Goal: Information Seeking & Learning: Learn about a topic

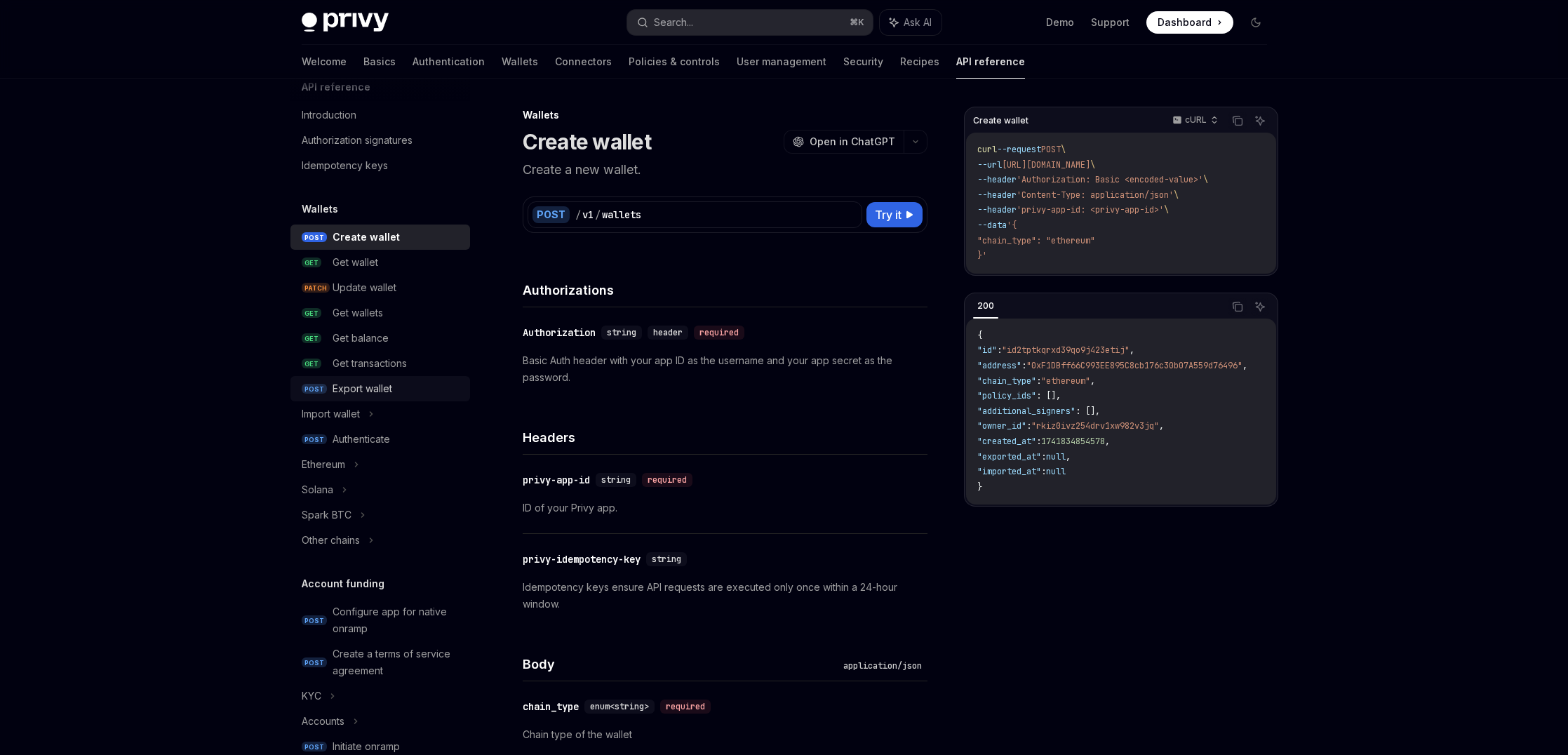
scroll to position [25, 0]
click at [361, 488] on div "Solana" at bounding box center [380, 488] width 179 height 25
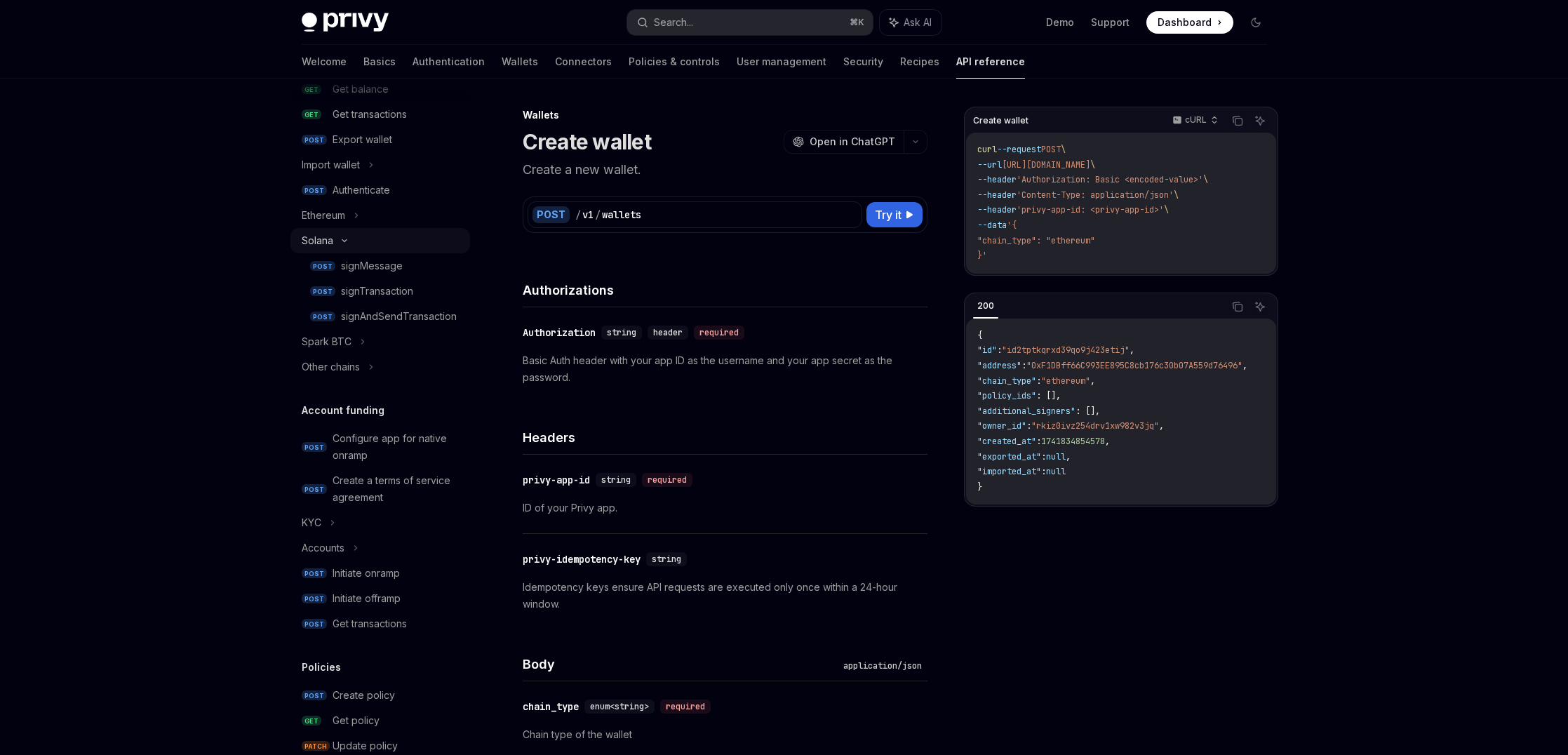
scroll to position [277, 0]
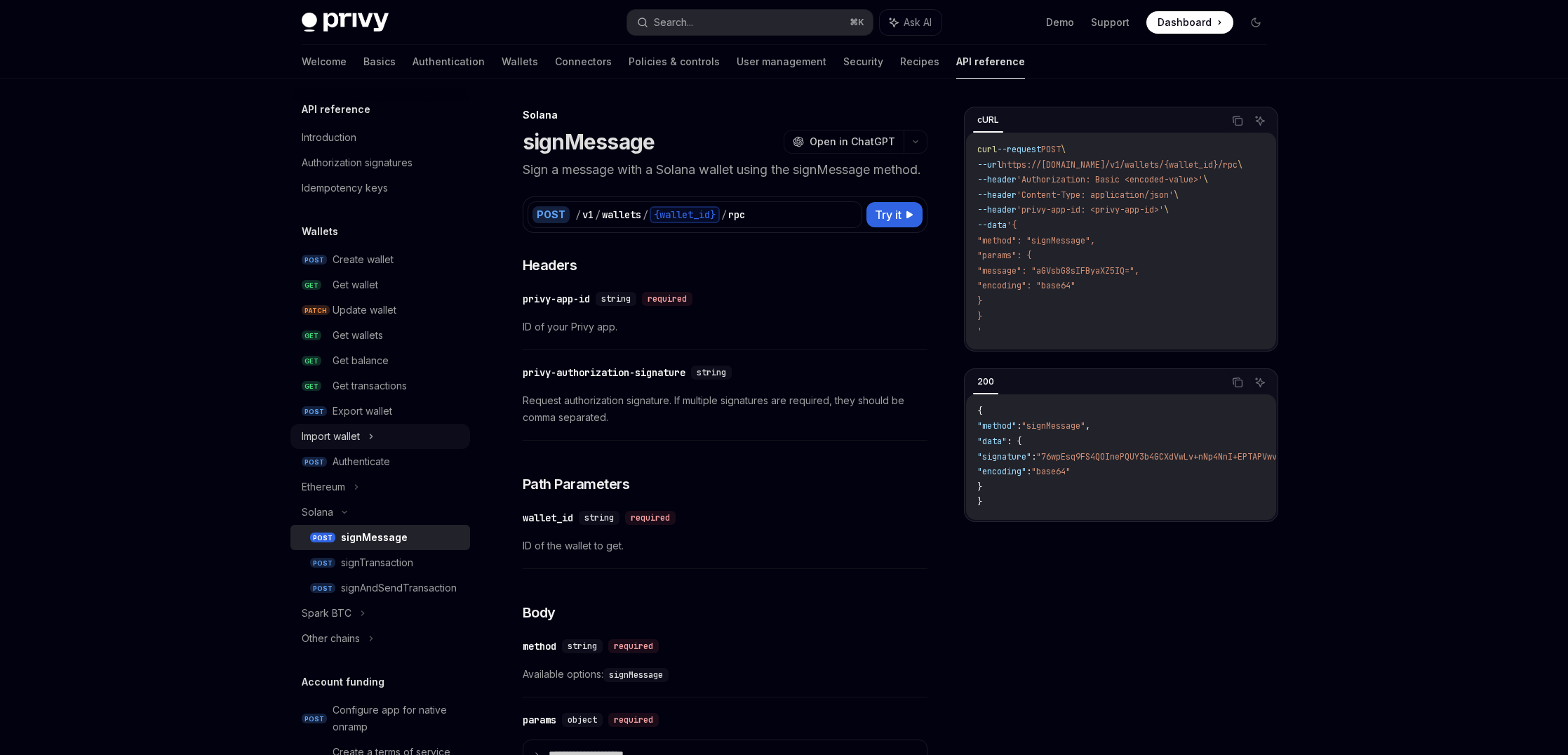
click at [372, 431] on icon at bounding box center [371, 436] width 6 height 17
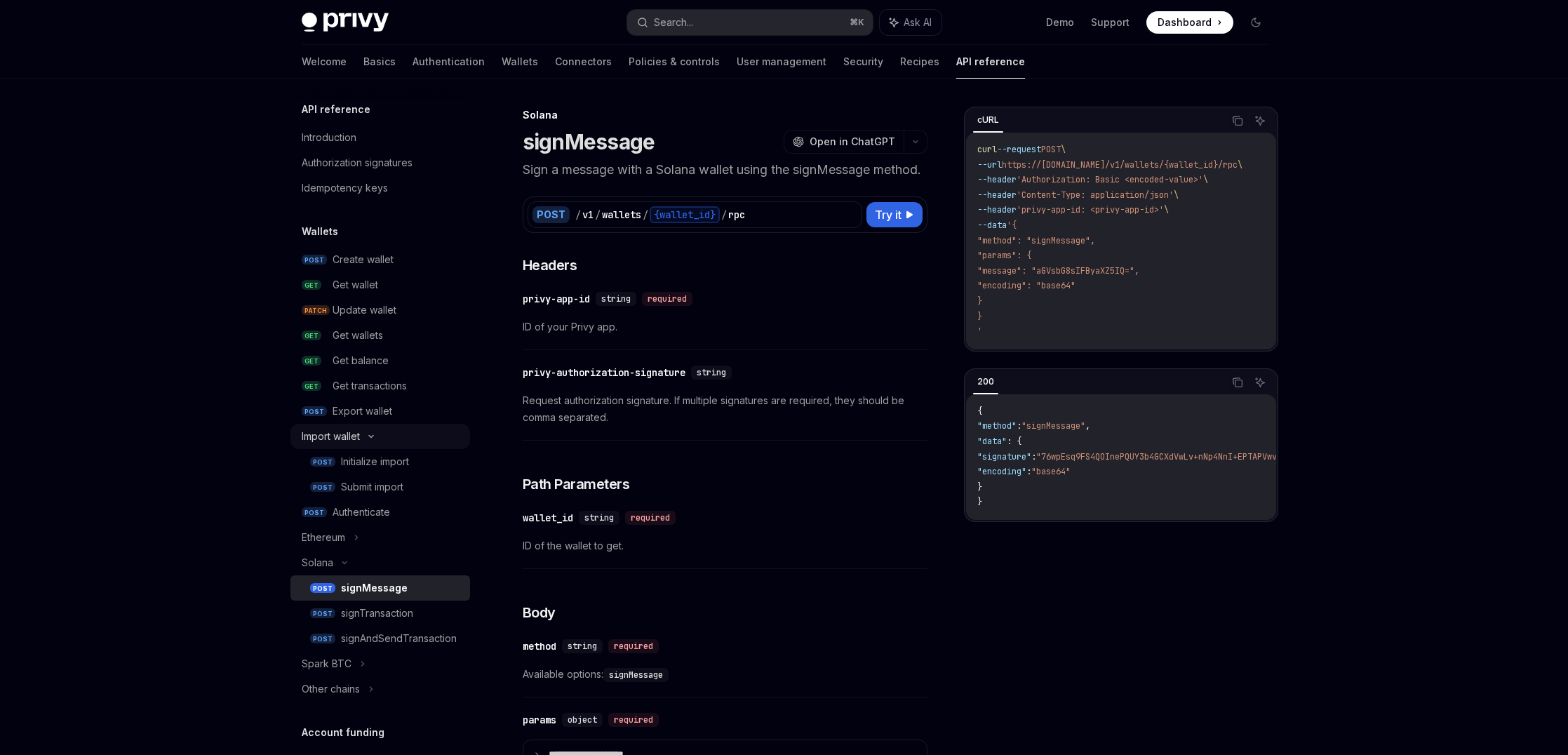
click at [372, 431] on div "Import wallet" at bounding box center [380, 436] width 179 height 25
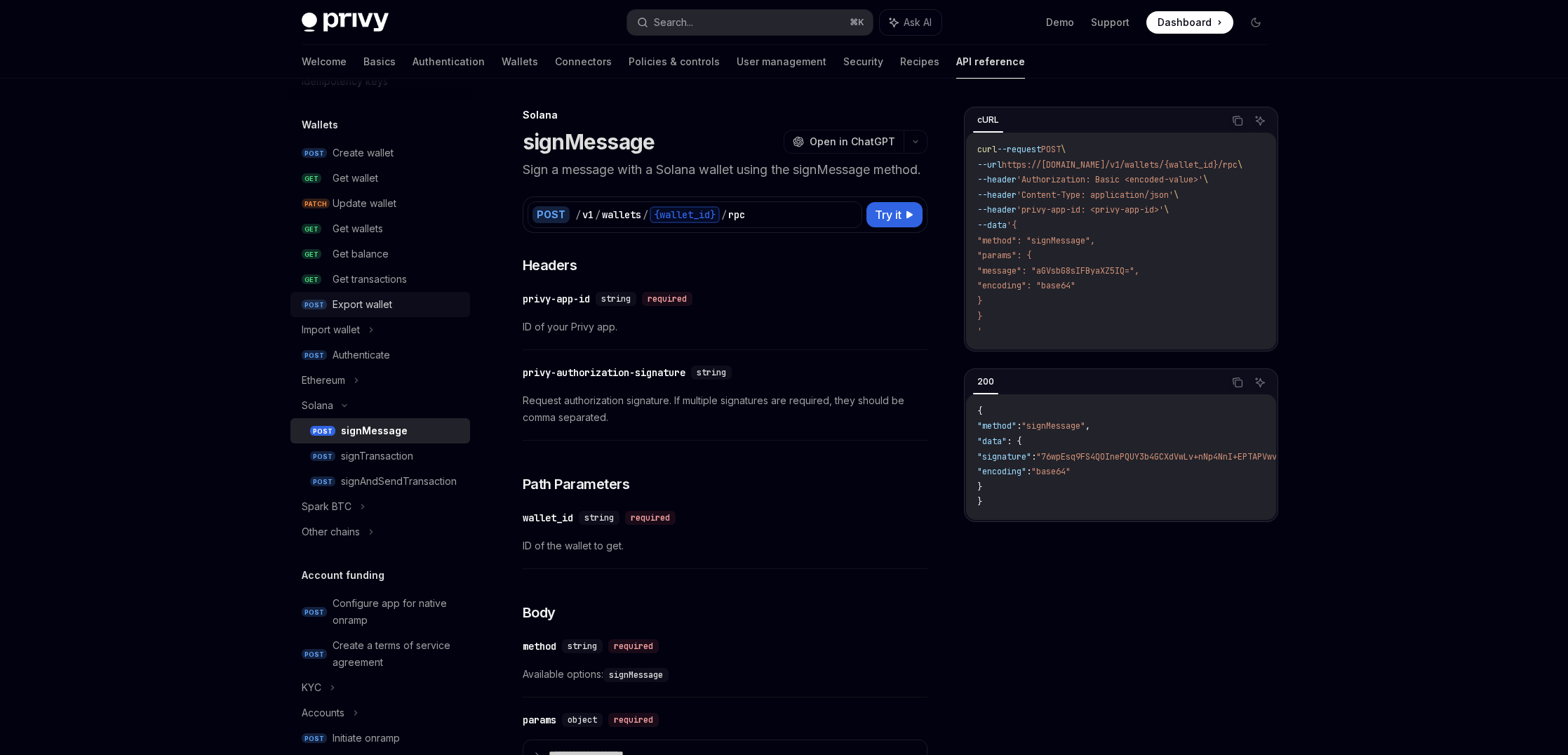
scroll to position [144, 0]
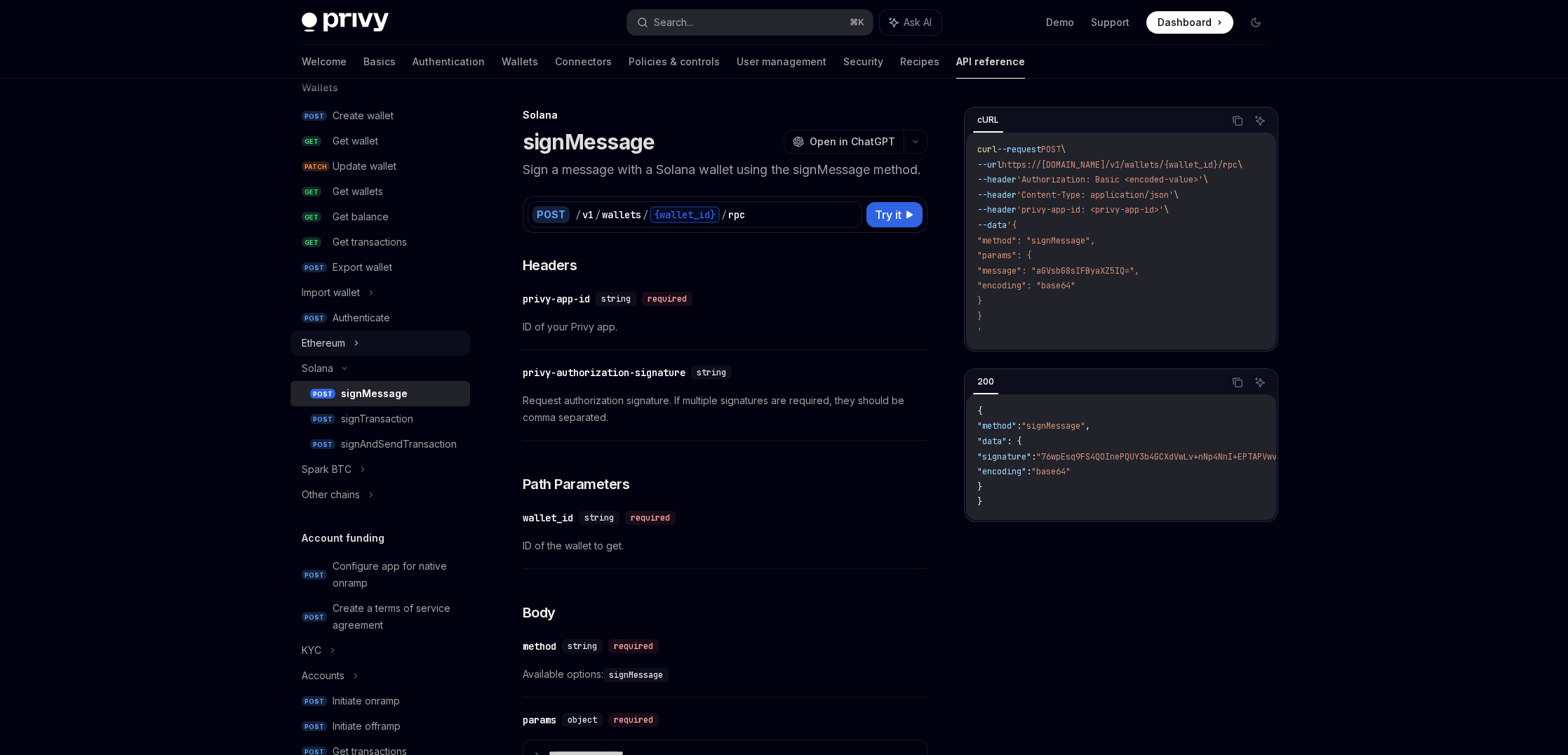
click at [367, 340] on div "Ethereum" at bounding box center [380, 343] width 179 height 25
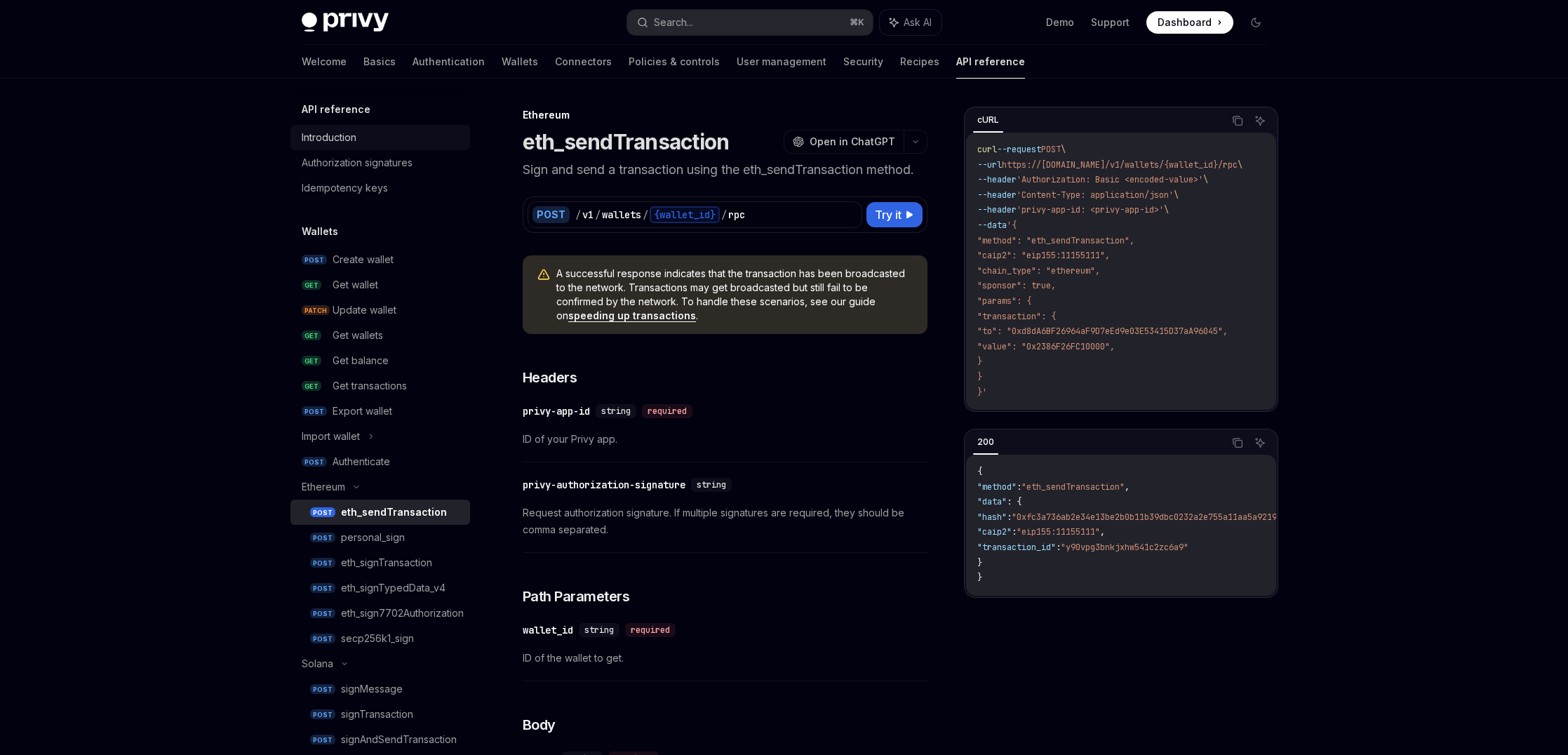
click at [352, 138] on div "Introduction" at bounding box center [329, 137] width 55 height 17
type textarea "*"
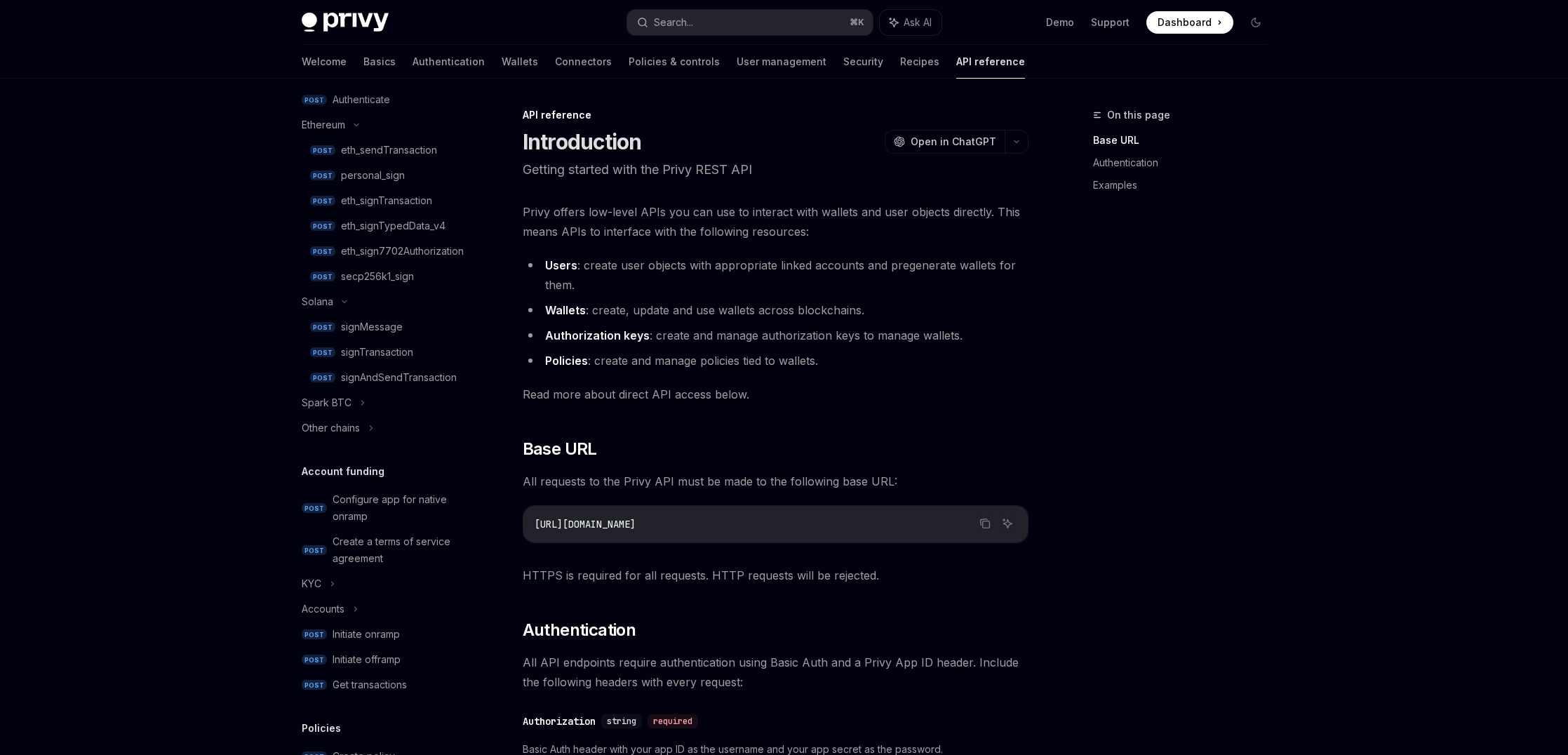
scroll to position [363, 0]
click at [367, 429] on div "Other chains" at bounding box center [380, 426] width 179 height 25
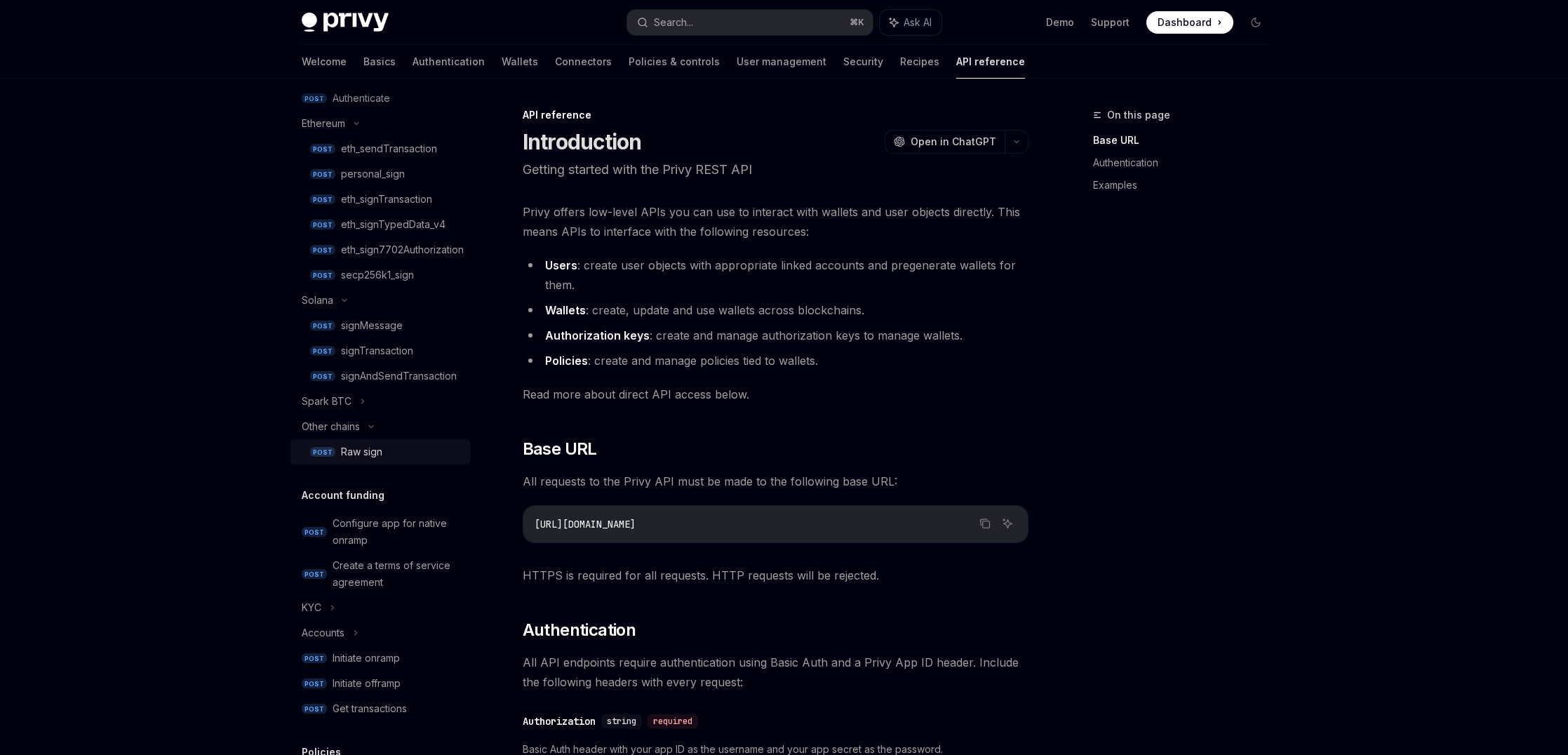
click at [376, 451] on div "Raw sign" at bounding box center [362, 452] width 42 height 17
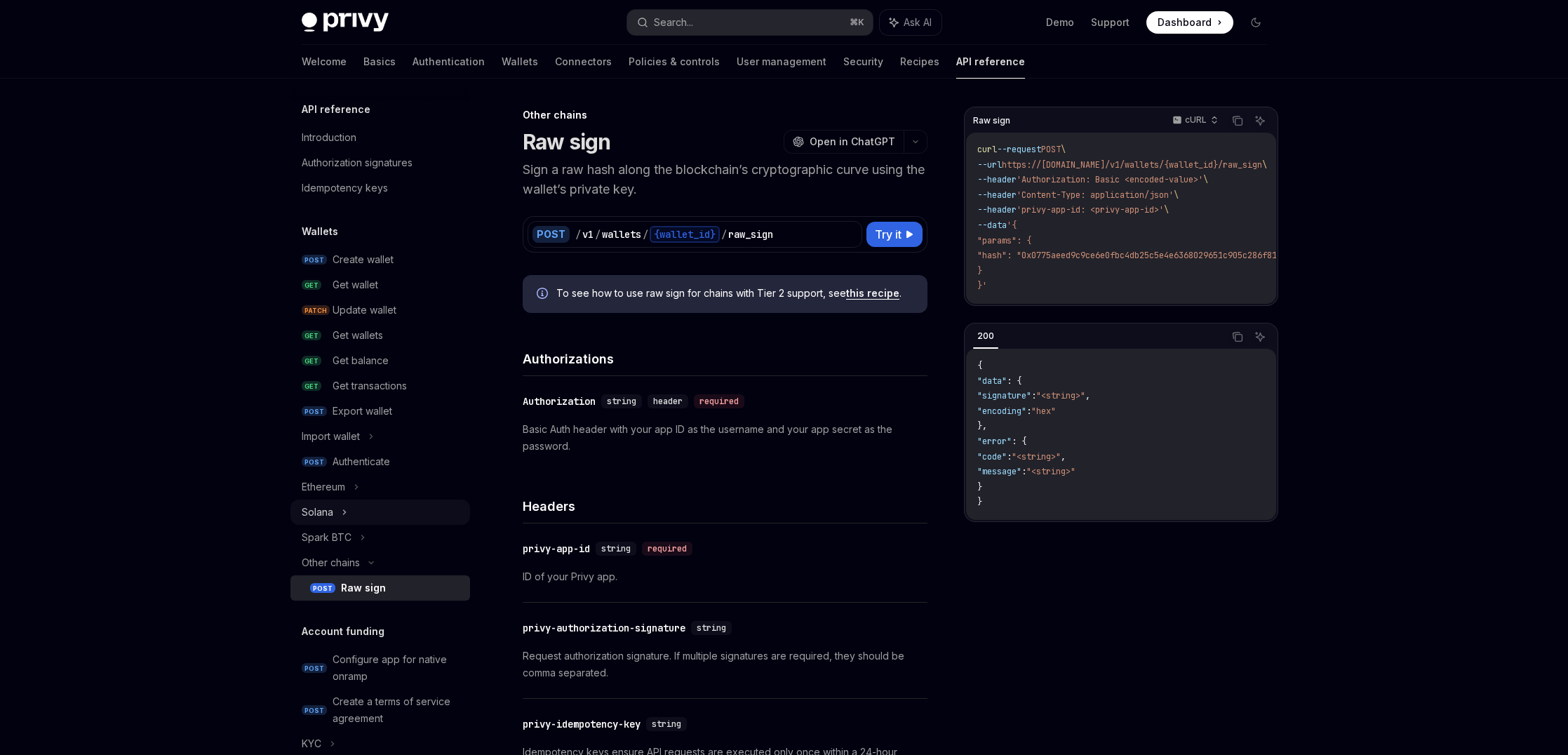
click at [342, 511] on icon at bounding box center [345, 512] width 6 height 17
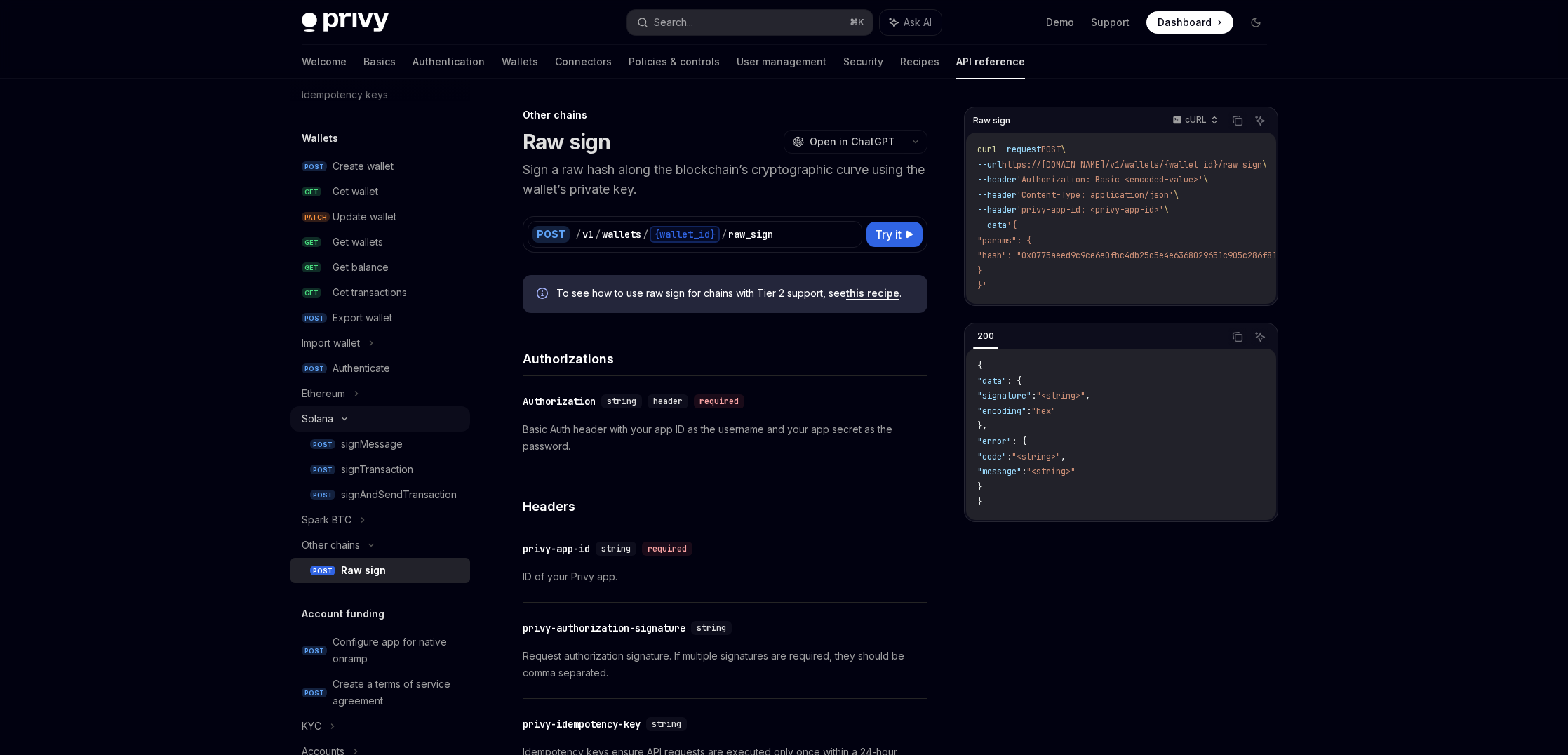
scroll to position [96, 0]
click at [376, 488] on div "signAndSendTransaction" at bounding box center [399, 491] width 116 height 17
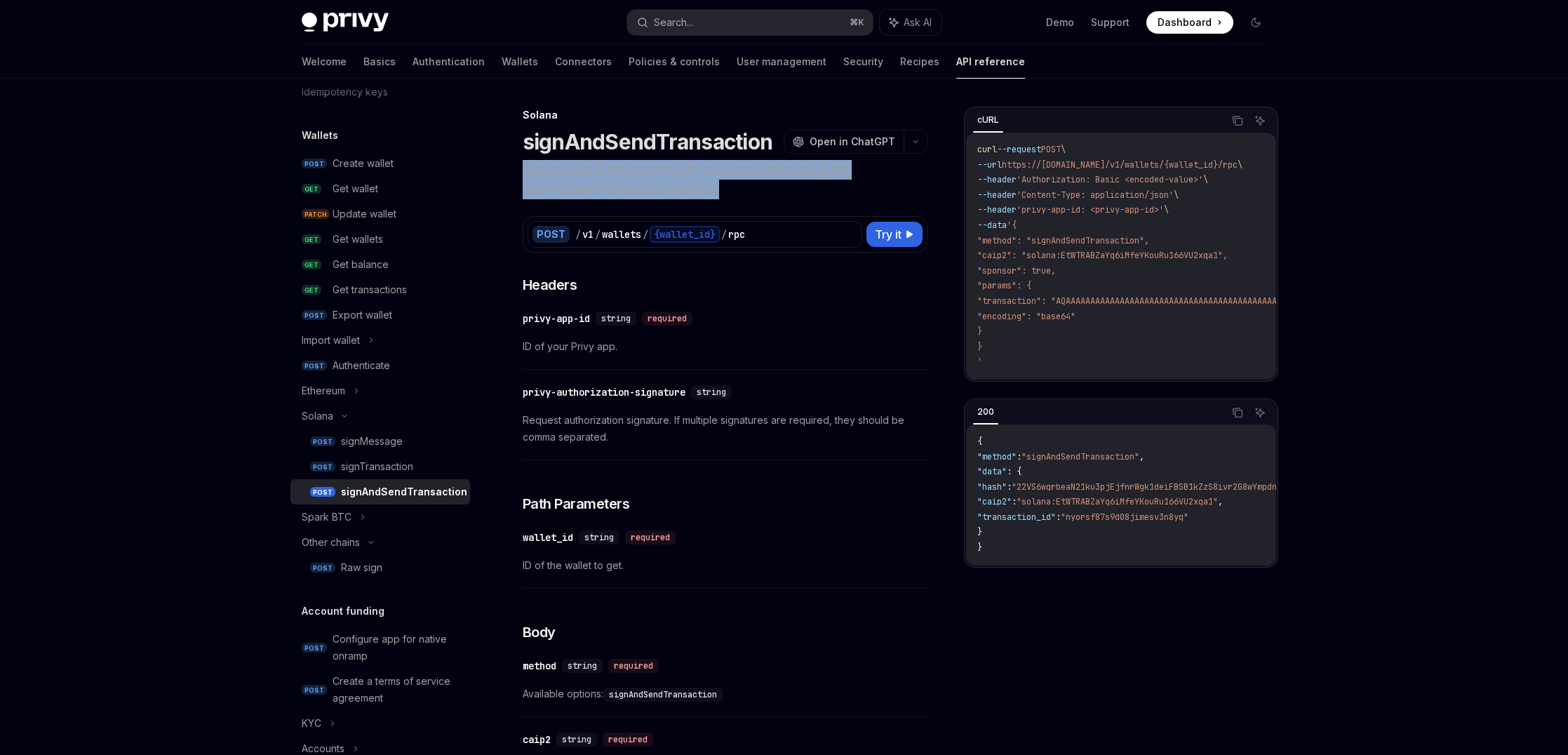
drag, startPoint x: 523, startPoint y: 173, endPoint x: 759, endPoint y: 182, distance: 236.2
click at [759, 182] on p "Sign and send transaction with a Solana wallet using the signAndSendTransaction…" at bounding box center [725, 179] width 405 height 40
drag, startPoint x: 597, startPoint y: 168, endPoint x: 673, endPoint y: 187, distance: 78.3
click at [673, 187] on p "Sign and send transaction with a Solana wallet using the signAndSendTransaction…" at bounding box center [725, 179] width 405 height 40
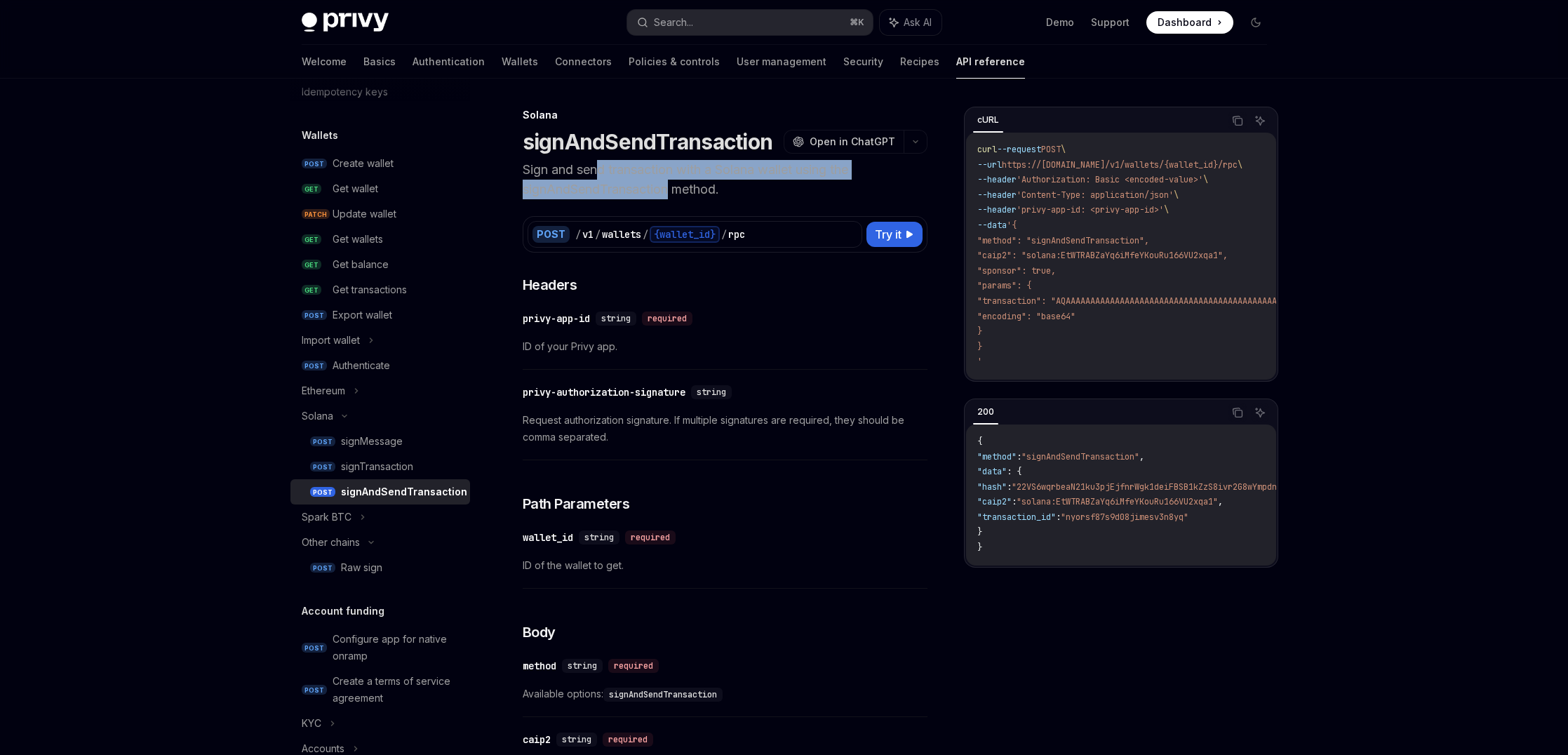
click at [673, 187] on p "Sign and send transaction with a Solana wallet using the signAndSendTransaction…" at bounding box center [725, 179] width 405 height 40
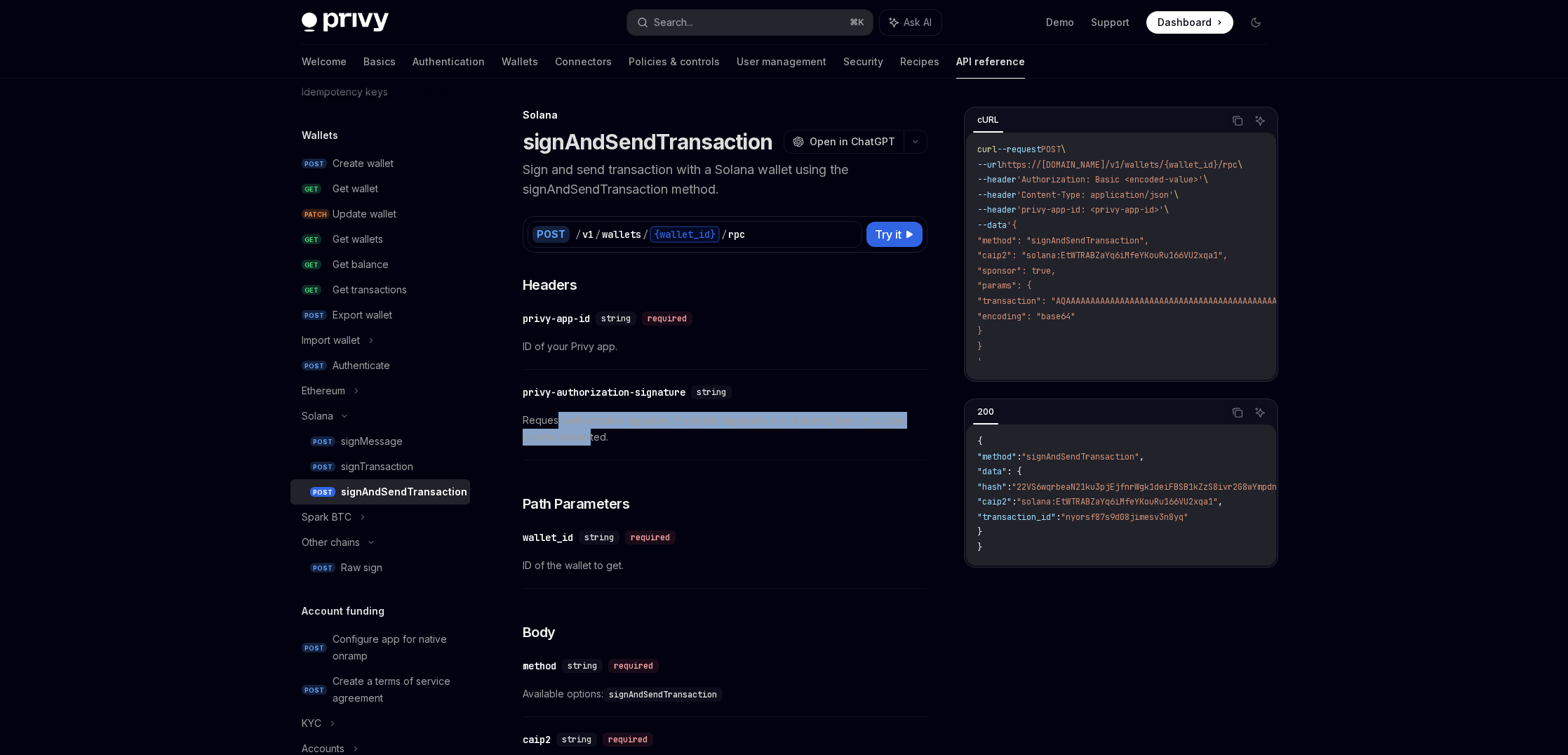
drag, startPoint x: 557, startPoint y: 420, endPoint x: 590, endPoint y: 432, distance: 35.1
click at [590, 432] on span "Request authorization signature. If multiple signatures are required, they shou…" at bounding box center [725, 428] width 405 height 34
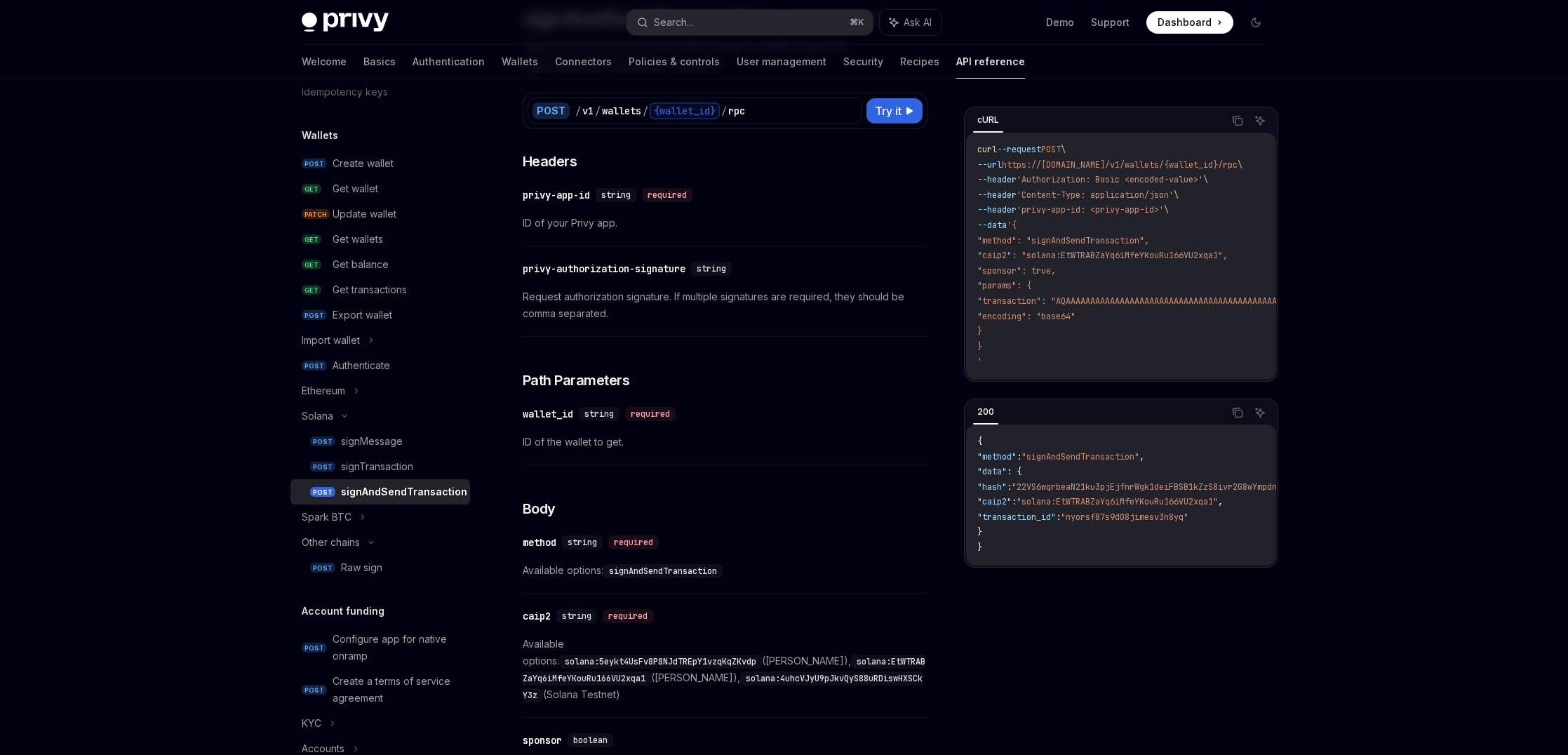
scroll to position [125, 0]
click at [589, 435] on span "ID of the wallet to get." at bounding box center [725, 440] width 405 height 17
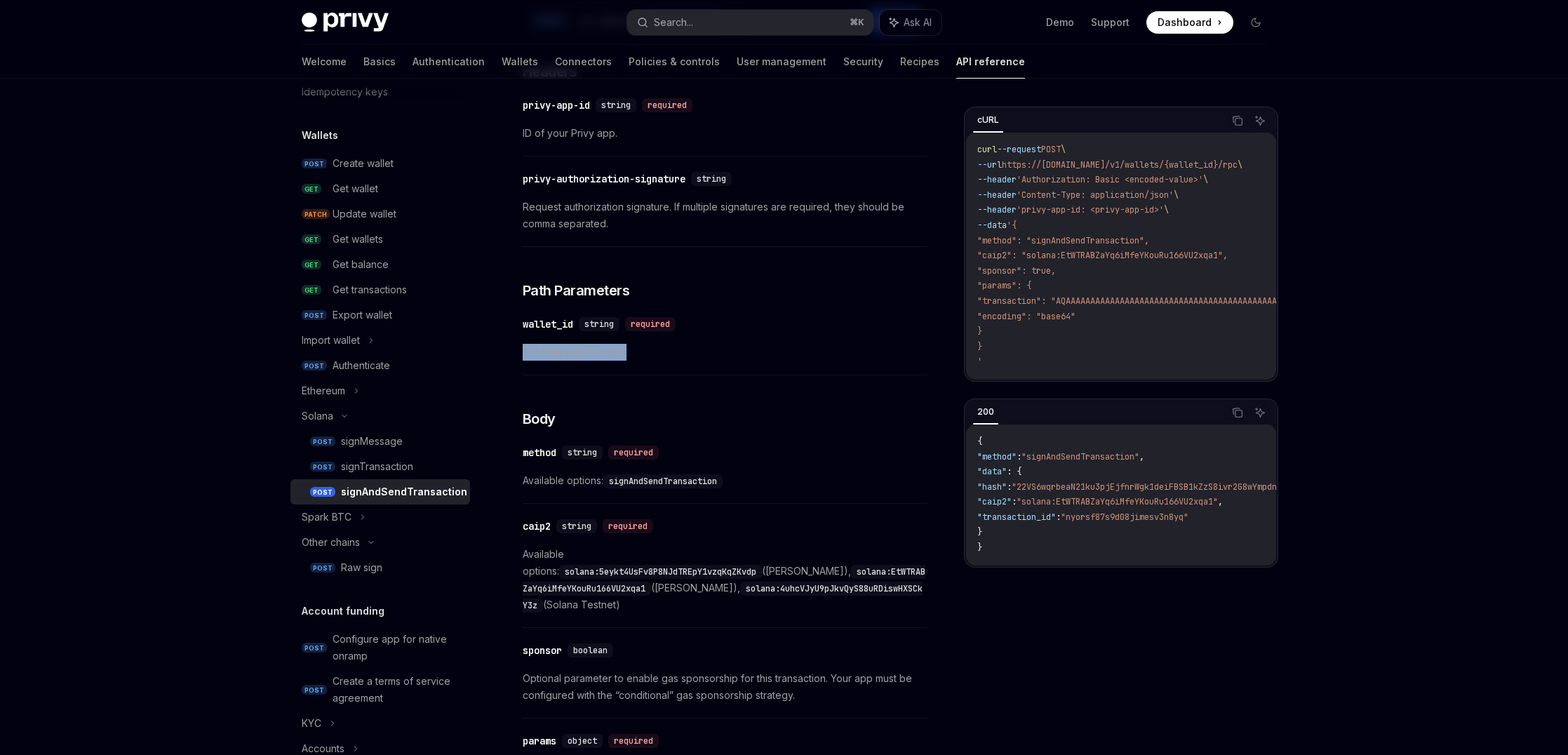
scroll to position [237, 0]
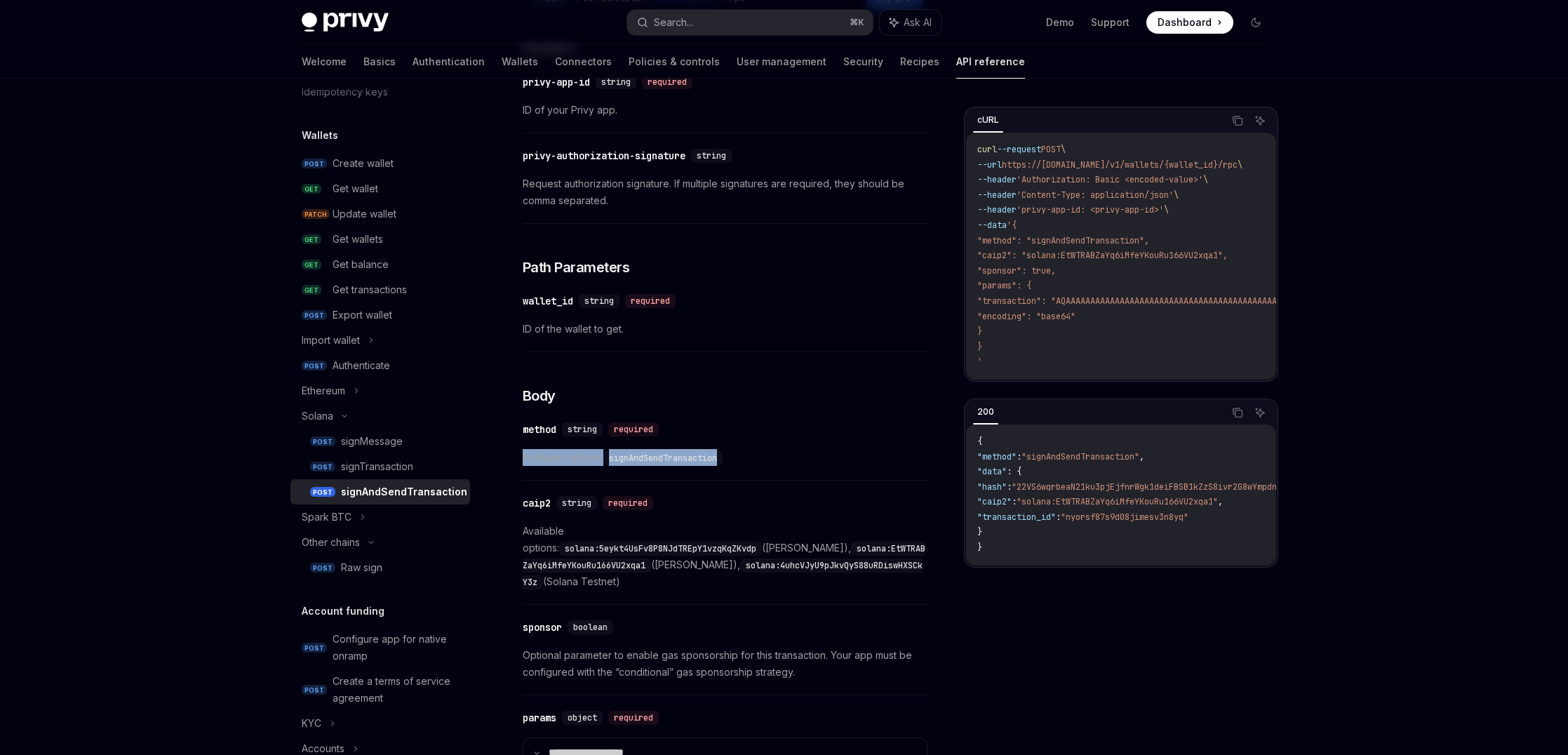
drag, startPoint x: 524, startPoint y: 453, endPoint x: 831, endPoint y: 453, distance: 307.0
click at [832, 453] on span "Available options: signAndSendTransaction" at bounding box center [725, 457] width 405 height 17
click at [831, 453] on span "Available options: signAndSendTransaction" at bounding box center [725, 457] width 405 height 17
click at [666, 542] on code "solana:5eykt4UsFv8P8NJdTREpY1vzqKqZKvdp" at bounding box center [660, 548] width 203 height 14
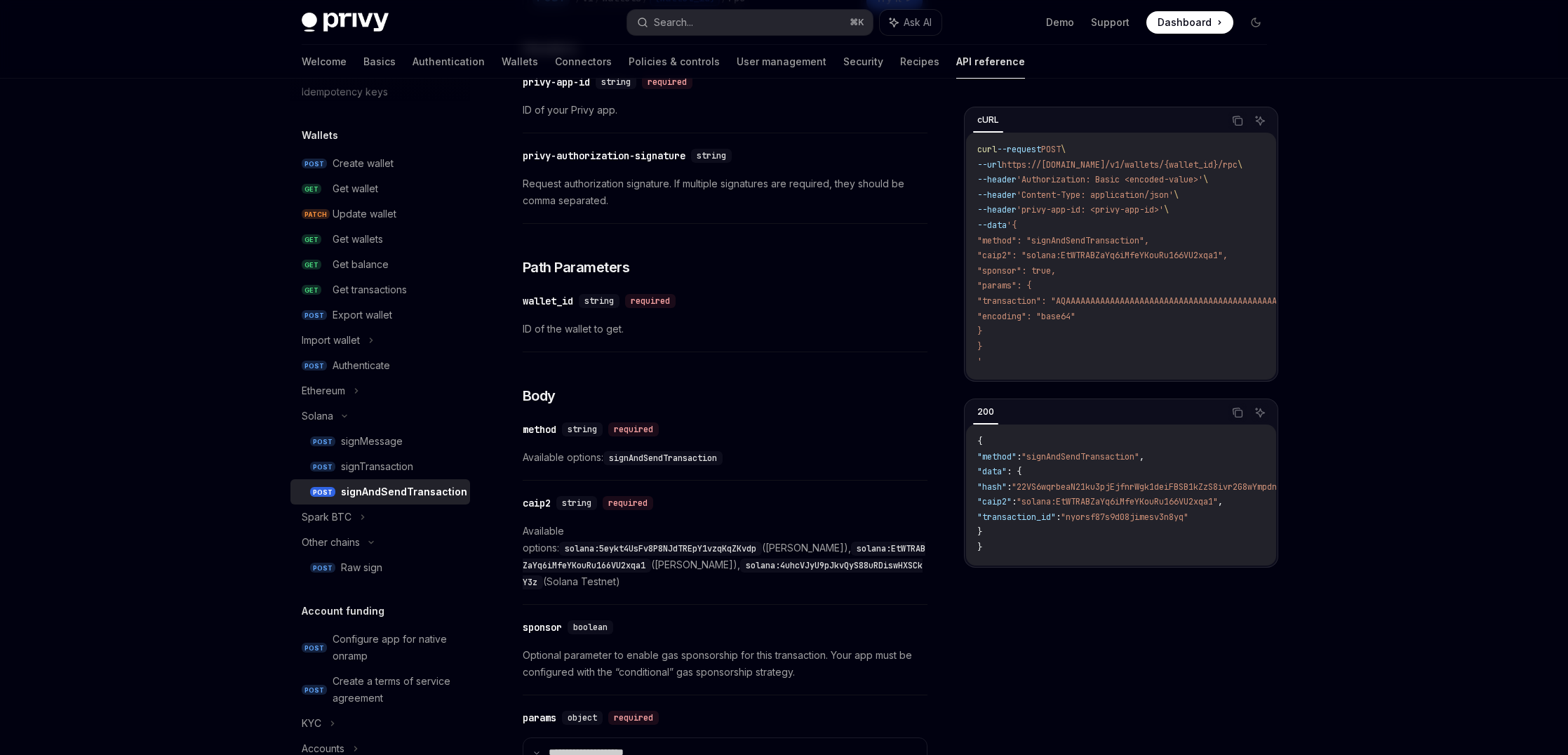
click at [654, 548] on code "solana:EtWTRABZaYq6iMfeYKouRu166VU2xqa1" at bounding box center [724, 557] width 403 height 31
copy code "EtWTRABZaYq6iMfeYKouRu166VU2xqa1"
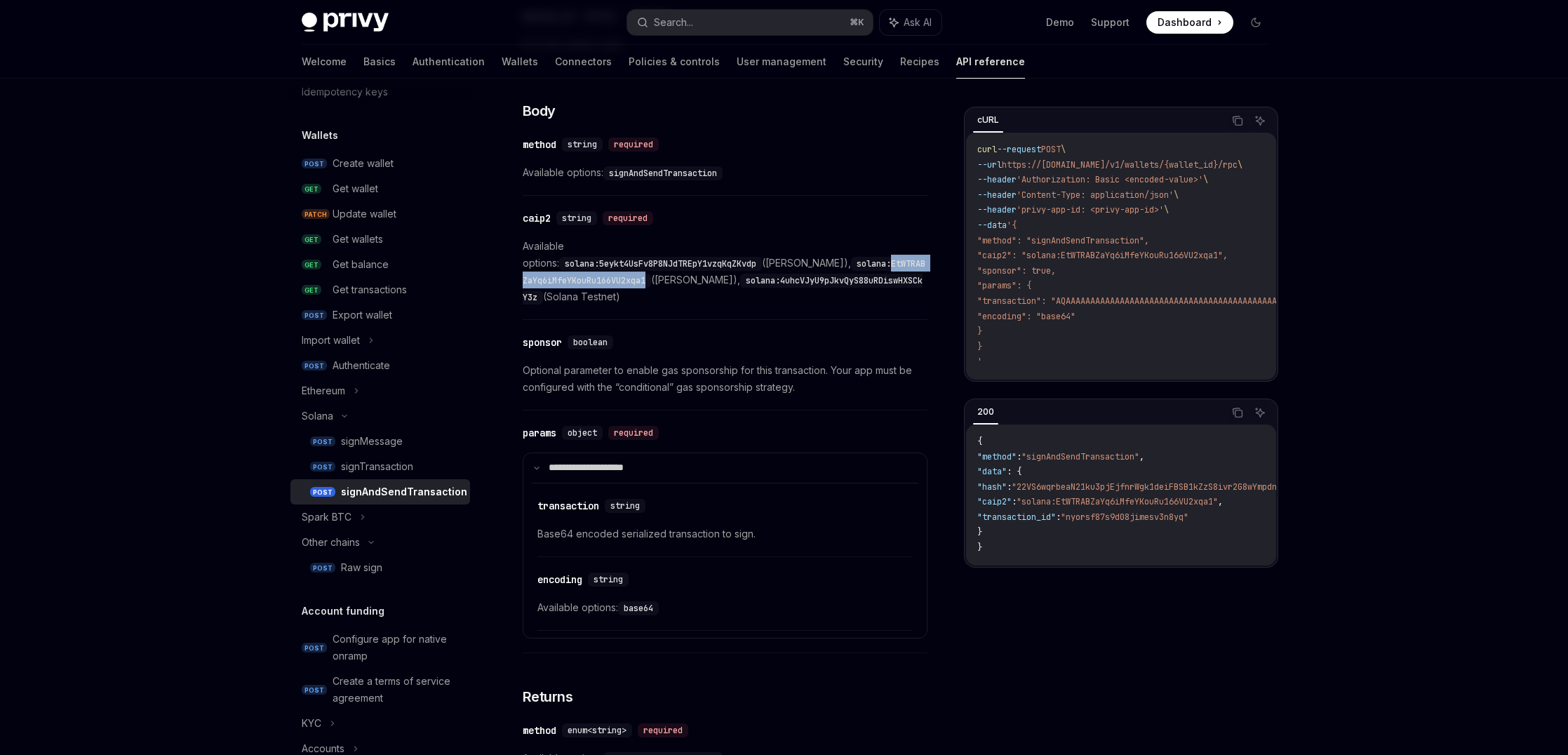
scroll to position [523, 0]
click at [662, 256] on code "solana:5eykt4UsFv8P8NJdTREpY1vzqKqZKvdp" at bounding box center [660, 262] width 203 height 14
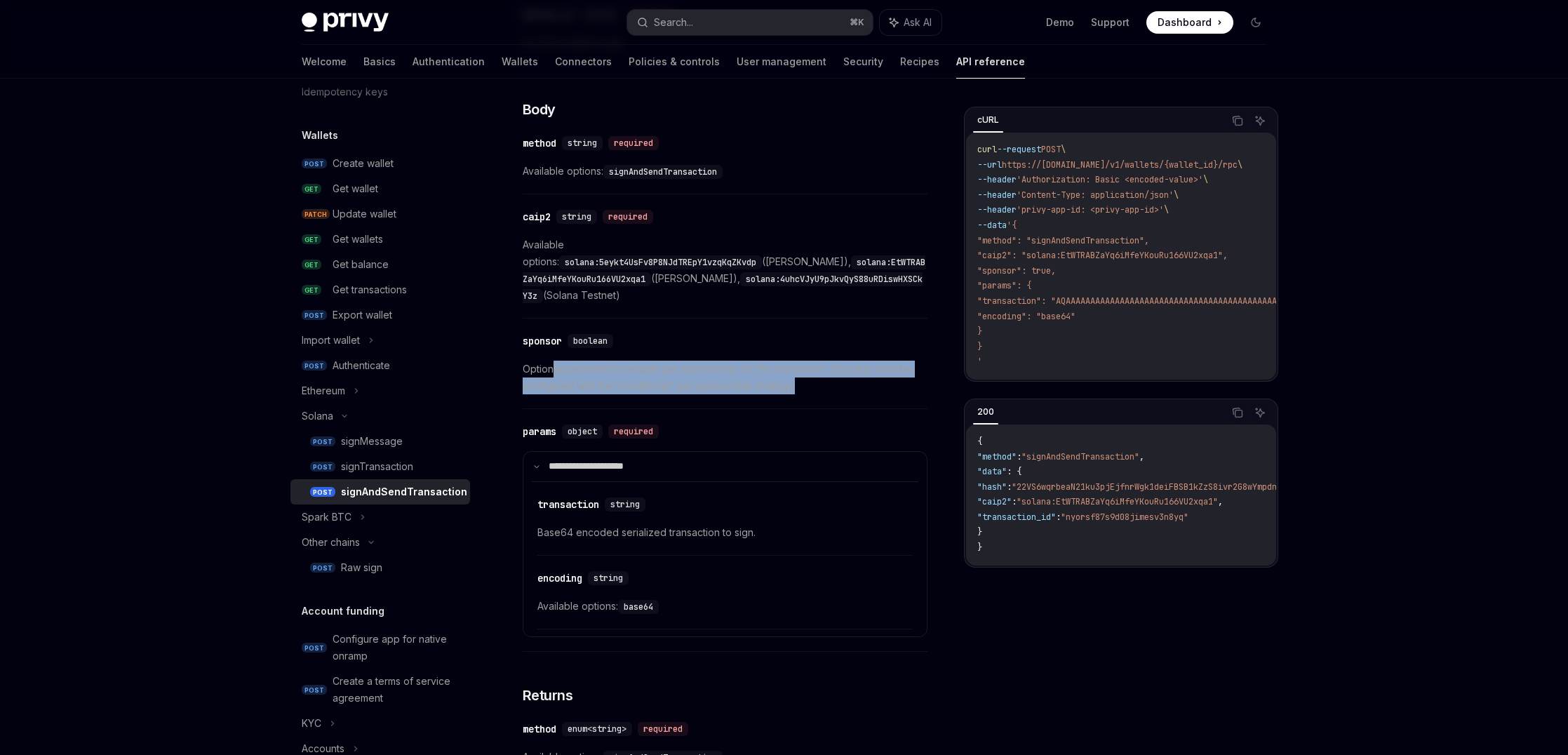
drag, startPoint x: 553, startPoint y: 347, endPoint x: 845, endPoint y: 362, distance: 292.4
click at [845, 362] on span "Optional parameter to enable gas sponsorship for this transaction. Your app mus…" at bounding box center [725, 378] width 405 height 34
drag, startPoint x: 845, startPoint y: 362, endPoint x: 845, endPoint y: 333, distance: 29.0
click at [845, 333] on div "​ sponsor boolean Optional parameter to enable gas sponsorship for this transac…" at bounding box center [725, 368] width 405 height 83
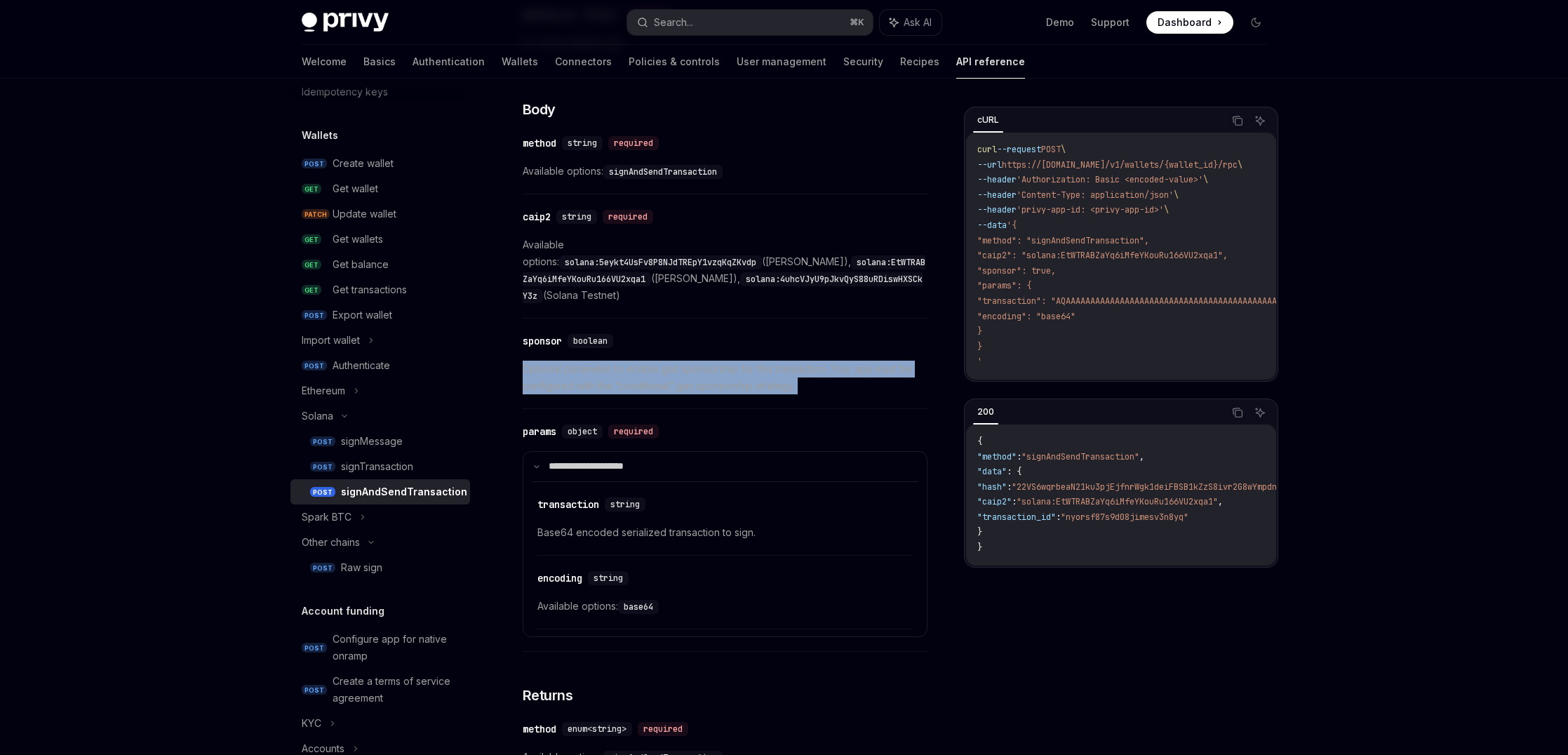
click at [845, 333] on div "​ sponsor boolean Optional parameter to enable gas sponsorship for this transac…" at bounding box center [725, 368] width 405 height 83
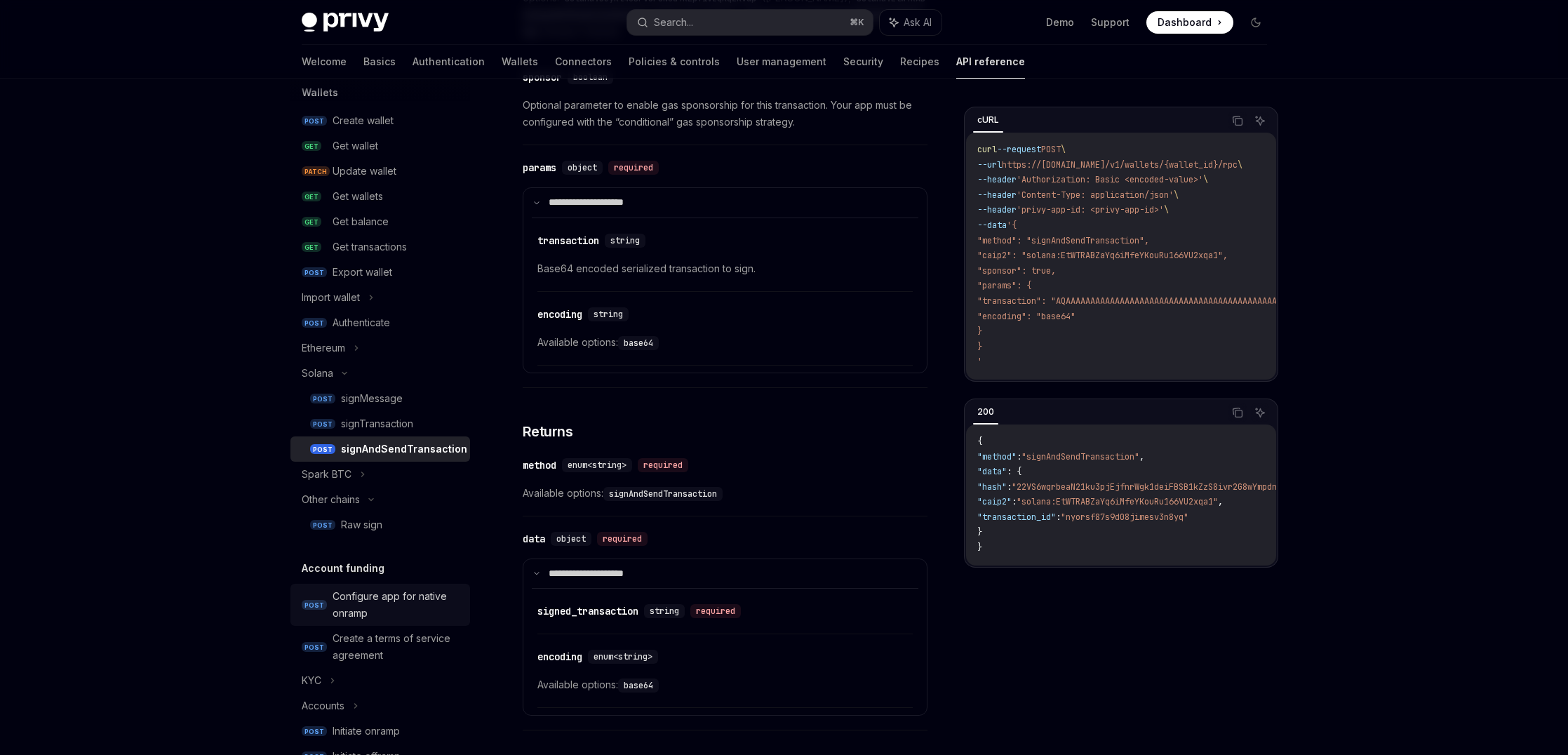
scroll to position [142, 0]
click at [393, 609] on div "Configure app for native onramp" at bounding box center [397, 602] width 129 height 34
type textarea "*"
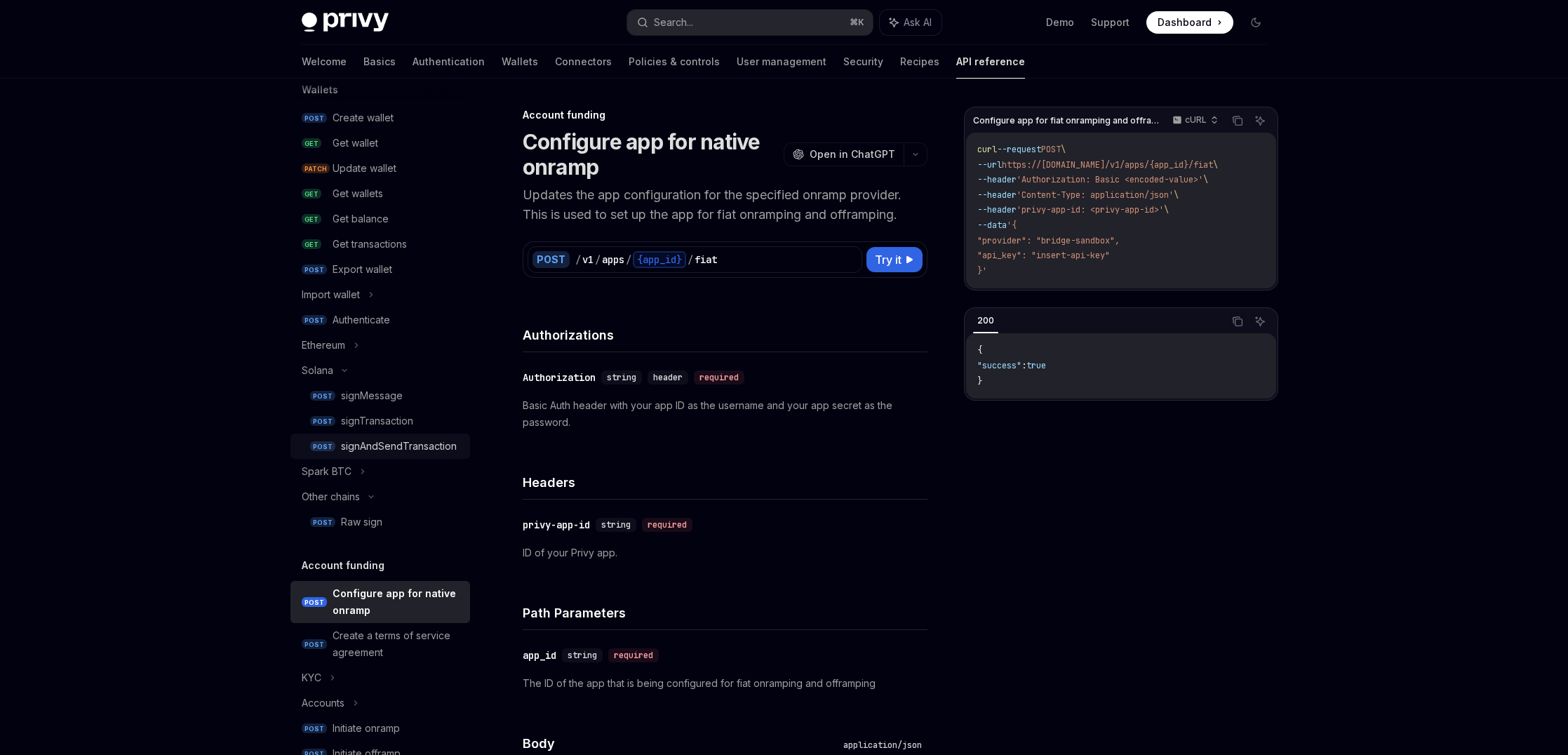
click at [376, 447] on div "signAndSendTransaction" at bounding box center [399, 446] width 116 height 17
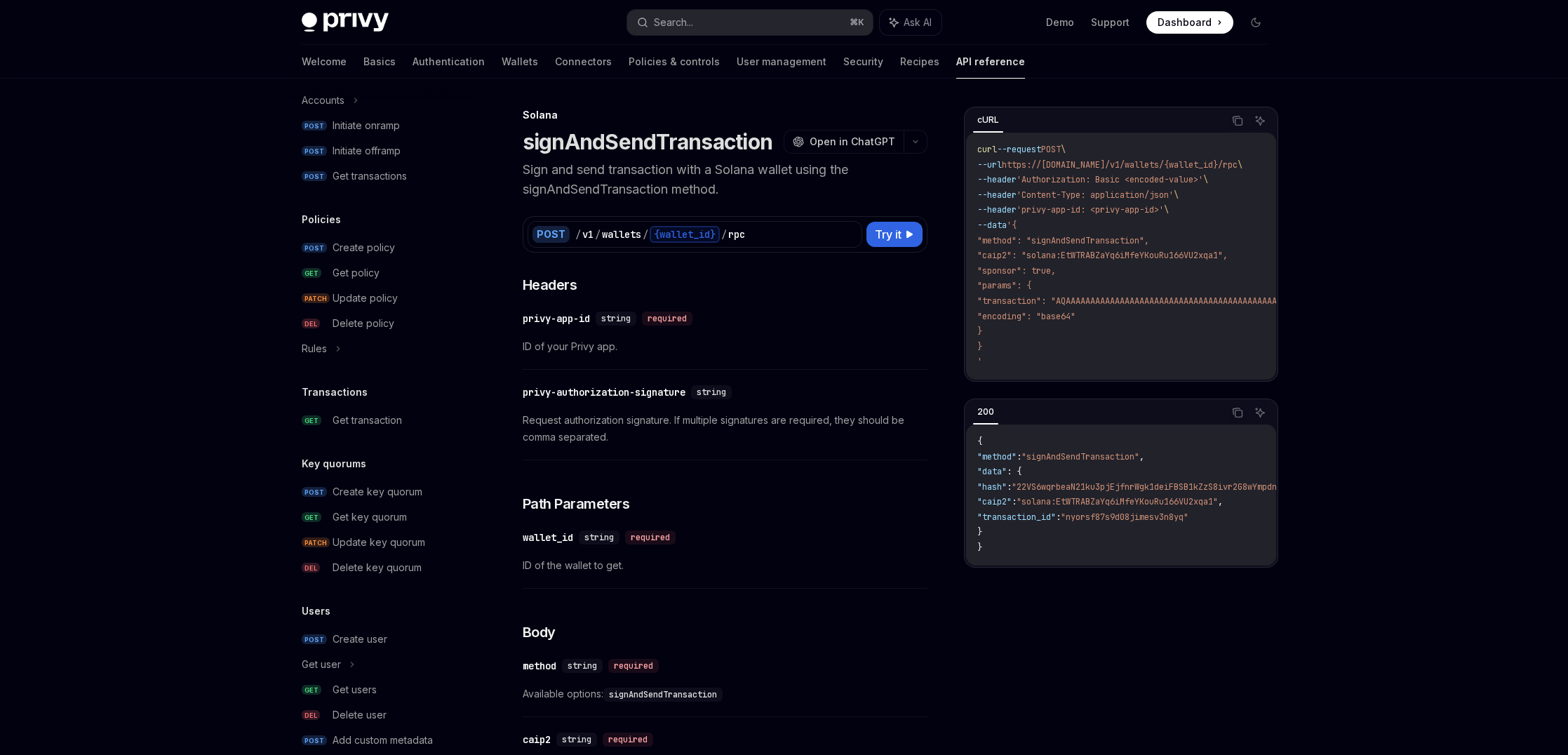
scroll to position [770, 0]
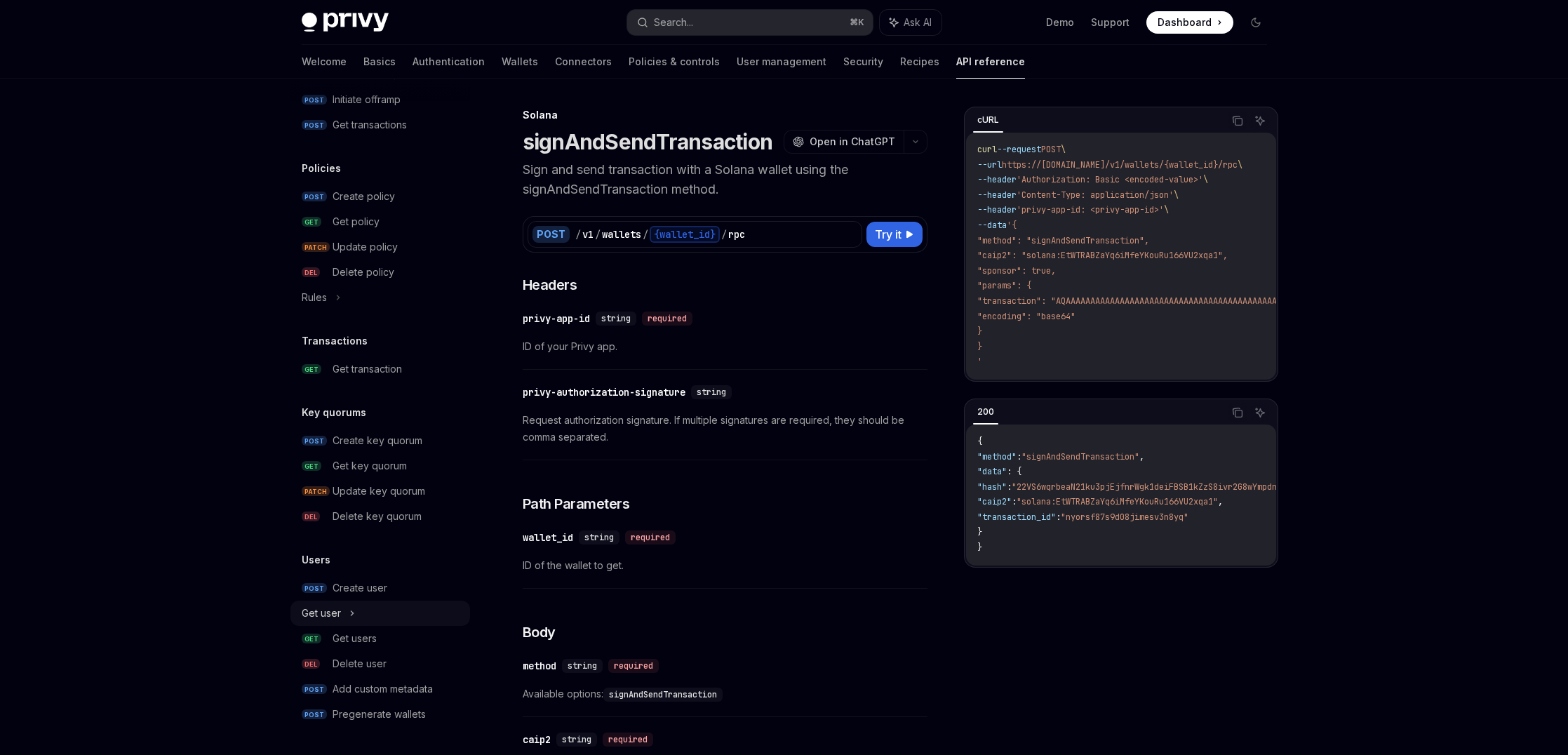
click at [333, 613] on div "Get user" at bounding box center [321, 613] width 40 height 17
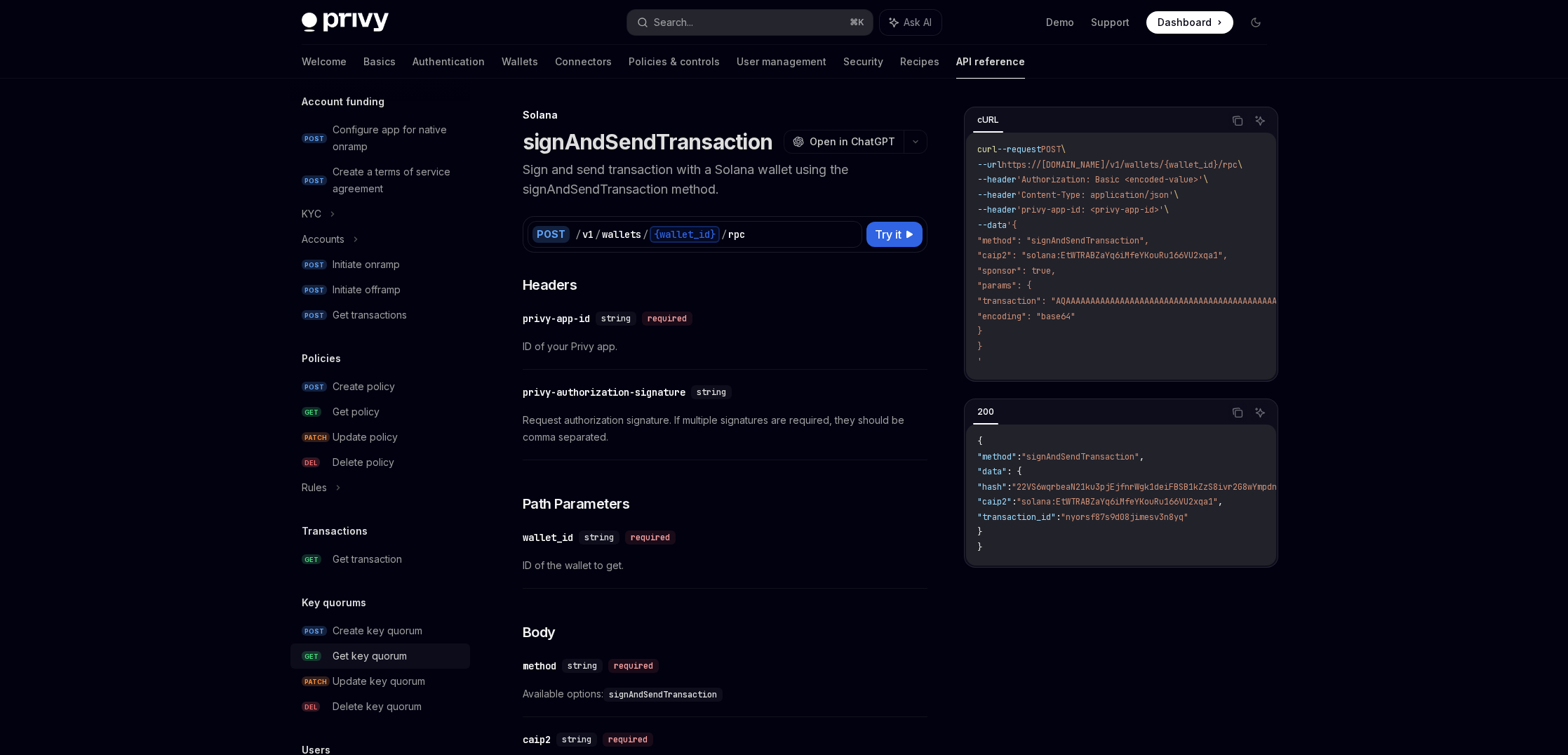
scroll to position [581, 0]
click at [324, 488] on div "Rules" at bounding box center [314, 486] width 25 height 17
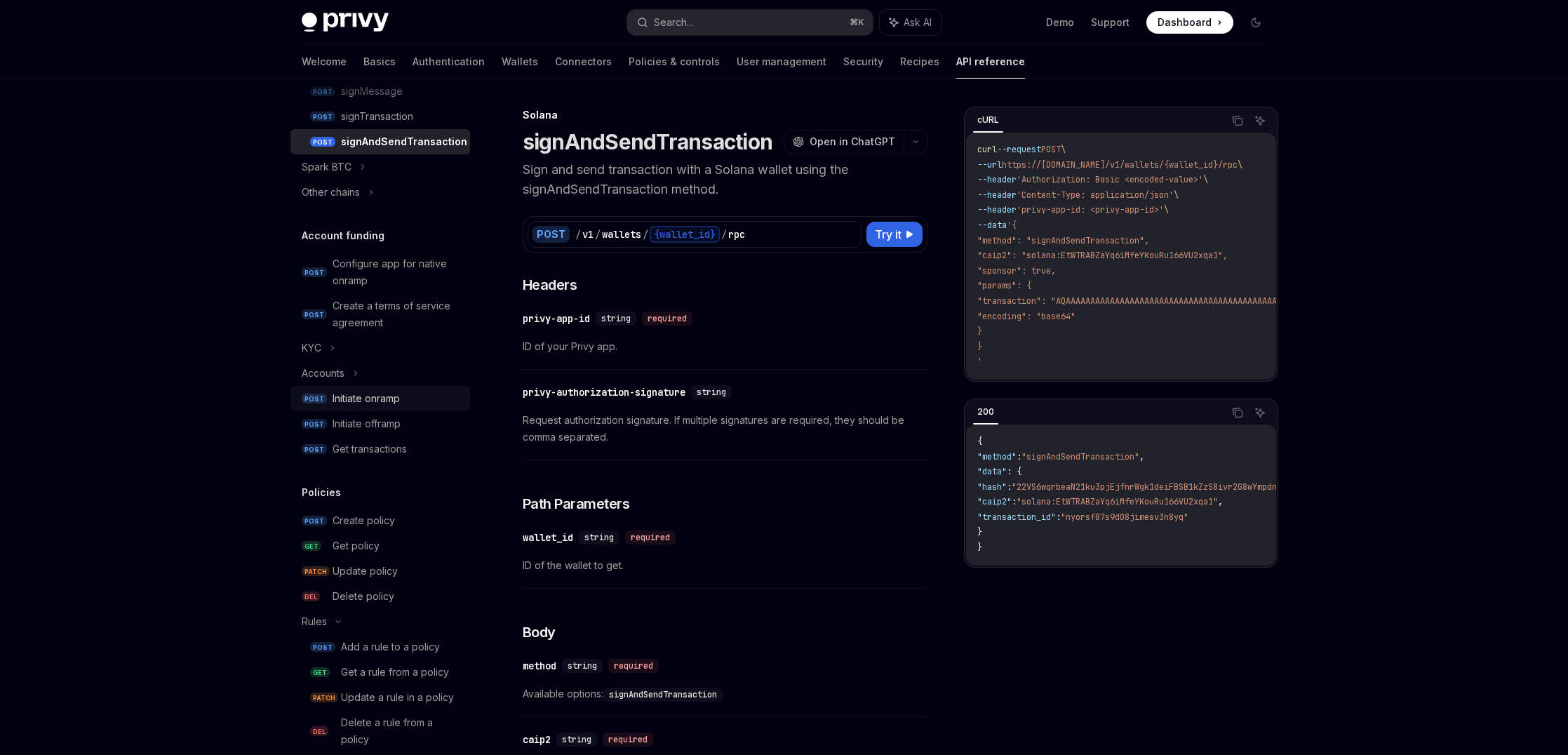
scroll to position [442, 0]
click at [337, 376] on div "Accounts" at bounding box center [323, 378] width 42 height 17
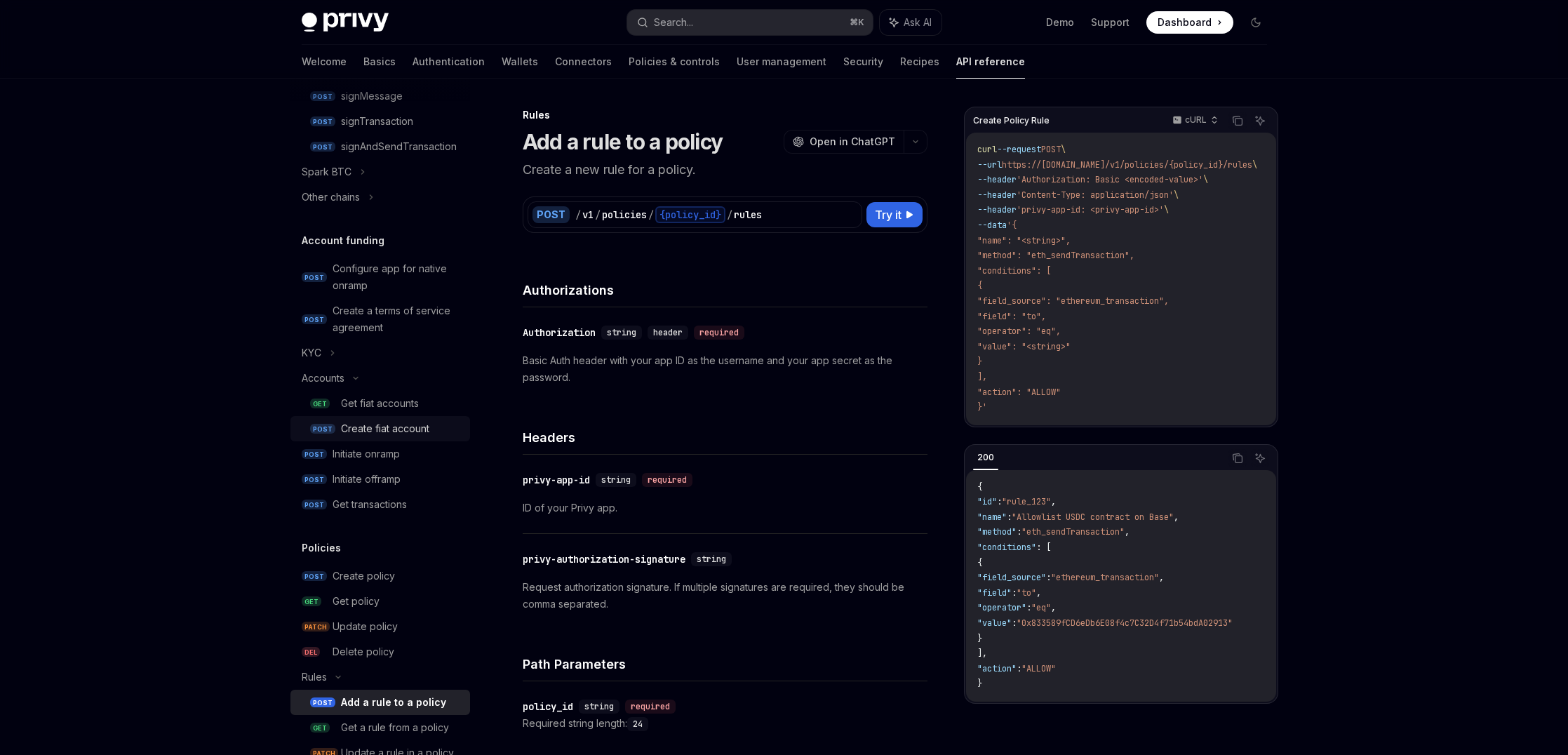
scroll to position [412, 0]
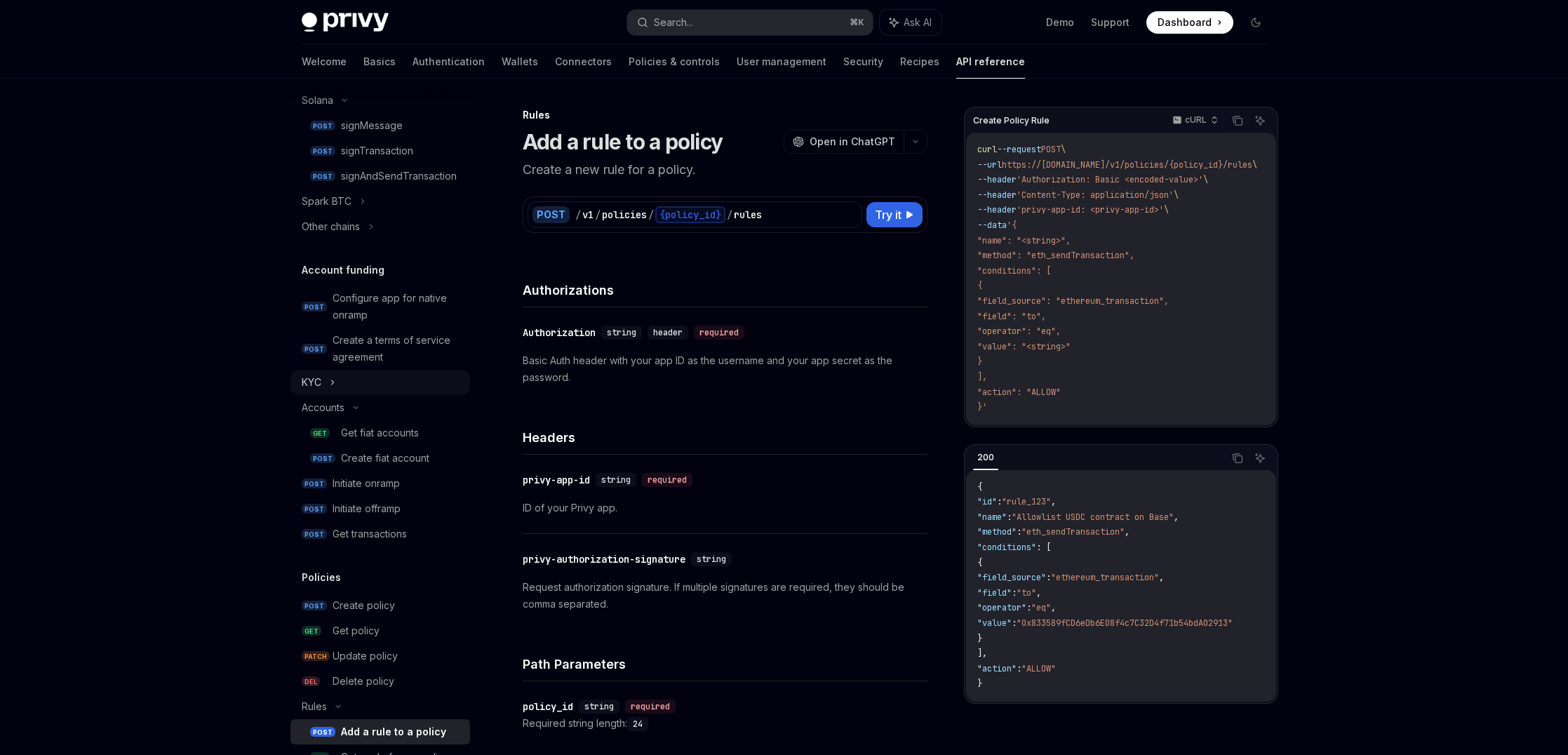
click at [327, 389] on div "KYC" at bounding box center [380, 382] width 179 height 25
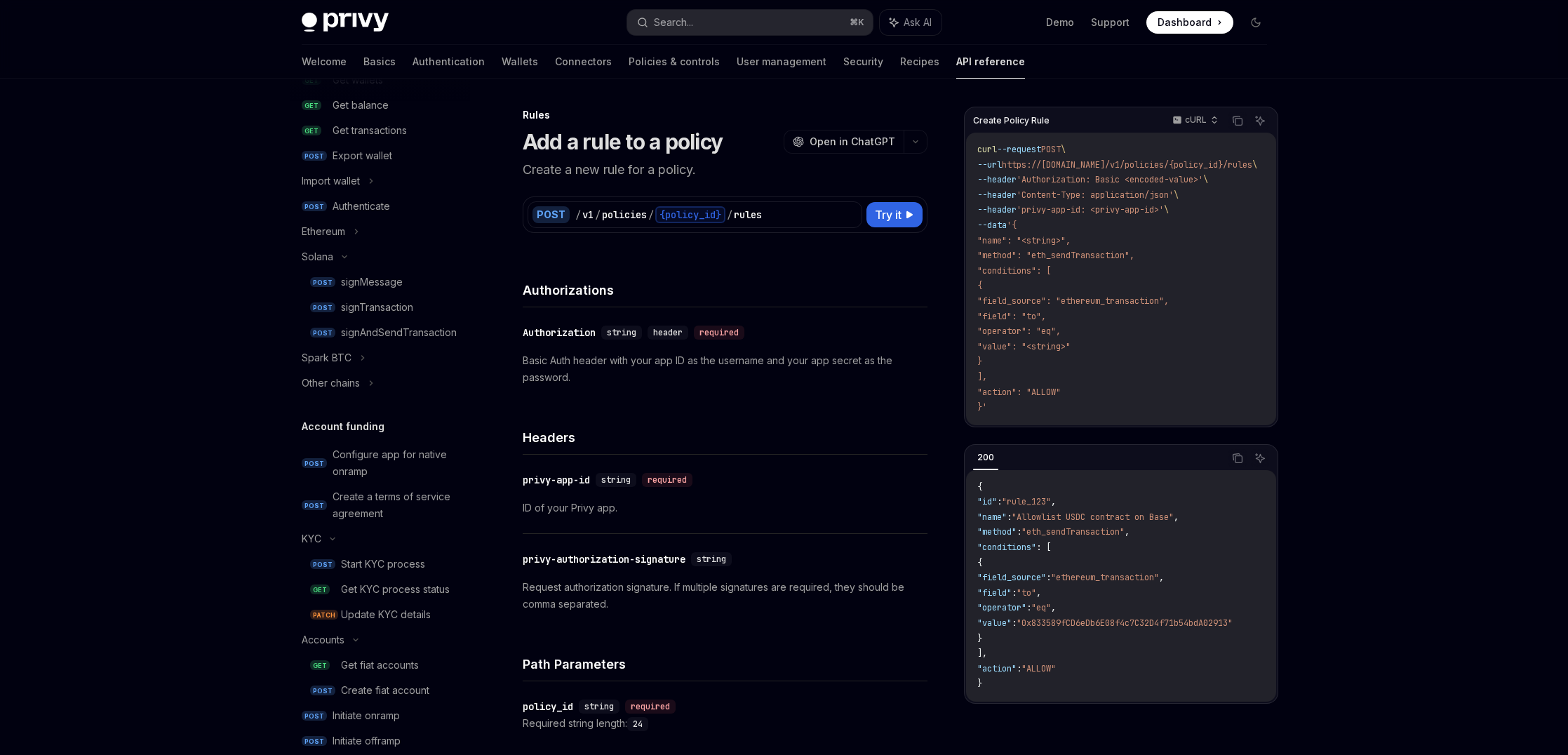
scroll to position [255, 0]
click at [344, 382] on div "Other chains" at bounding box center [331, 384] width 59 height 17
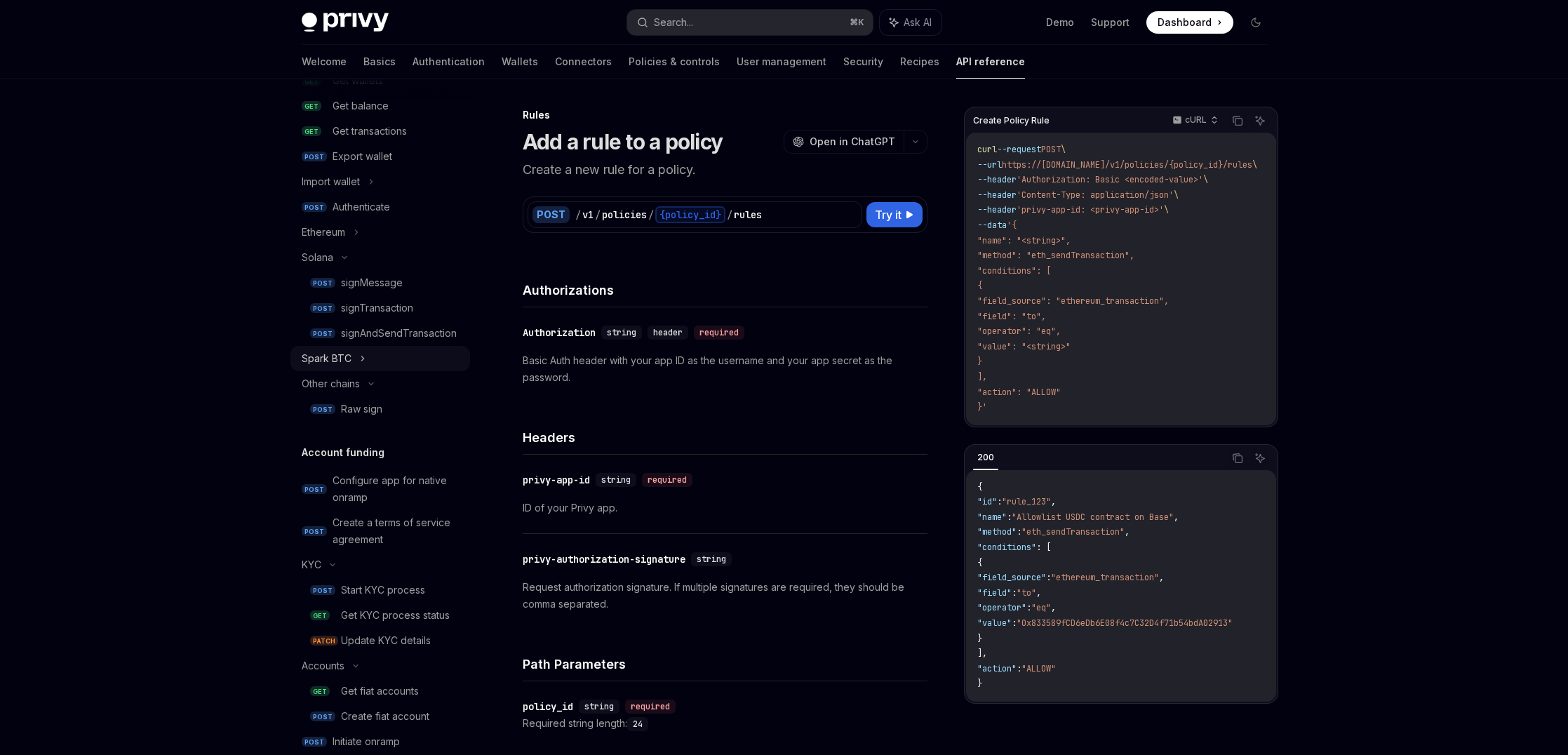
click at [343, 364] on div "Spark BTC" at bounding box center [326, 358] width 50 height 17
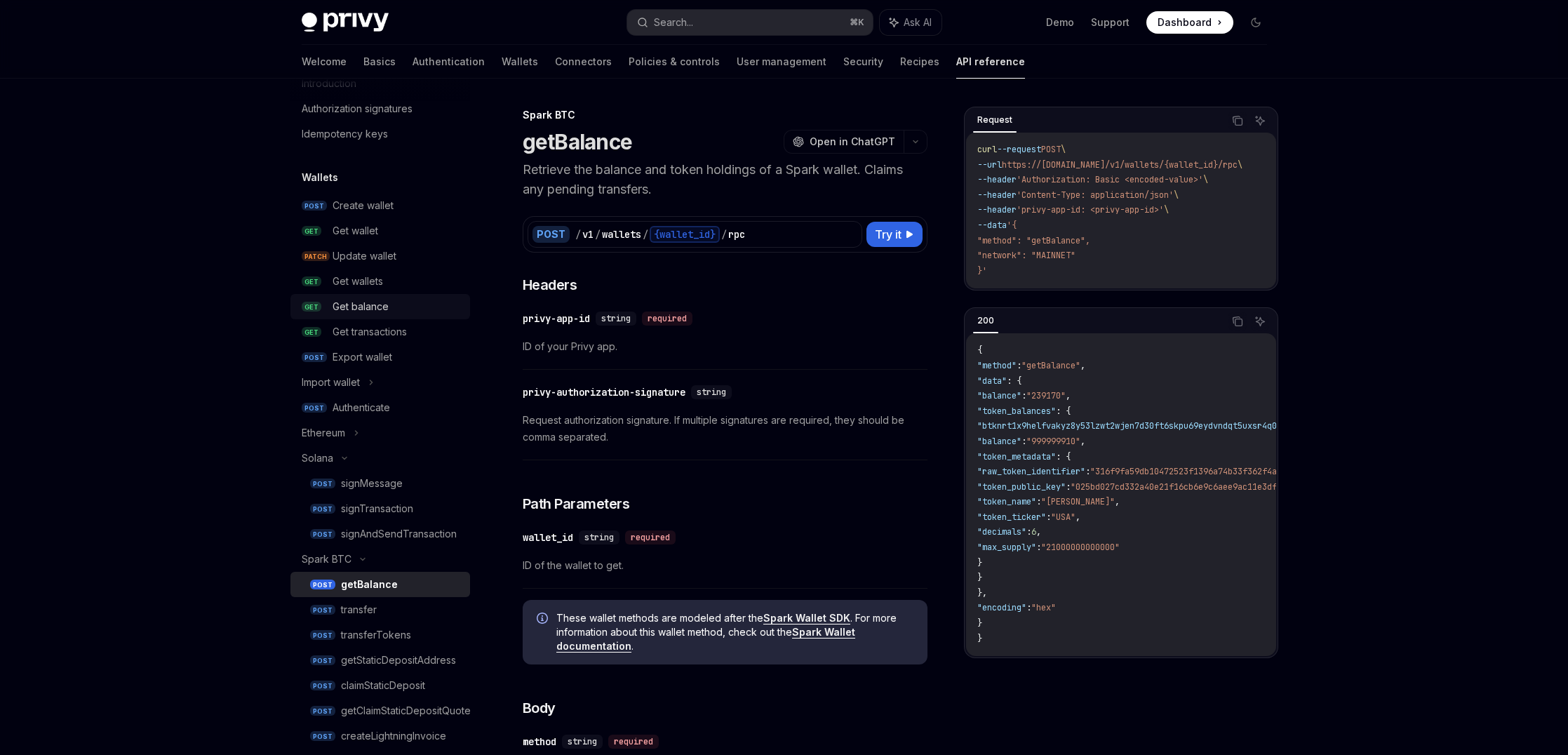
scroll to position [52, 0]
click at [400, 201] on div "Create wallet" at bounding box center [397, 207] width 129 height 17
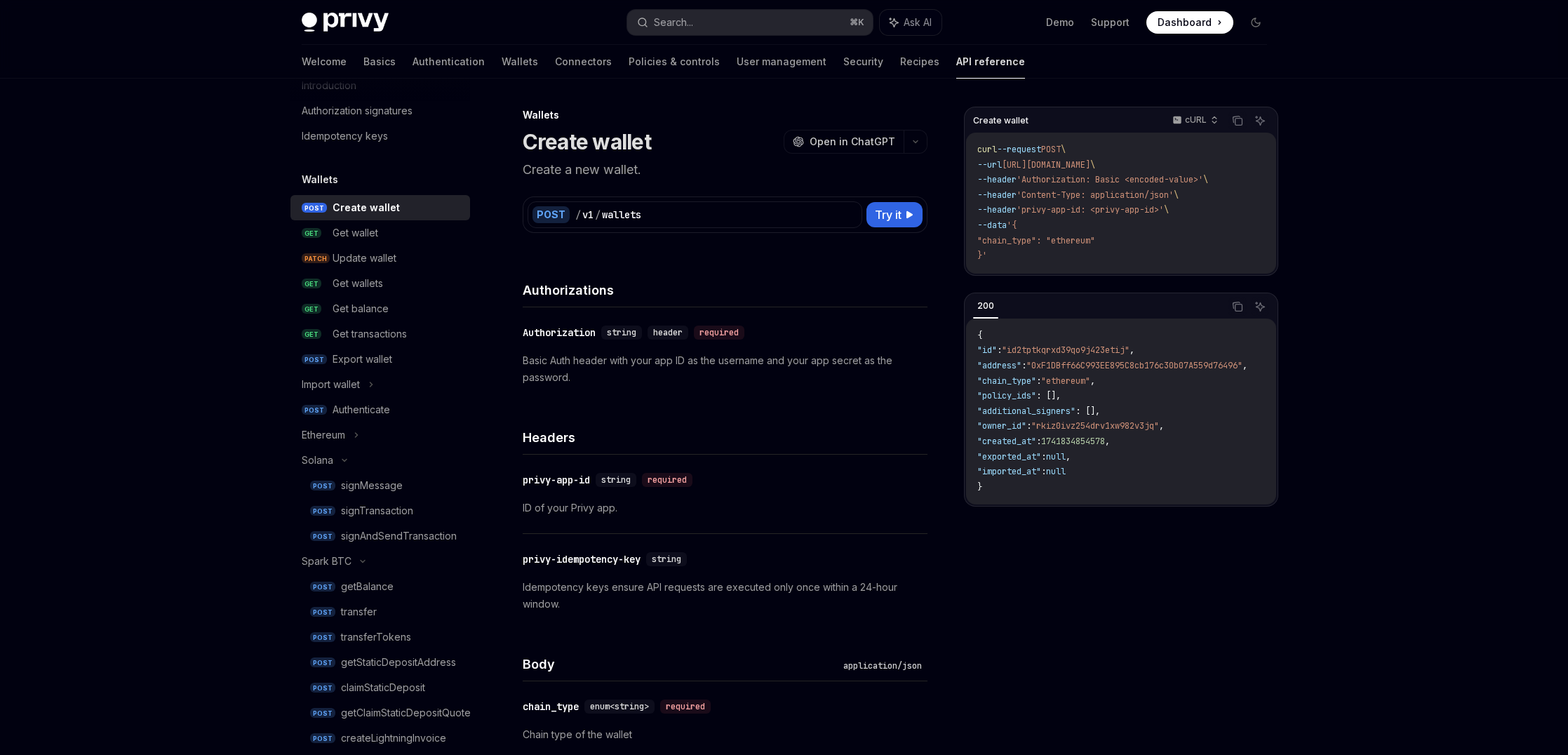
click at [584, 176] on p "Create a new wallet." at bounding box center [725, 169] width 405 height 20
click at [584, 175] on p "Create a new wallet." at bounding box center [725, 169] width 405 height 20
drag, startPoint x: 525, startPoint y: 173, endPoint x: 668, endPoint y: 173, distance: 143.0
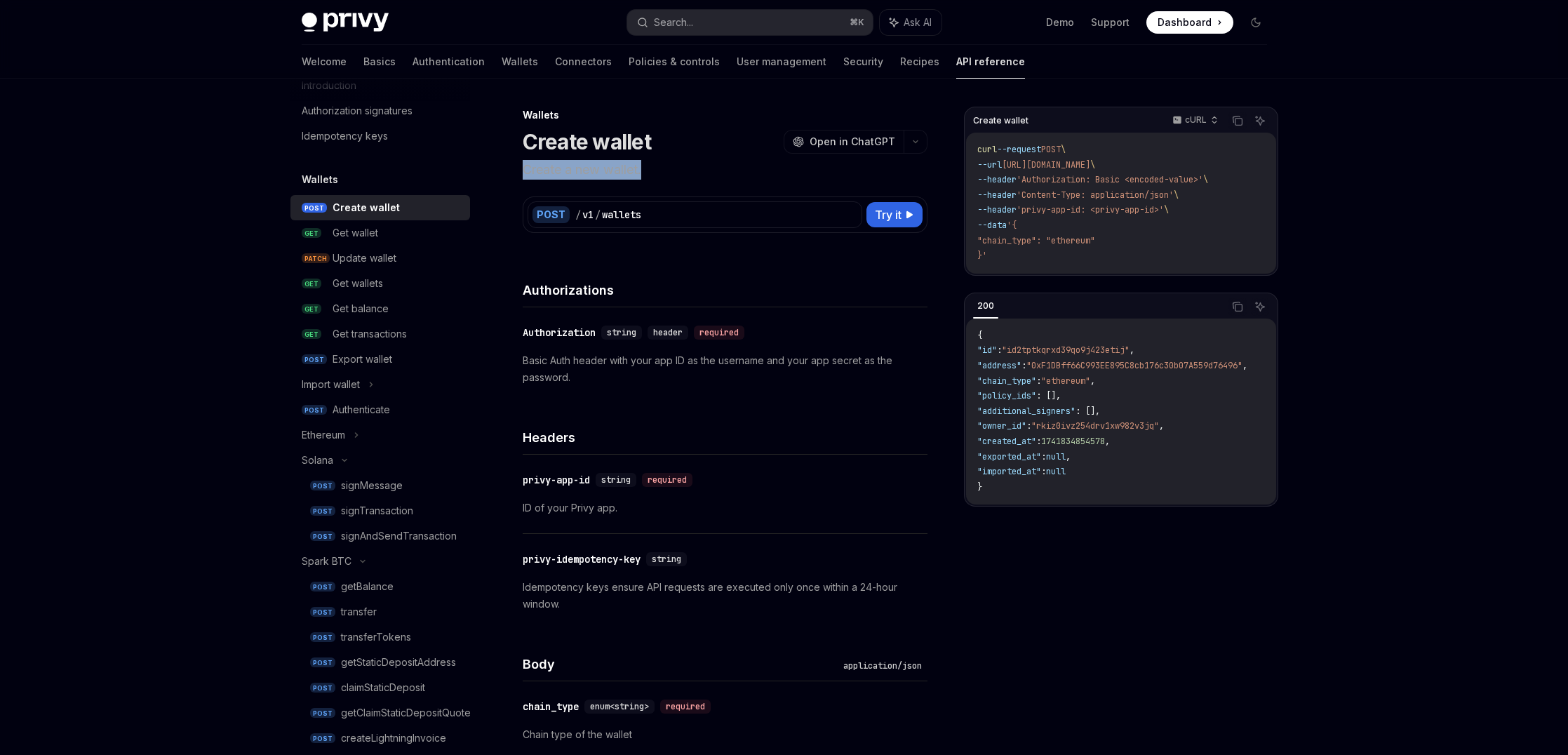
click at [668, 173] on p "Create a new wallet." at bounding box center [725, 169] width 405 height 20
click at [896, 219] on span "Try it" at bounding box center [888, 215] width 26 height 17
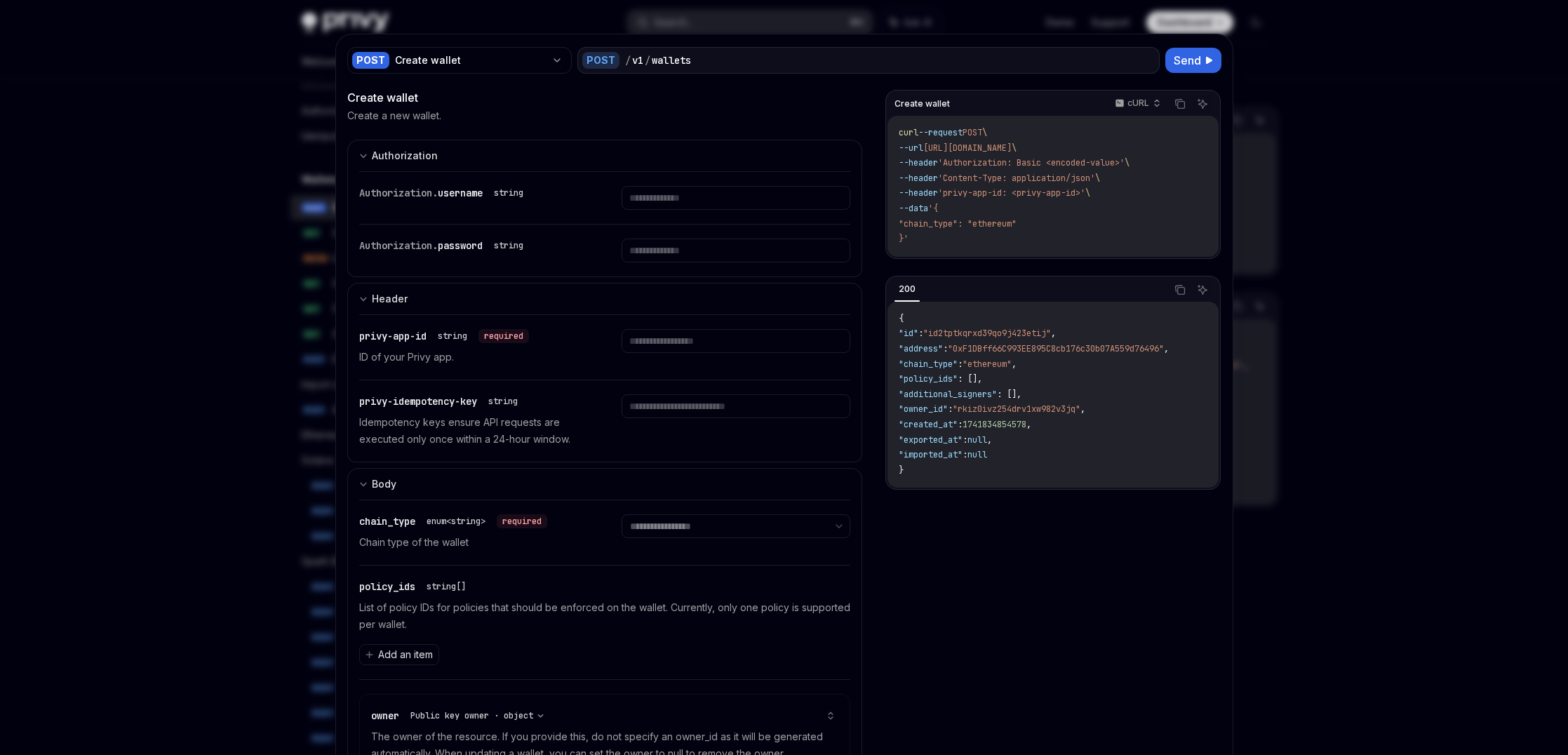
click at [1301, 174] on div at bounding box center [784, 377] width 1568 height 755
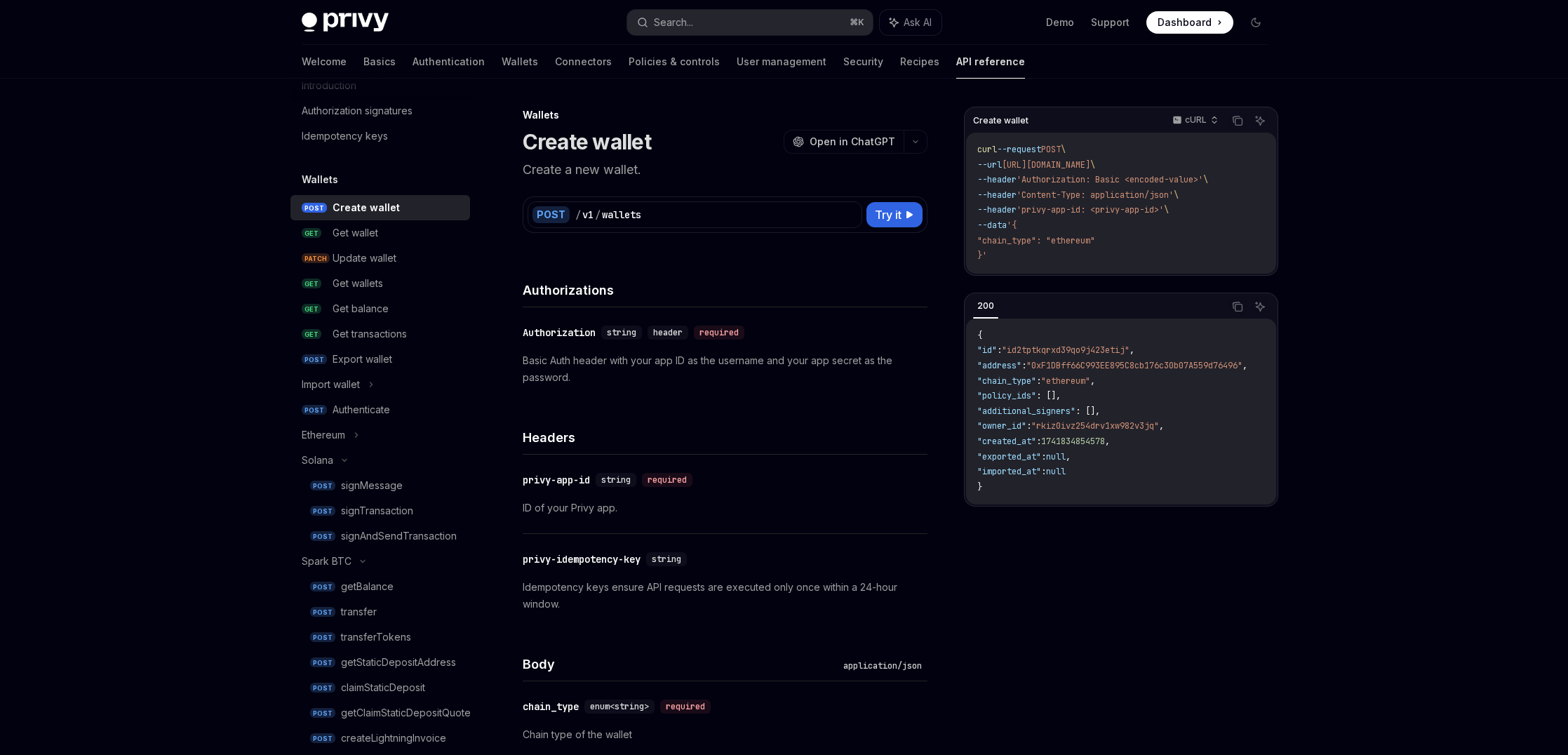
click at [671, 373] on p "Basic Auth header with your app ID as the username and your app secret as the p…" at bounding box center [725, 369] width 405 height 34
click at [671, 372] on p "Basic Auth header with your app ID as the username and your app secret as the p…" at bounding box center [725, 369] width 405 height 34
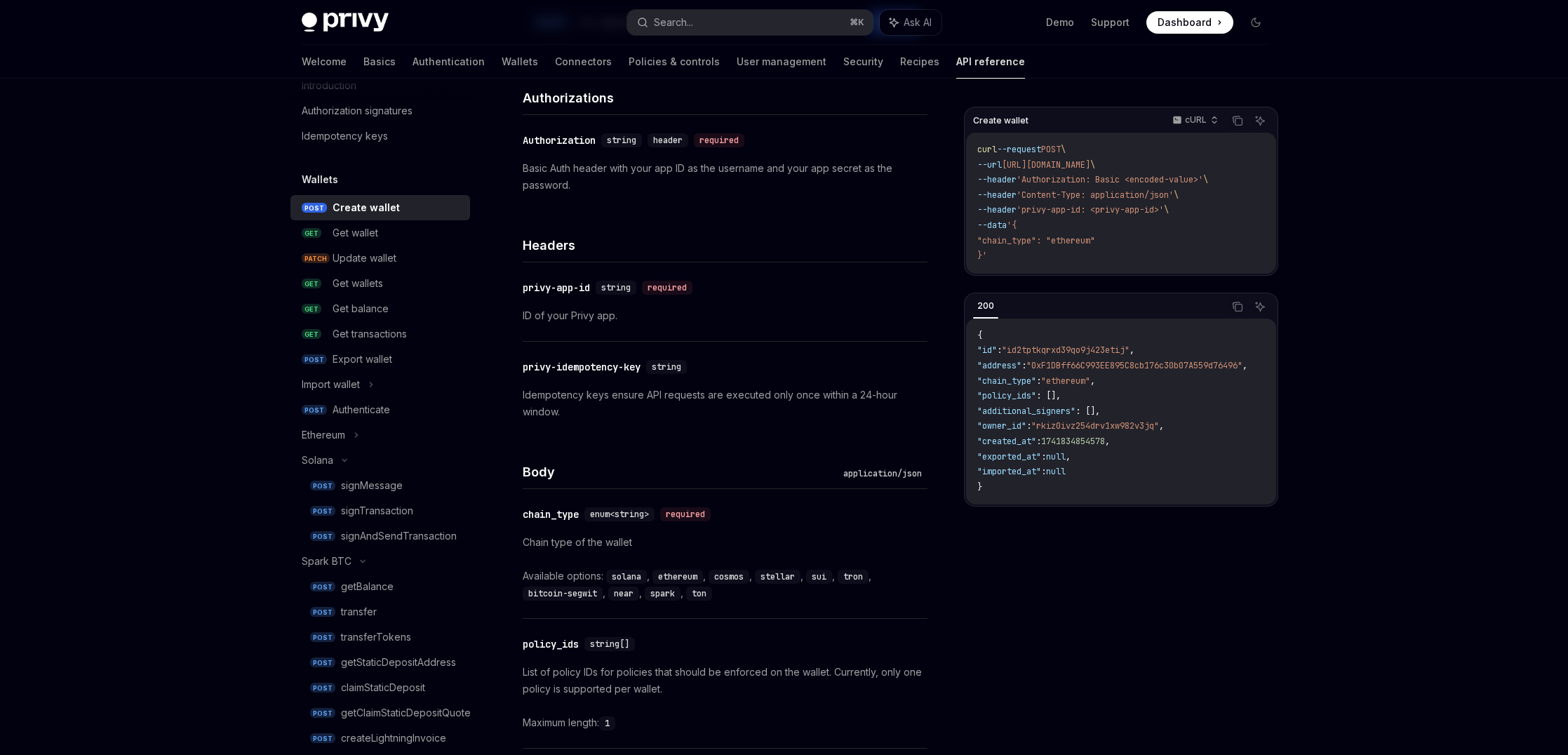
scroll to position [193, 0]
drag, startPoint x: 730, startPoint y: 406, endPoint x: 735, endPoint y: 379, distance: 27.5
click at [735, 379] on div "​ privy-idempotency-key string Idempotency keys ensure API requests are execute…" at bounding box center [725, 388] width 405 height 95
drag, startPoint x: 735, startPoint y: 379, endPoint x: 719, endPoint y: 414, distance: 38.5
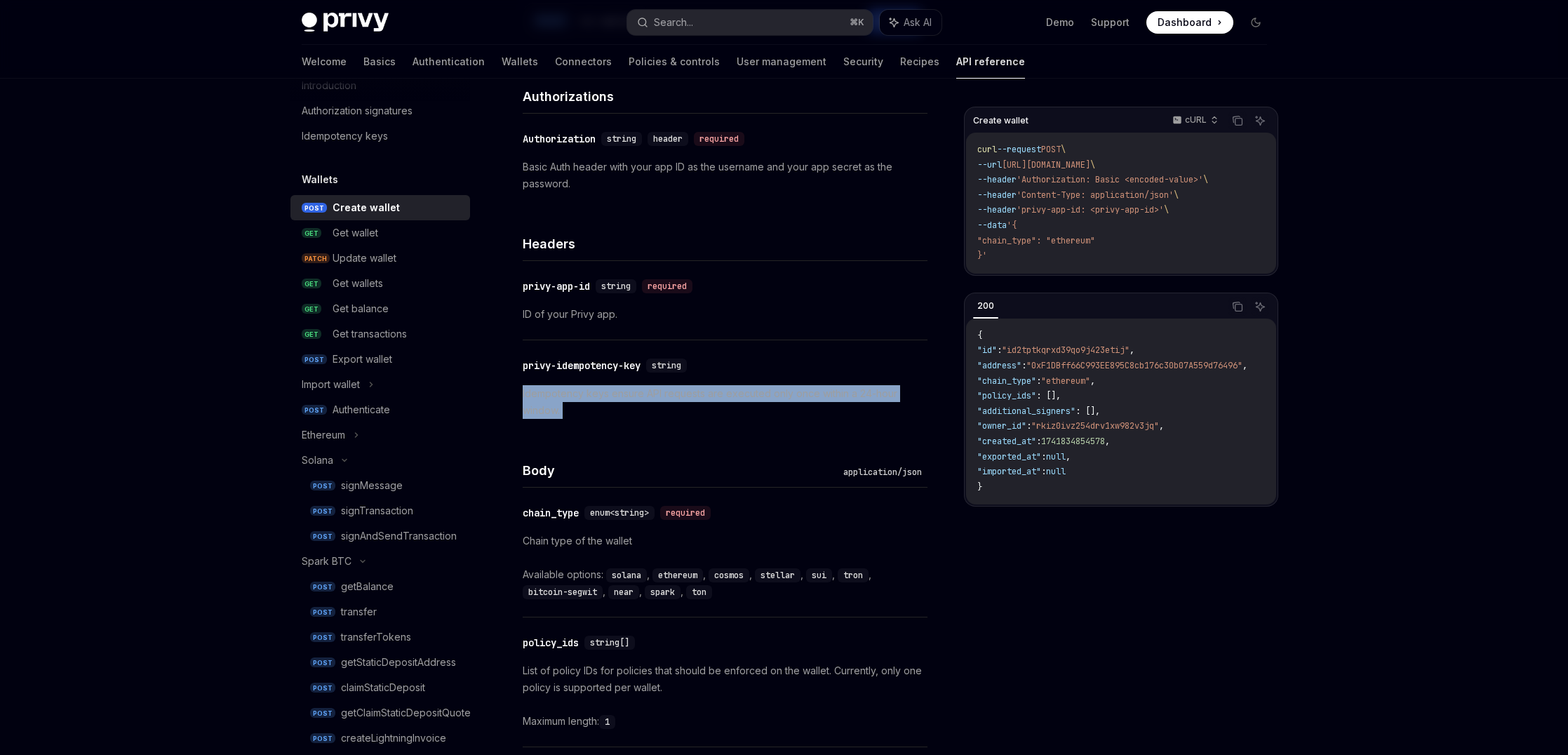
click at [719, 414] on div "​ privy-idempotency-key string Idempotency keys ensure API requests are execute…" at bounding box center [725, 388] width 405 height 95
click at [719, 414] on p "Idempotency keys ensure API requests are executed only once within a 24-hour wi…" at bounding box center [725, 402] width 405 height 34
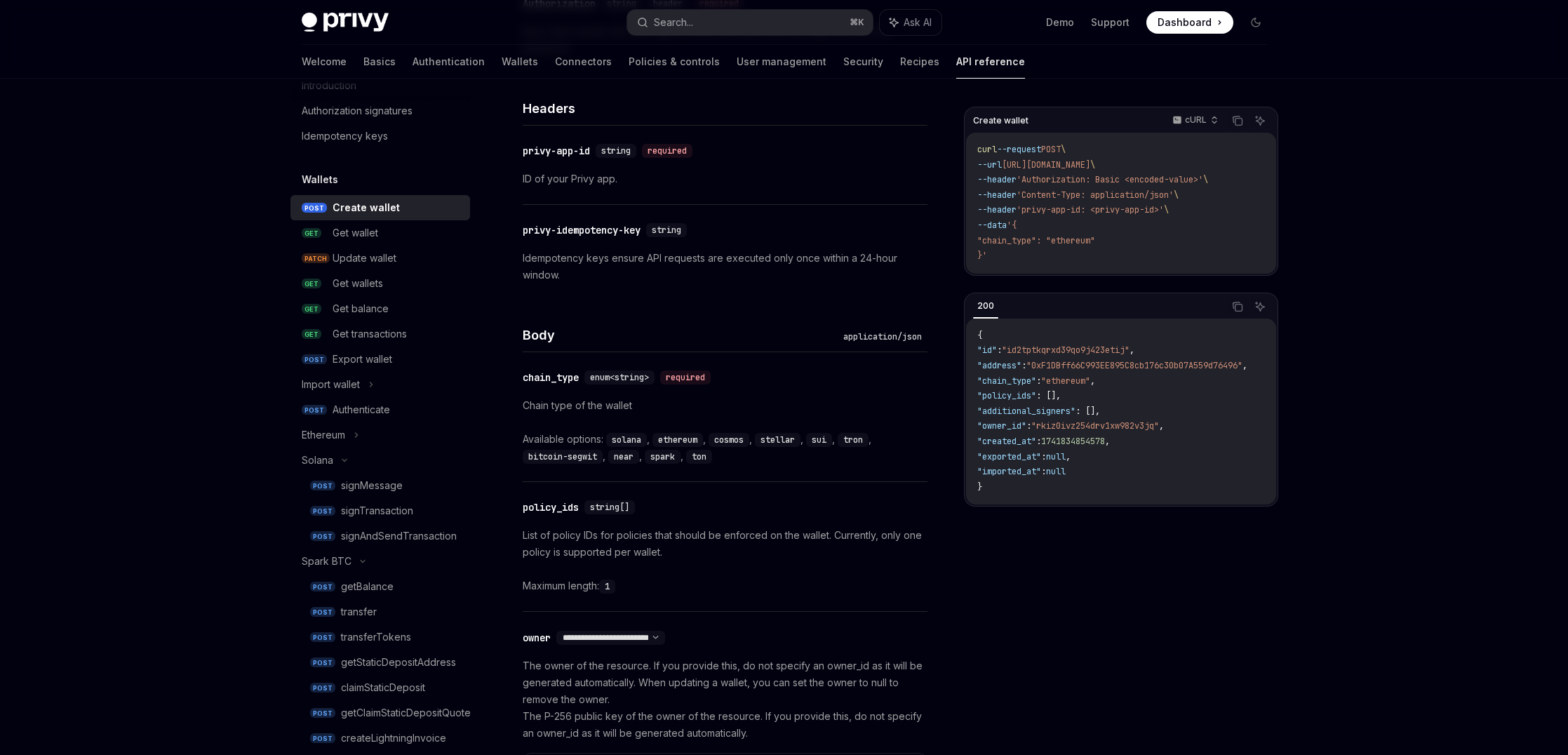
scroll to position [330, 0]
click at [719, 414] on div "Chain type of the wallet Available options: solana , ethereum , cosmos , stella…" at bounding box center [725, 429] width 405 height 67
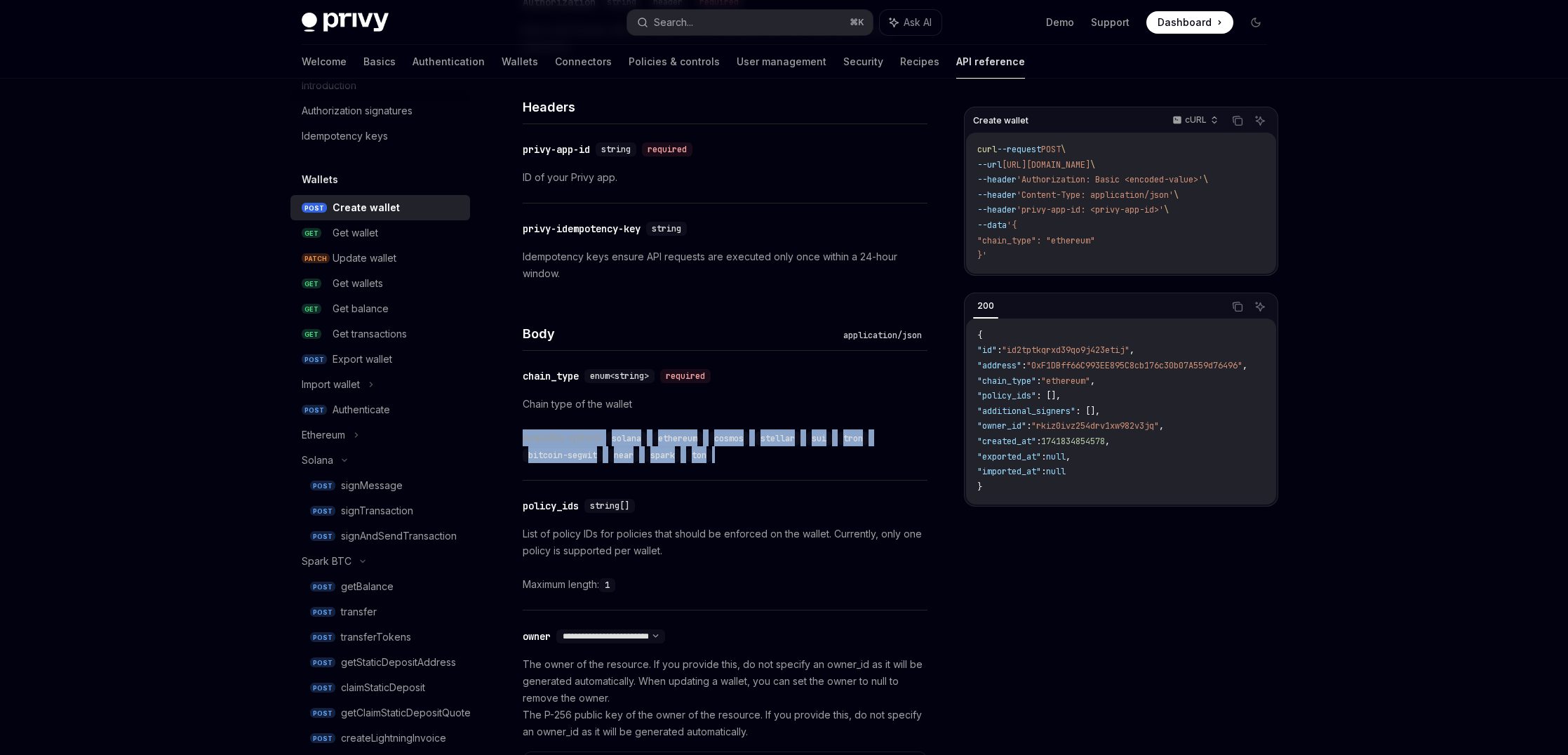
click at [719, 414] on div "Chain type of the wallet Available options: solana , ethereum , cosmos , stella…" at bounding box center [725, 429] width 405 height 67
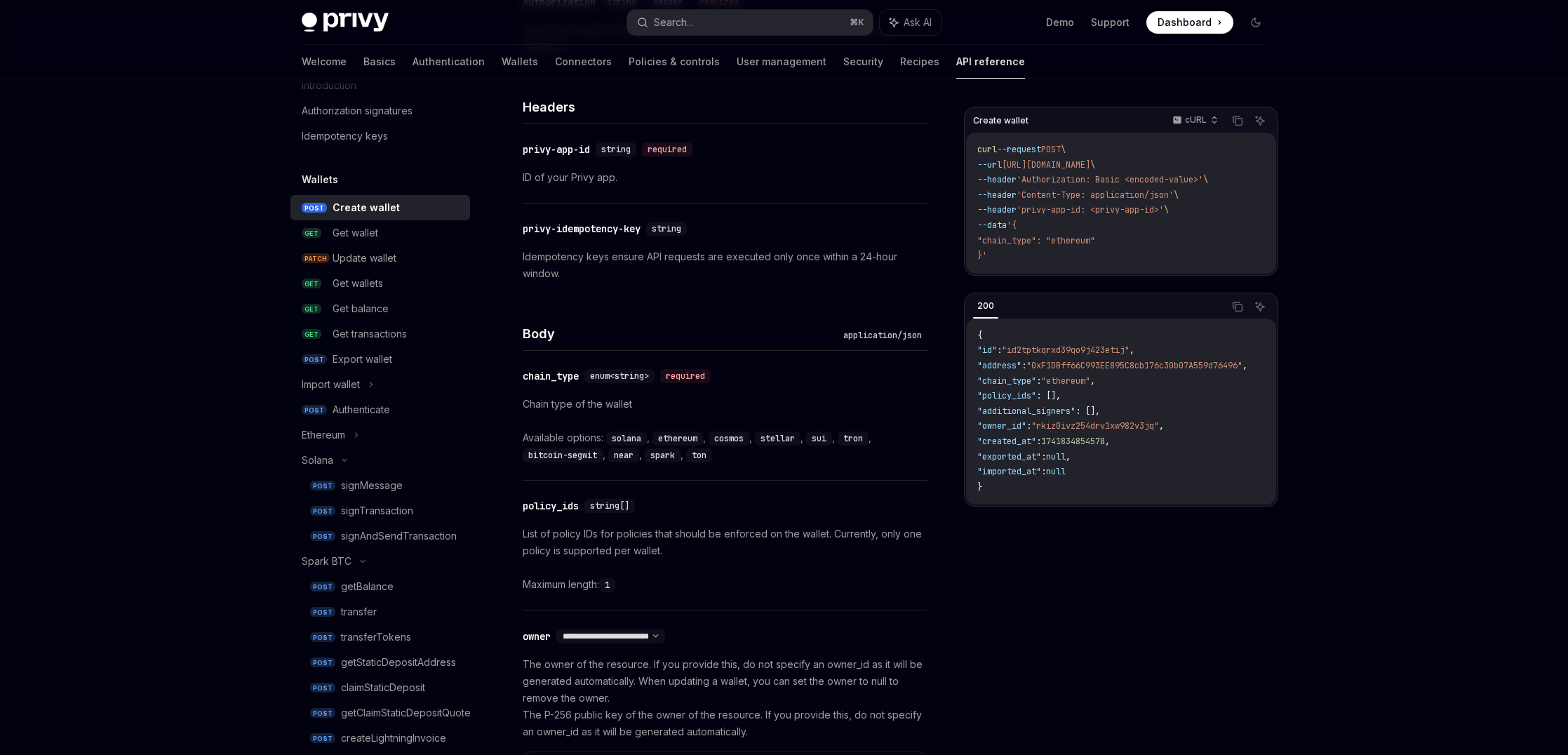
click at [708, 408] on p "Chain type of the wallet" at bounding box center [725, 403] width 405 height 17
click at [708, 407] on p "Chain type of the wallet" at bounding box center [725, 403] width 405 height 17
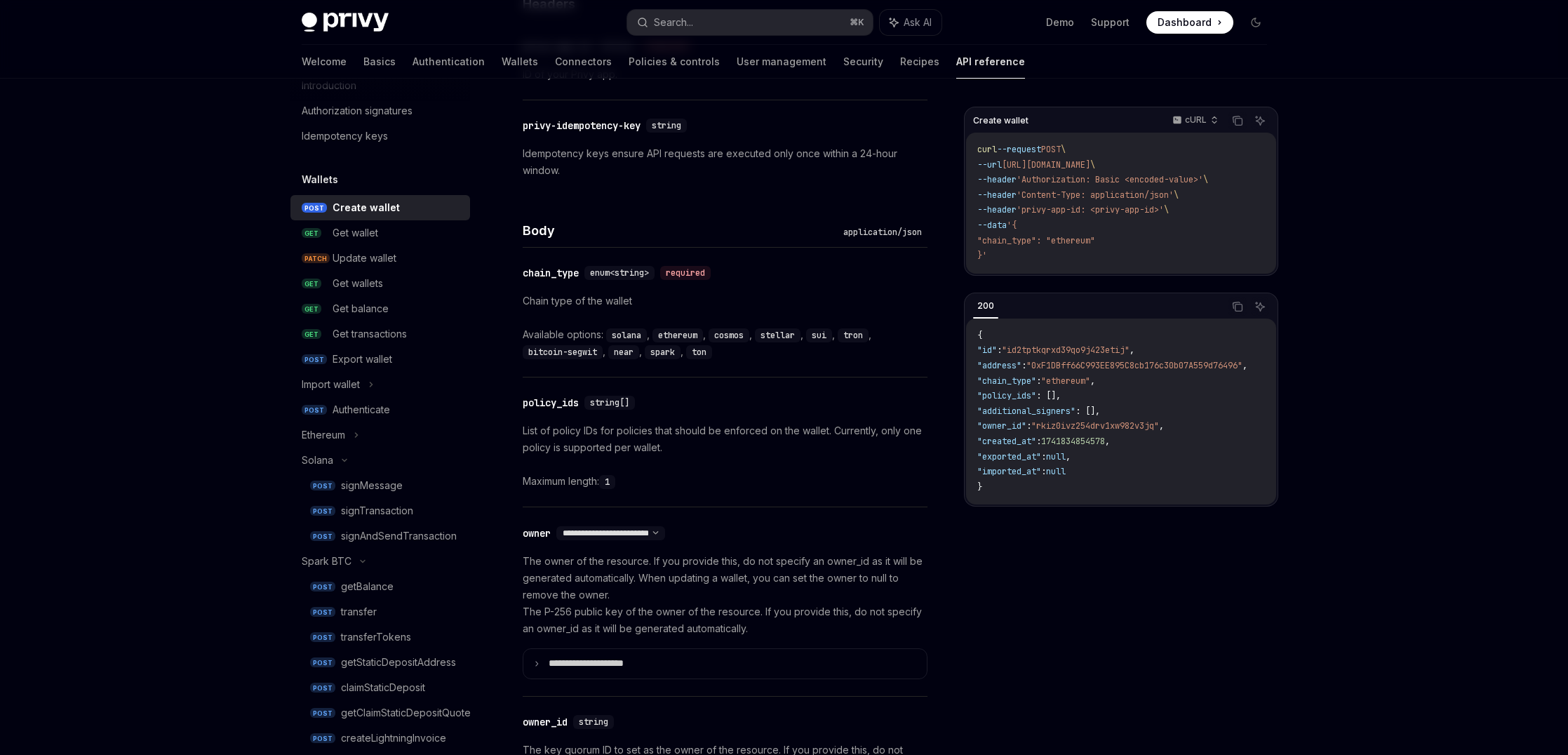
scroll to position [435, 0]
drag, startPoint x: 708, startPoint y: 407, endPoint x: 702, endPoint y: 453, distance: 46.4
click at [702, 453] on div "​ policy_ids string[] List of policy IDs for policies that should be enforced o…" at bounding box center [725, 441] width 405 height 129
click at [702, 453] on p "List of policy IDs for policies that should be enforced on the wallet. Currentl…" at bounding box center [725, 438] width 405 height 34
drag, startPoint x: 702, startPoint y: 453, endPoint x: 707, endPoint y: 414, distance: 39.3
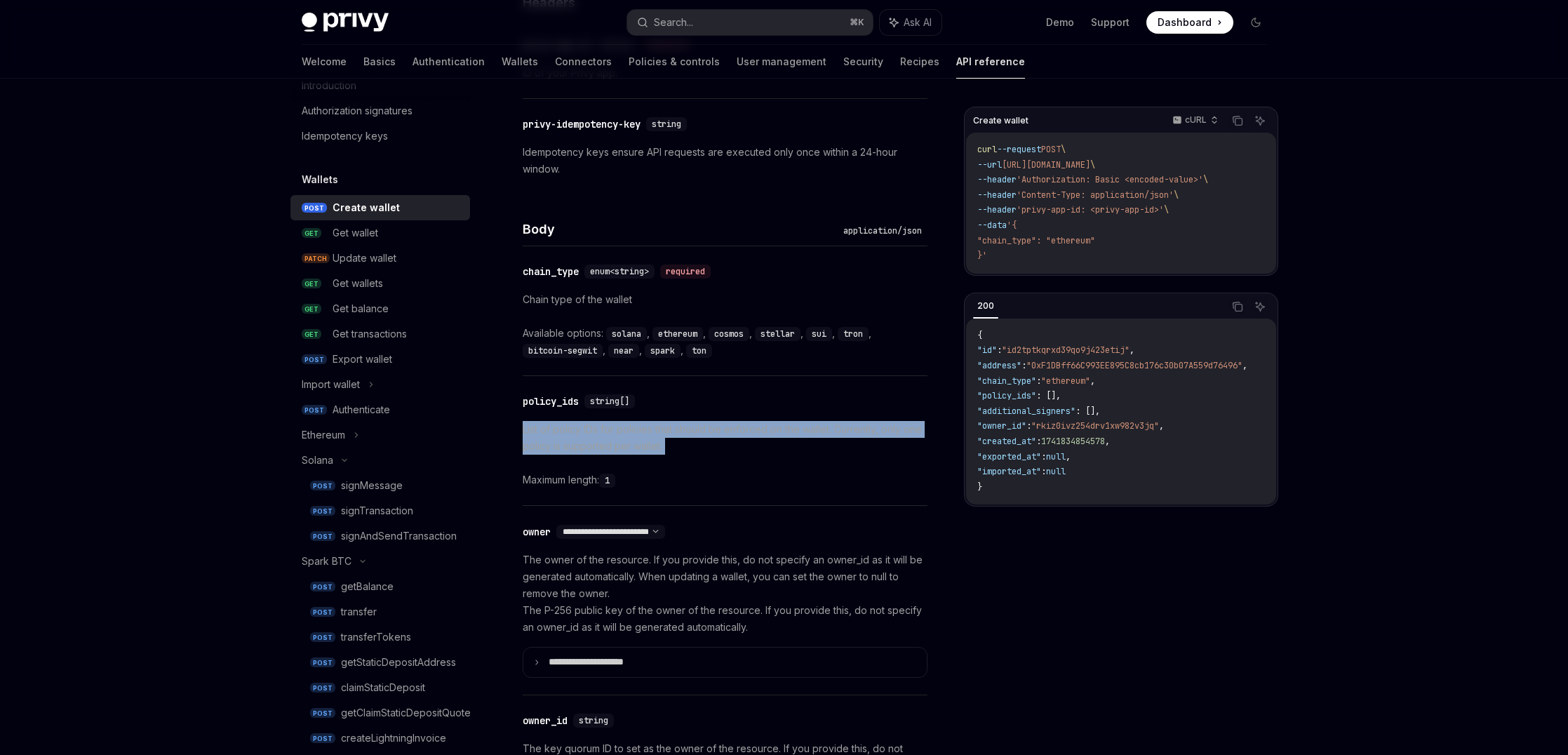
click at [707, 414] on div "​ policy_ids string[] List of policy IDs for policies that should be enforced o…" at bounding box center [725, 441] width 405 height 129
click at [591, 333] on div "Available options: solana , ethereum , cosmos , stellar , sui , tron , bitcoin-…" at bounding box center [725, 342] width 405 height 34
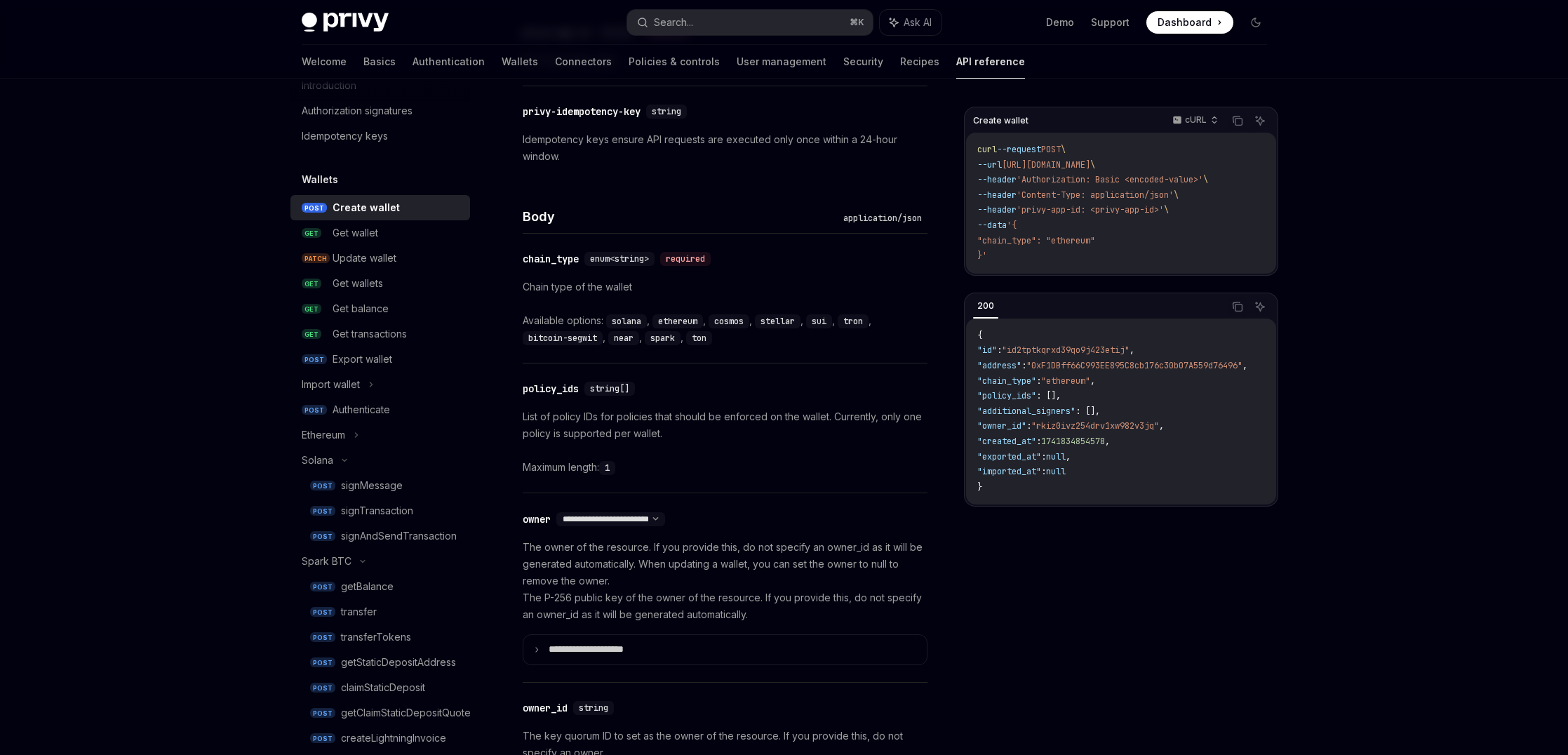
scroll to position [449, 0]
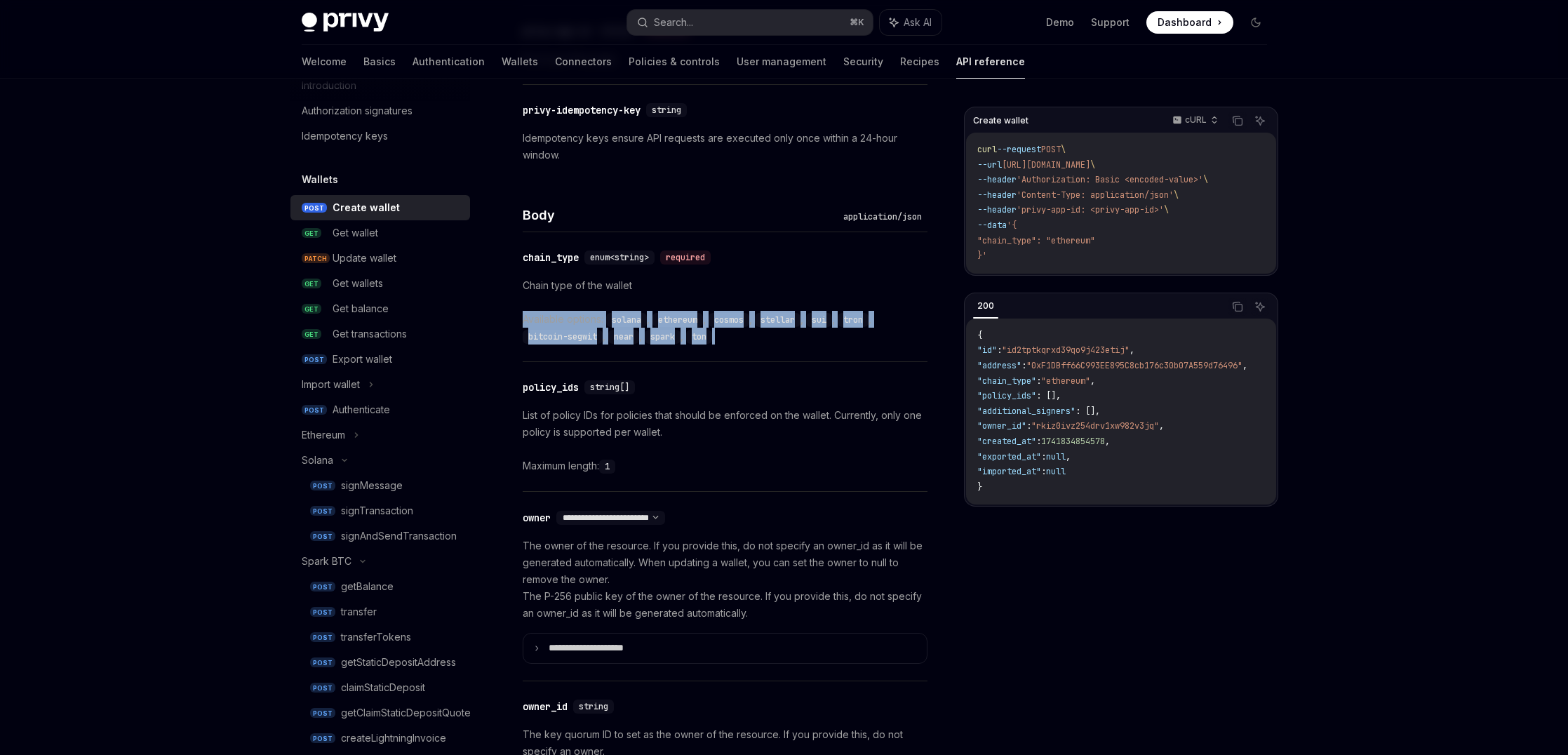
drag, startPoint x: 520, startPoint y: 315, endPoint x: 763, endPoint y: 338, distance: 244.1
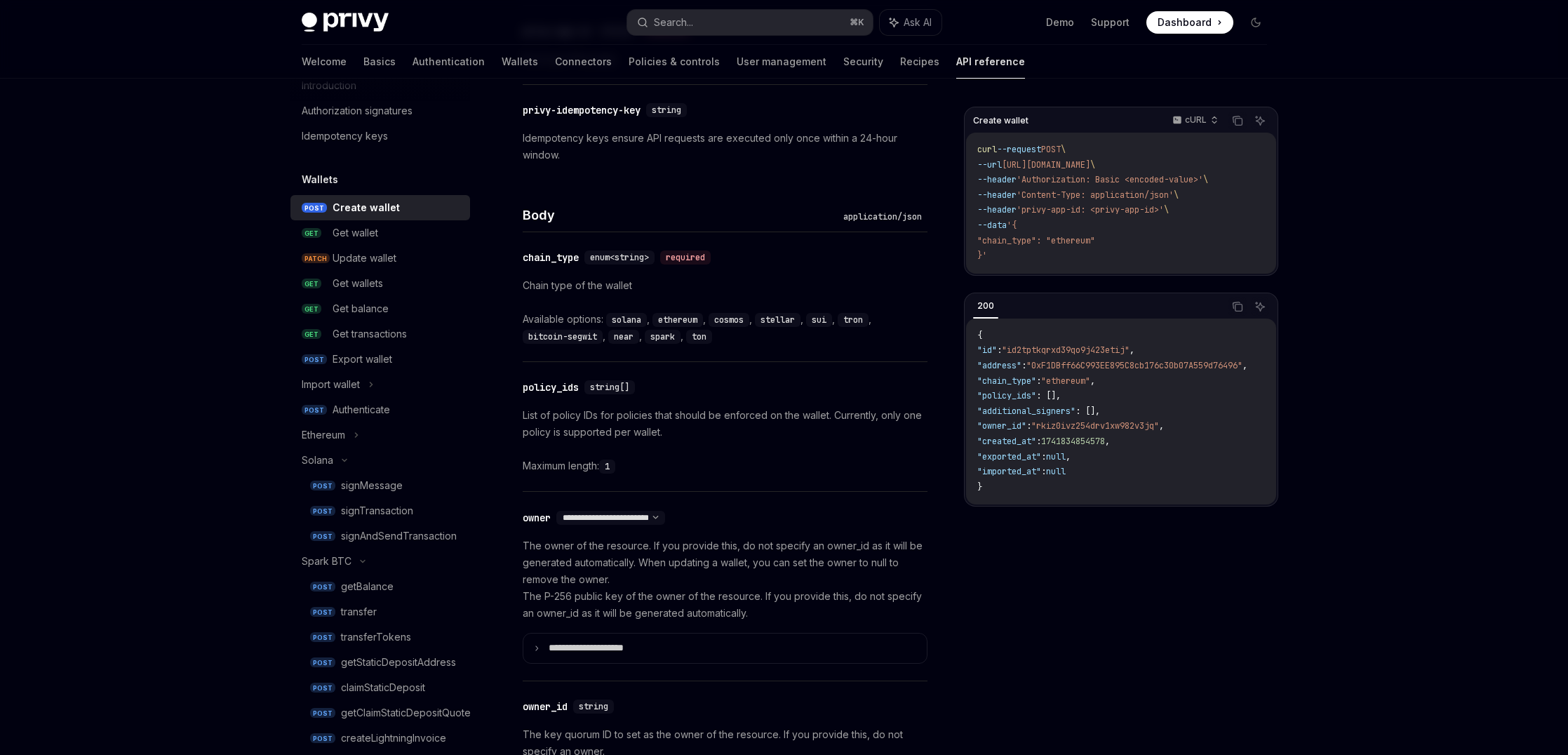
click at [763, 338] on div "Available options: solana , ethereum , cosmos , stellar , sui , tron , bitcoin-…" at bounding box center [725, 327] width 405 height 34
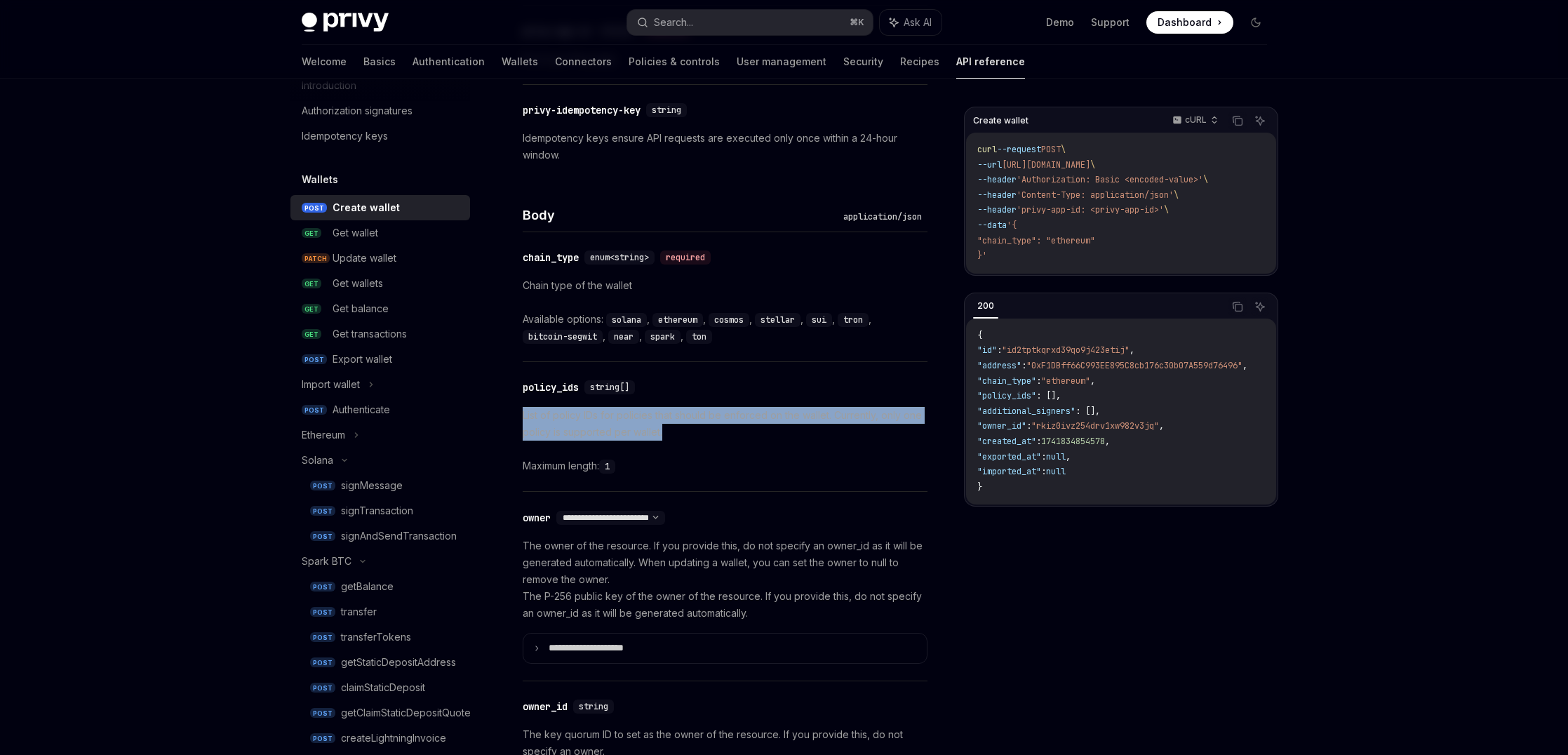
drag, startPoint x: 696, startPoint y: 430, endPoint x: 702, endPoint y: 401, distance: 29.6
click at [702, 401] on div "​ policy_ids string[] List of policy IDs for policies that should be enforced o…" at bounding box center [725, 426] width 405 height 129
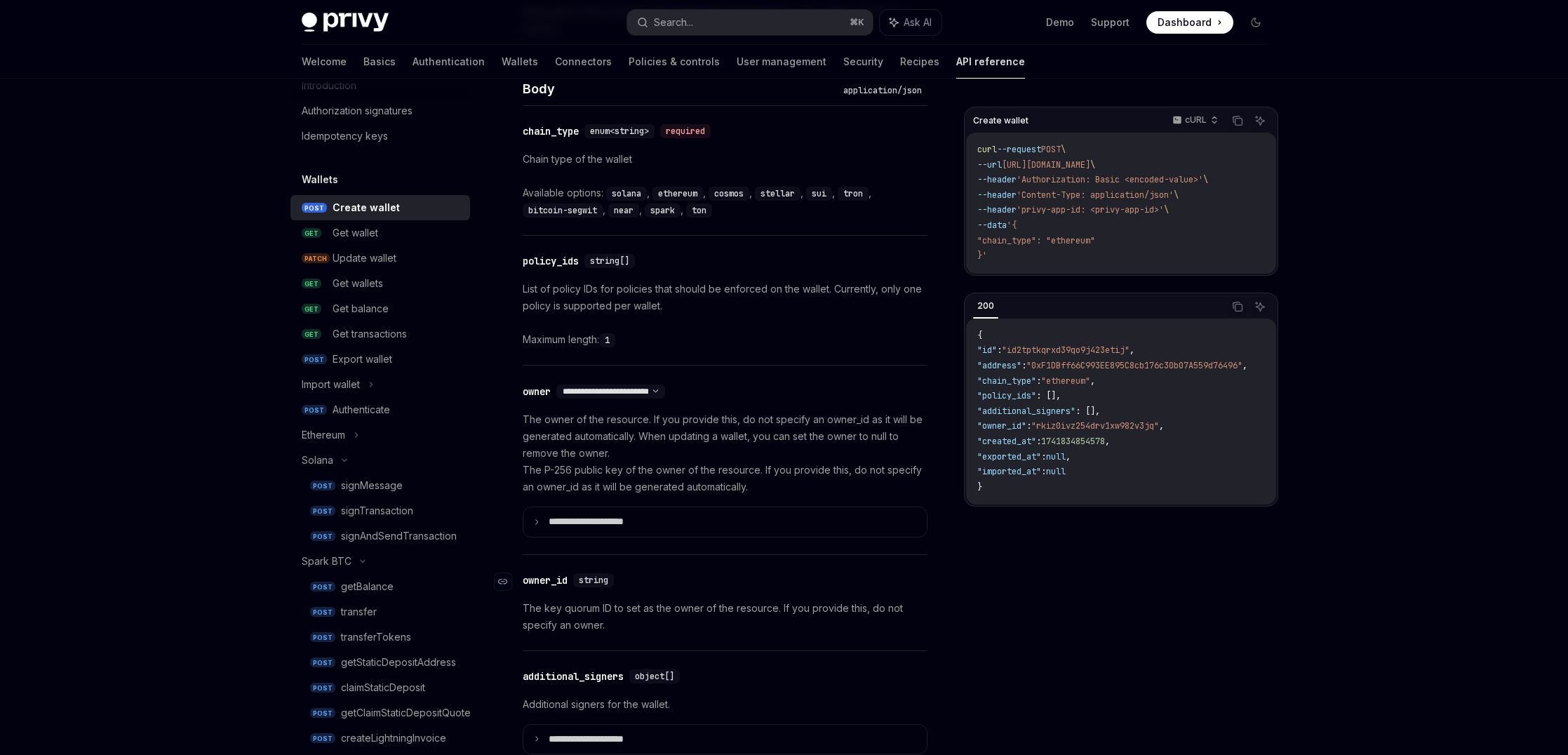
scroll to position [577, 0]
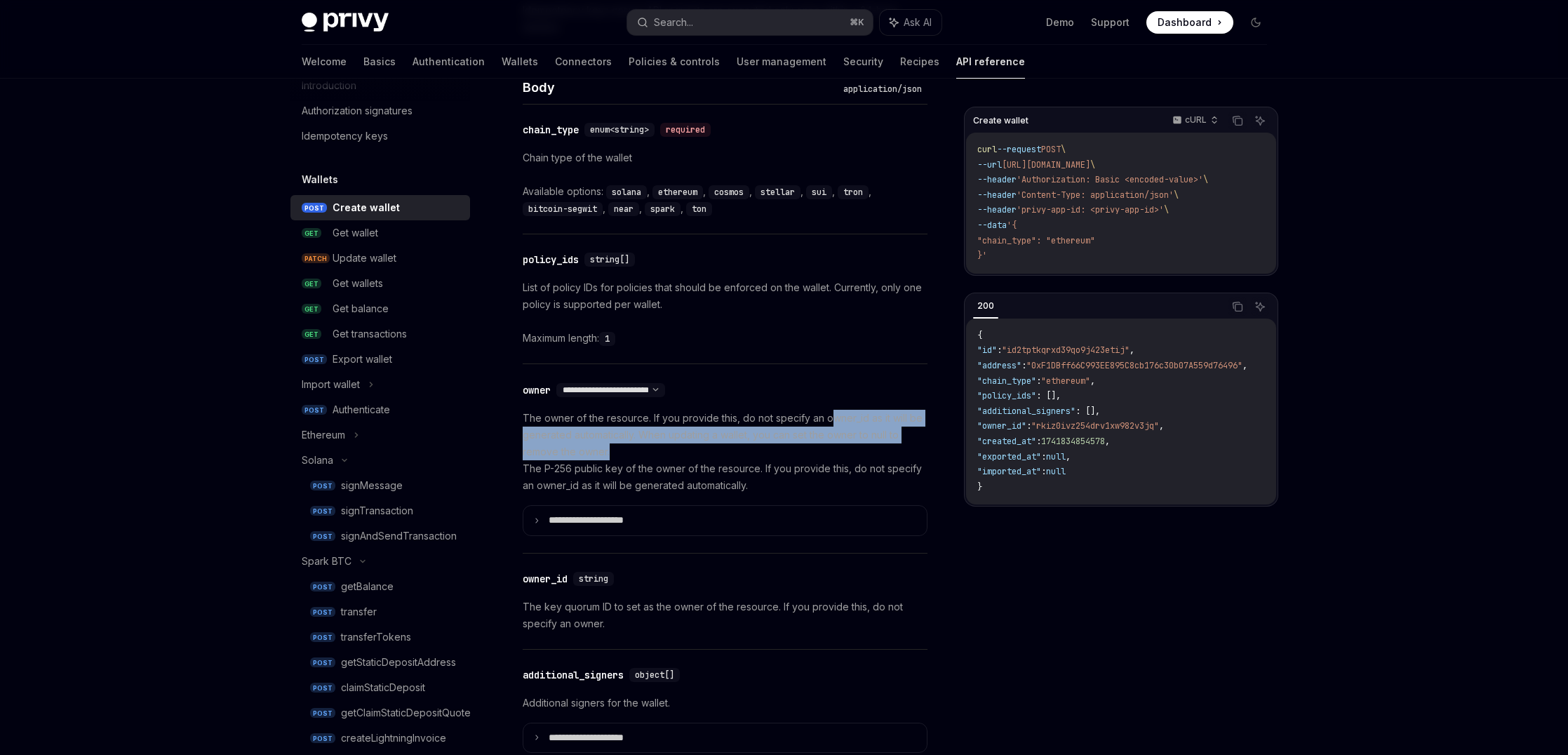
drag, startPoint x: 829, startPoint y: 414, endPoint x: 810, endPoint y: 445, distance: 36.4
click at [810, 445] on p "The owner of the resource. If you provide this, do not specify an owner_id as i…" at bounding box center [725, 452] width 405 height 84
drag, startPoint x: 810, startPoint y: 445, endPoint x: 815, endPoint y: 399, distance: 46.3
click at [815, 399] on div "**********" at bounding box center [725, 458] width 405 height 189
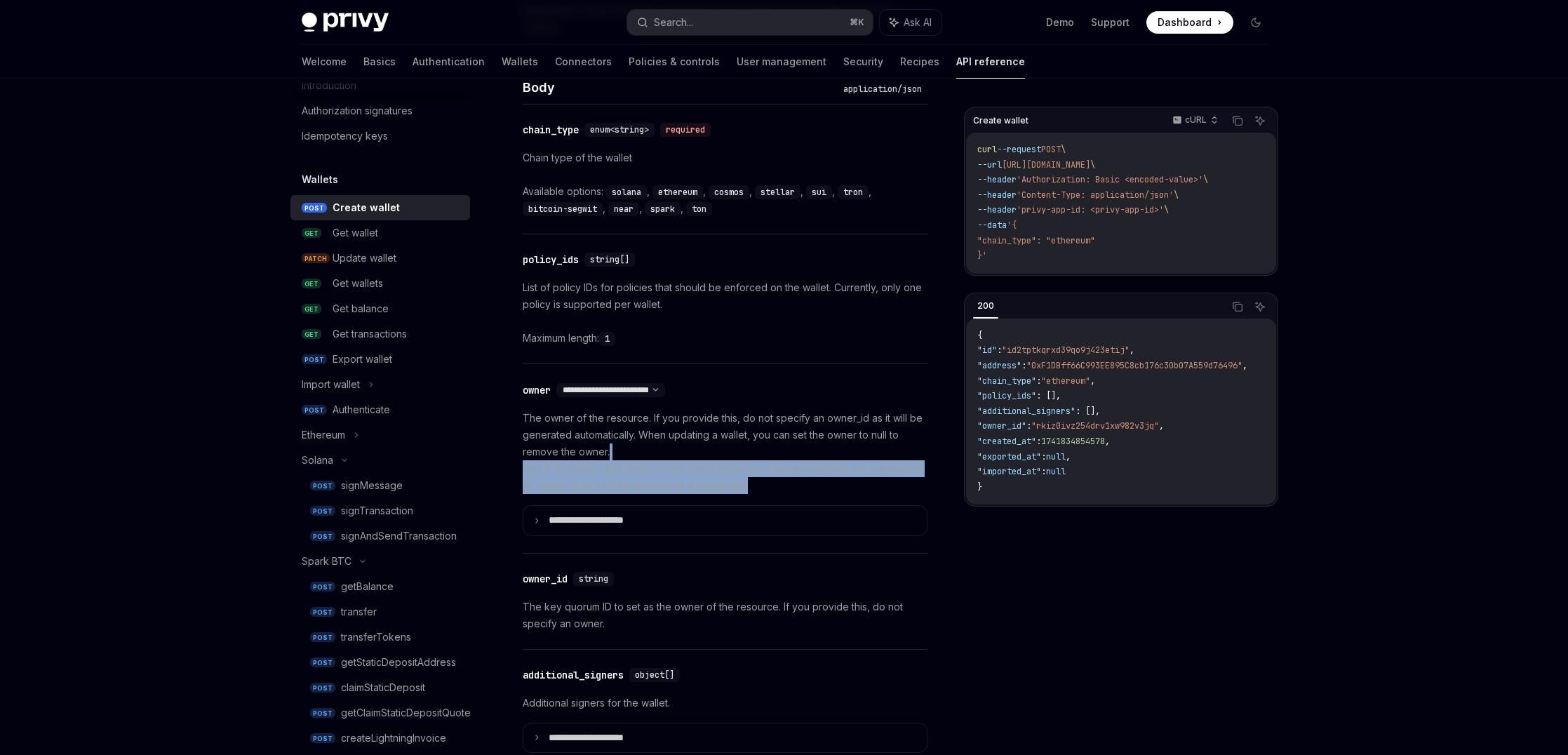
drag, startPoint x: 791, startPoint y: 479, endPoint x: 796, endPoint y: 452, distance: 27.5
click at [796, 452] on p "The owner of the resource. If you provide this, do not specify an owner_id as i…" at bounding box center [725, 452] width 405 height 84
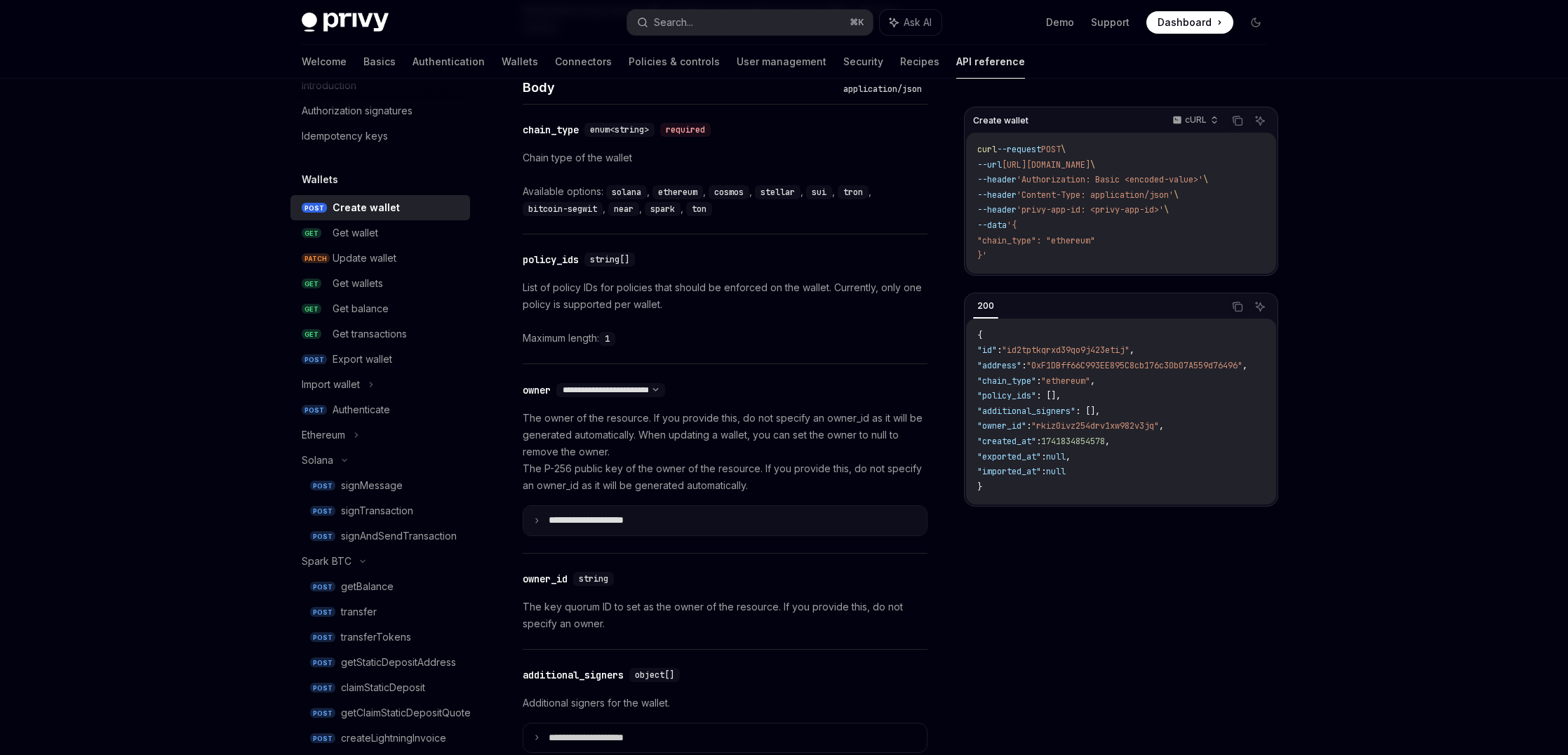
click at [652, 510] on summary "**********" at bounding box center [725, 521] width 403 height 29
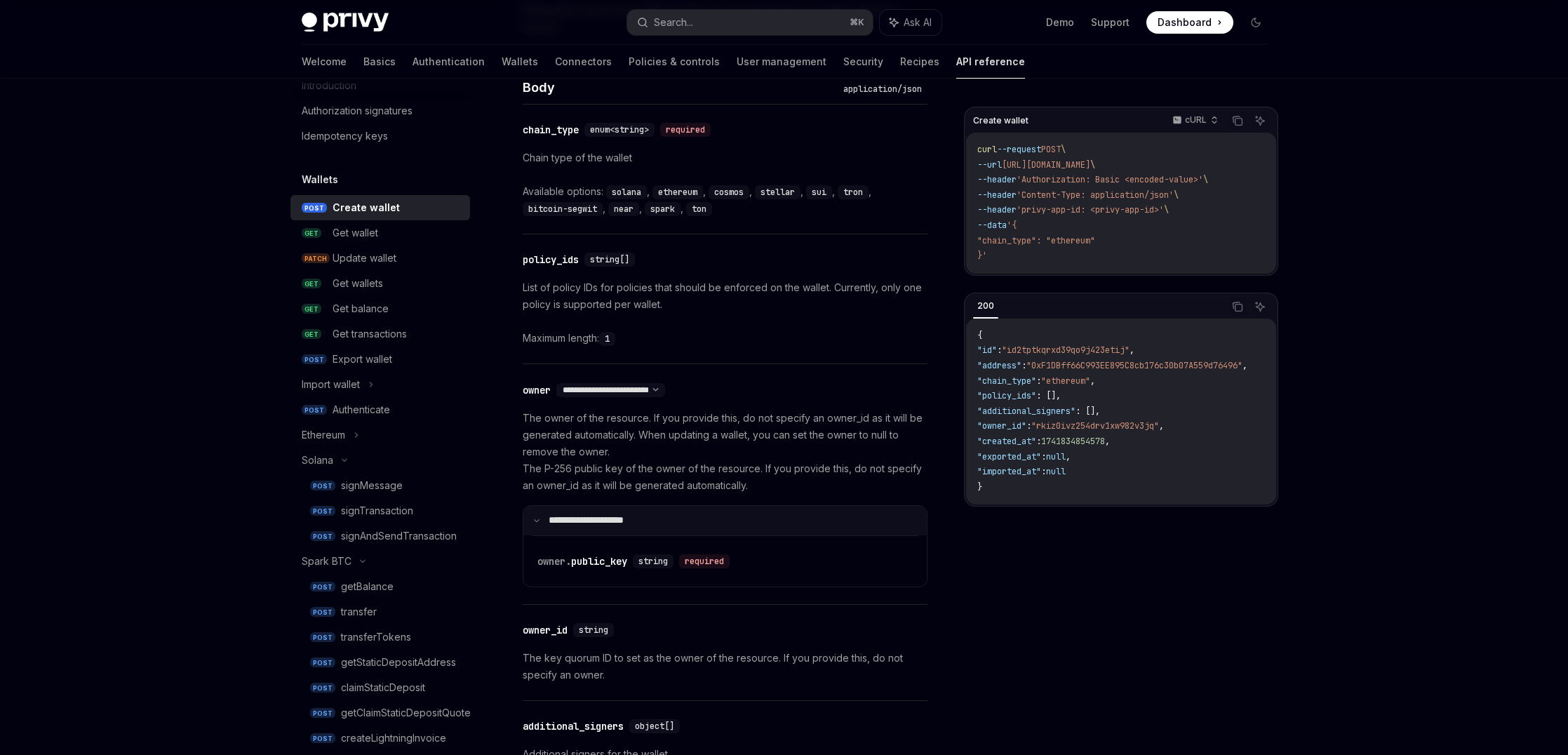
click at [652, 510] on summary "**********" at bounding box center [725, 521] width 403 height 29
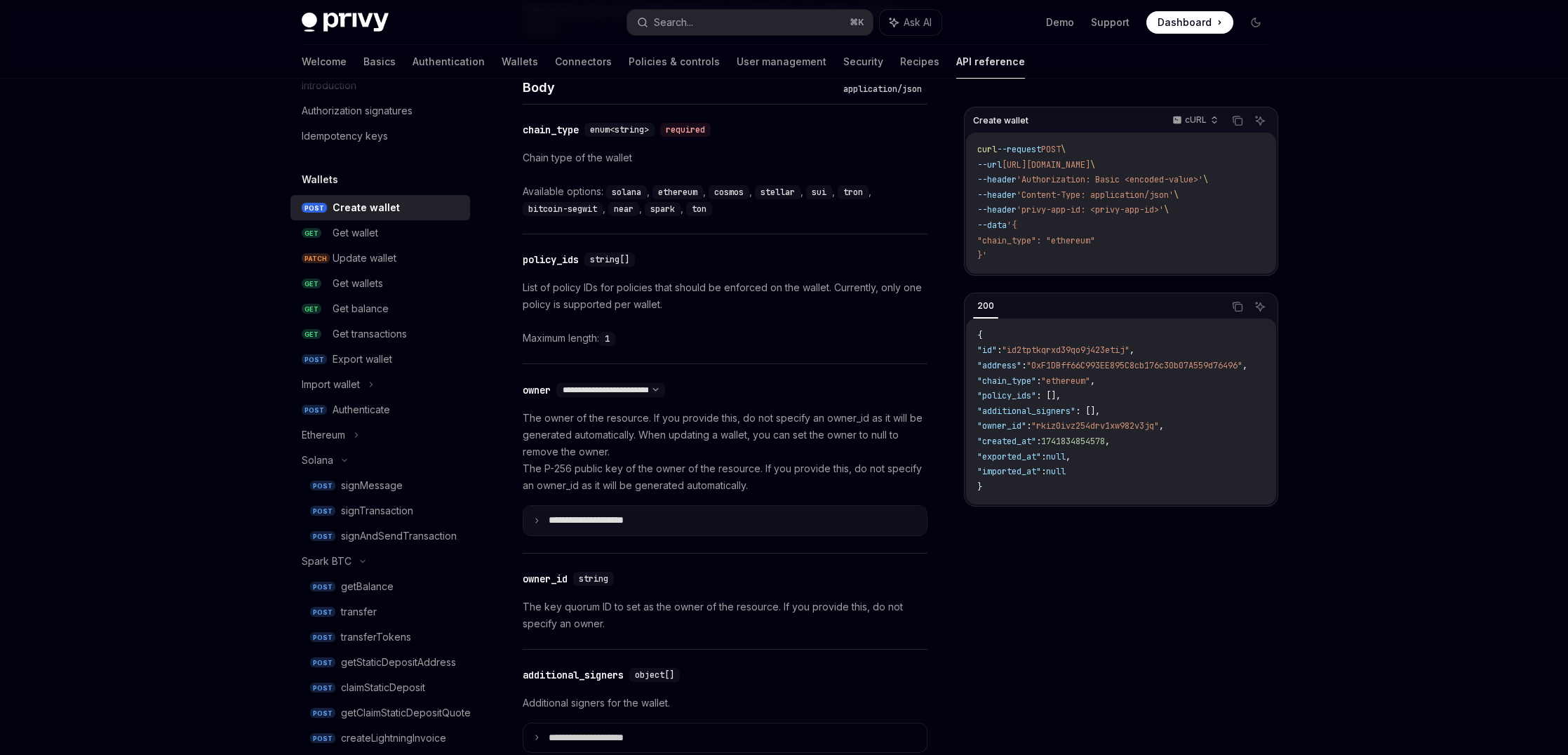
click at [652, 511] on summary "**********" at bounding box center [725, 521] width 403 height 29
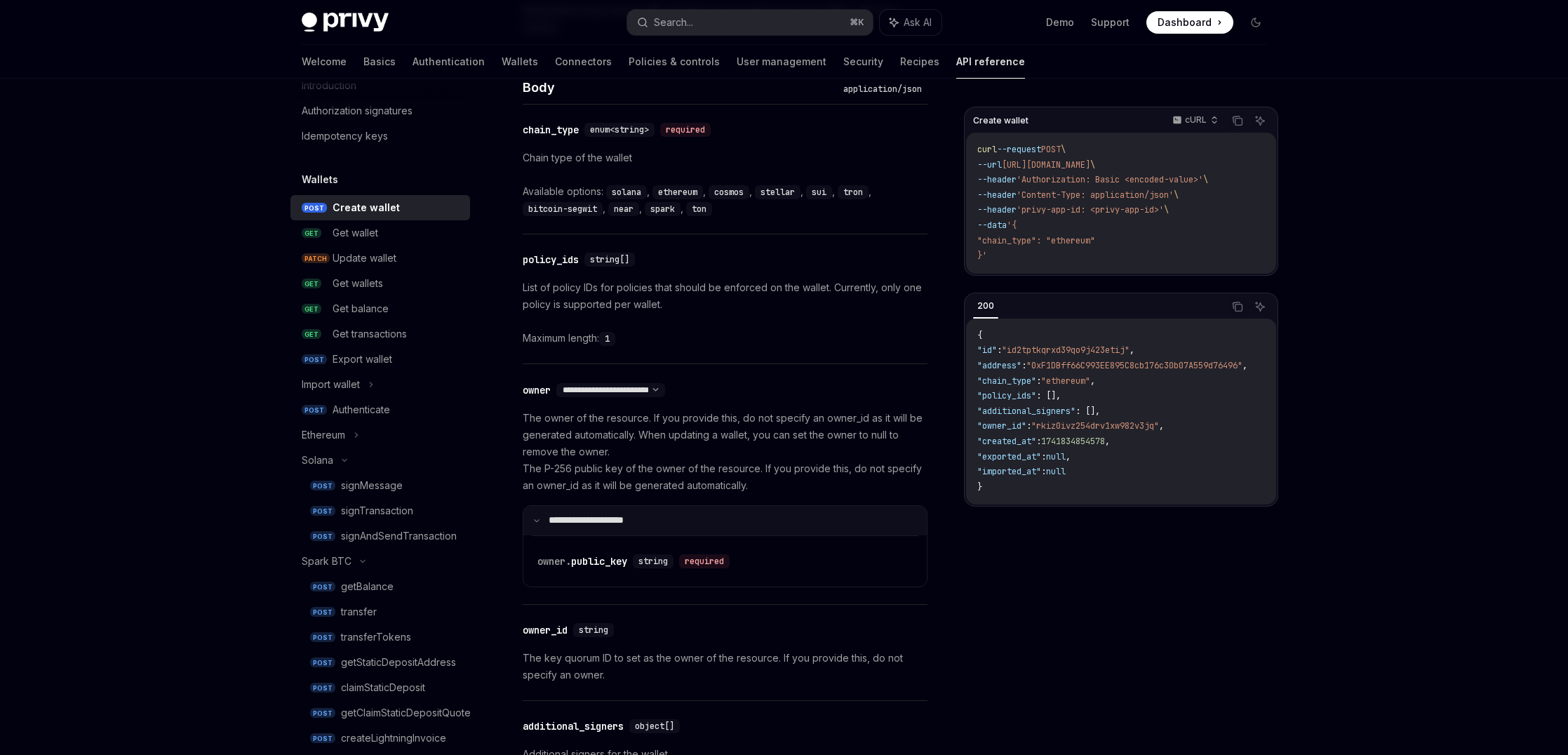
click at [652, 511] on summary "**********" at bounding box center [725, 521] width 403 height 29
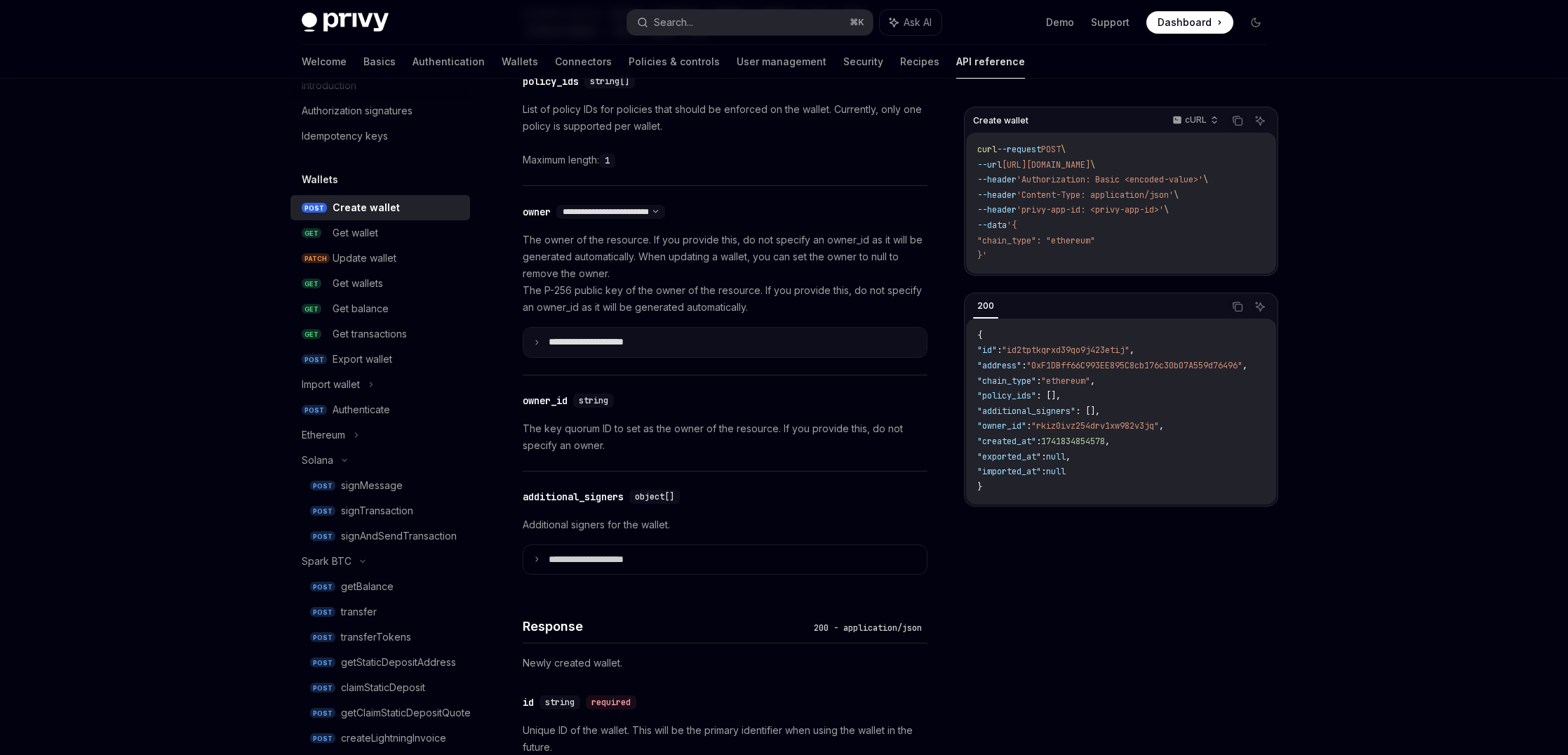
scroll to position [756, 0]
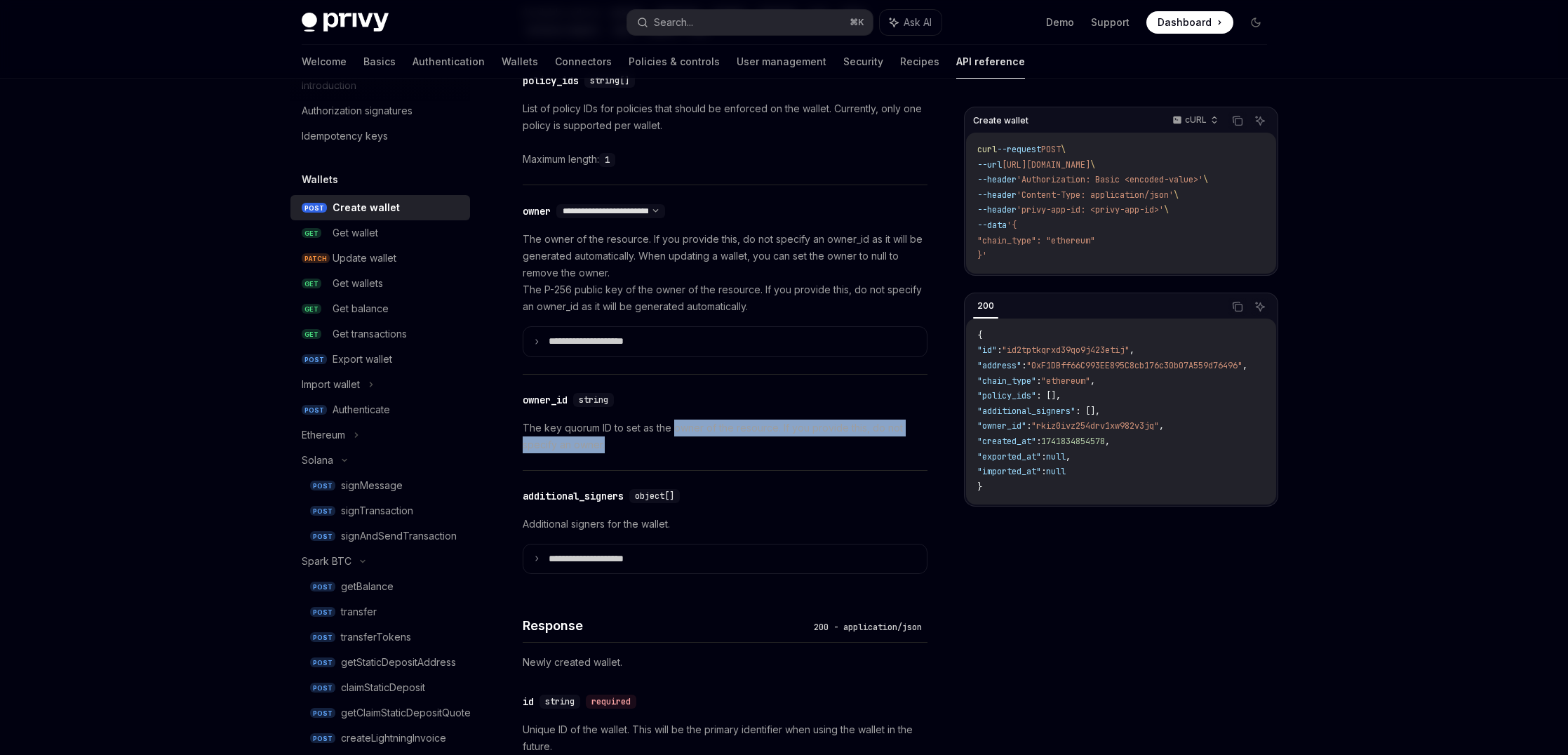
drag, startPoint x: 674, startPoint y: 421, endPoint x: 665, endPoint y: 444, distance: 24.7
click at [665, 444] on p "The key quorum ID to set as the owner of the resource. If you provide this, do …" at bounding box center [725, 436] width 405 height 34
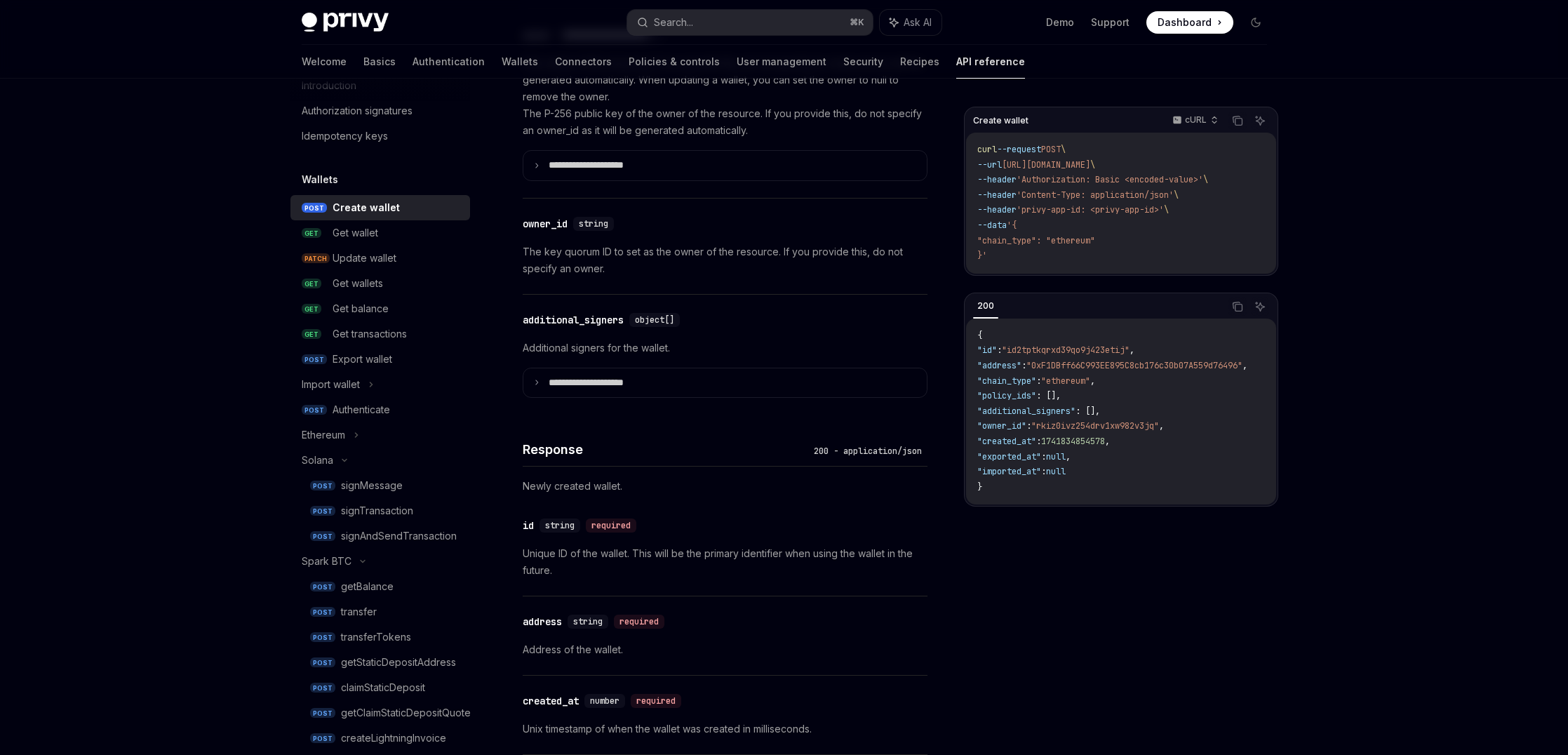
scroll to position [945, 0]
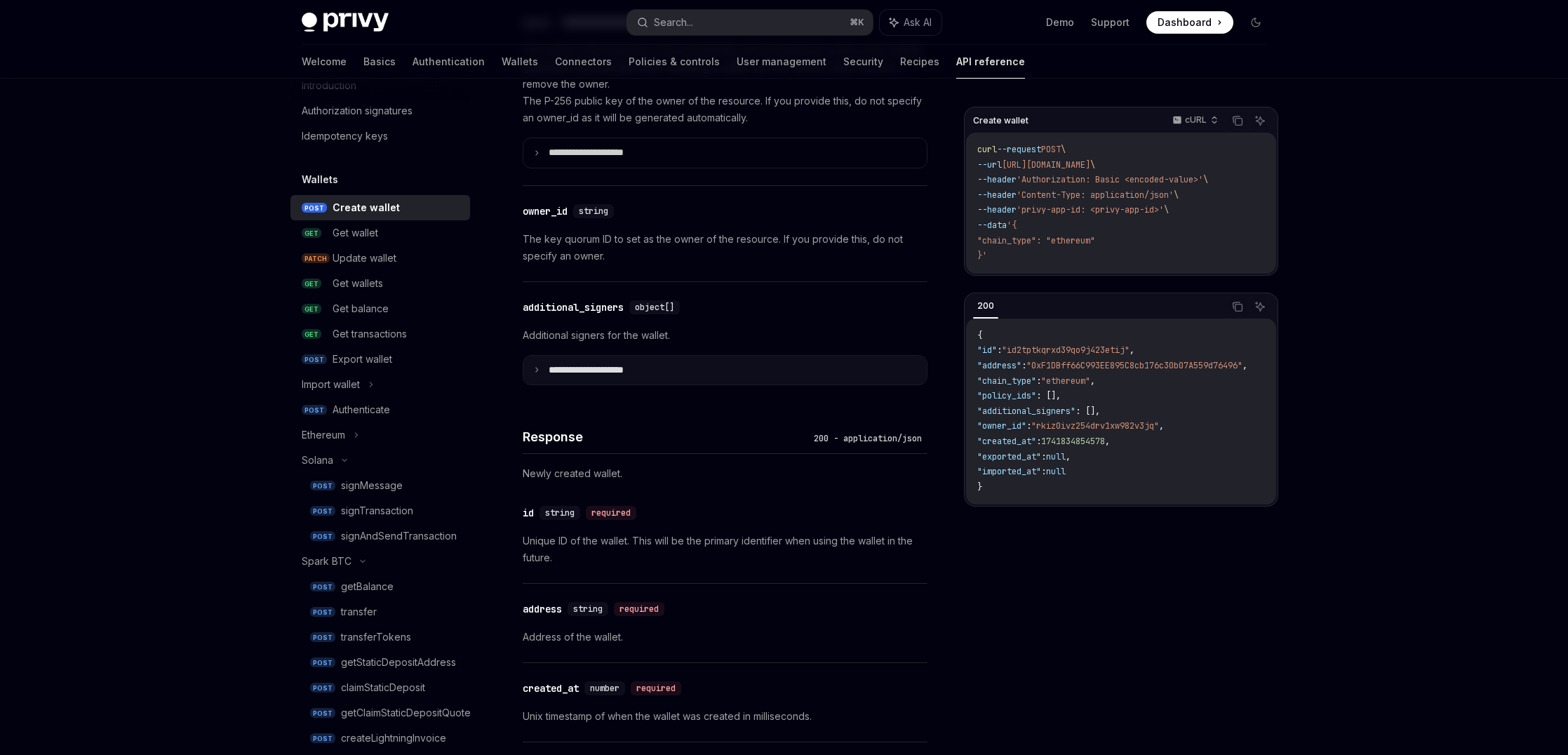
click at [684, 368] on summary "**********" at bounding box center [725, 371] width 403 height 29
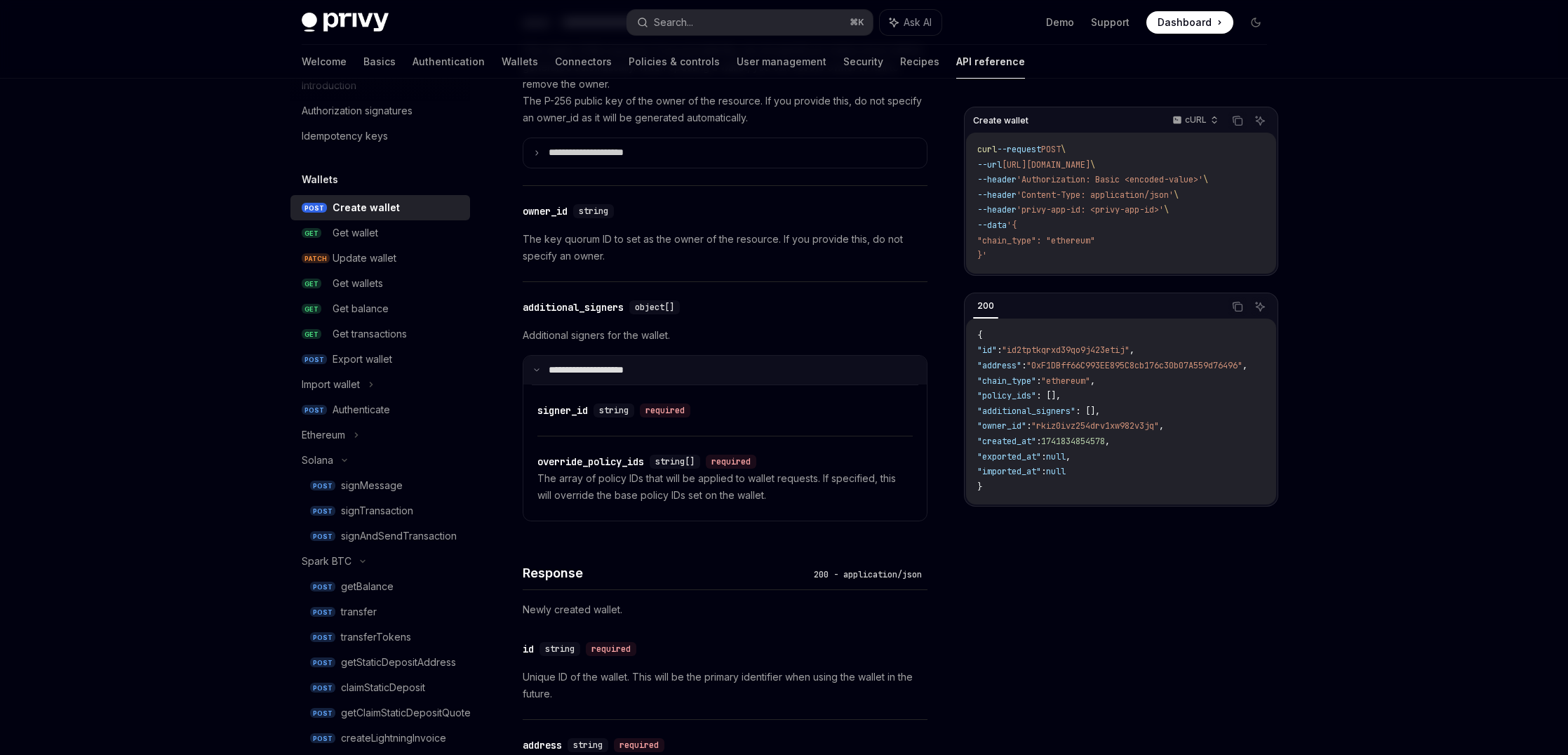
click at [684, 368] on summary "**********" at bounding box center [725, 371] width 403 height 29
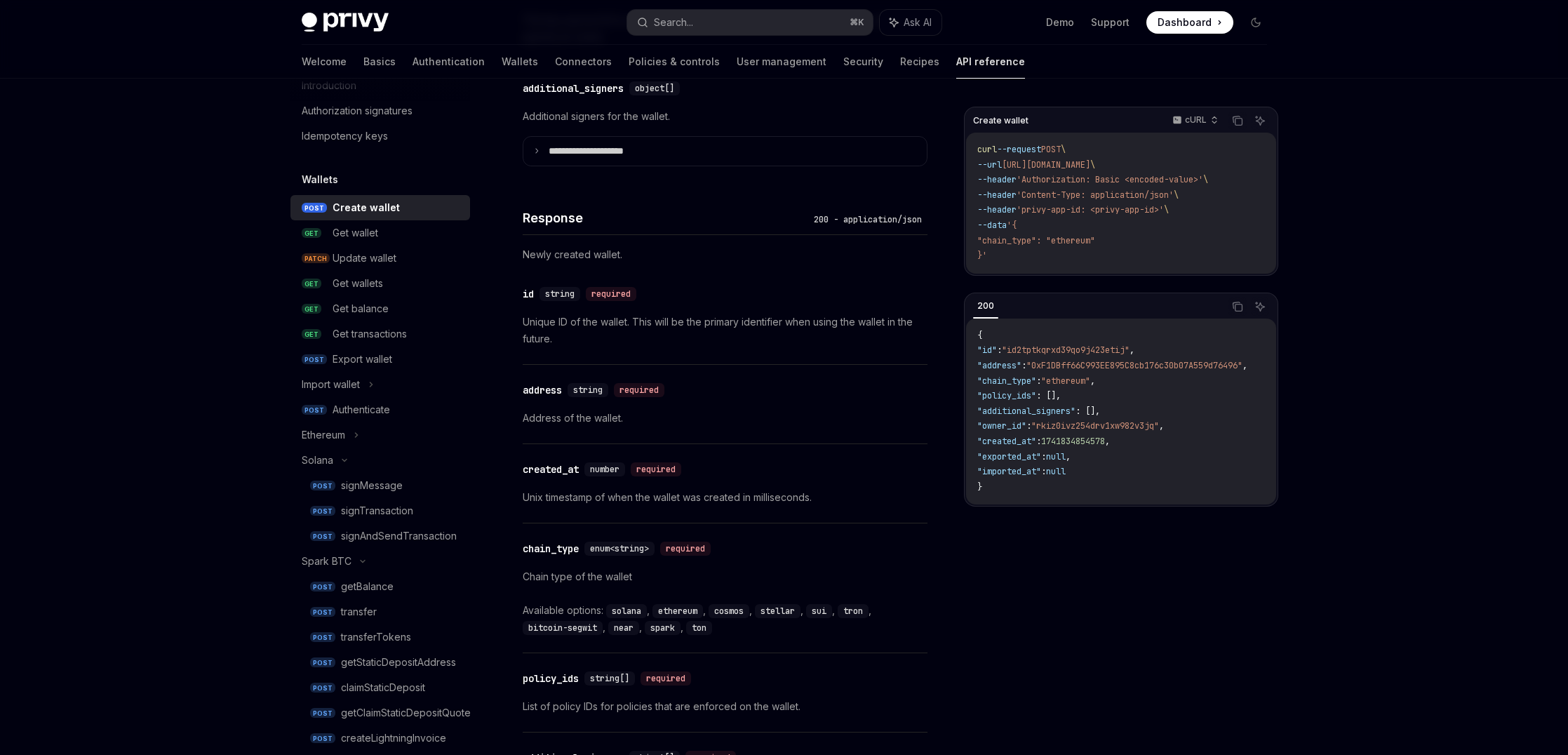
scroll to position [1166, 0]
click at [367, 480] on div "signMessage" at bounding box center [372, 486] width 61 height 17
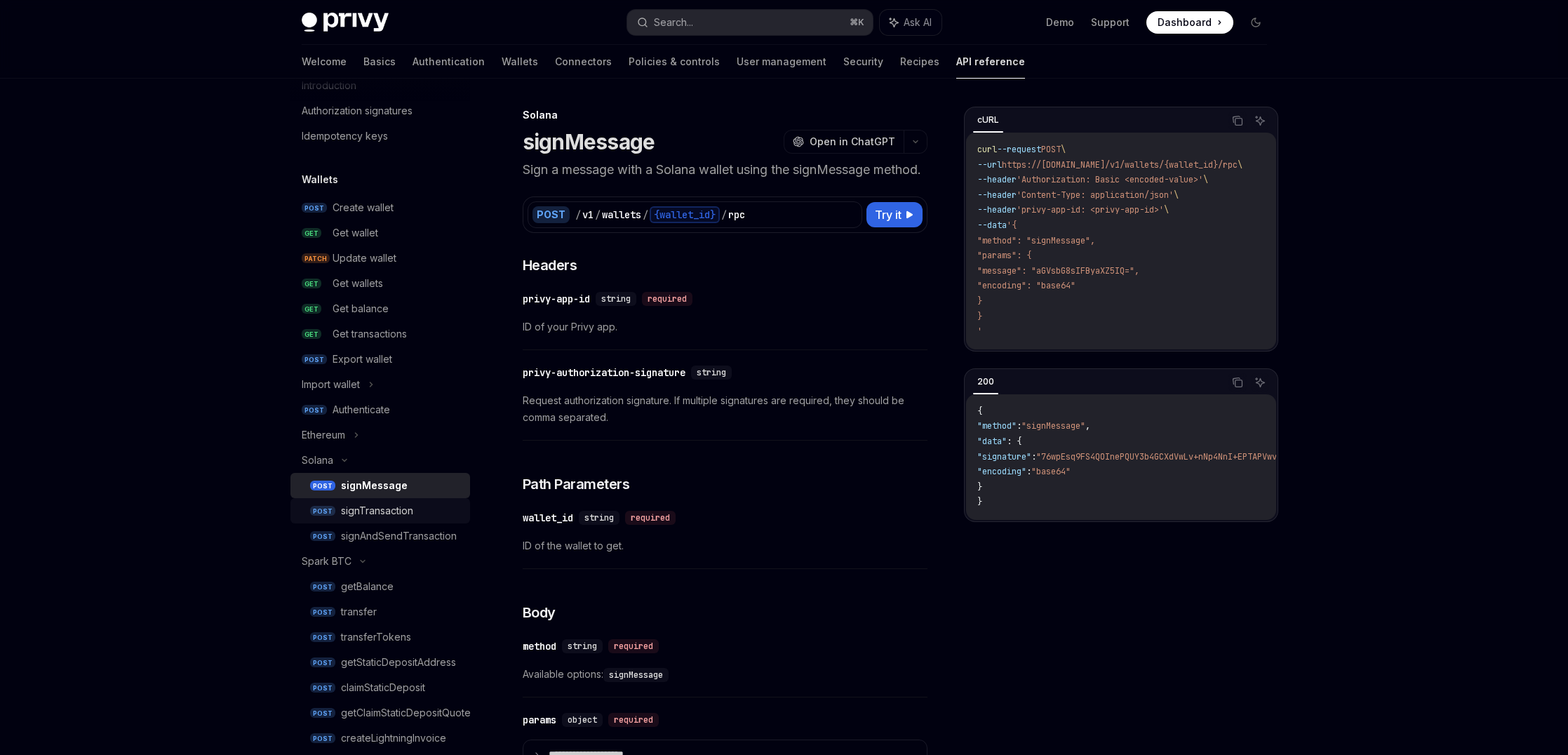
click at [366, 508] on div "signTransaction" at bounding box center [377, 510] width 72 height 17
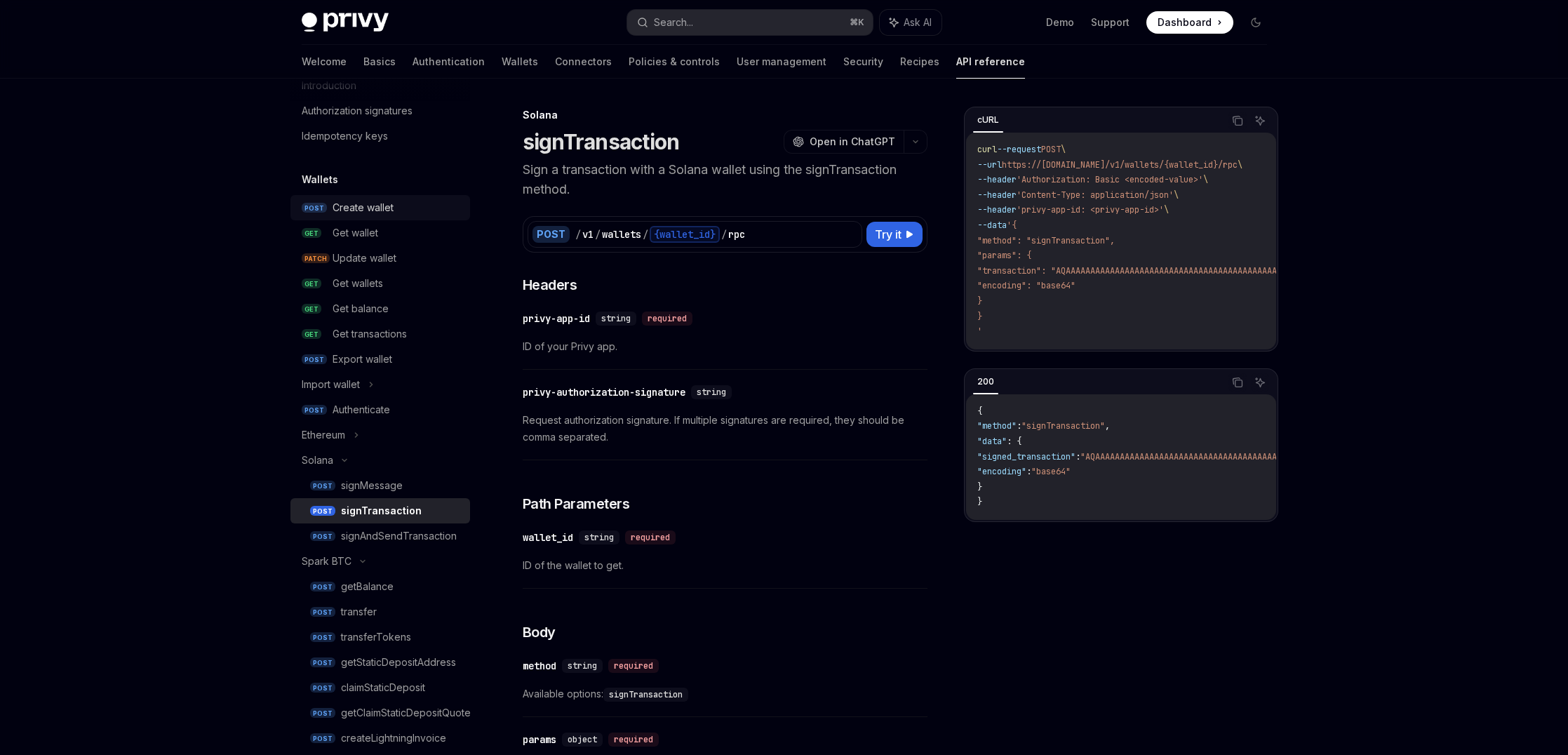
click at [382, 212] on div "Create wallet" at bounding box center [362, 207] width 61 height 17
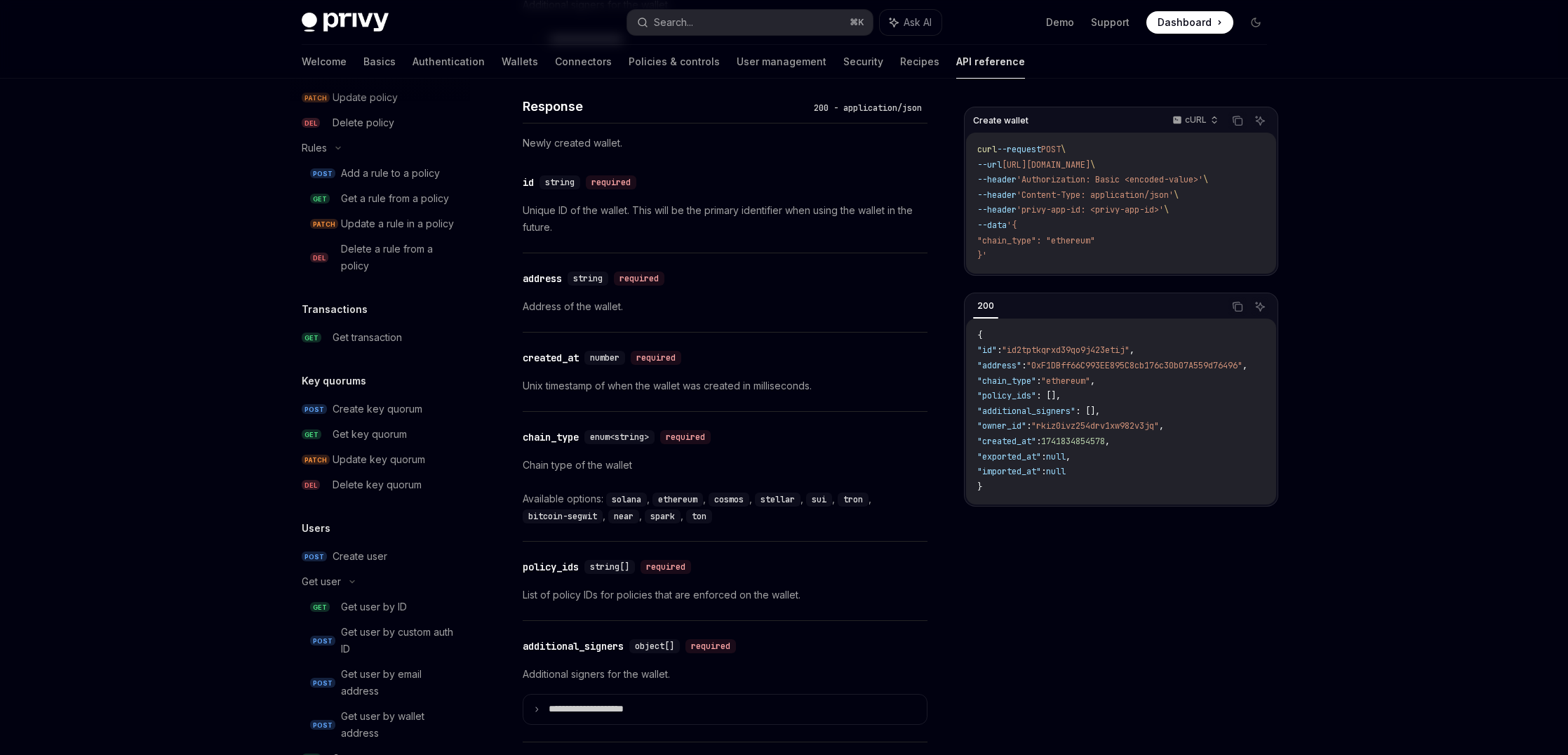
scroll to position [1325, 0]
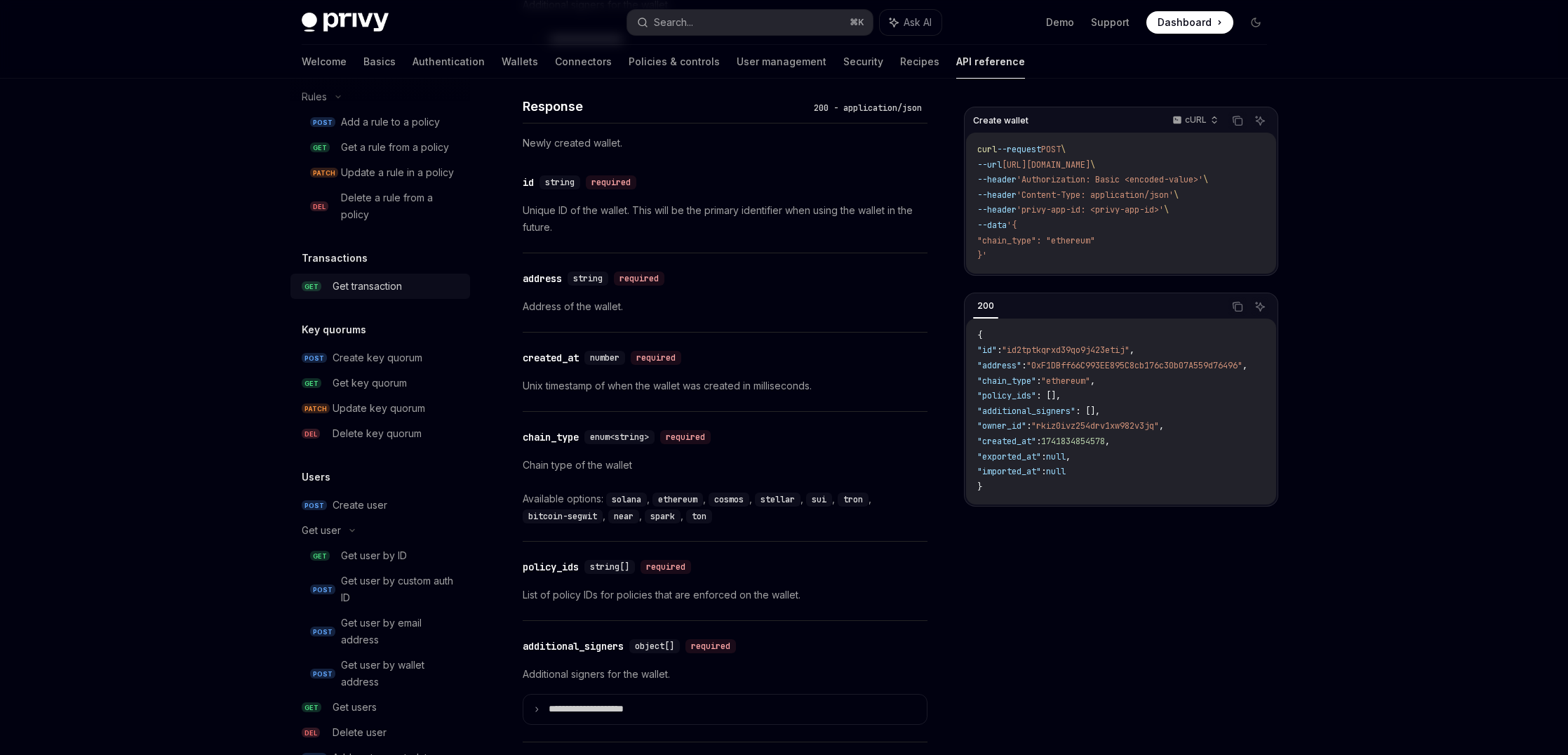
click at [378, 294] on div "Get transaction" at bounding box center [367, 286] width 70 height 17
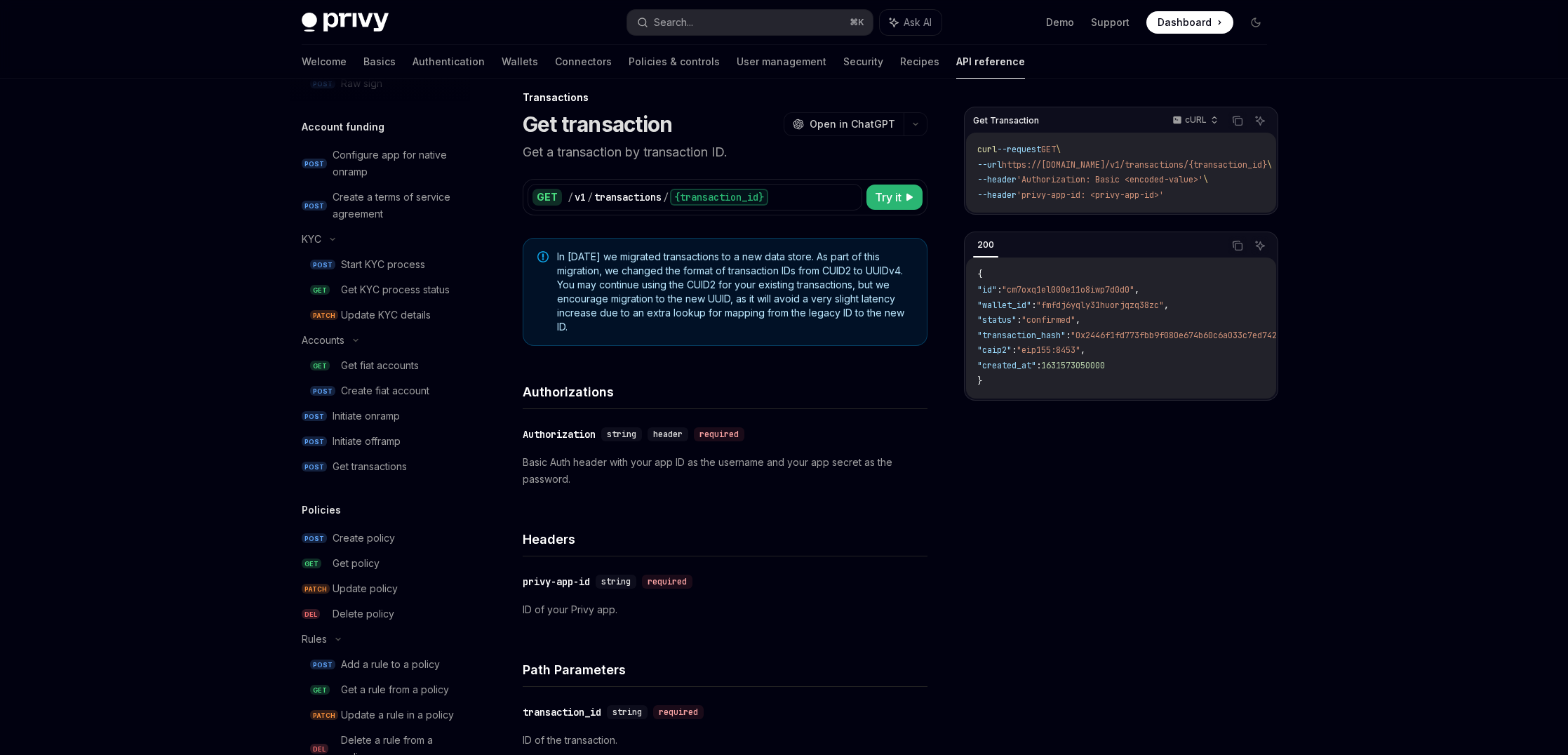
scroll to position [783, 0]
click at [378, 546] on link "POST Create policy" at bounding box center [380, 538] width 179 height 25
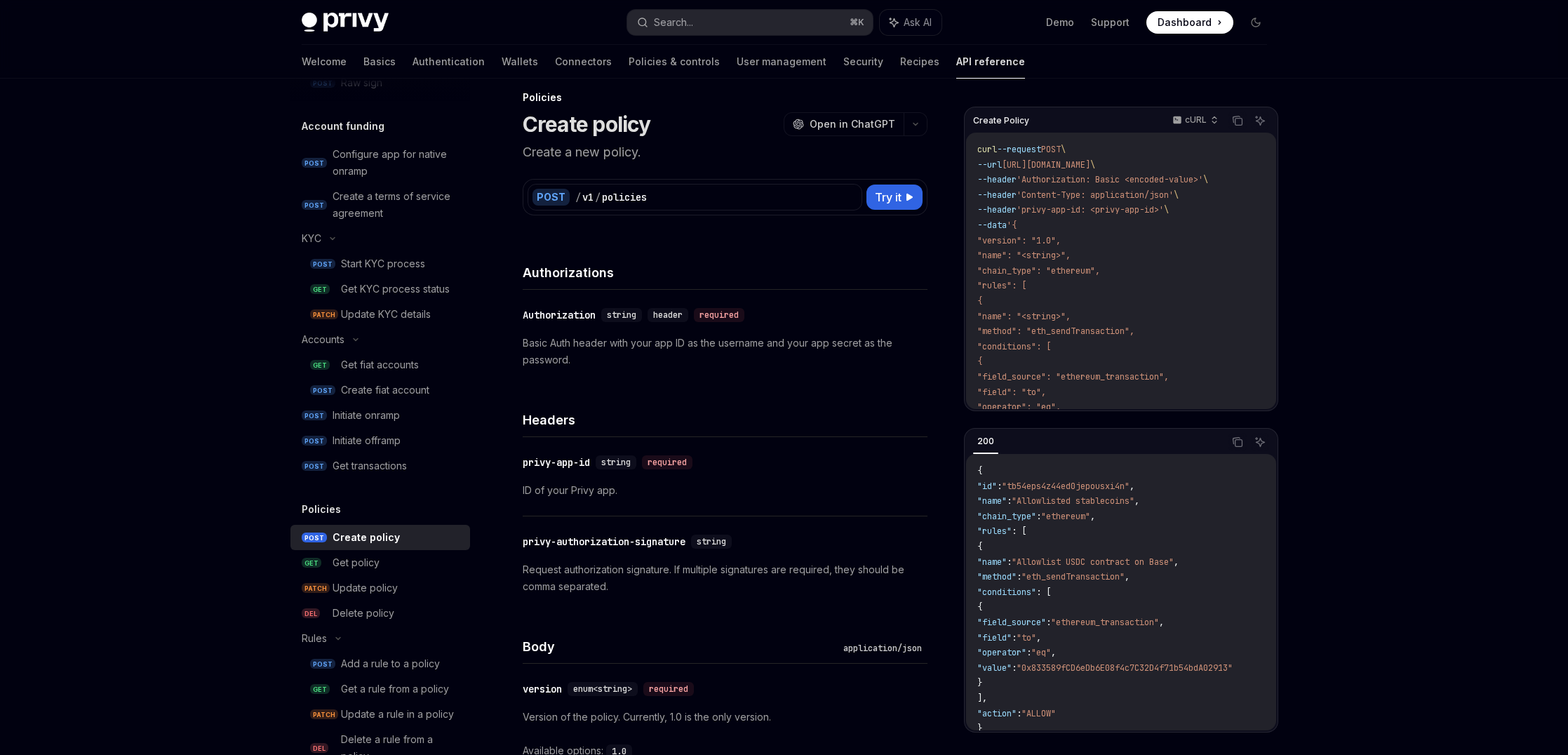
click at [660, 352] on p "Basic Auth header with your app ID as the username and your app secret as the p…" at bounding box center [725, 352] width 405 height 34
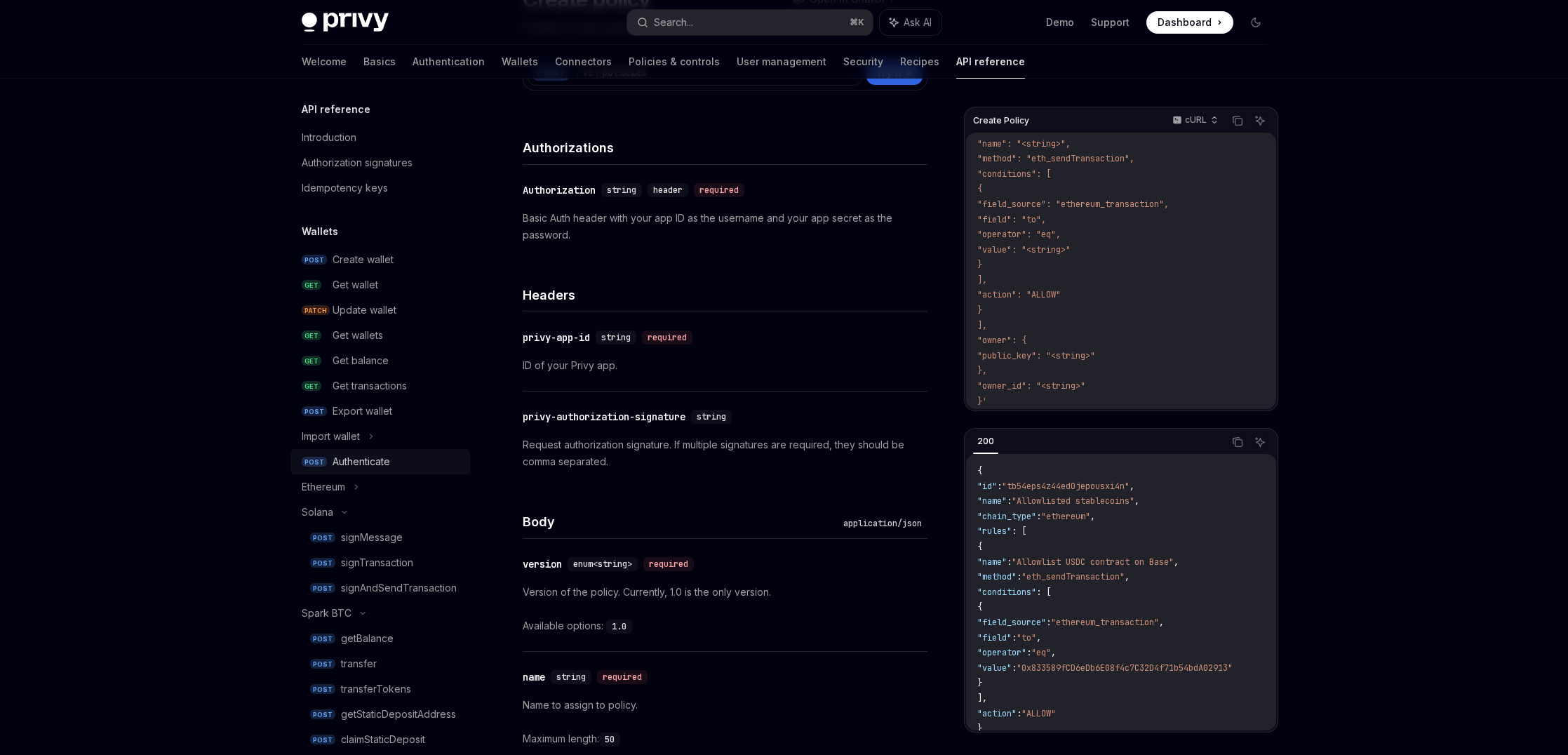
click at [349, 455] on div "Authenticate" at bounding box center [361, 461] width 58 height 17
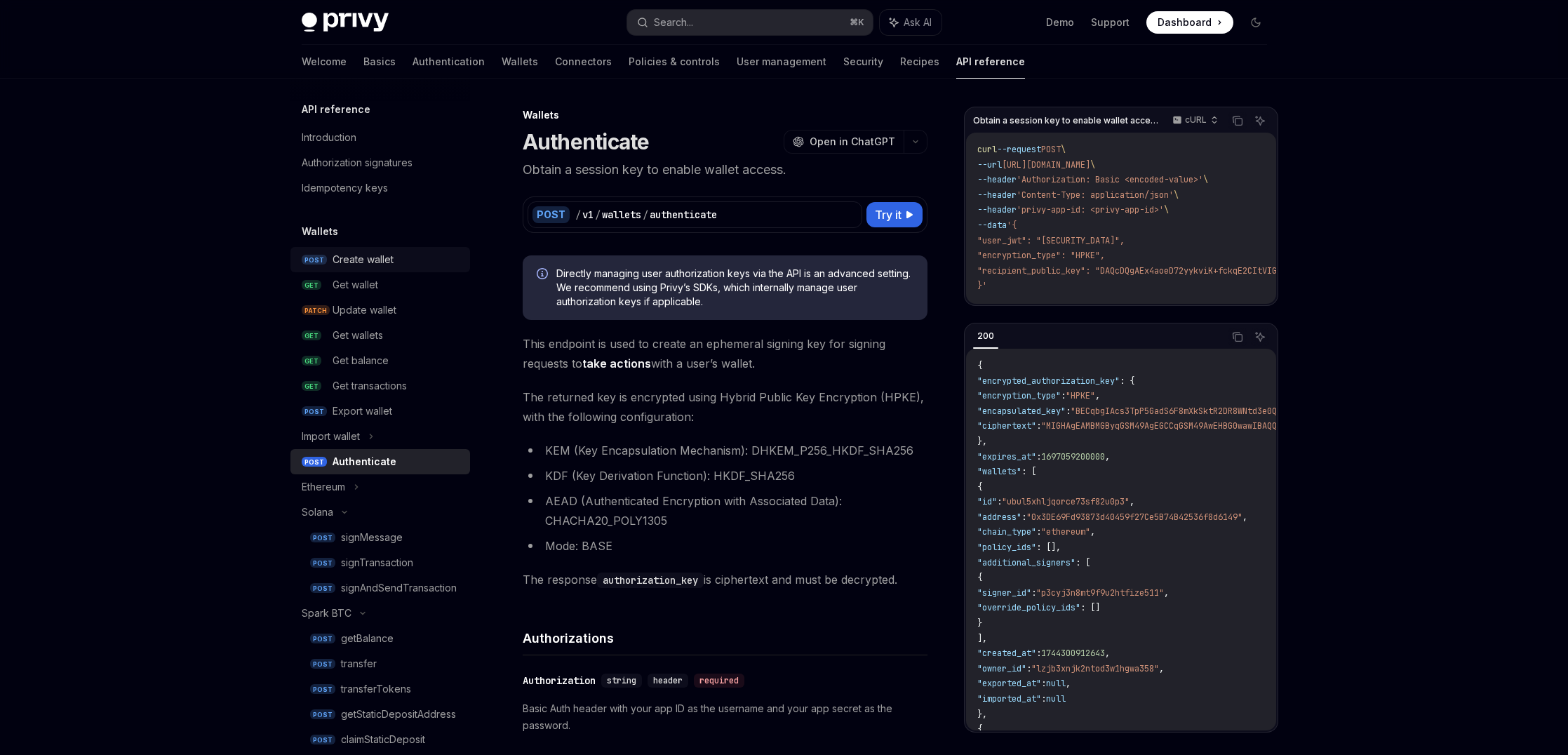
scroll to position [1, 0]
click at [397, 145] on div "Introduction" at bounding box center [381, 137] width 160 height 17
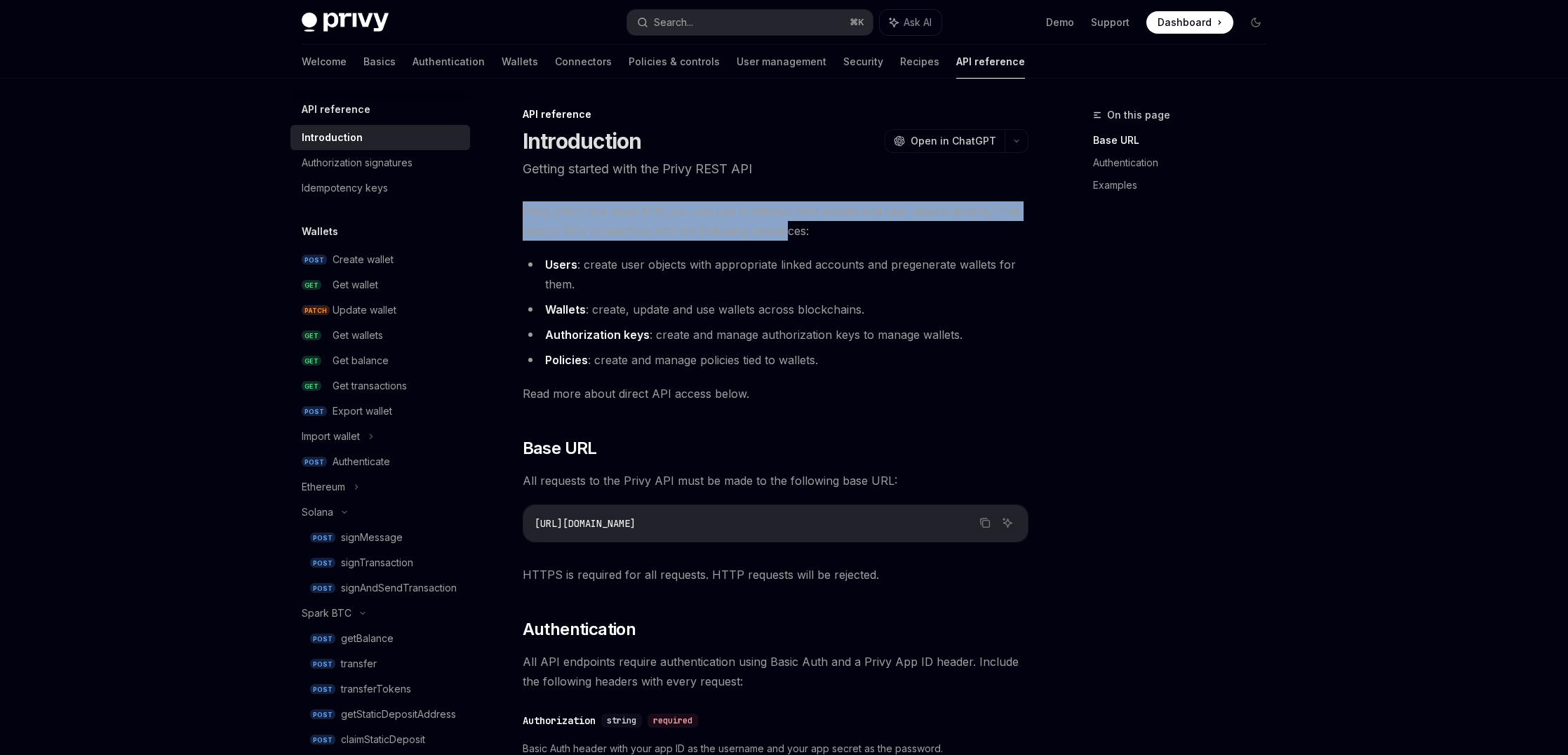
drag, startPoint x: 793, startPoint y: 186, endPoint x: 784, endPoint y: 234, distance: 48.8
click at [784, 234] on span "Privy offers low-level APIs you can use to interact with wallets and user objec…" at bounding box center [775, 221] width 506 height 40
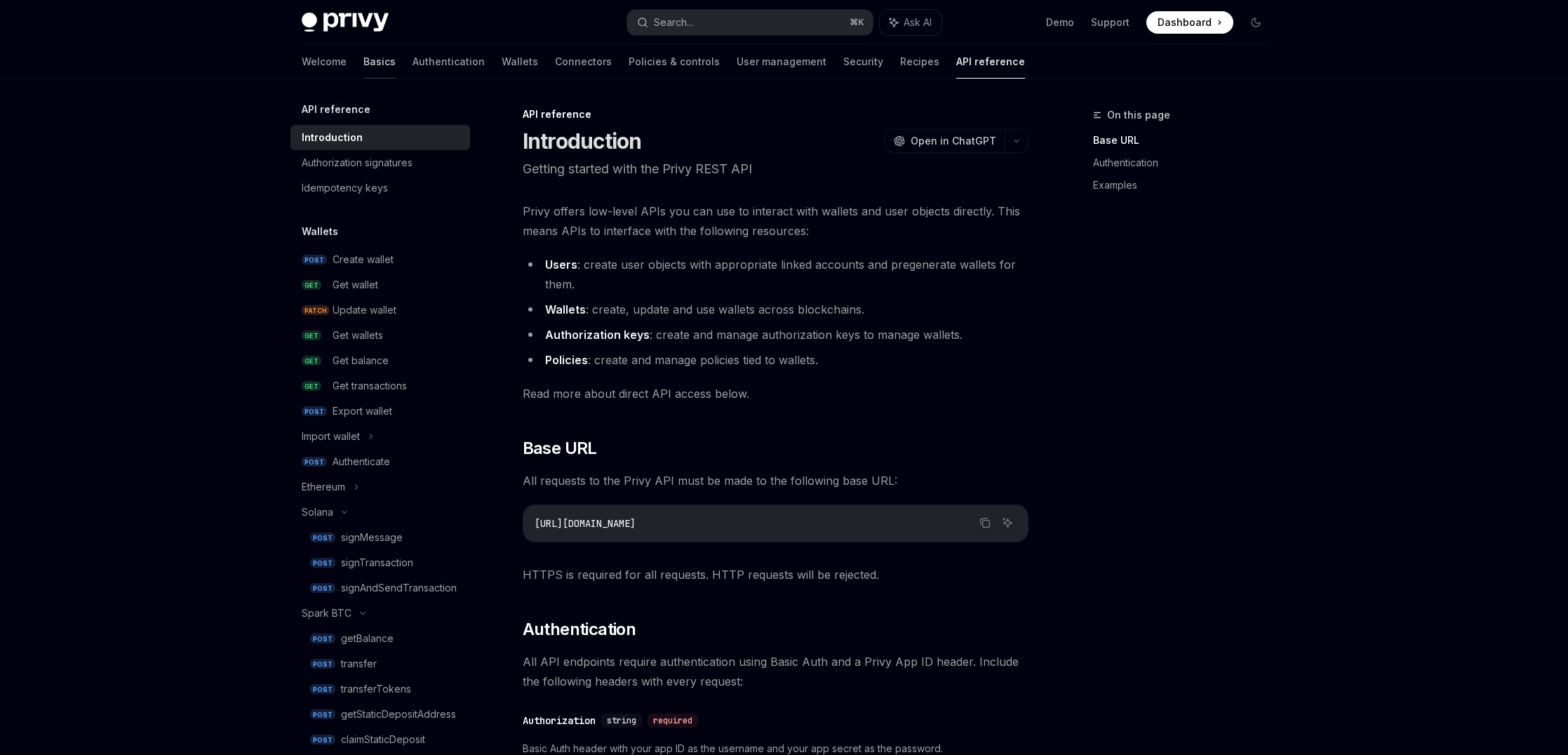
click at [363, 59] on link "Basics" at bounding box center [379, 62] width 32 height 34
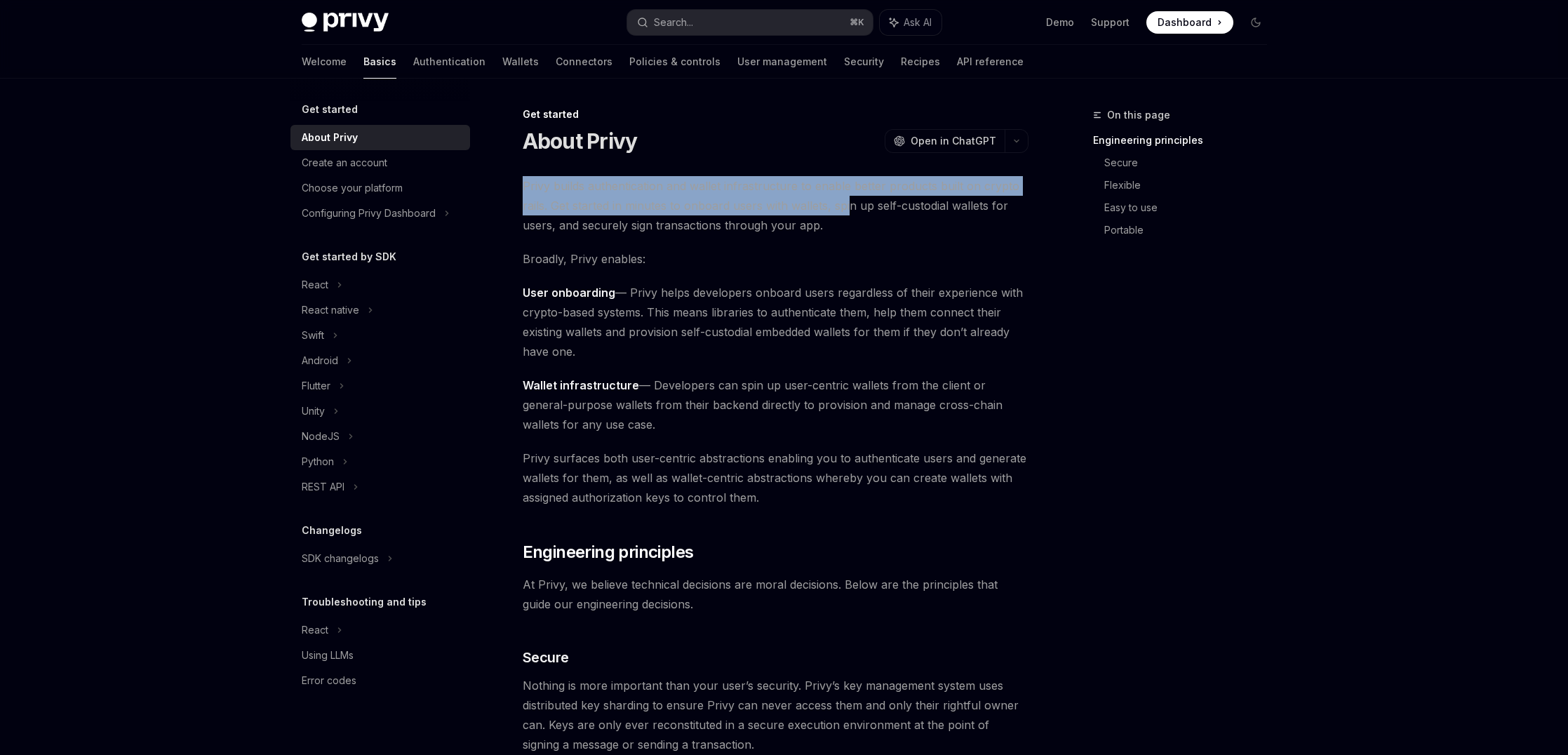
drag, startPoint x: 859, startPoint y: 168, endPoint x: 848, endPoint y: 204, distance: 37.6
click at [848, 204] on span "Privy builds authentication and wallet infrastructure to enable better products…" at bounding box center [775, 206] width 506 height 59
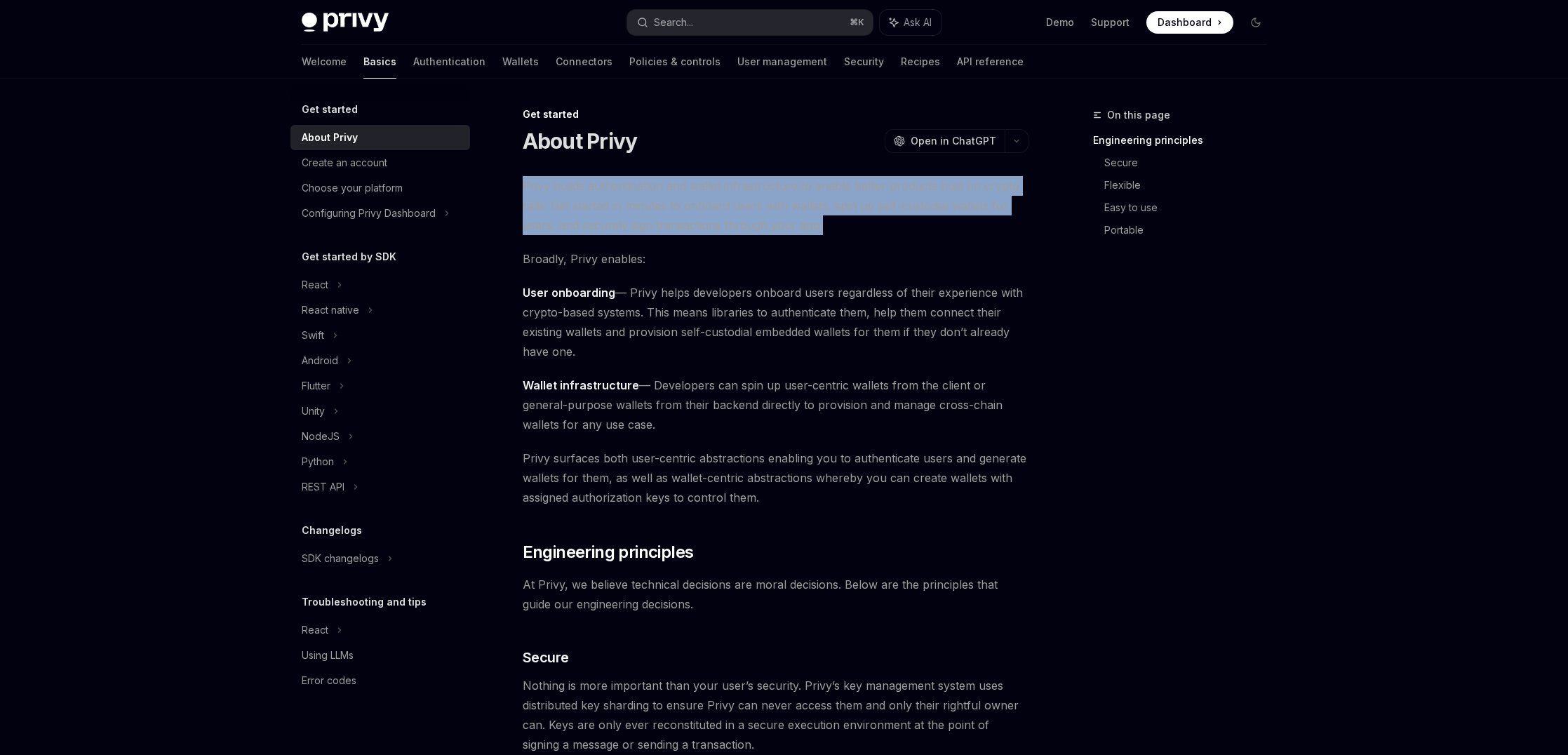
drag, startPoint x: 821, startPoint y: 226, endPoint x: 823, endPoint y: 176, distance: 50.0
click at [823, 176] on span "Privy builds authentication and wallet infrastructure to enable better products…" at bounding box center [775, 206] width 506 height 59
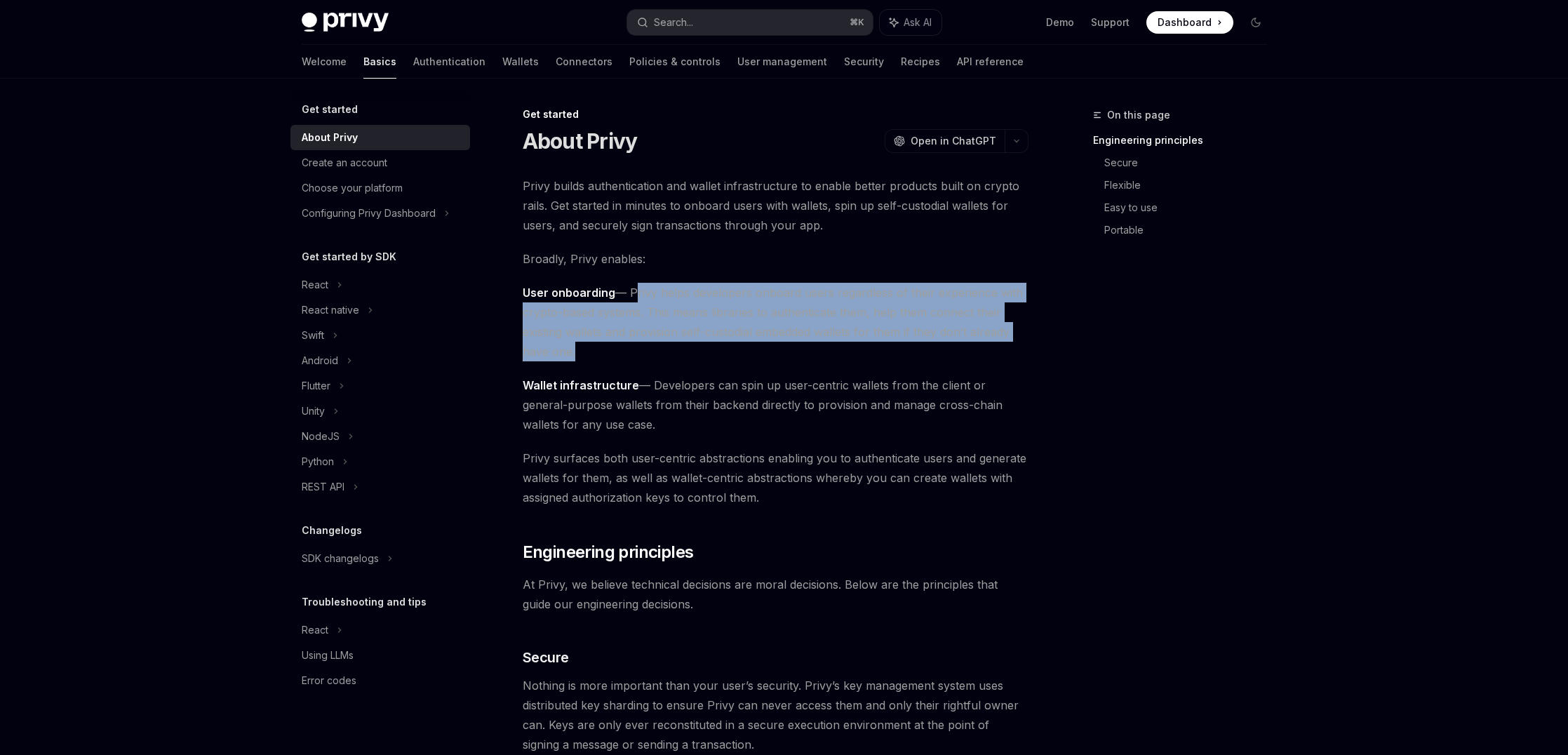
drag, startPoint x: 630, startPoint y: 290, endPoint x: 638, endPoint y: 363, distance: 73.4
click at [664, 341] on span "User onboarding — Privy helps developers onboard users regardless of their expe…" at bounding box center [775, 321] width 506 height 78
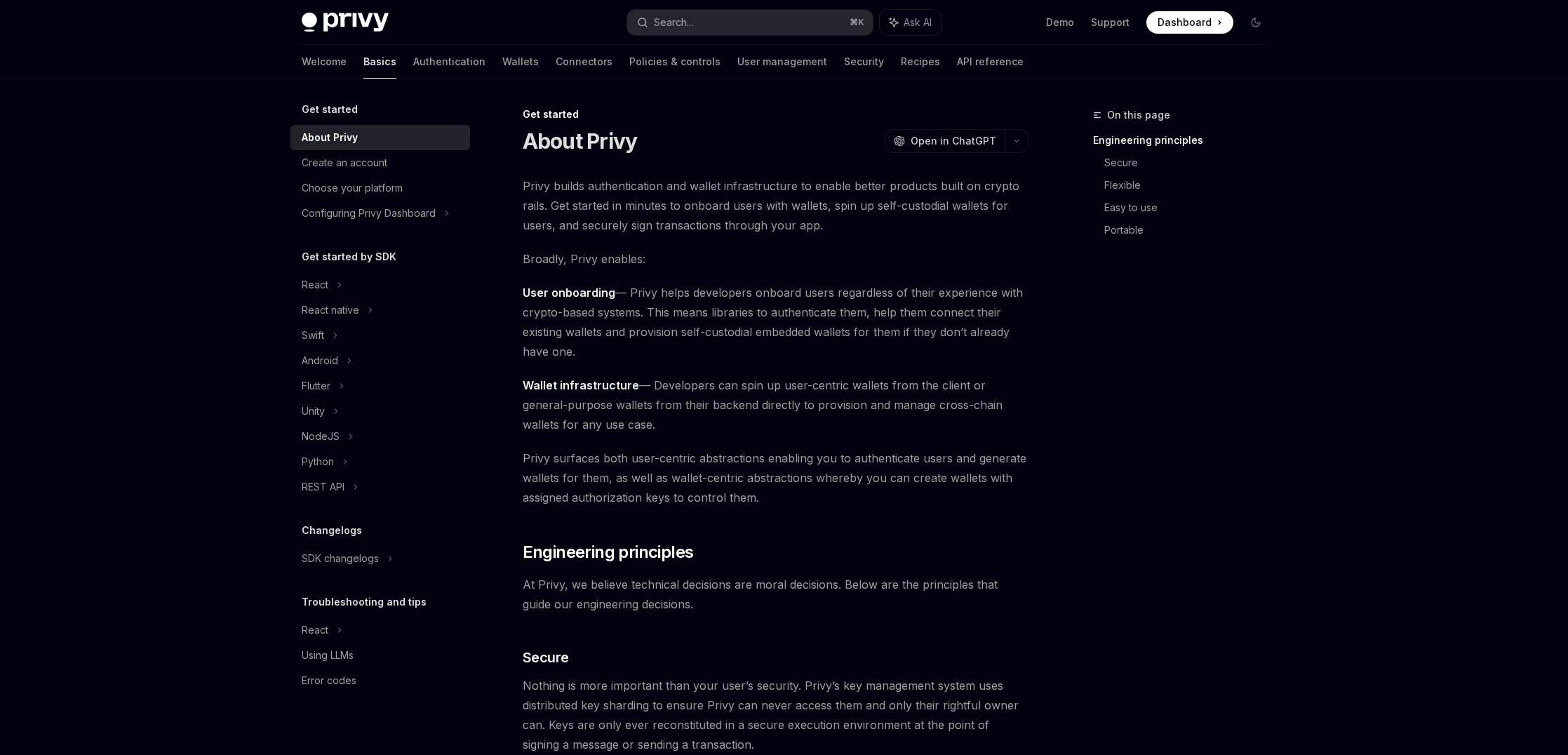
drag, startPoint x: 664, startPoint y: 343, endPoint x: 630, endPoint y: 294, distance: 59.6
click at [630, 294] on span "User onboarding — Privy helps developers onboard users regardless of their expe…" at bounding box center [775, 321] width 506 height 78
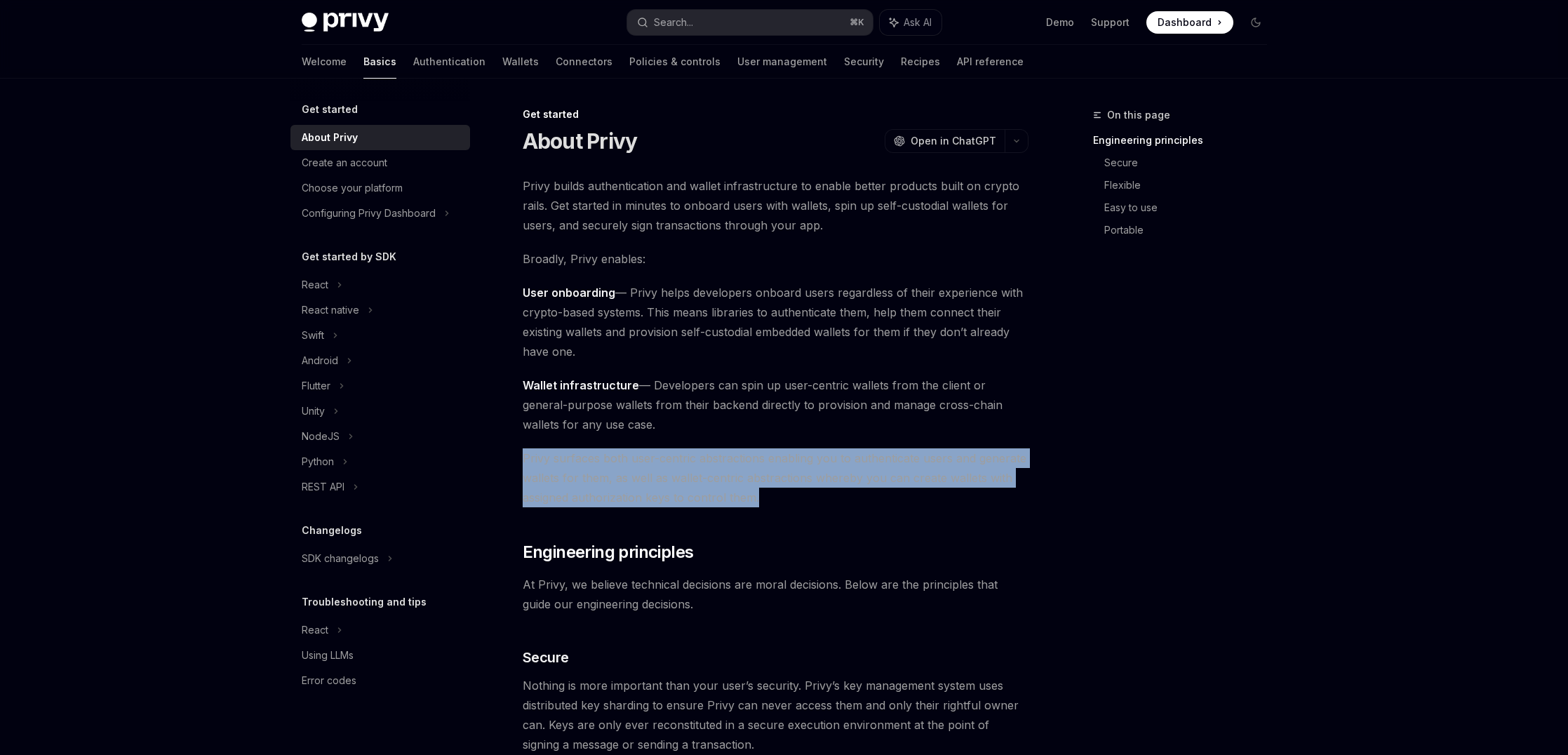
drag, startPoint x: 839, startPoint y: 493, endPoint x: 843, endPoint y: 440, distance: 53.2
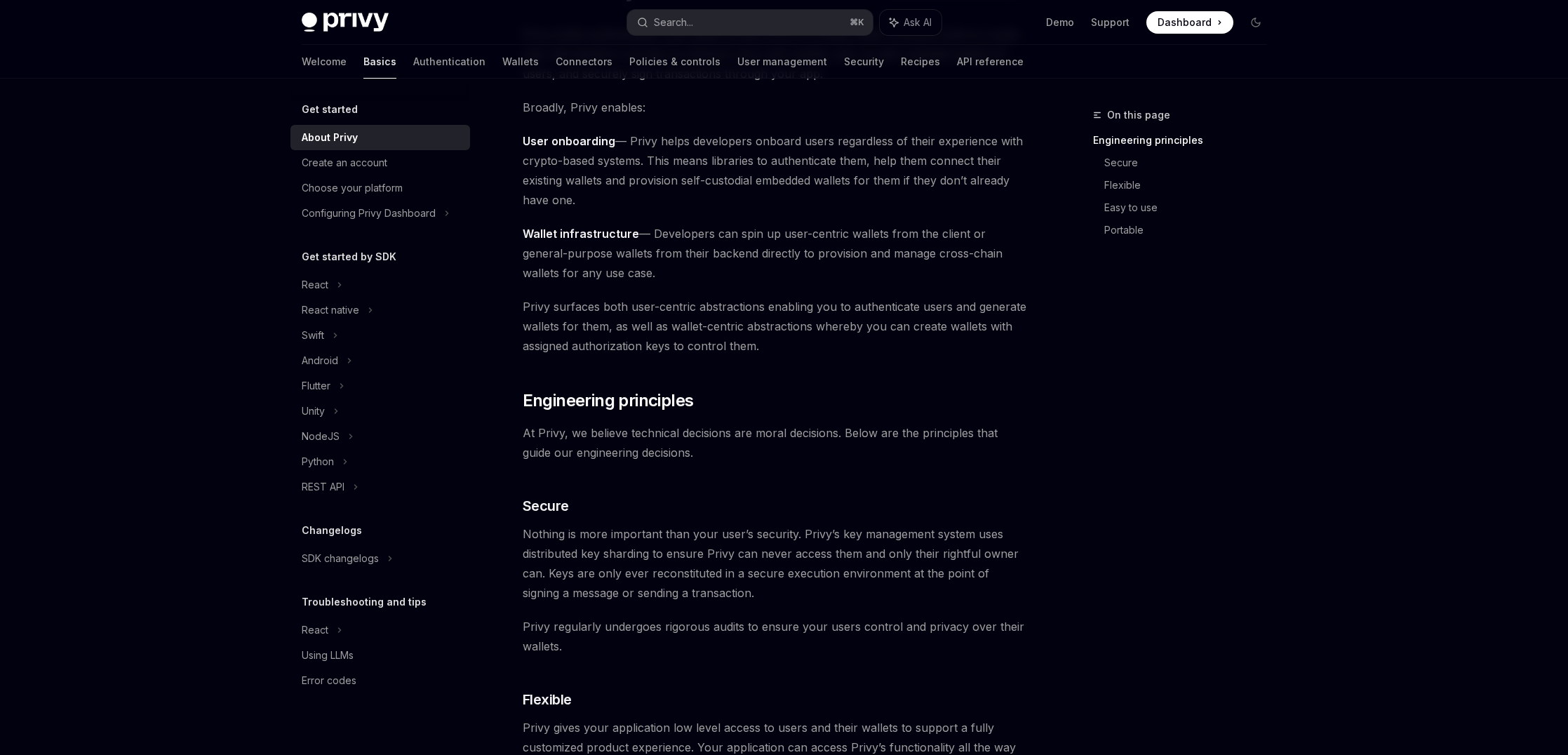
scroll to position [155, 0]
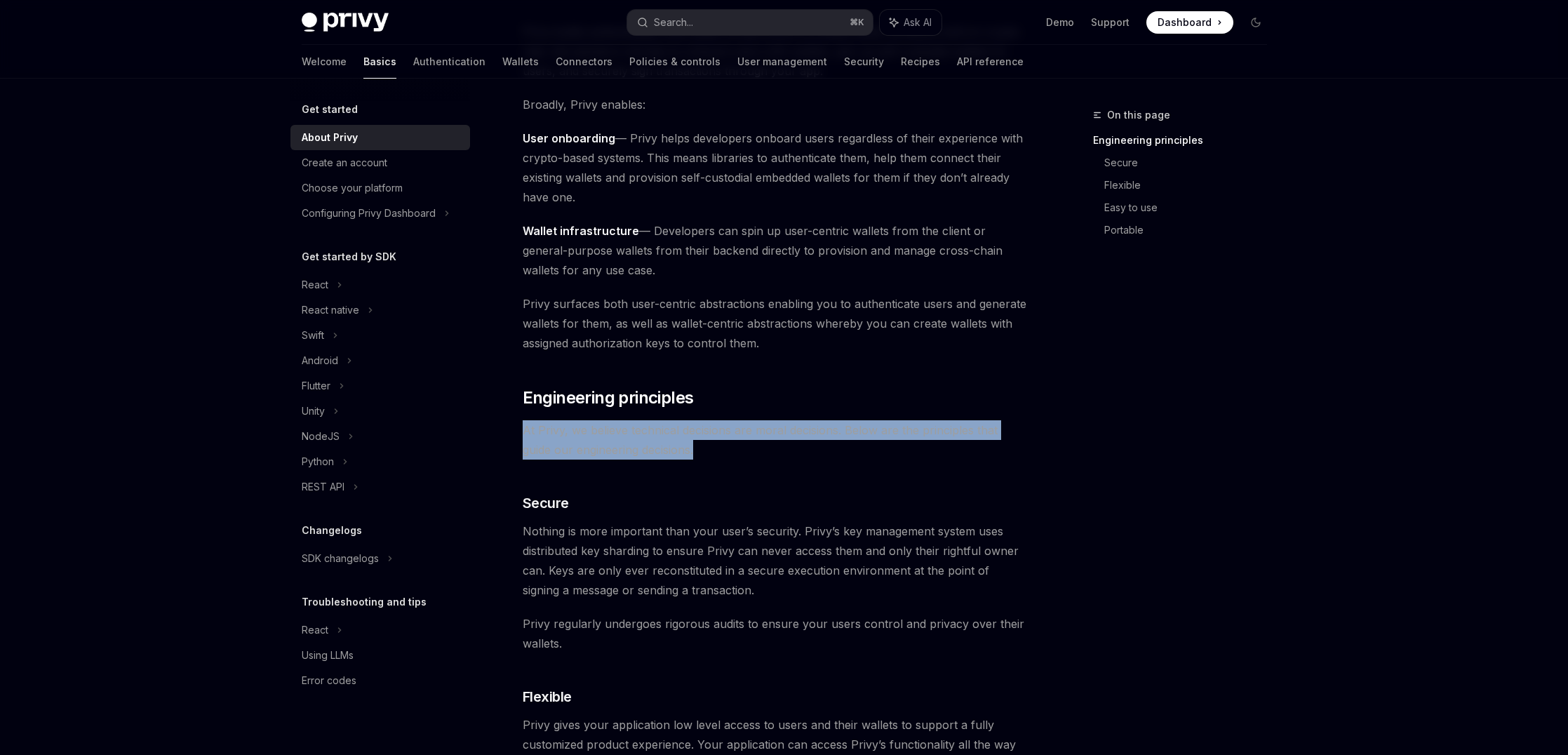
drag, startPoint x: 843, startPoint y: 440, endPoint x: 843, endPoint y: 414, distance: 26.0
click at [843, 414] on div "Privy builds authentication and wallet infrastructure to enable better products…" at bounding box center [775, 747] width 506 height 1451
drag, startPoint x: 843, startPoint y: 414, endPoint x: 830, endPoint y: 448, distance: 36.4
click at [830, 448] on div "Privy builds authentication and wallet infrastructure to enable better products…" at bounding box center [775, 747] width 506 height 1451
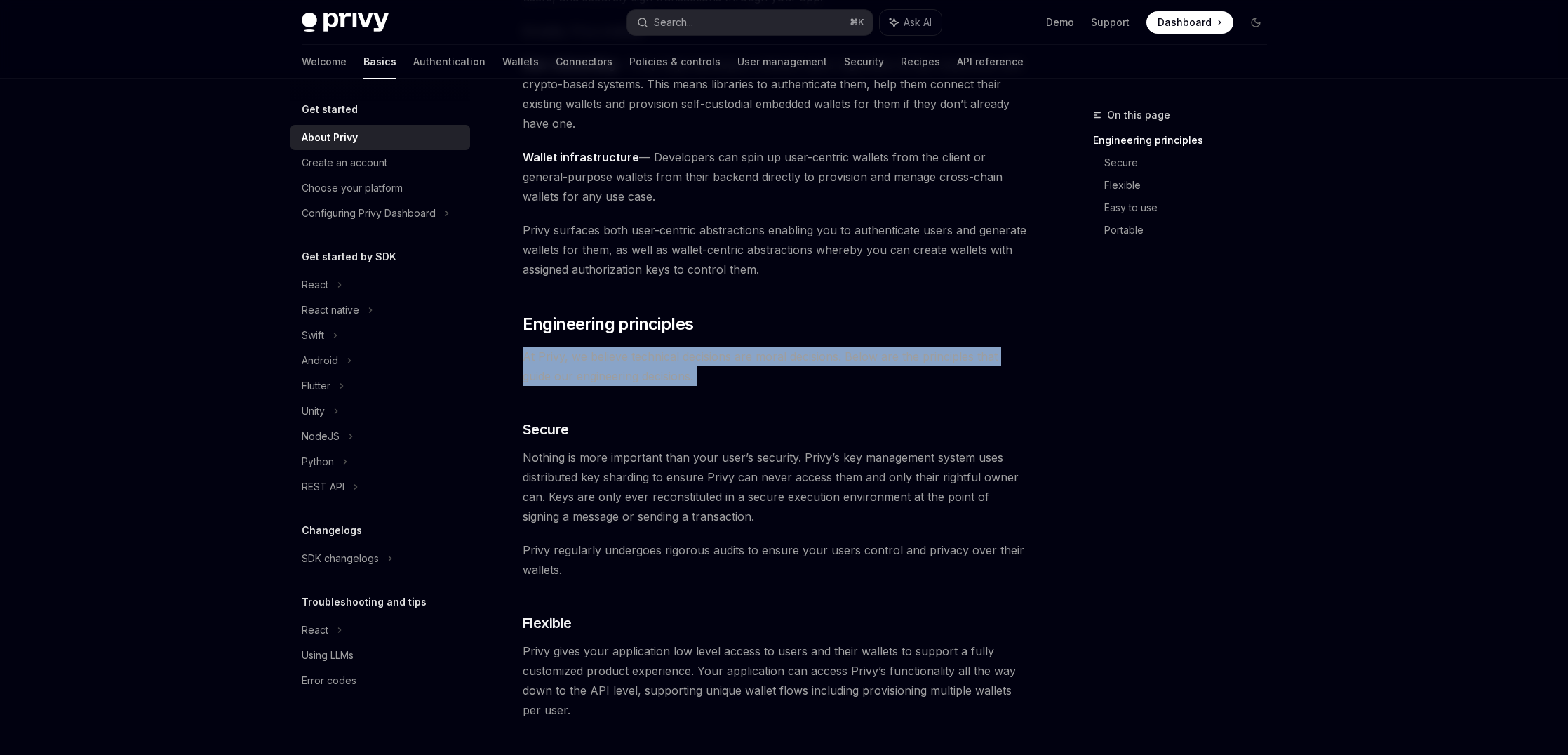
scroll to position [235, 0]
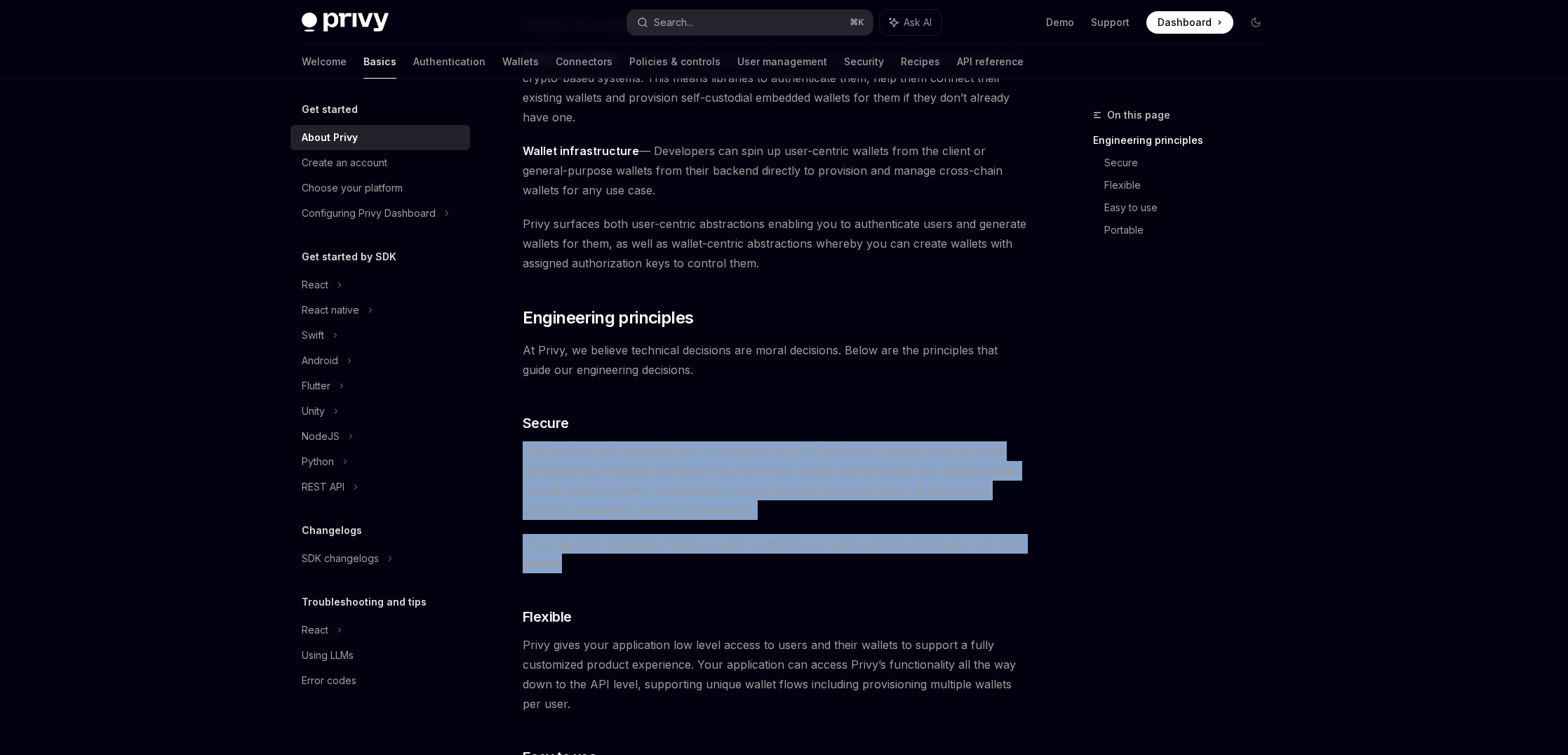
drag, startPoint x: 835, startPoint y: 428, endPoint x: 860, endPoint y: 563, distance: 137.3
click at [860, 563] on div "Privy builds authentication and wallet infrastructure to enable better products…" at bounding box center [775, 666] width 506 height 1451
click at [860, 563] on span "Privy regularly undergoes rigorous audits to ensure your users control and priv…" at bounding box center [775, 554] width 506 height 40
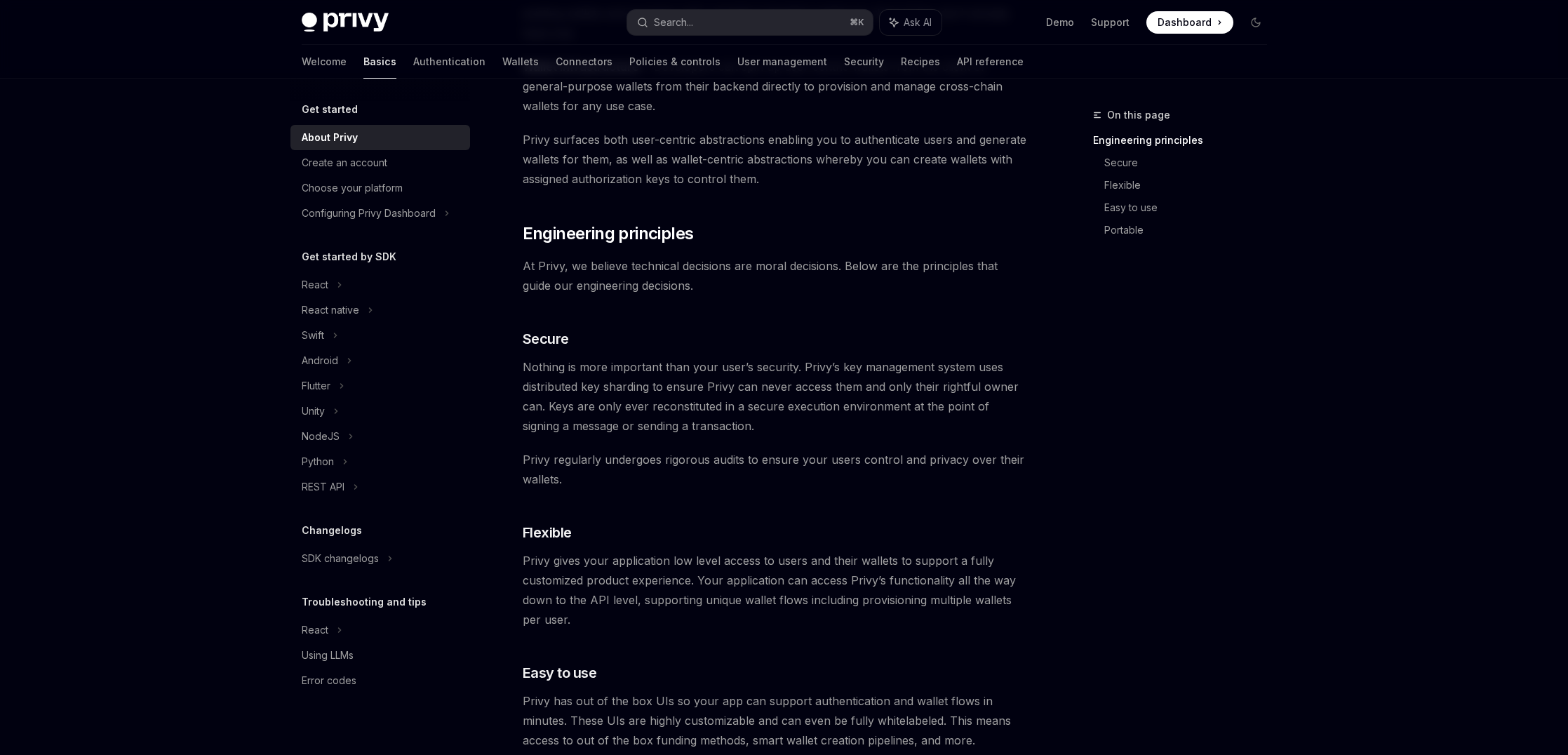
scroll to position [319, 0]
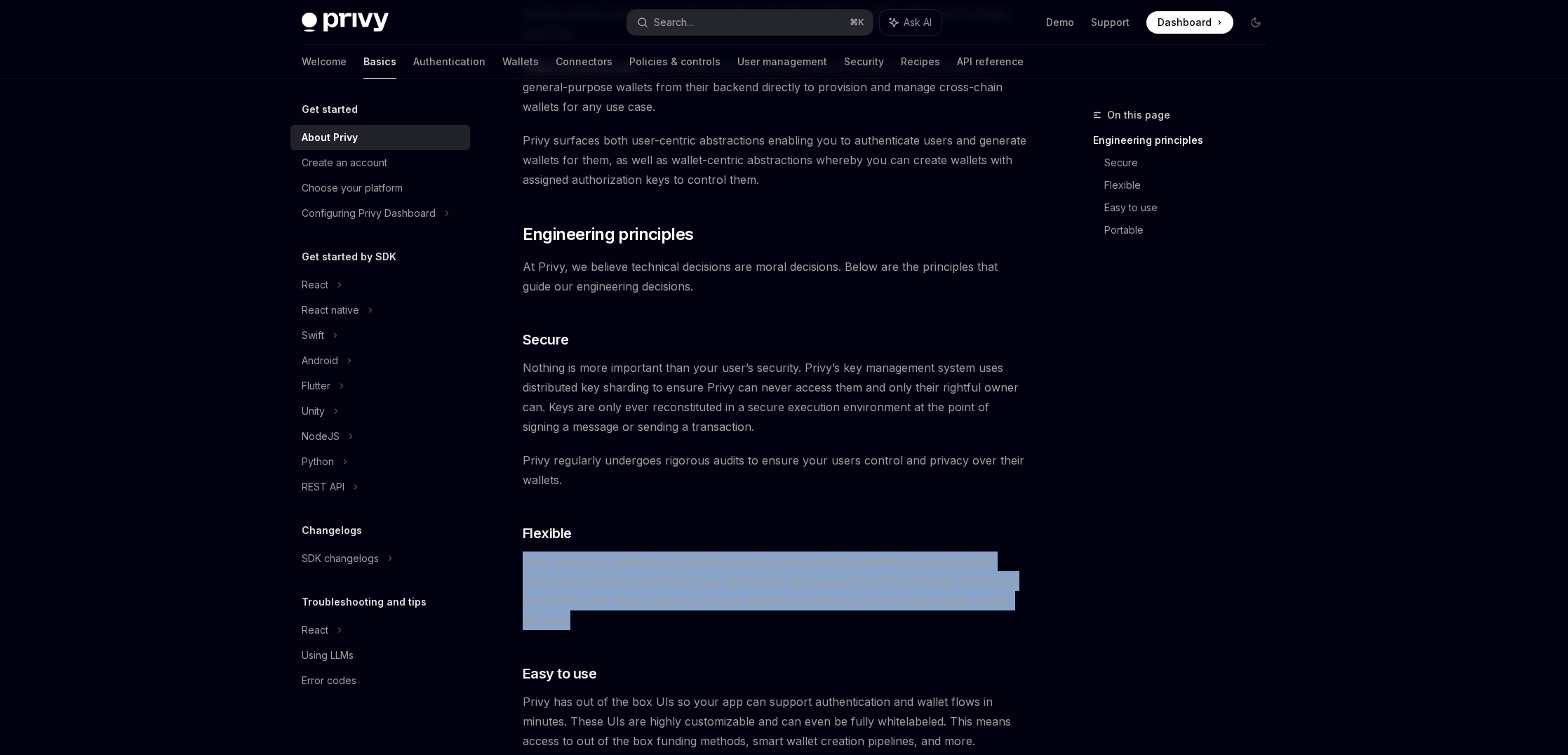
drag, startPoint x: 859, startPoint y: 536, endPoint x: 853, endPoint y: 623, distance: 87.2
click at [853, 623] on div "Privy builds authentication and wallet infrastructure to enable better products…" at bounding box center [775, 583] width 506 height 1451
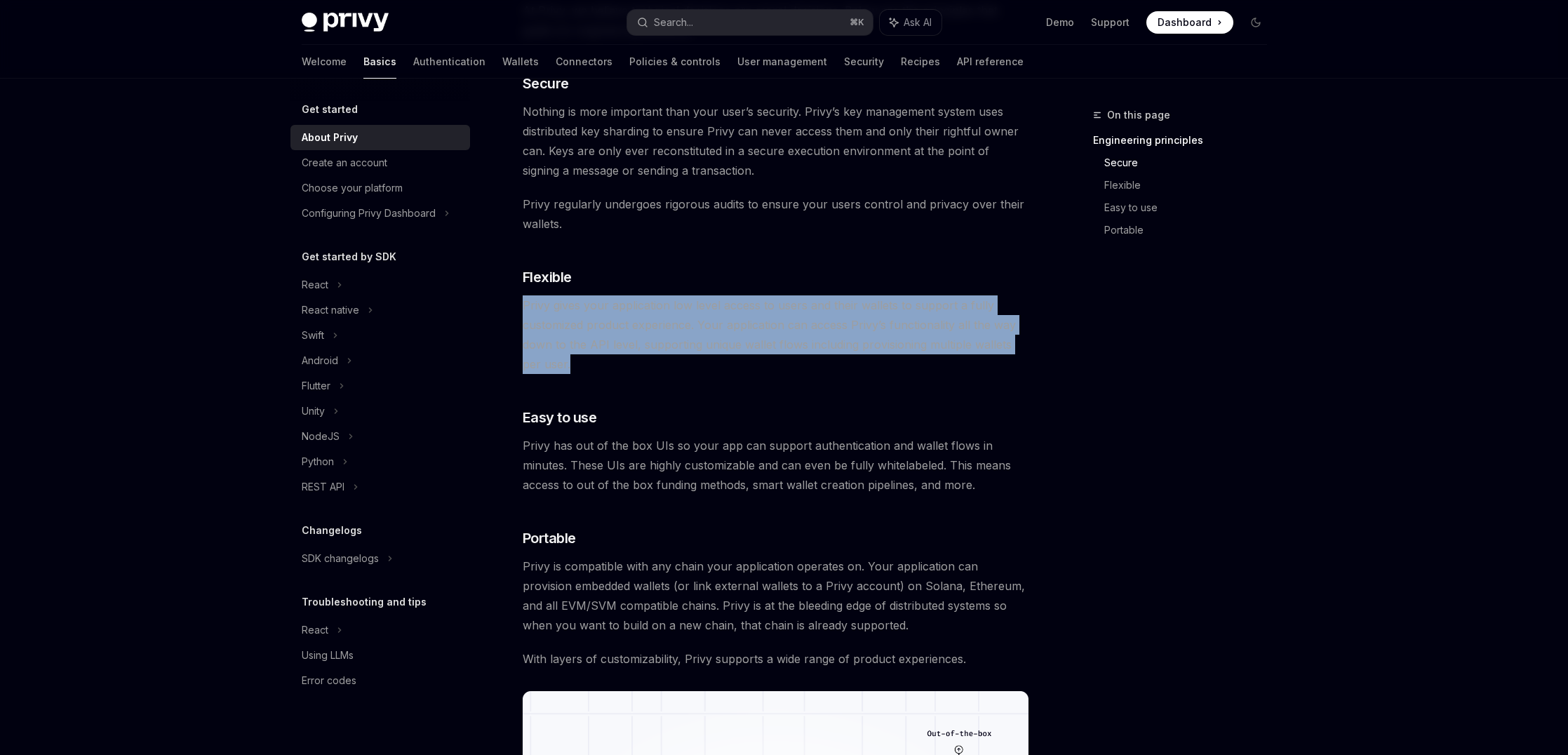
scroll to position [579, 0]
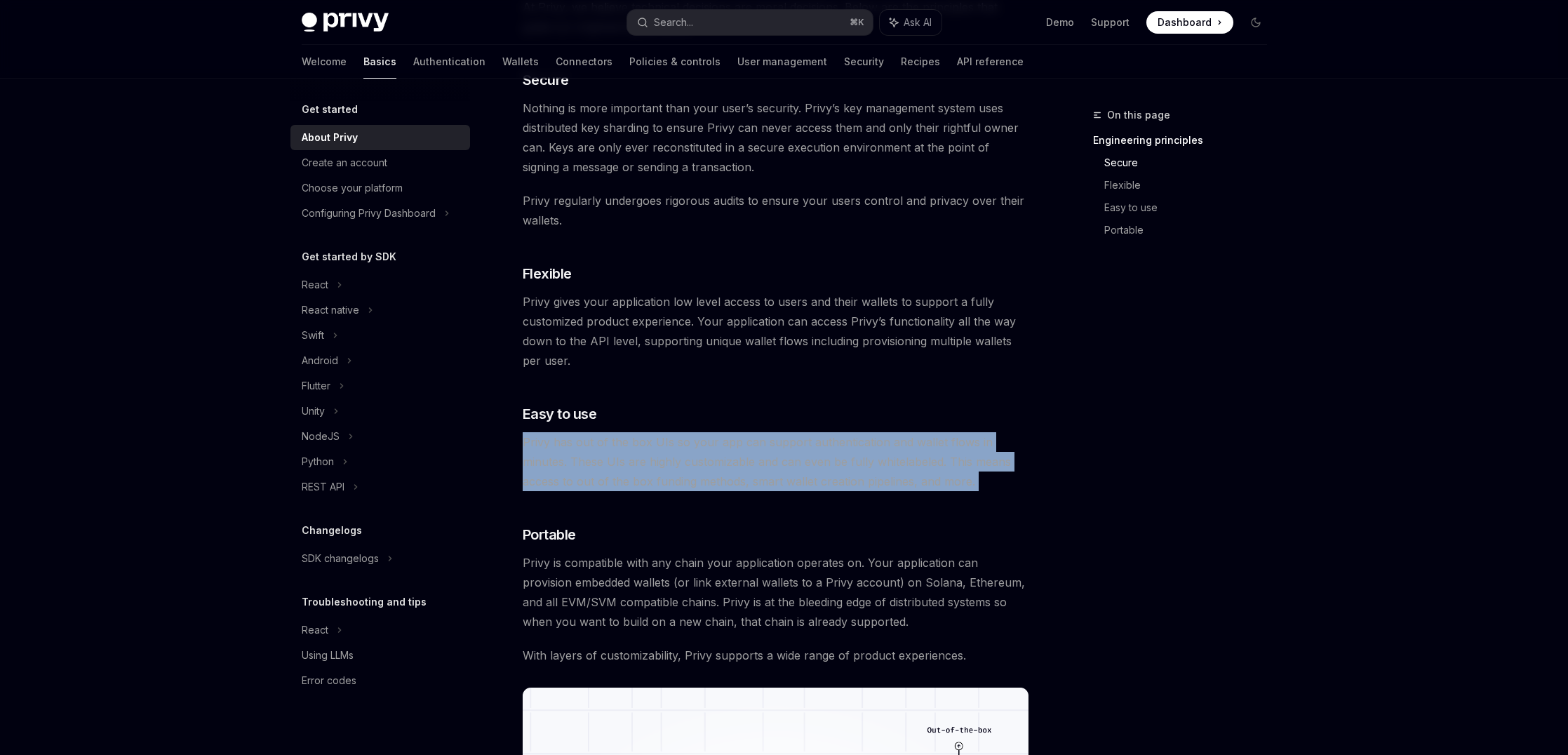
drag, startPoint x: 859, startPoint y: 413, endPoint x: 852, endPoint y: 495, distance: 82.3
click at [852, 495] on div "Privy builds authentication and wallet infrastructure to enable better products…" at bounding box center [775, 324] width 506 height 1451
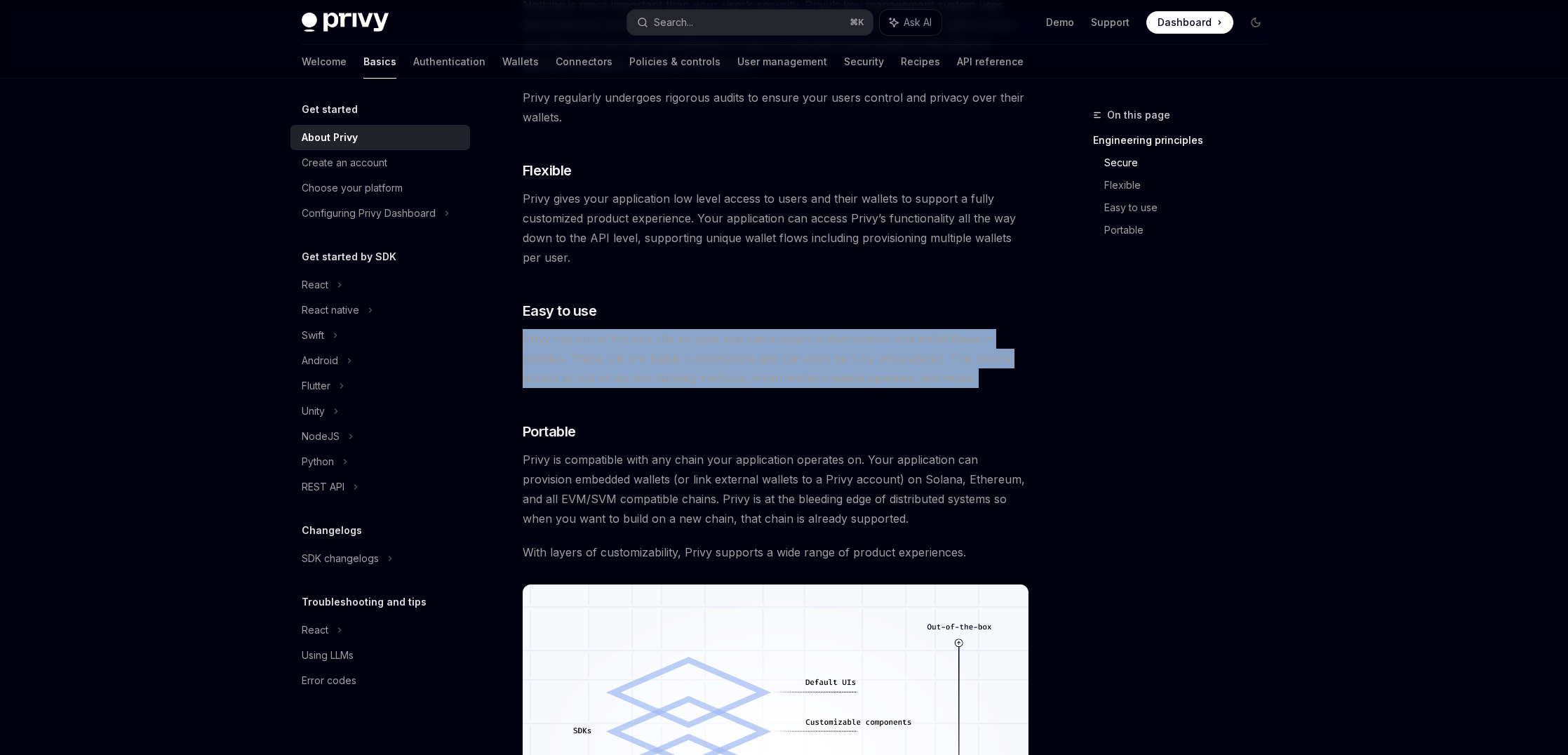
scroll to position [682, 0]
click at [844, 371] on span "Privy has out of the box UIs so your app can support authentication and wallet …" at bounding box center [775, 357] width 506 height 59
drag, startPoint x: 978, startPoint y: 371, endPoint x: 961, endPoint y: 327, distance: 47.2
click at [961, 327] on div "Privy builds authentication and wallet infrastructure to enable better products…" at bounding box center [775, 220] width 506 height 1451
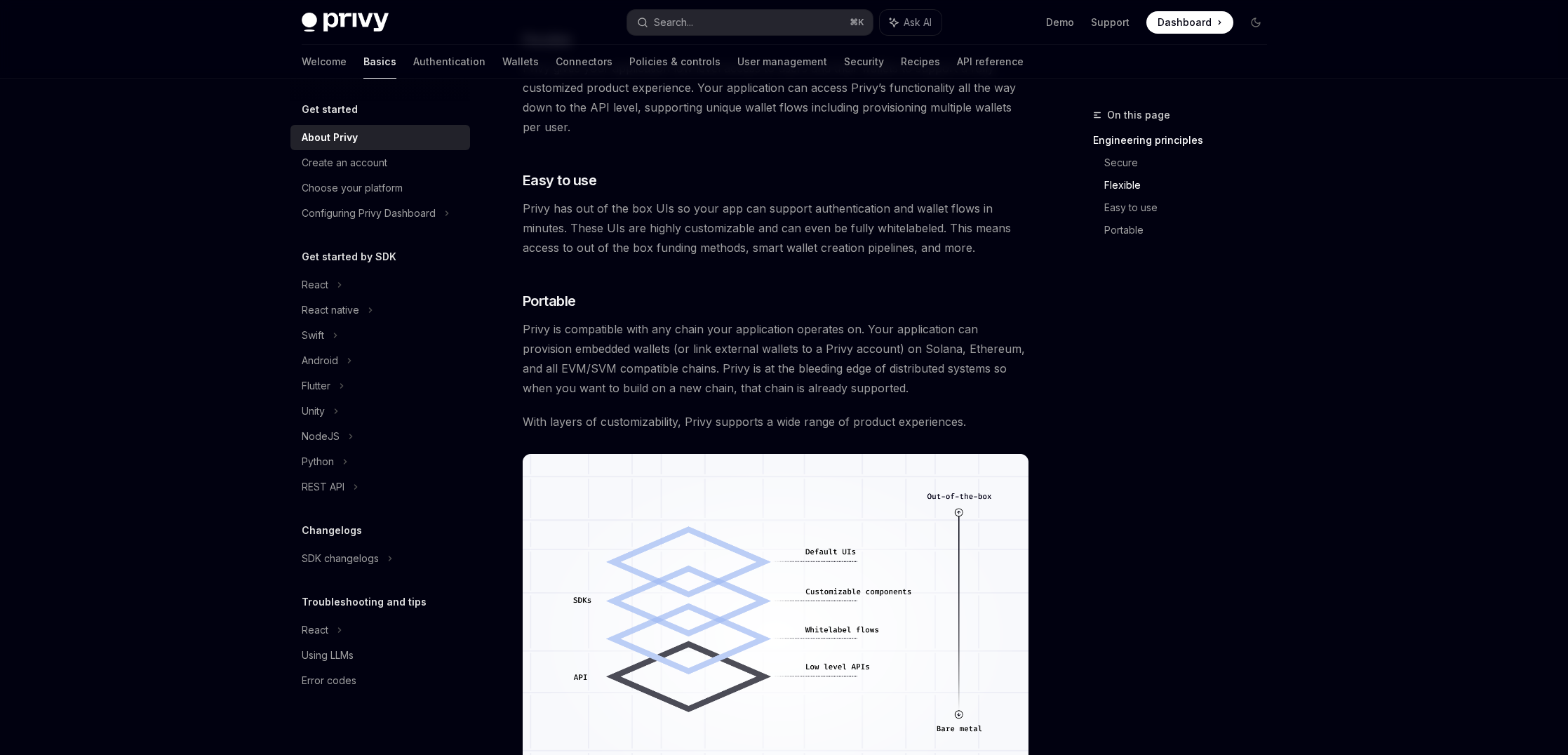
scroll to position [813, 0]
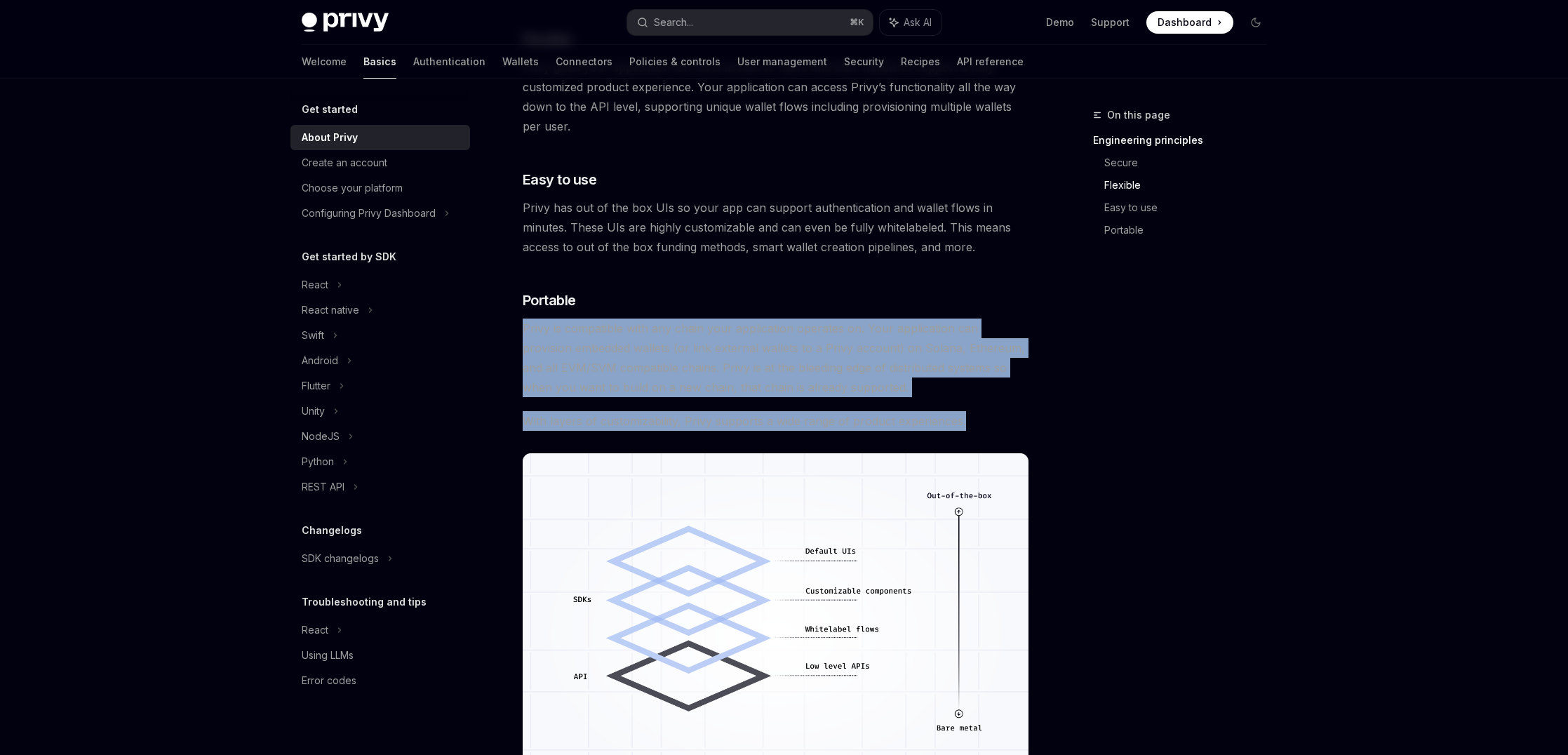
drag, startPoint x: 874, startPoint y: 308, endPoint x: 972, endPoint y: 416, distance: 145.8
click at [972, 416] on div "Privy builds authentication and wallet infrastructure to enable better products…" at bounding box center [775, 89] width 506 height 1451
click at [972, 416] on span "With layers of customizability, Privy supports a wide range of product experien…" at bounding box center [775, 420] width 506 height 20
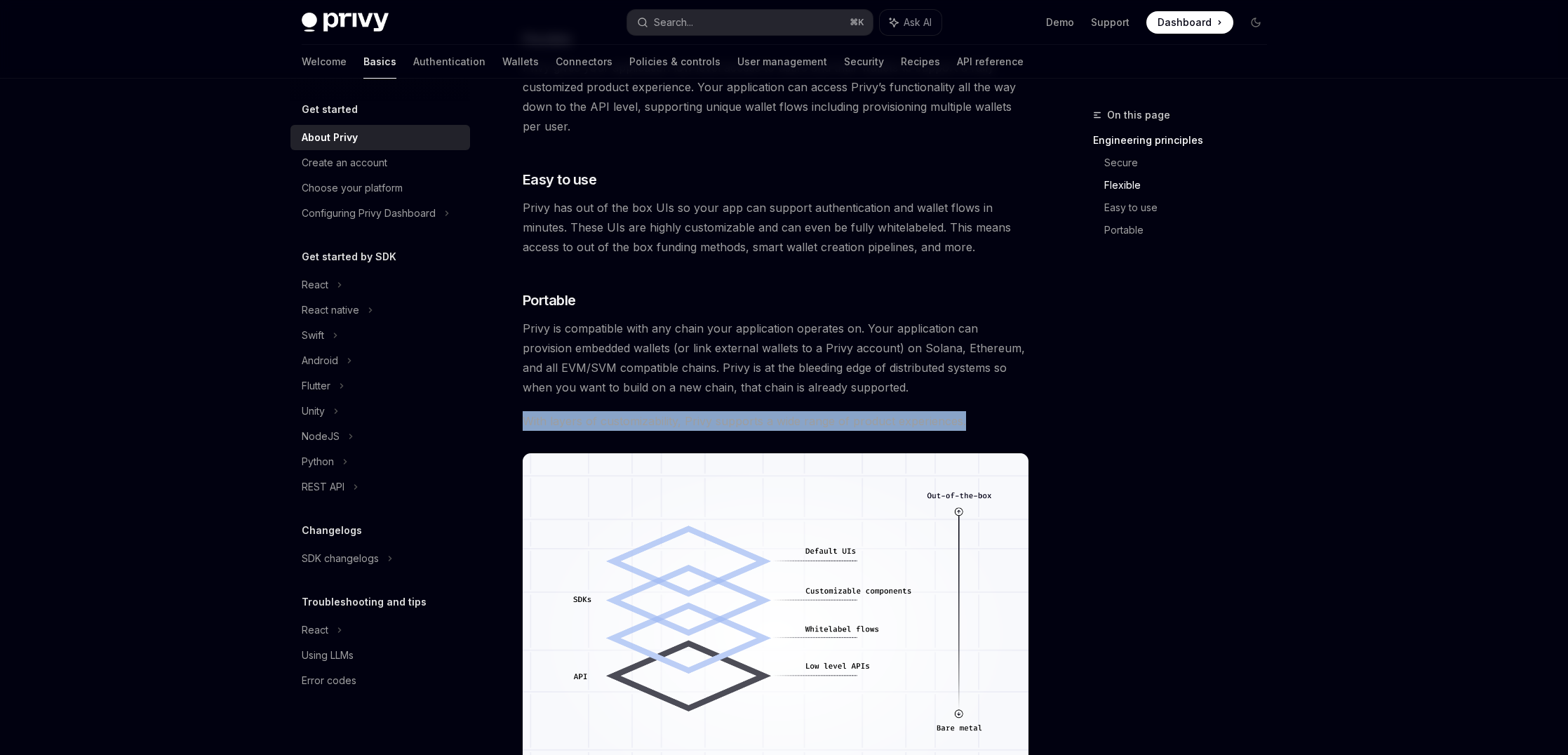
drag, startPoint x: 972, startPoint y: 416, endPoint x: 967, endPoint y: 405, distance: 12.1
click at [967, 405] on div "Privy builds authentication and wallet infrastructure to enable better products…" at bounding box center [775, 89] width 506 height 1451
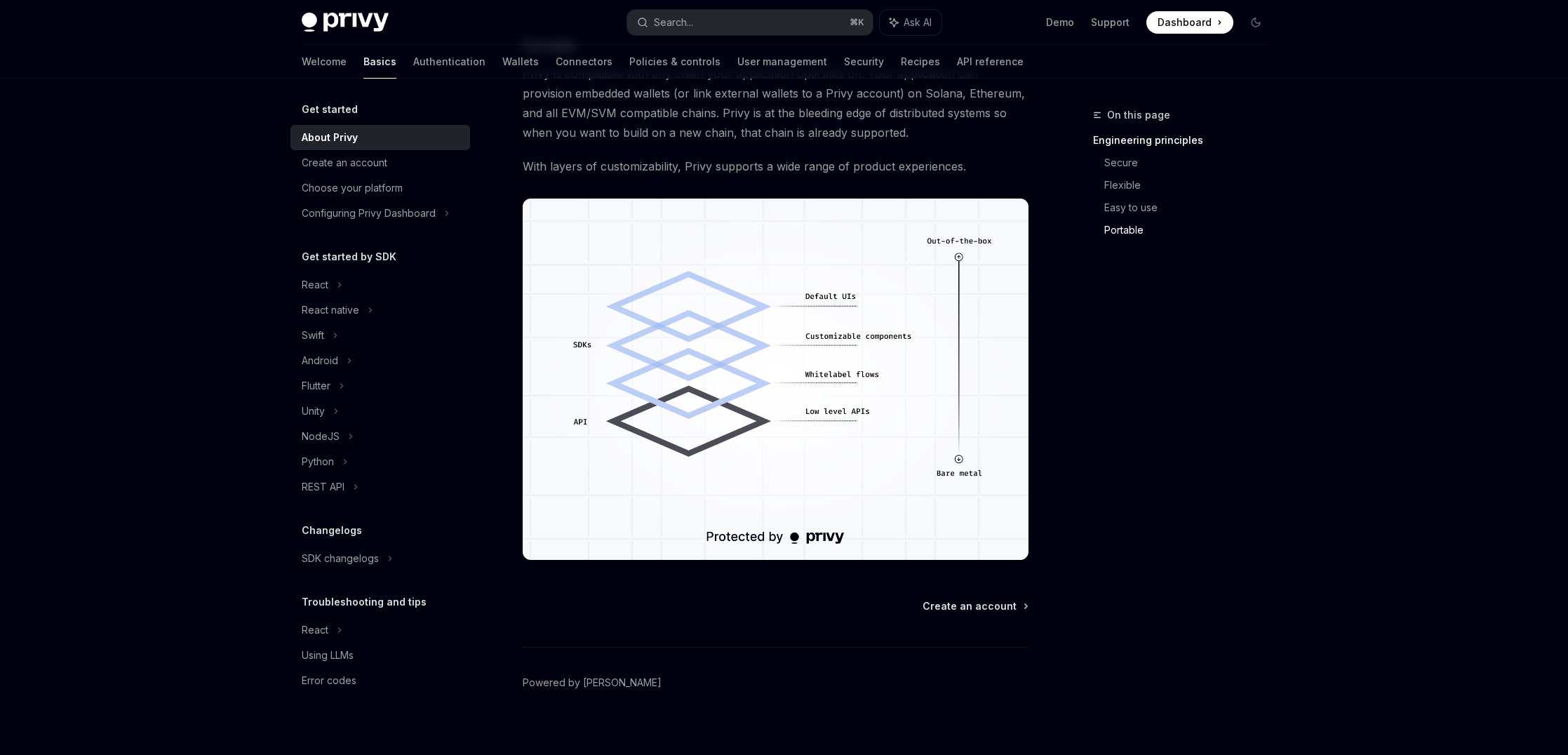
scroll to position [1064, 0]
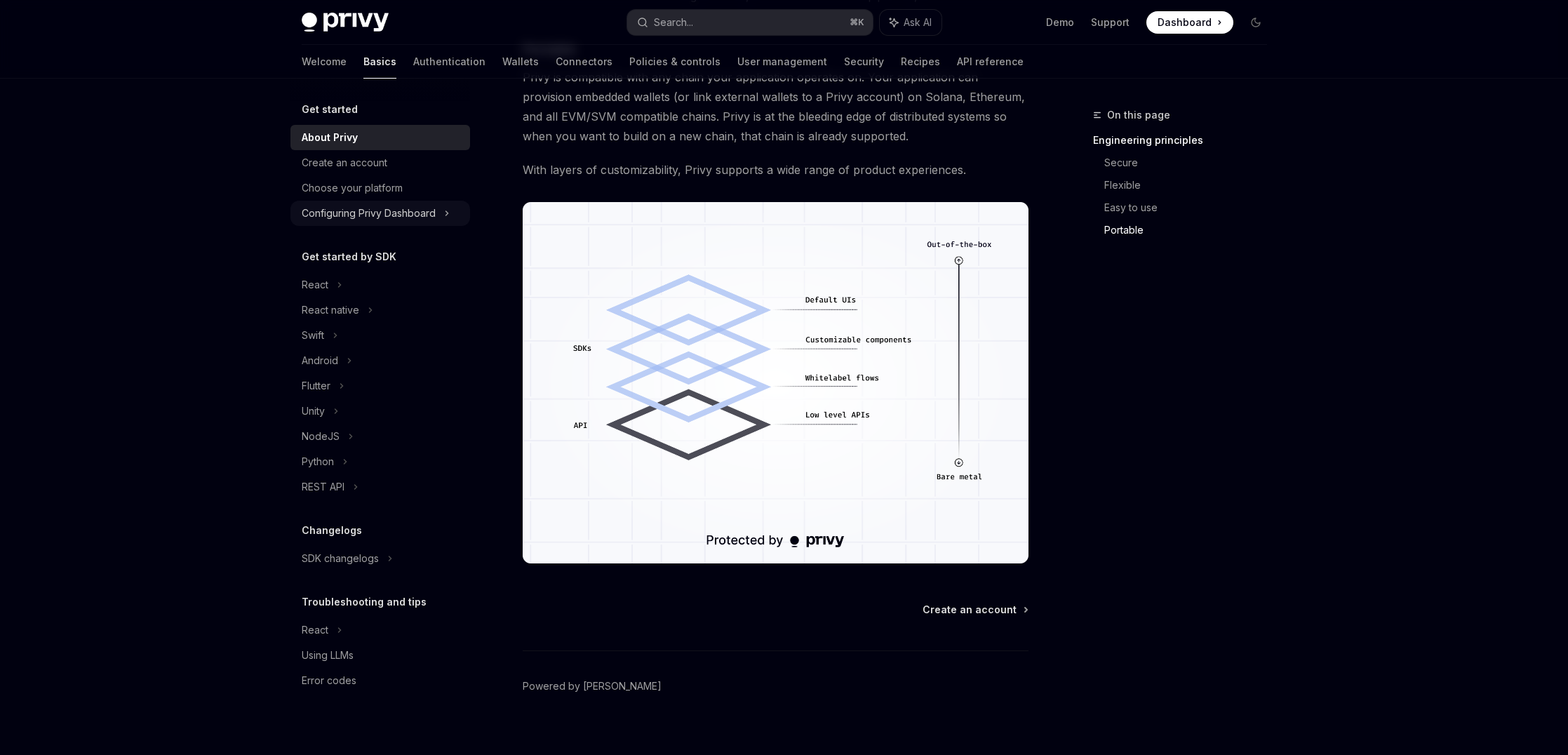
click at [387, 215] on div "Configuring Privy Dashboard" at bounding box center [368, 213] width 134 height 17
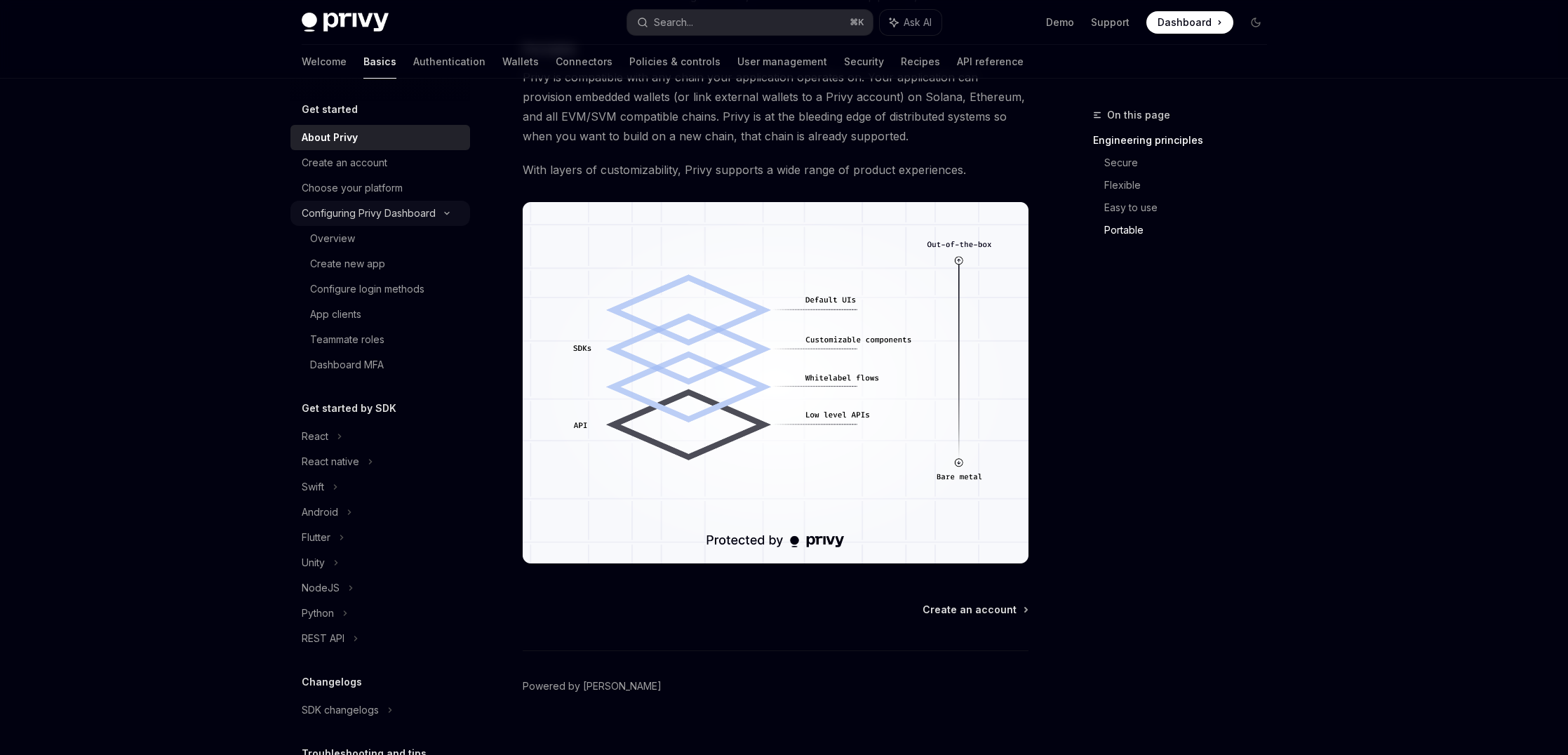
click at [387, 215] on div "Configuring Privy Dashboard" at bounding box center [368, 213] width 134 height 17
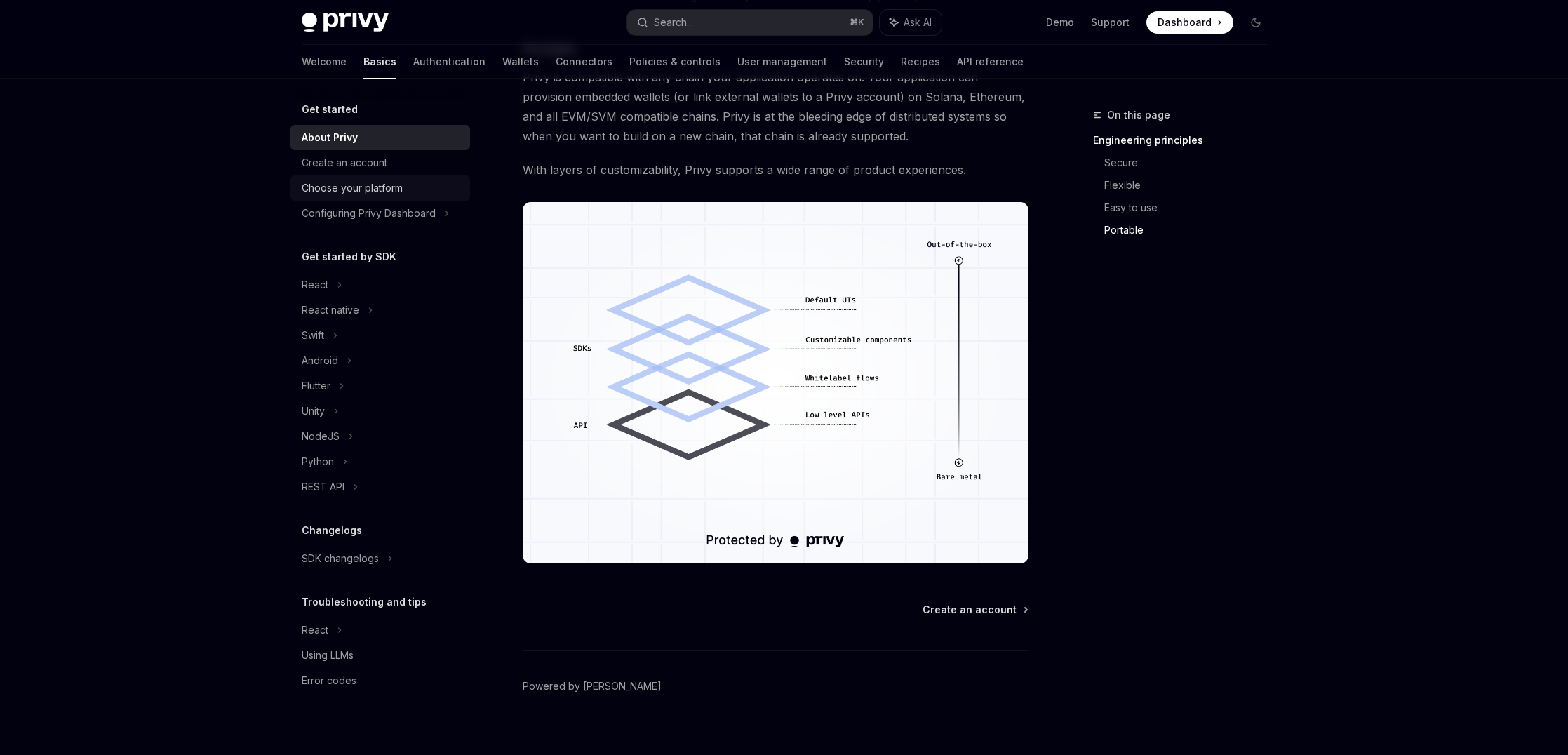
click at [387, 194] on div "Choose your platform" at bounding box center [352, 187] width 101 height 17
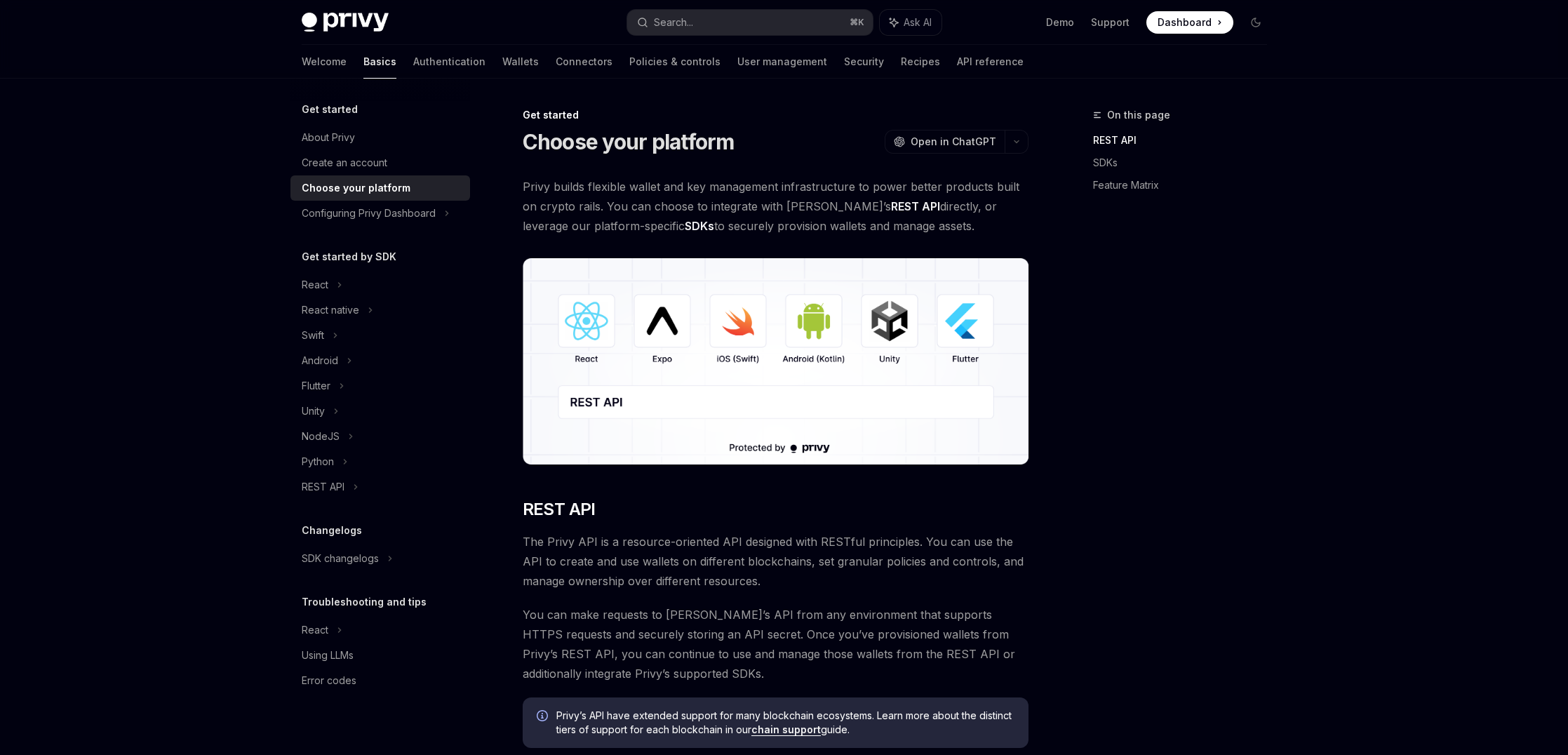
click at [843, 652] on span "You can make requests to Privy’s API from any environment that supports HTTPS r…" at bounding box center [775, 644] width 506 height 78
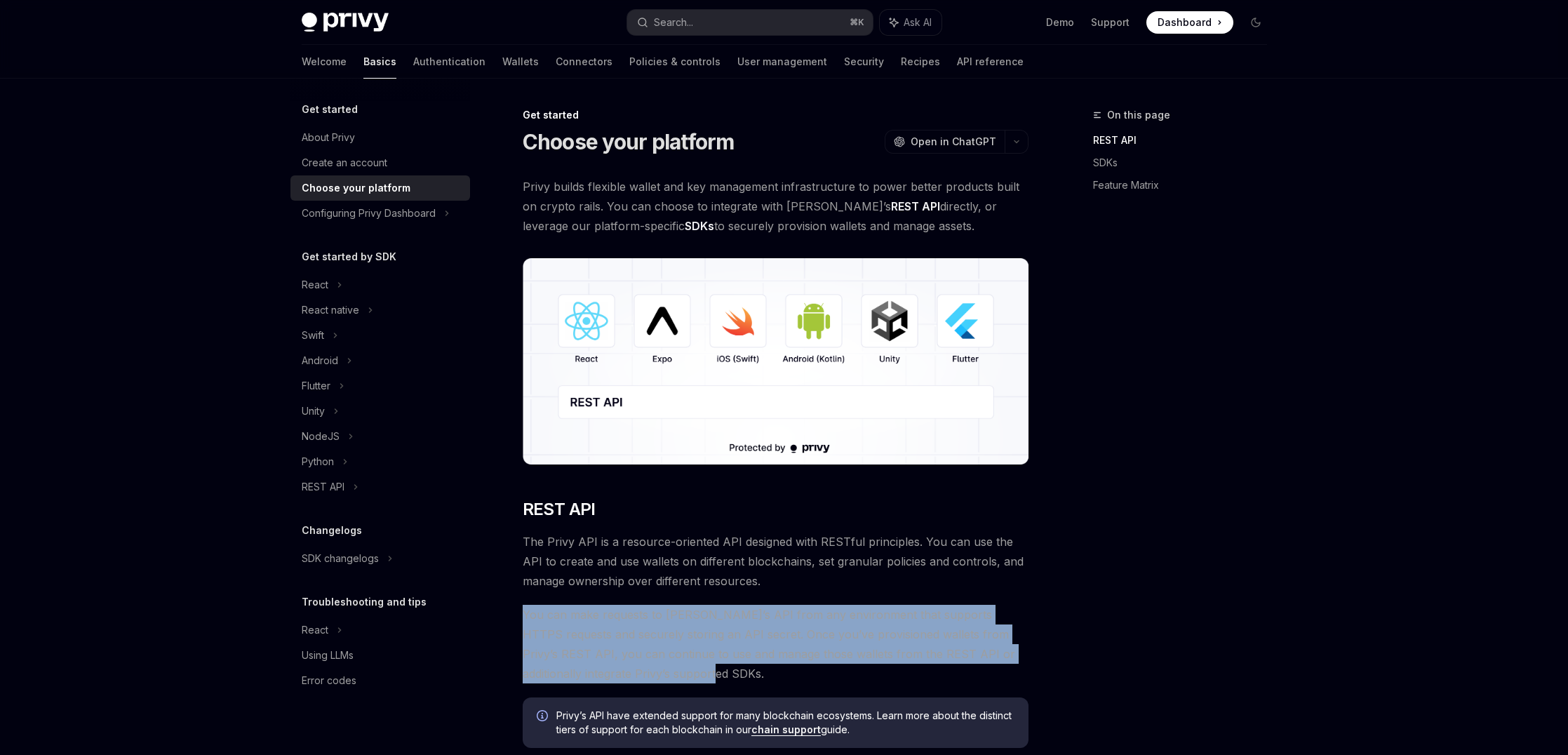
drag, startPoint x: 843, startPoint y: 672, endPoint x: 848, endPoint y: 582, distance: 90.1
click at [848, 582] on span "The Privy API is a resource-oriented API designed with RESTful principles. You …" at bounding box center [775, 561] width 506 height 59
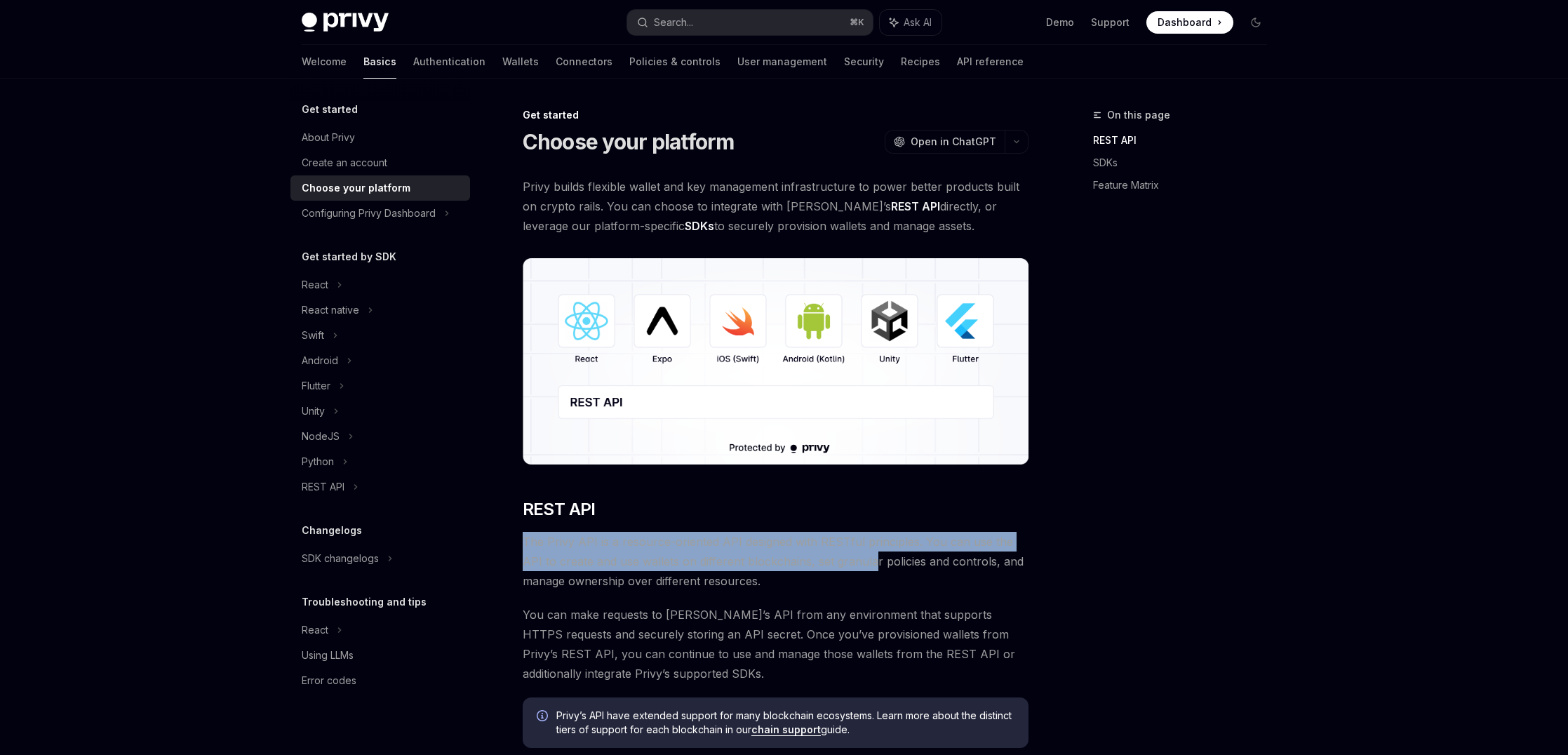
drag, startPoint x: 850, startPoint y: 570, endPoint x: 850, endPoint y: 521, distance: 49.0
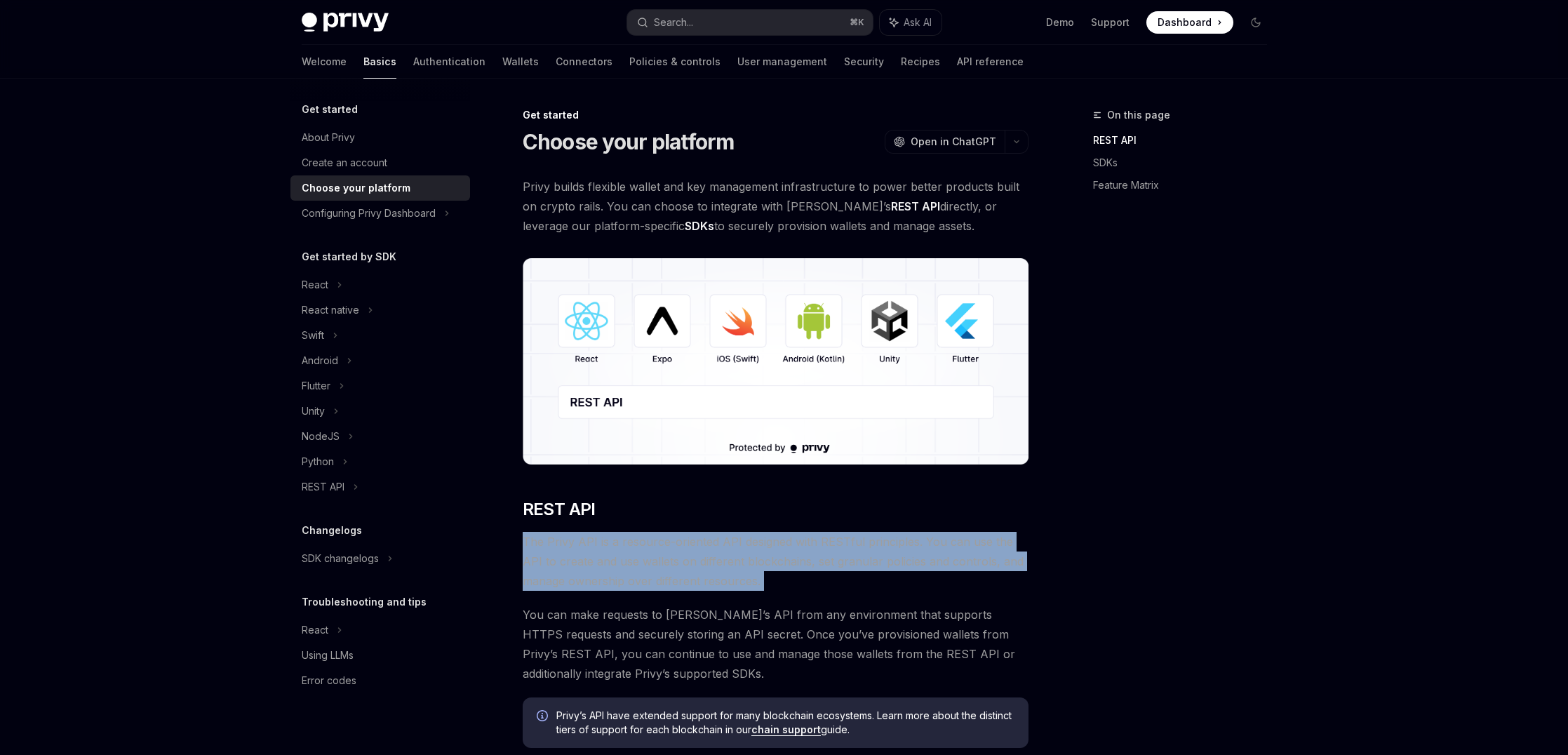
drag, startPoint x: 850, startPoint y: 521, endPoint x: 816, endPoint y: 573, distance: 62.1
click at [816, 573] on span "The Privy API is a resource-oriented API designed with RESTful principles. You …" at bounding box center [775, 561] width 506 height 59
drag, startPoint x: 816, startPoint y: 573, endPoint x: 819, endPoint y: 532, distance: 41.1
click at [819, 532] on span "The Privy API is a resource-oriented API designed with RESTful principles. You …" at bounding box center [775, 561] width 506 height 59
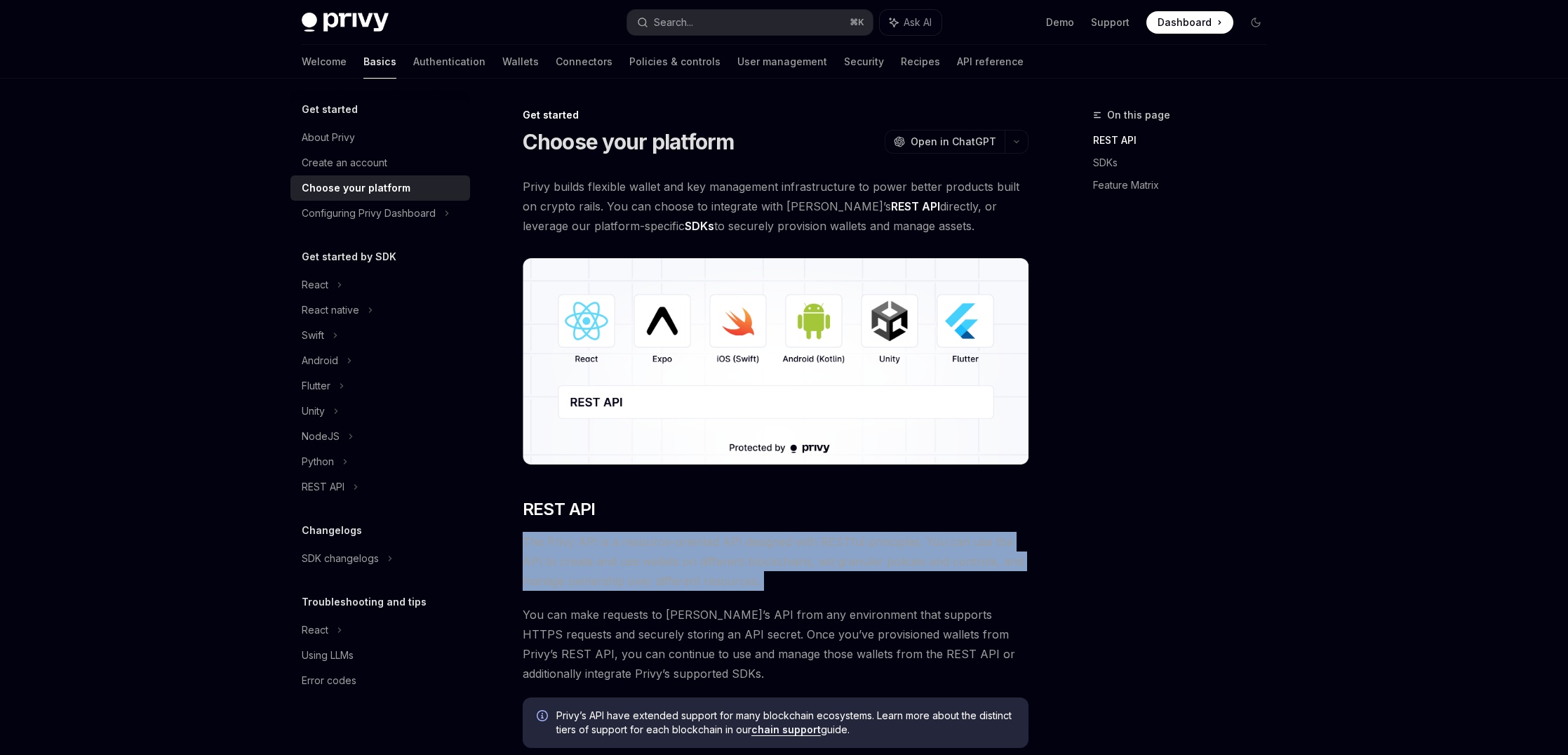
click at [819, 532] on span "The Privy API is a resource-oriented API designed with RESTful principles. You …" at bounding box center [775, 561] width 506 height 59
drag, startPoint x: 819, startPoint y: 532, endPoint x: 796, endPoint y: 579, distance: 52.3
click at [796, 579] on span "The Privy API is a resource-oriented API designed with RESTful principles. You …" at bounding box center [775, 561] width 506 height 59
drag, startPoint x: 796, startPoint y: 579, endPoint x: 805, endPoint y: 524, distance: 55.7
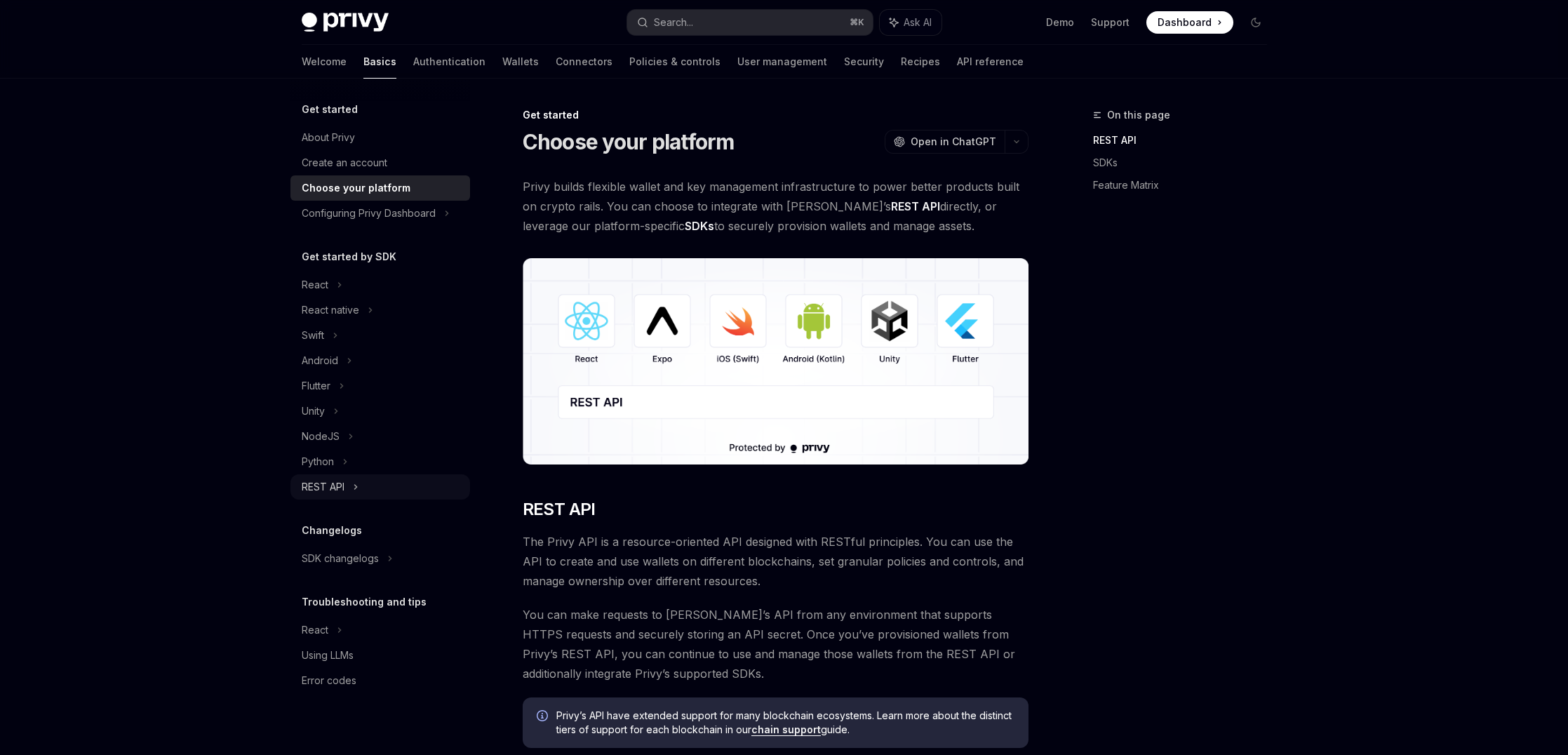
click at [337, 483] on div "REST API" at bounding box center [323, 486] width 42 height 17
click at [330, 513] on div "Setup" at bounding box center [324, 512] width 27 height 17
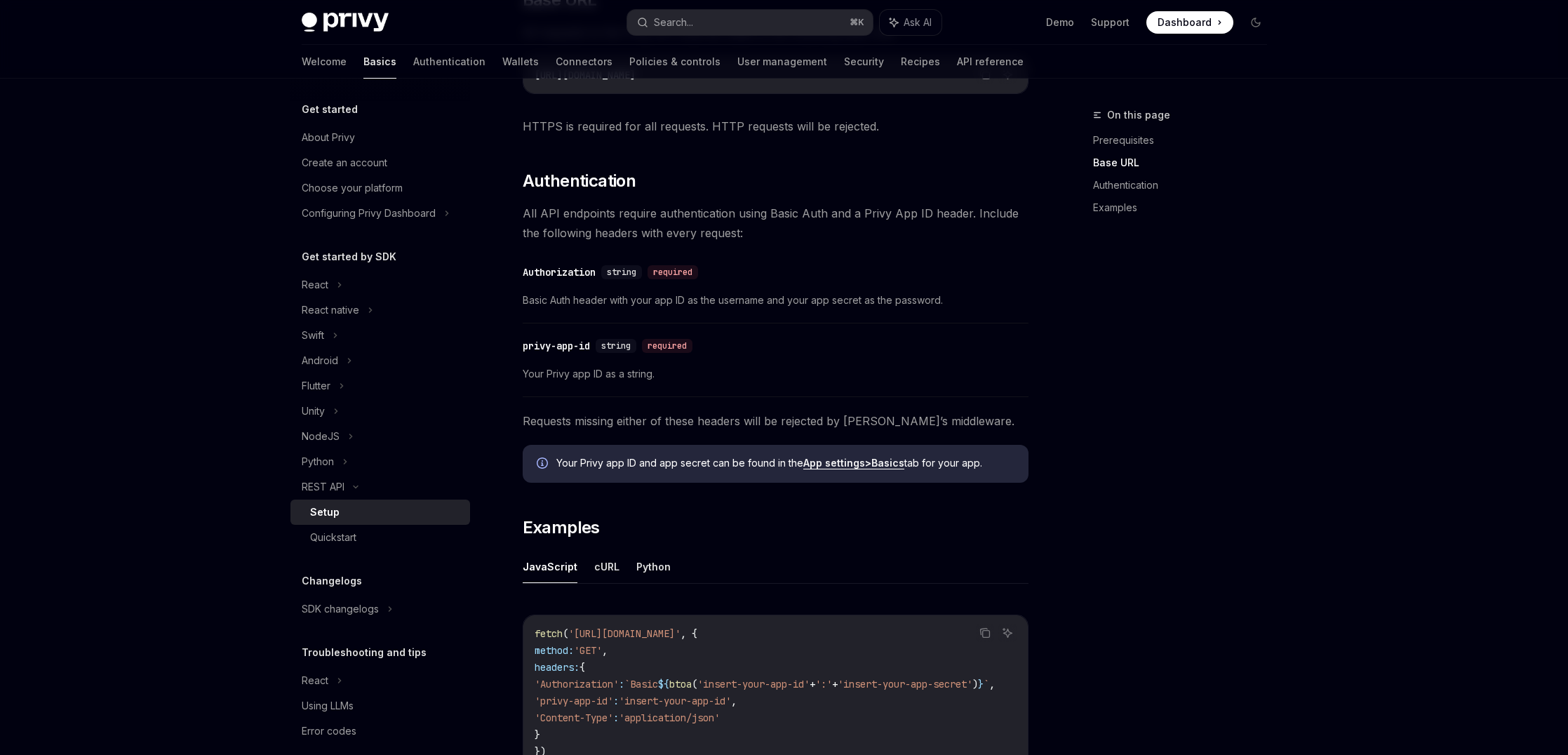
scroll to position [580, 0]
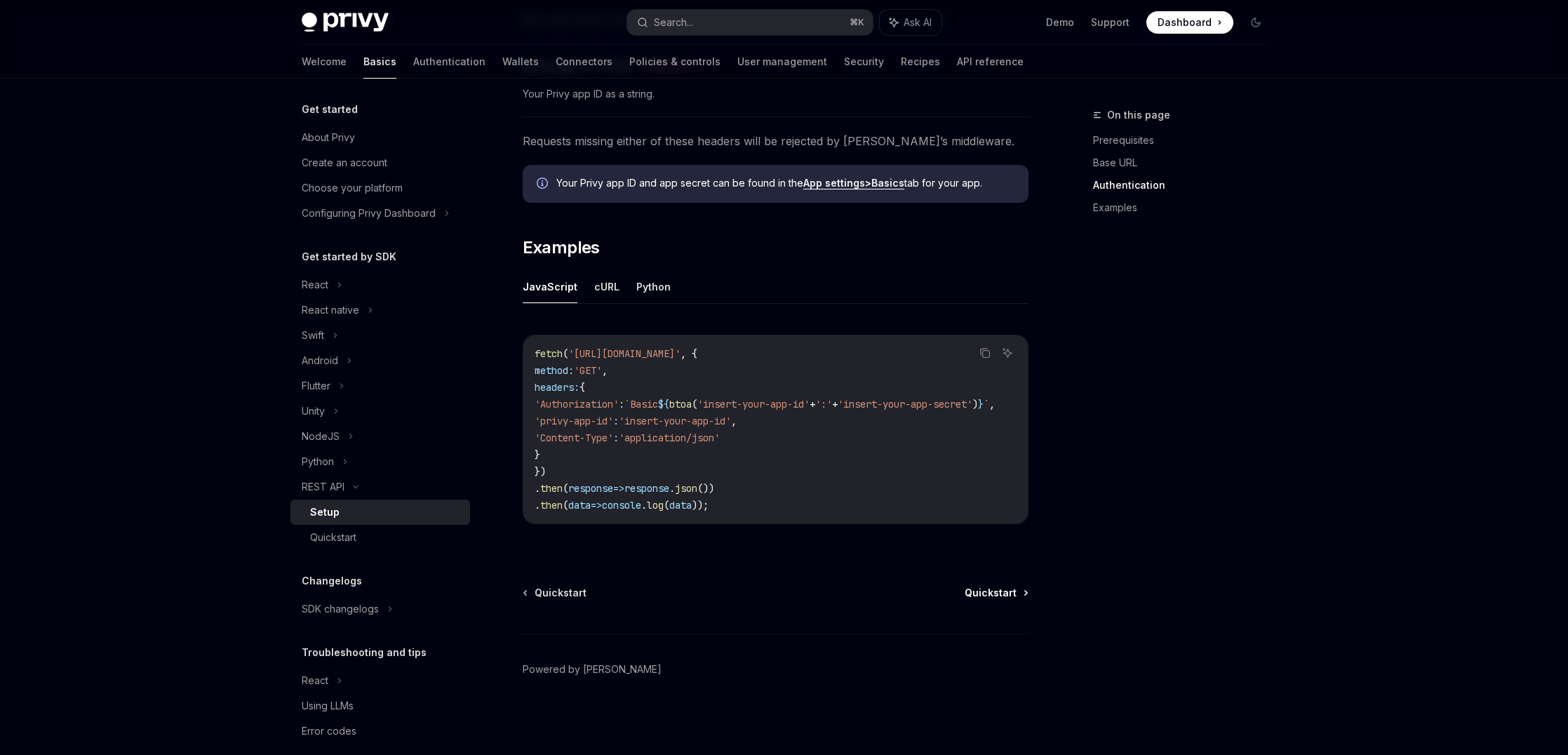
click at [993, 587] on span "Quickstart" at bounding box center [990, 592] width 52 height 14
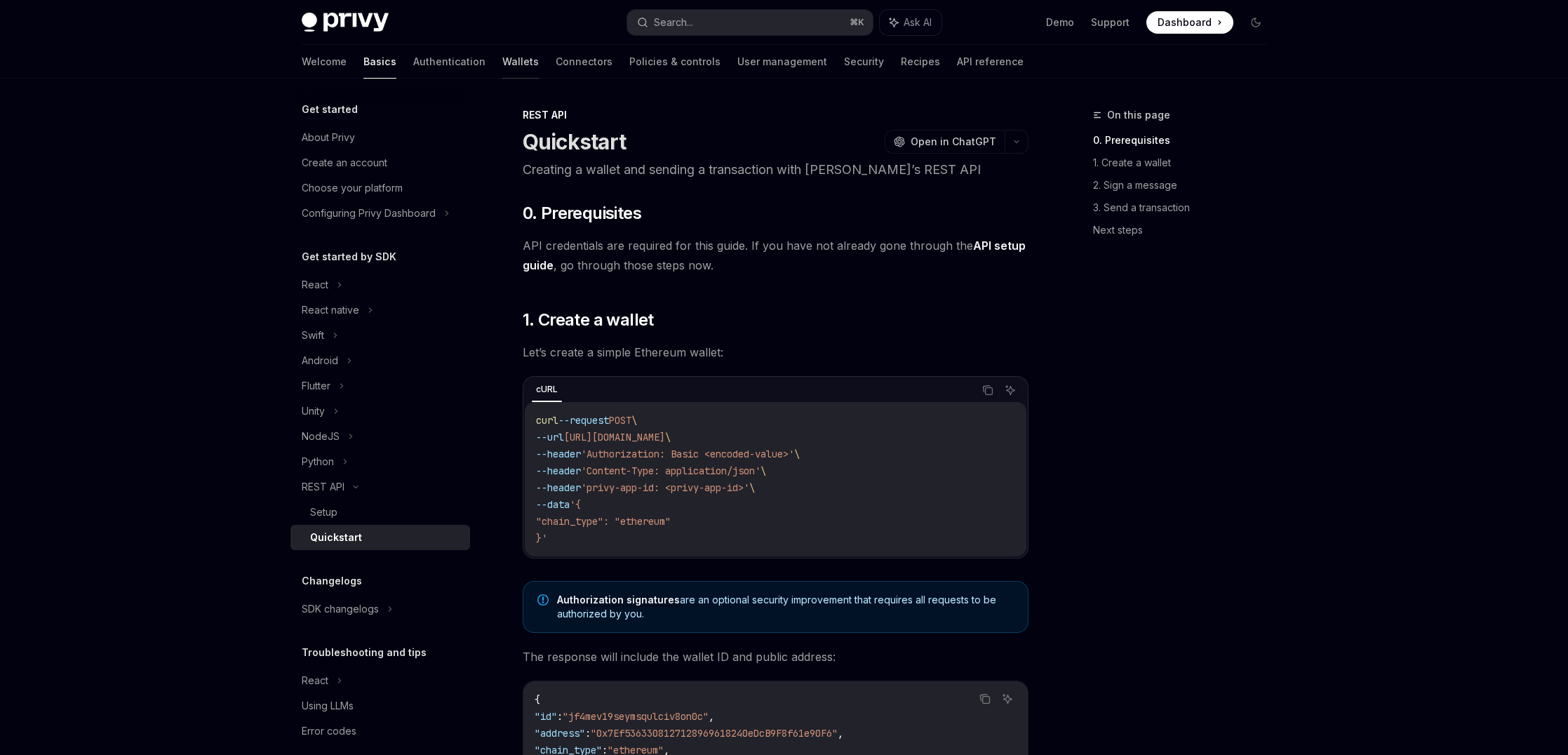
click at [502, 59] on link "Wallets" at bounding box center [520, 62] width 37 height 34
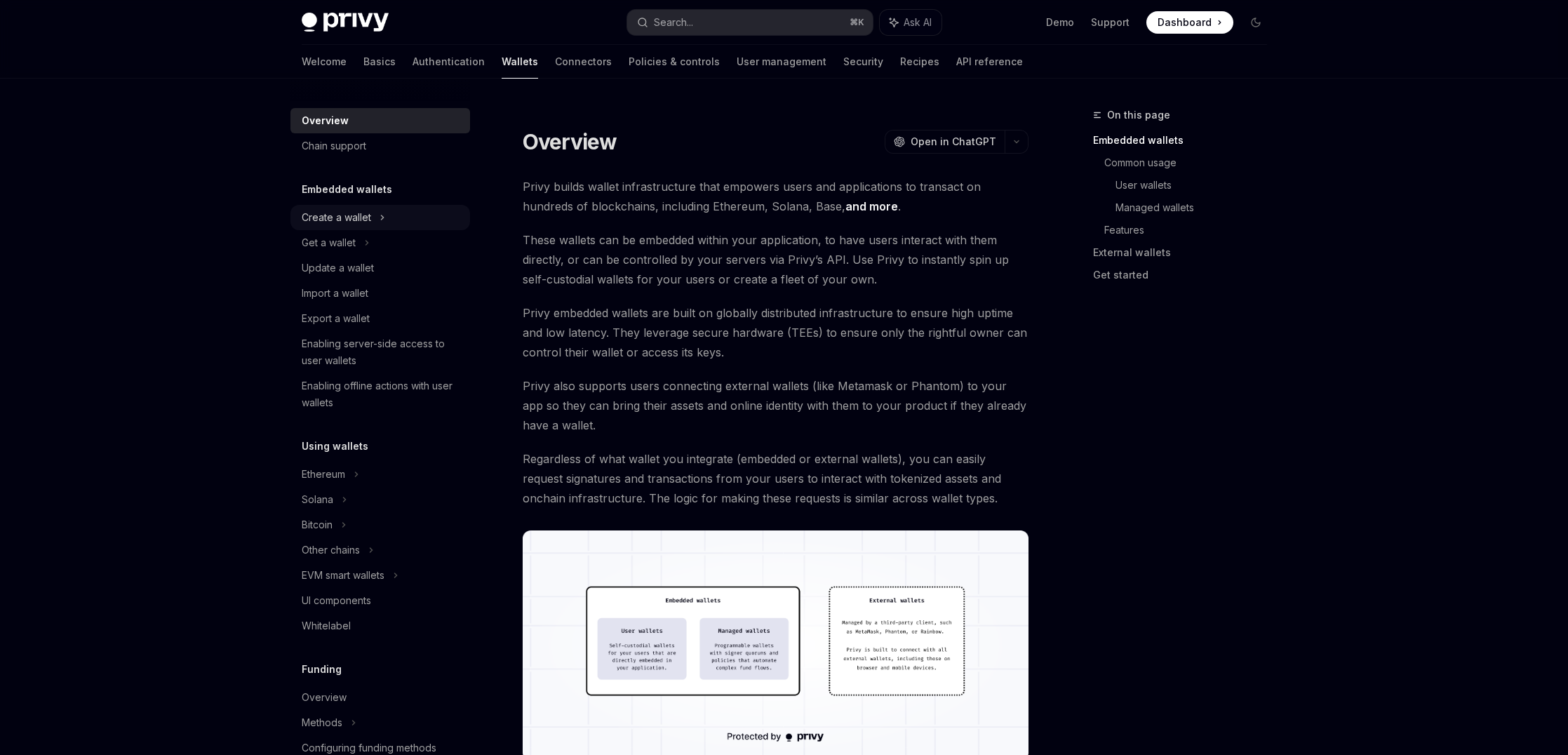
click at [369, 220] on div "Create a wallet" at bounding box center [336, 217] width 70 height 17
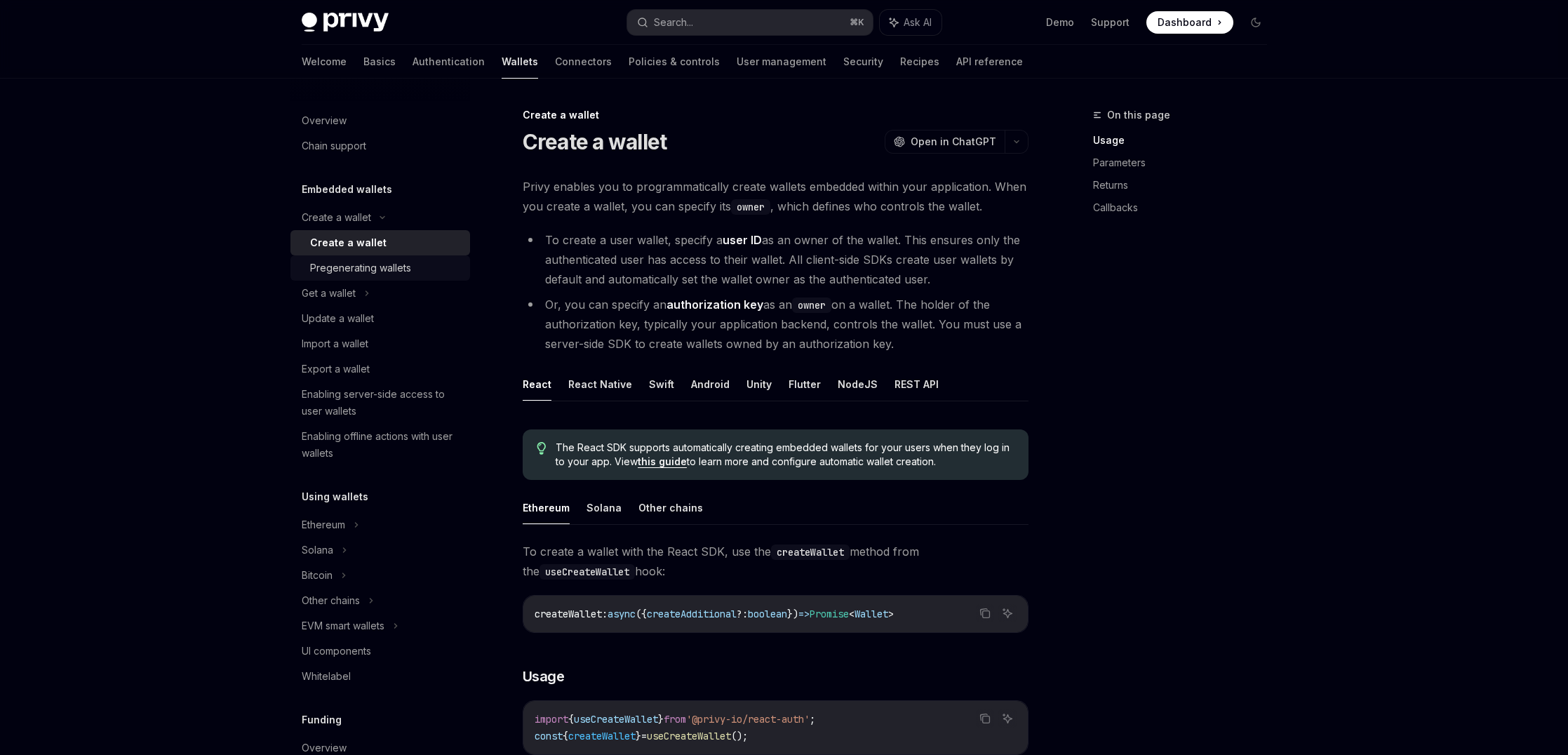
click at [378, 267] on div "Pregenerating wallets" at bounding box center [361, 268] width 101 height 17
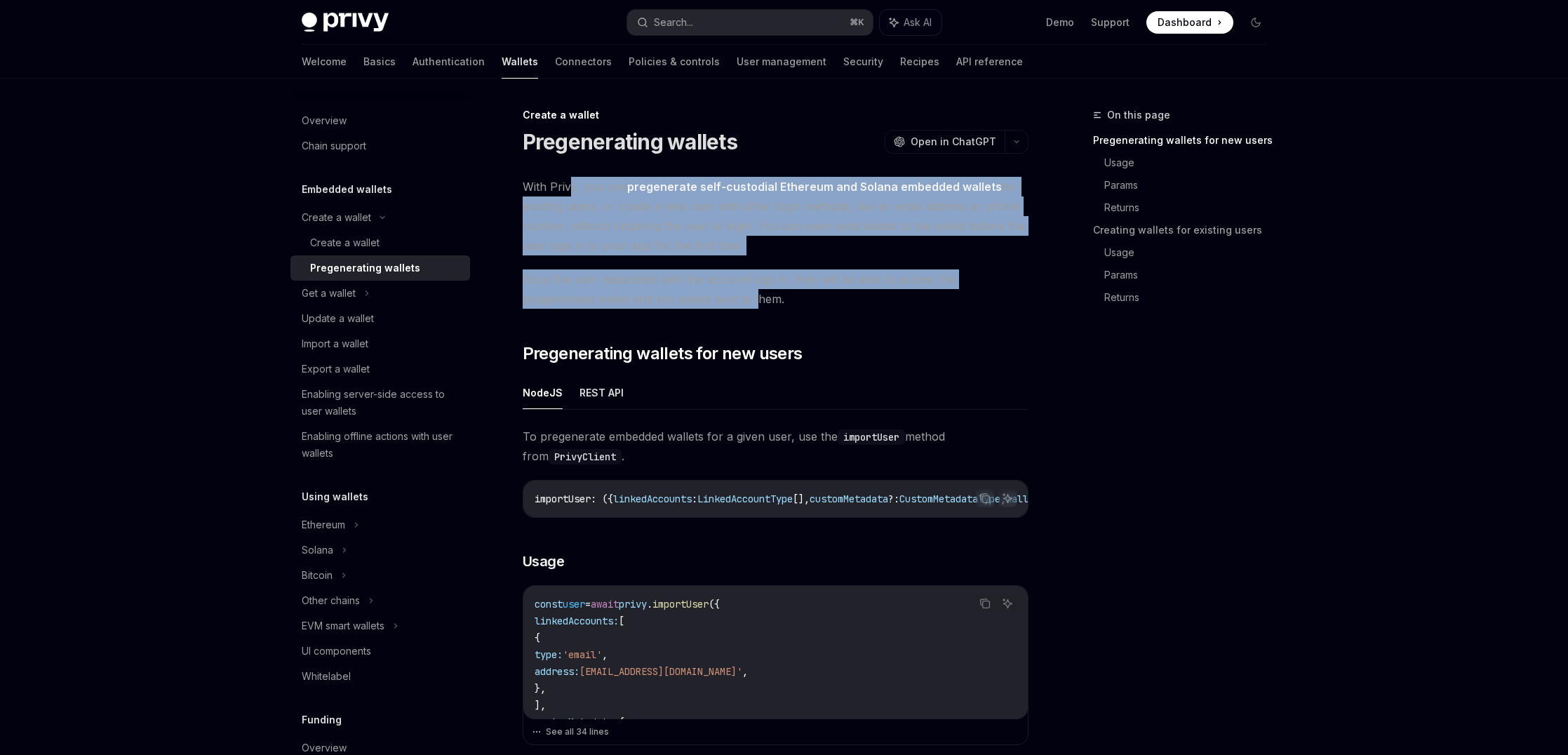
drag, startPoint x: 570, startPoint y: 187, endPoint x: 685, endPoint y: 293, distance: 156.4
click at [685, 293] on span "Once the user associated with the account logs in, they will be able to access …" at bounding box center [775, 289] width 506 height 40
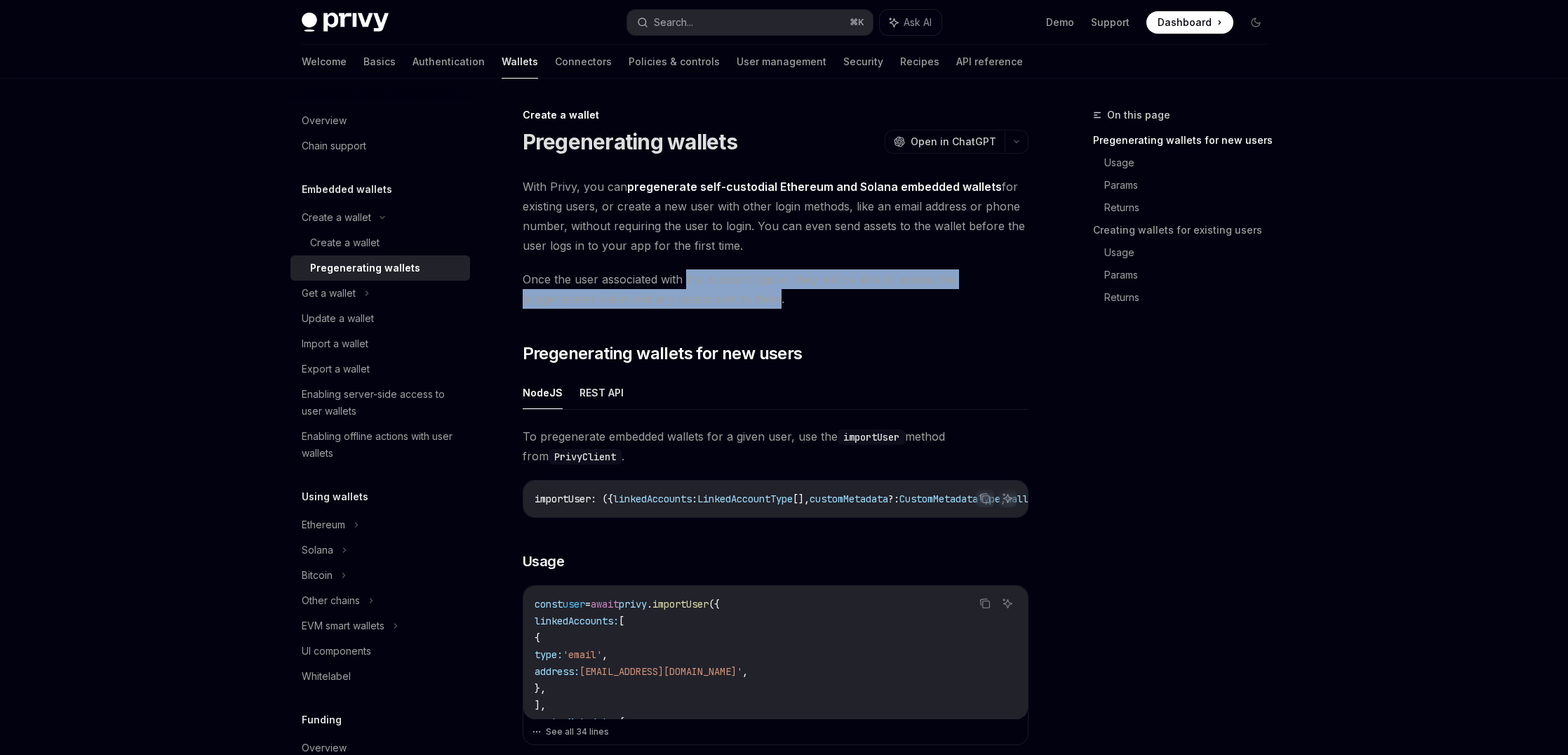
drag, startPoint x: 685, startPoint y: 293, endPoint x: 685, endPoint y: 272, distance: 21.0
click at [685, 272] on span "Once the user associated with the account logs in, they will be able to access …" at bounding box center [775, 289] width 506 height 40
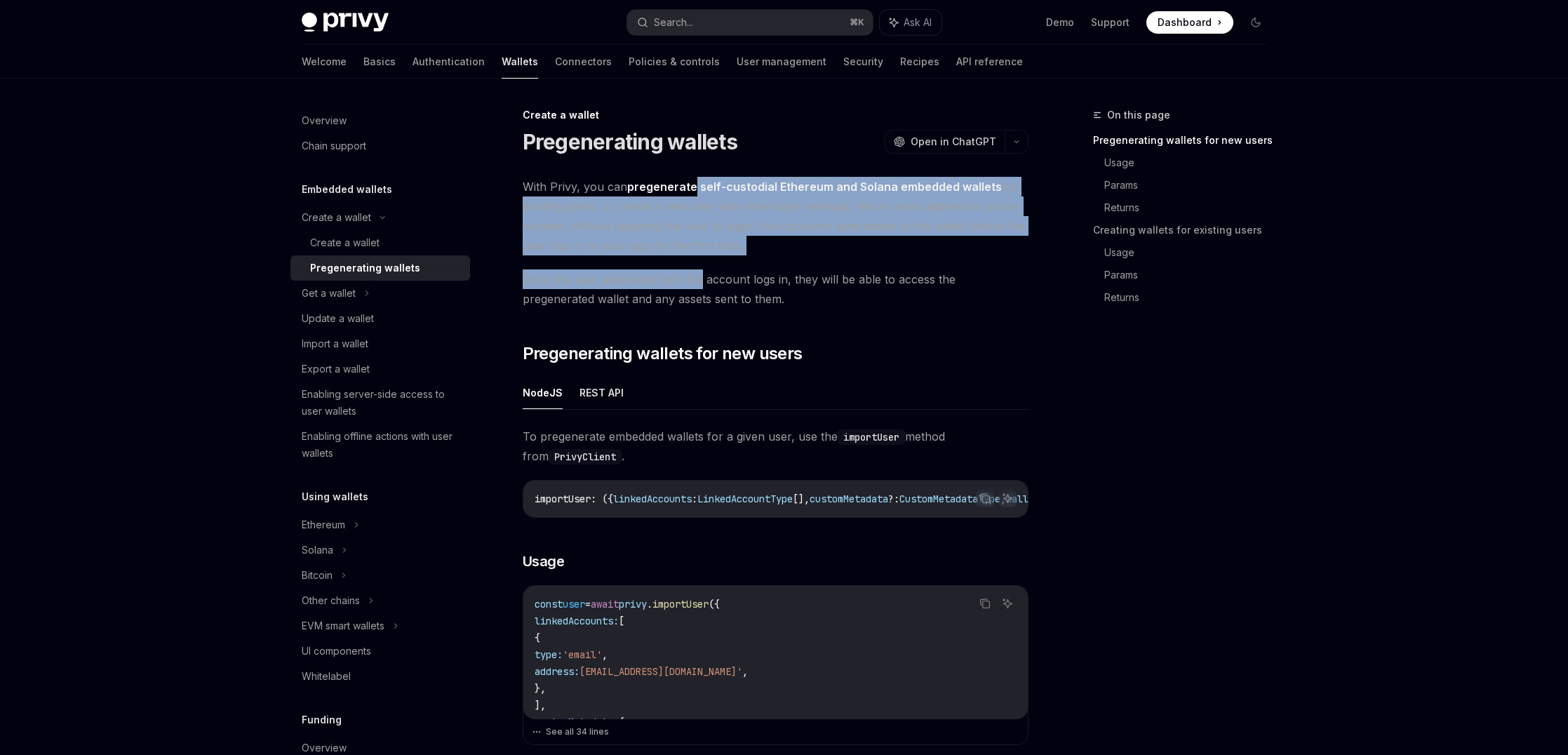
drag, startPoint x: 685, startPoint y: 272, endPoint x: 695, endPoint y: 189, distance: 83.6
click at [695, 189] on strong "pregenerate self-custodial Ethereum and Solana embedded wallets" at bounding box center [815, 186] width 375 height 14
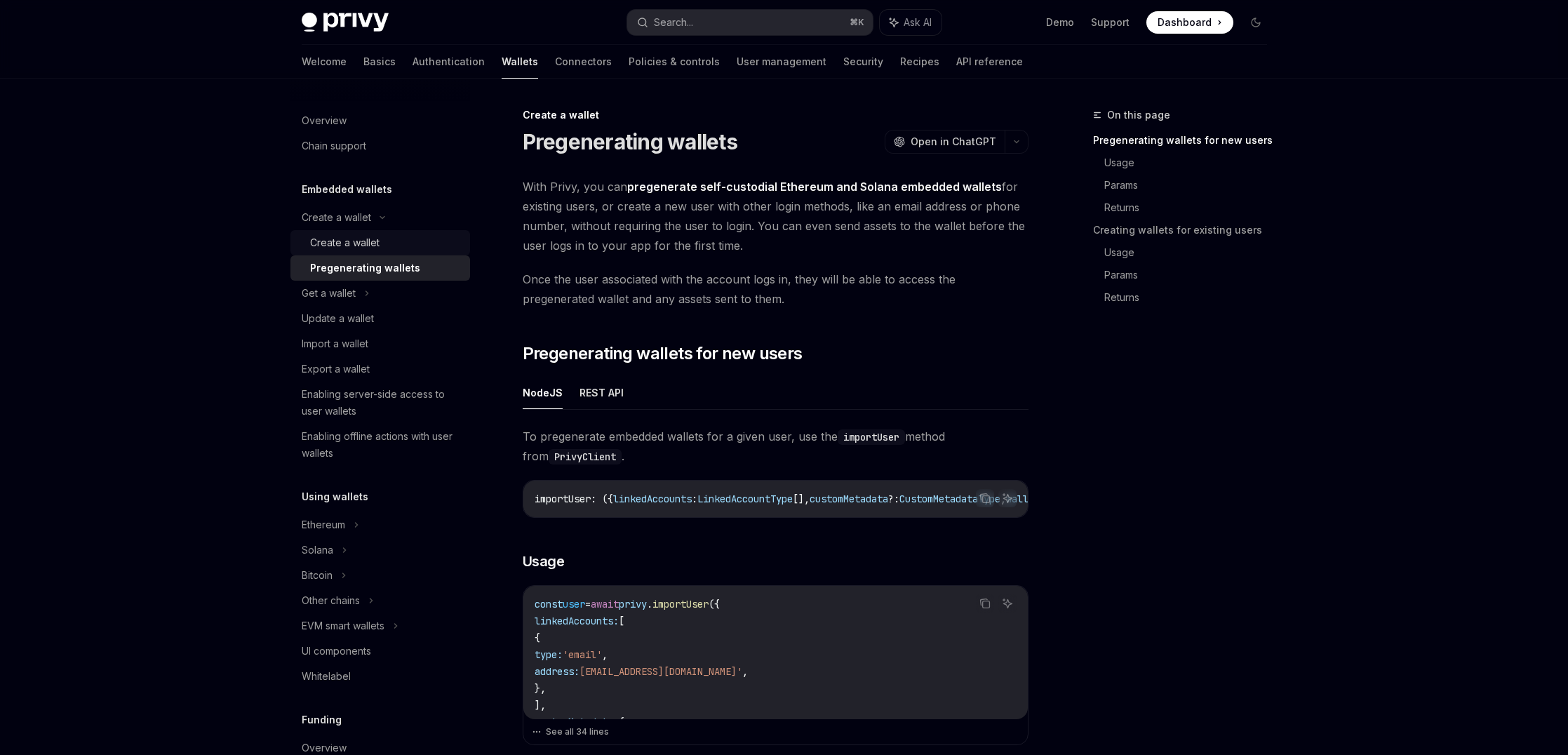
click at [384, 238] on div "Create a wallet" at bounding box center [386, 242] width 152 height 17
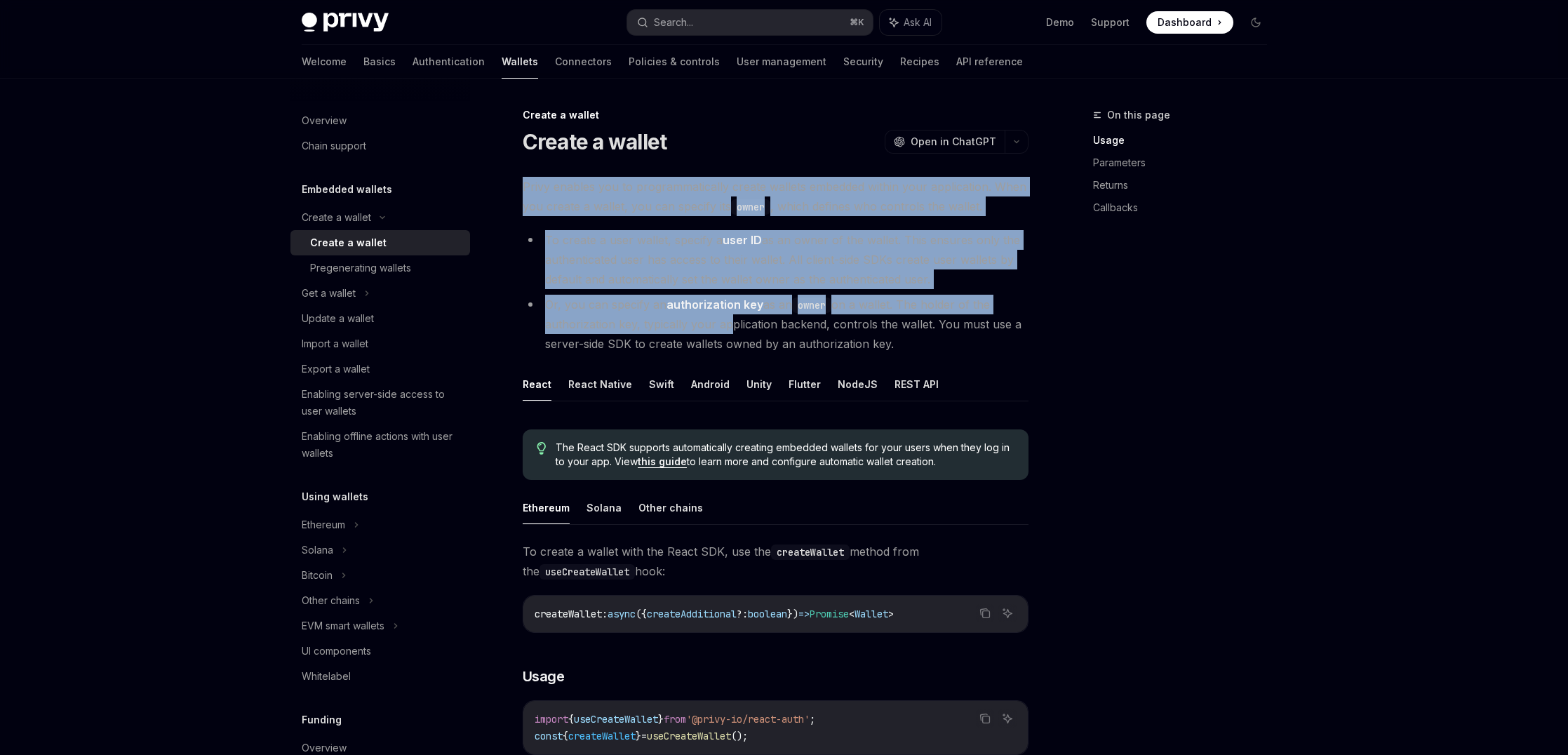
drag, startPoint x: 760, startPoint y: 174, endPoint x: 725, endPoint y: 314, distance: 144.3
click at [725, 314] on li "Or, you can specify an authorization key as an owner on a wallet. The holder of…" at bounding box center [775, 324] width 506 height 59
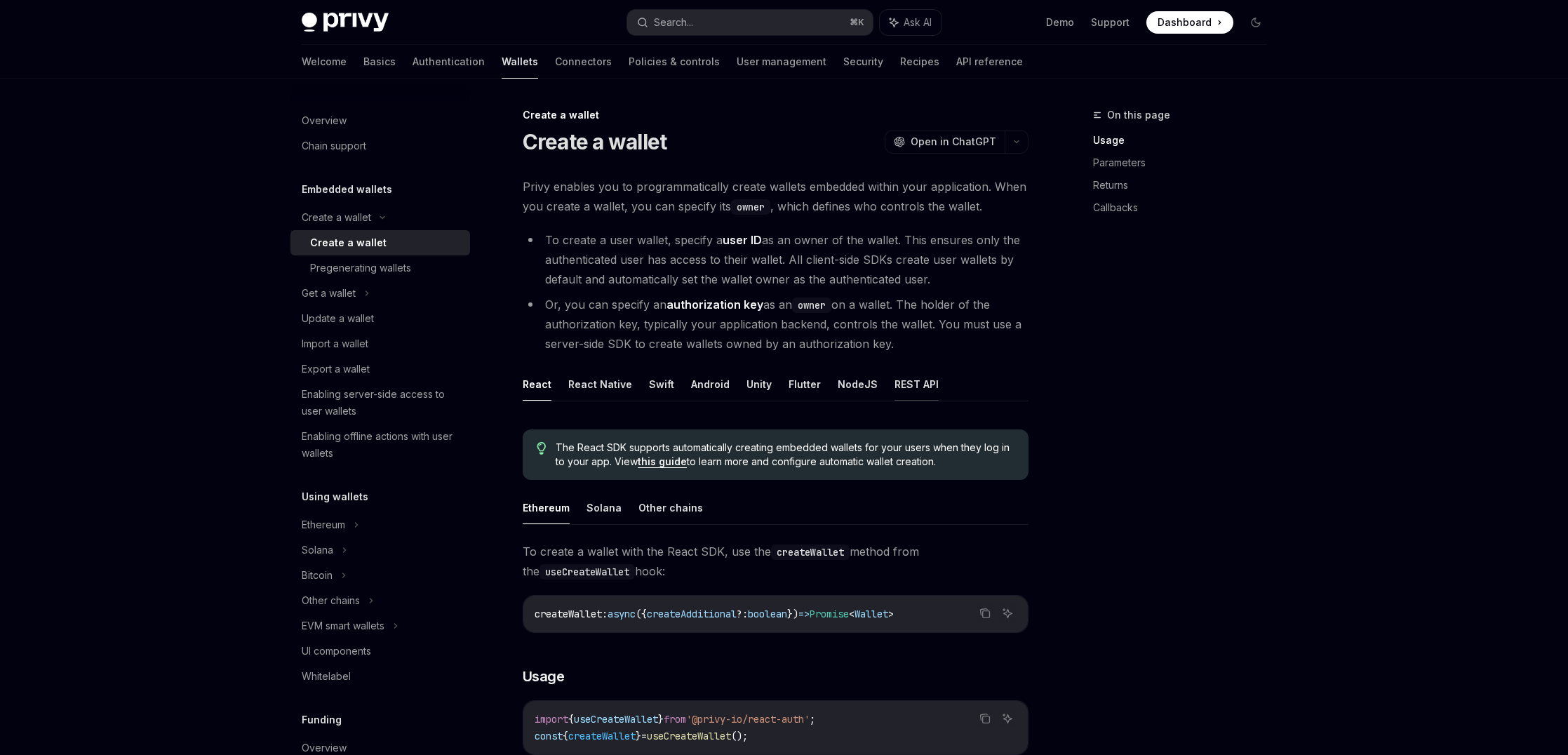
click at [914, 371] on button "REST API" at bounding box center [916, 384] width 44 height 33
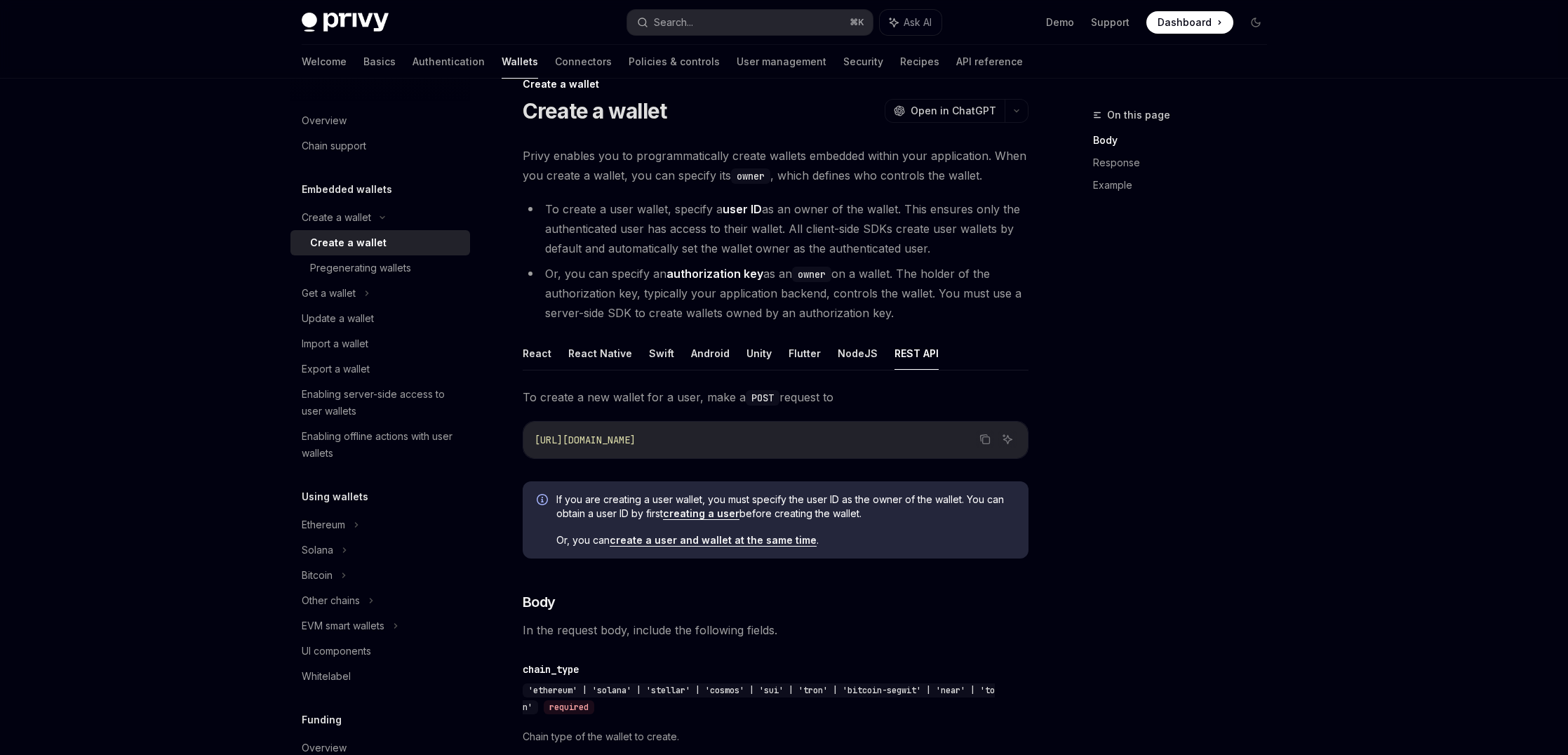
scroll to position [37, 0]
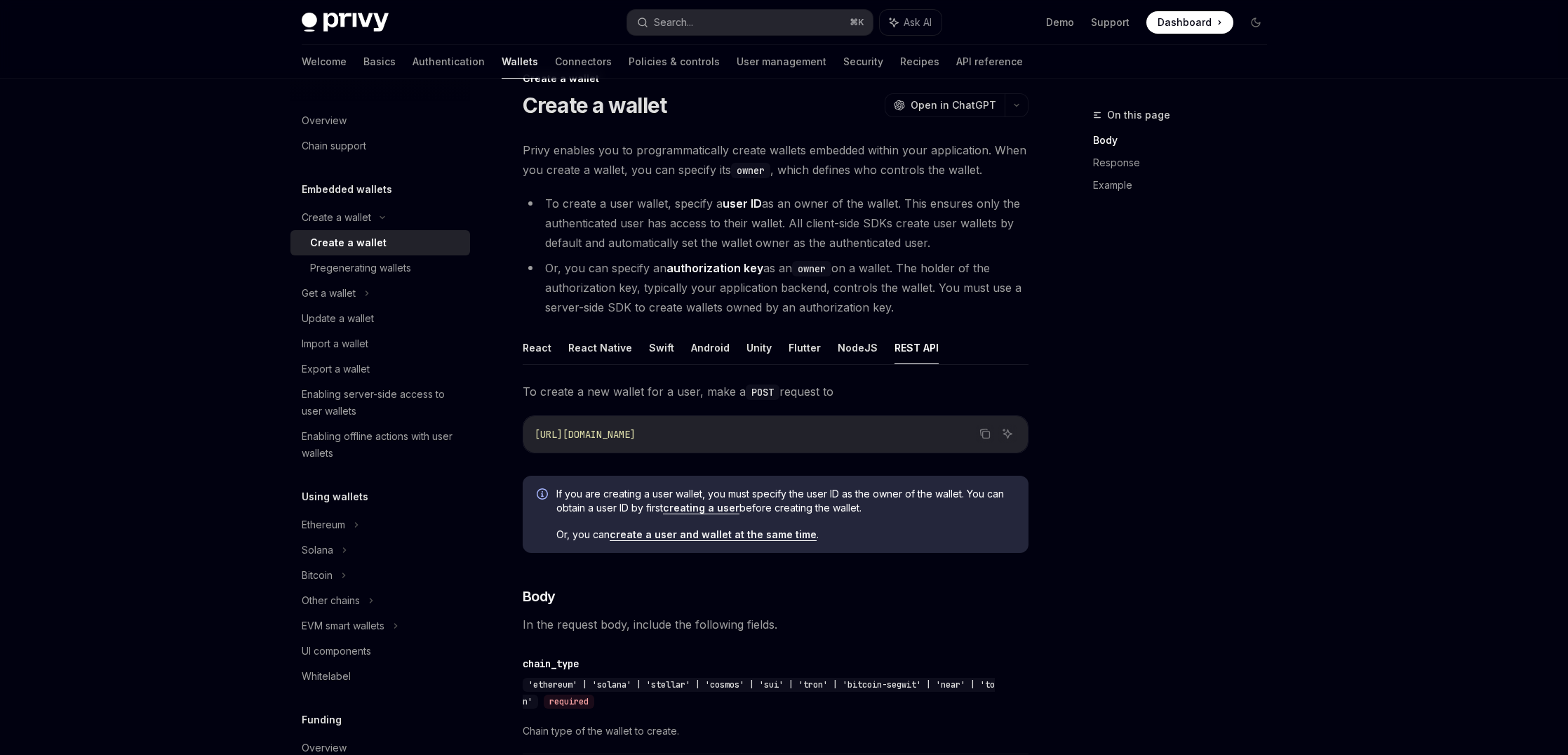
click at [635, 436] on span "https://api.privy.io/v1/wallets" at bounding box center [585, 434] width 101 height 12
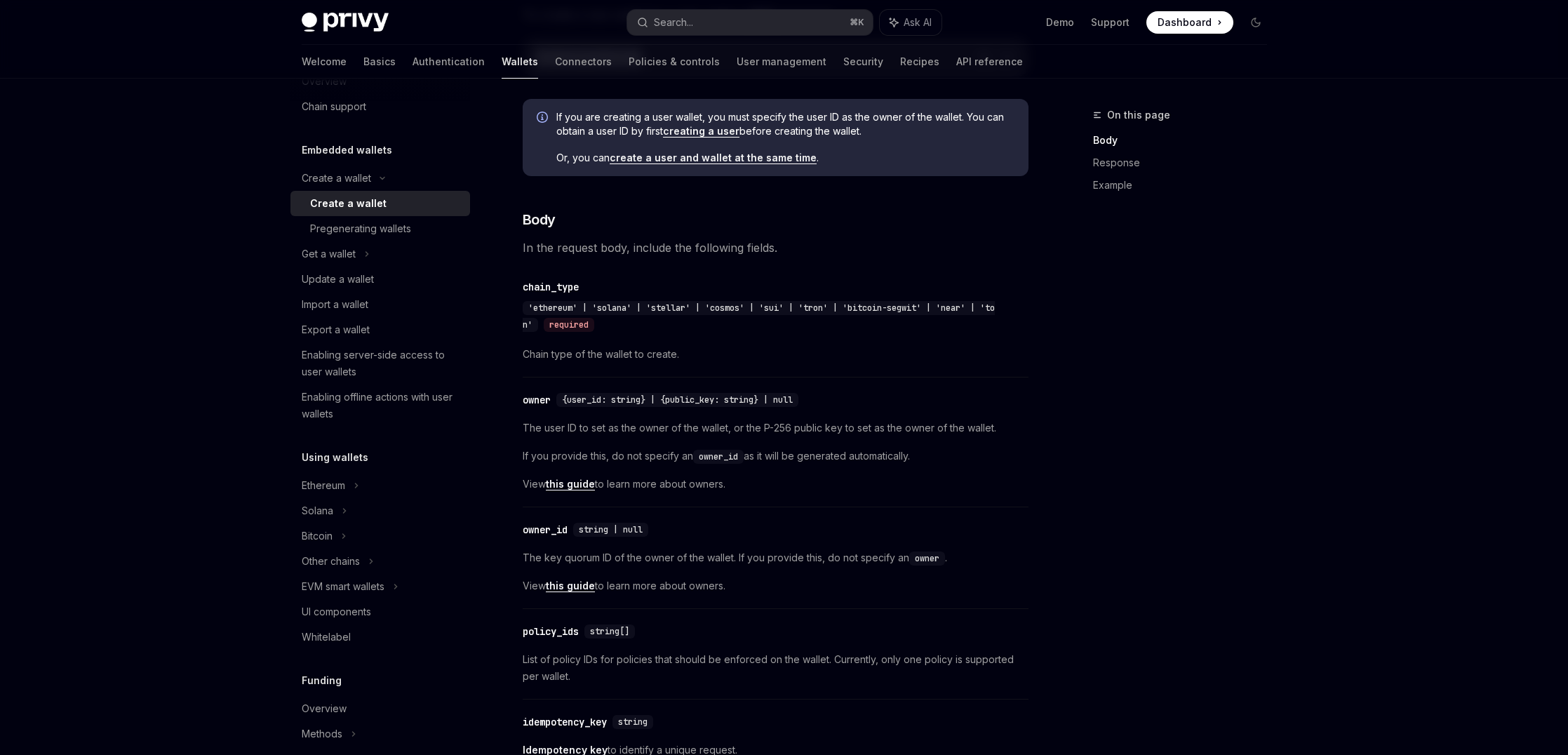
scroll to position [42, 0]
click at [335, 263] on div "Solana" at bounding box center [380, 250] width 179 height 25
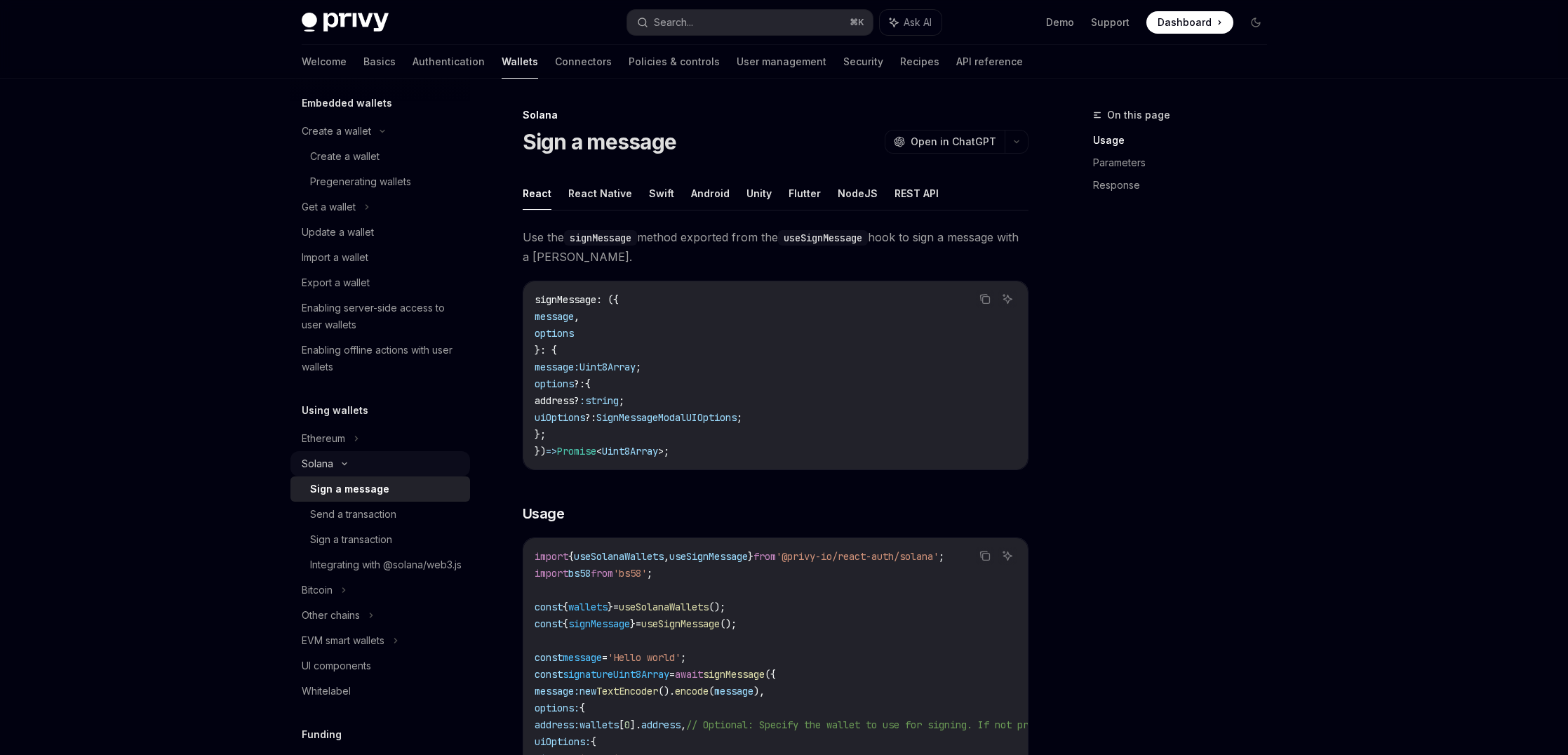
scroll to position [88, 0]
click at [334, 514] on div "Send a transaction" at bounding box center [354, 513] width 86 height 17
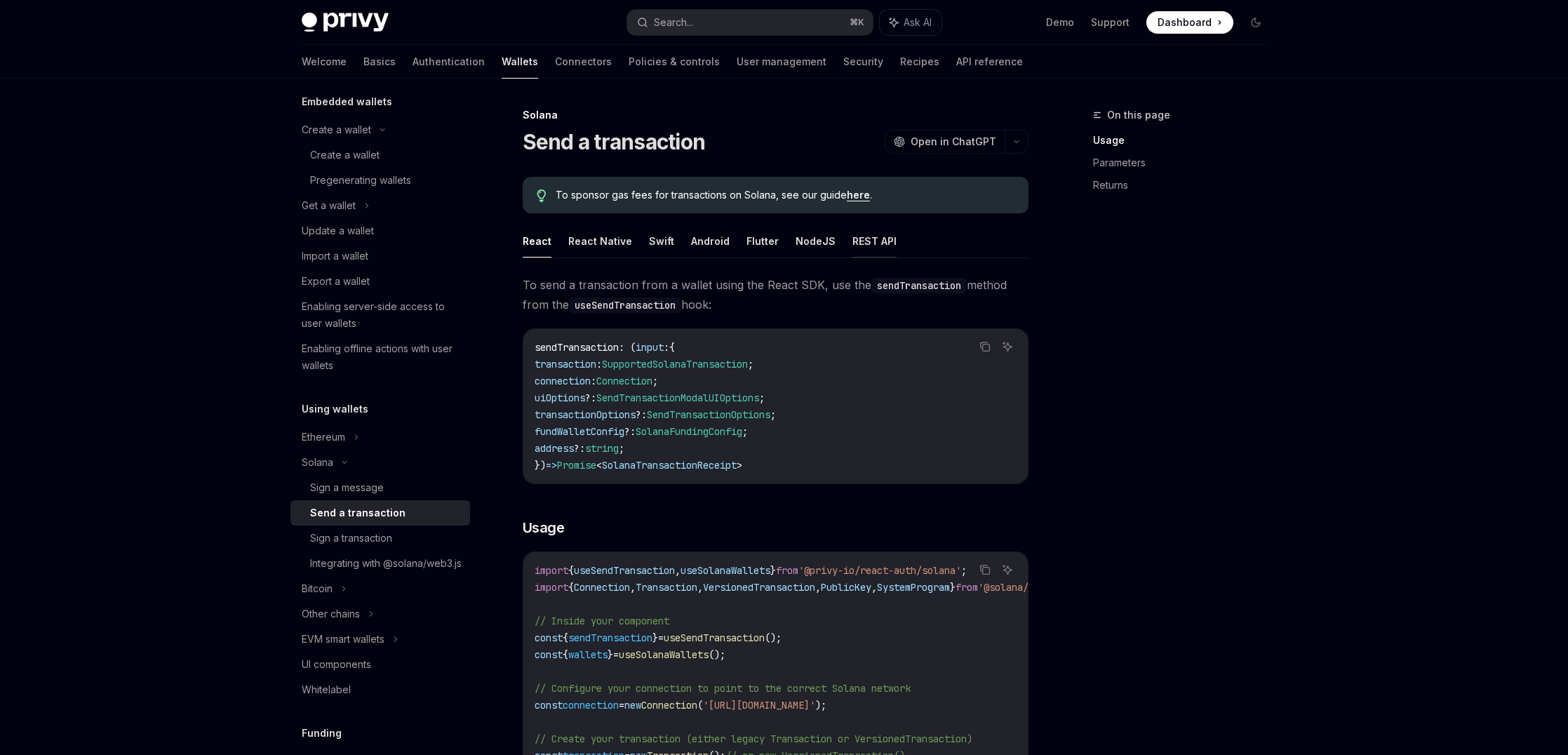
click at [880, 245] on button "REST API" at bounding box center [874, 241] width 44 height 33
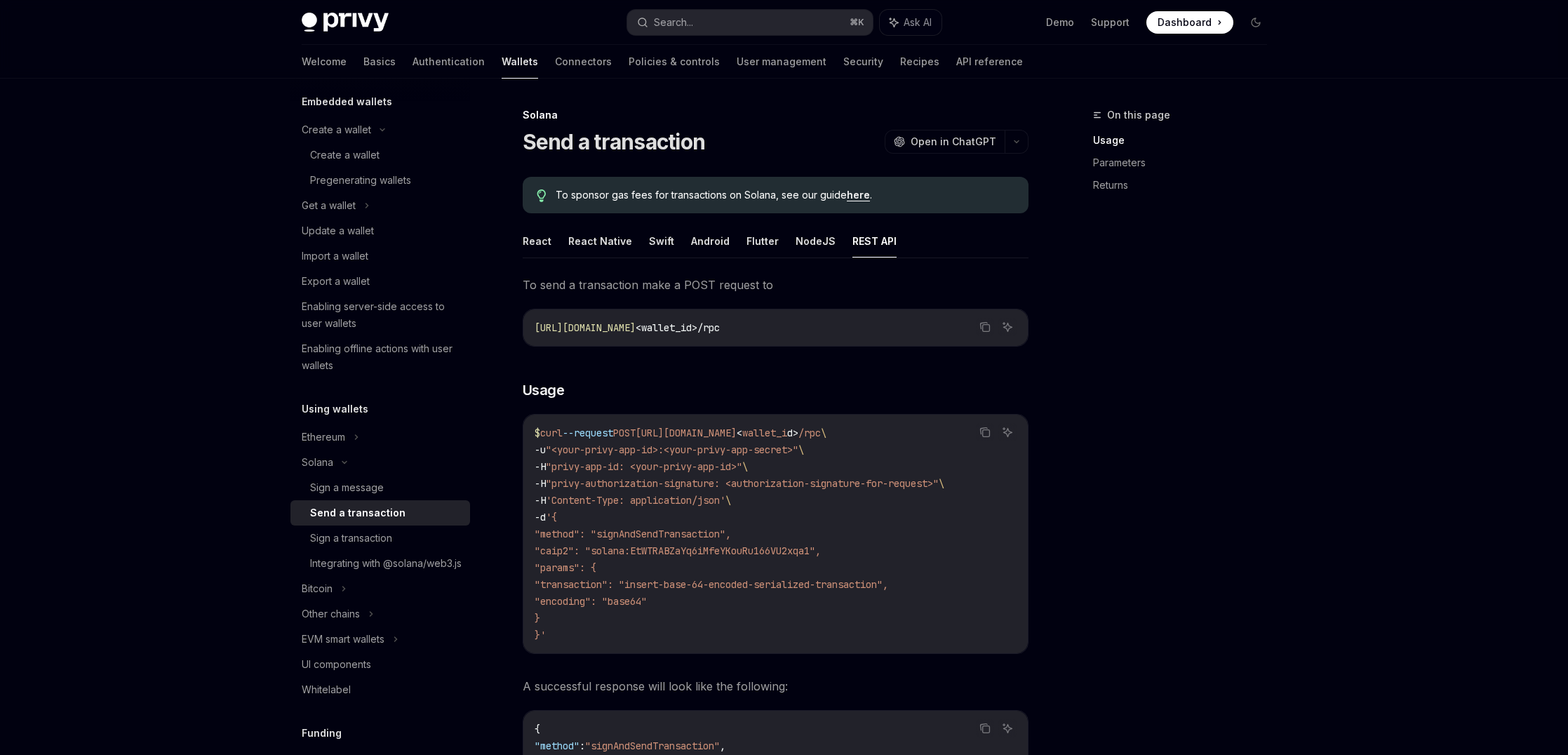
click at [713, 524] on code "$ curl --request POST https://api.privy.io/v1/wallets/ < wallet_i d > /rpc \ -u…" at bounding box center [775, 534] width 482 height 219
click at [711, 531] on span ""method": "signAndSendTransaction"," at bounding box center [632, 534] width 196 height 12
copy span "signAndSendTransaction"
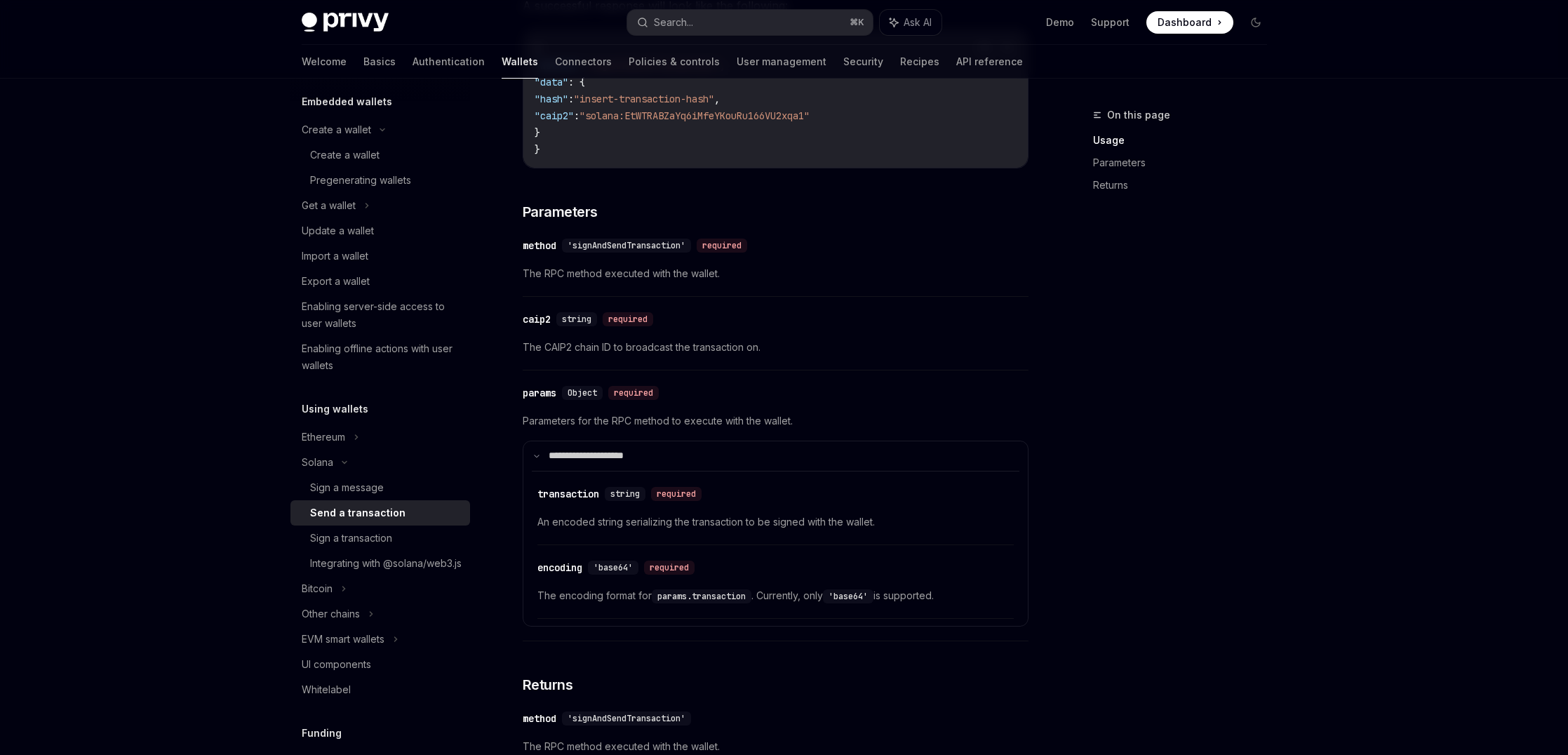
scroll to position [717, 0]
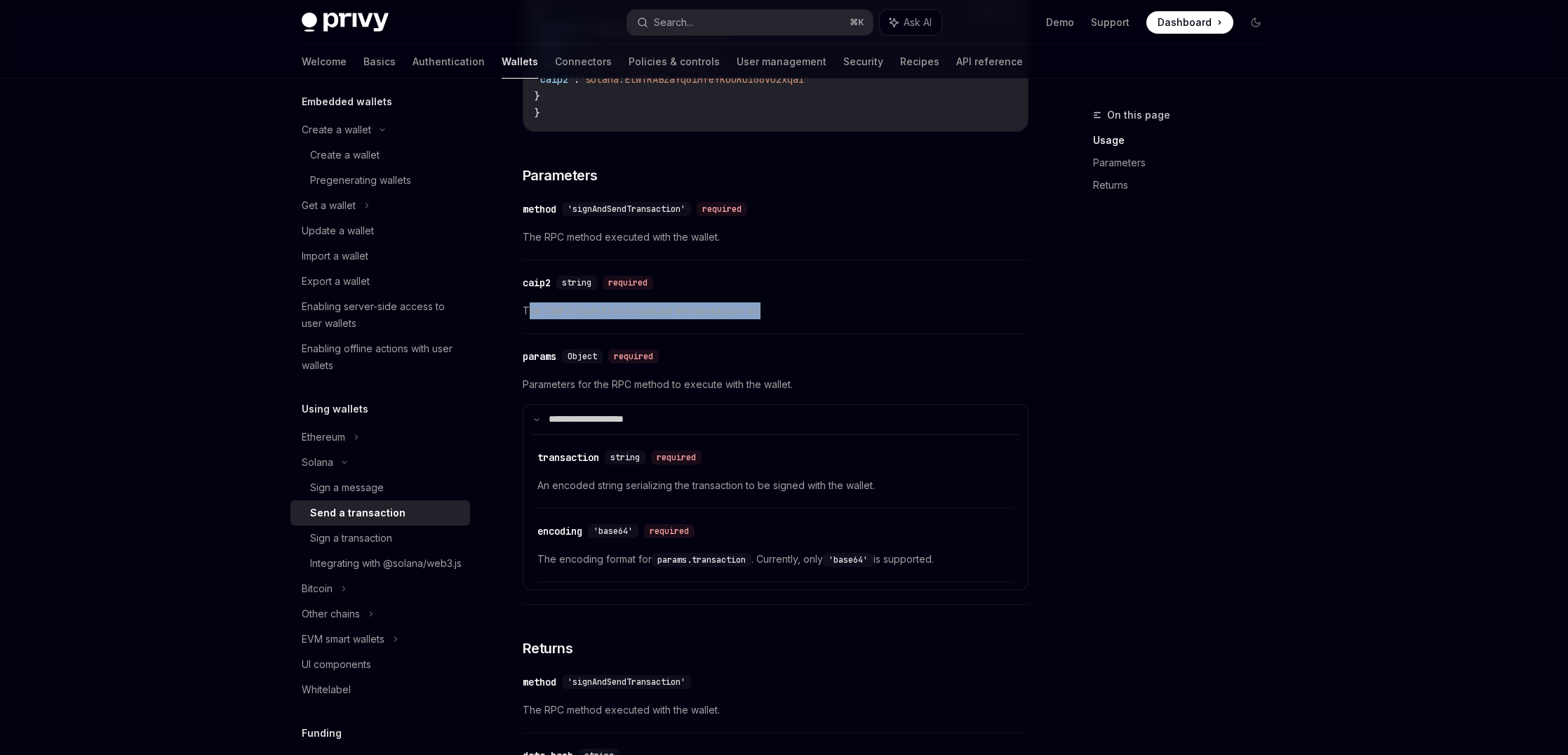
drag, startPoint x: 790, startPoint y: 308, endPoint x: 526, endPoint y: 308, distance: 264.0
click at [526, 308] on span "The CAIP2 chain ID to broadcast the transaction on." at bounding box center [775, 310] width 506 height 17
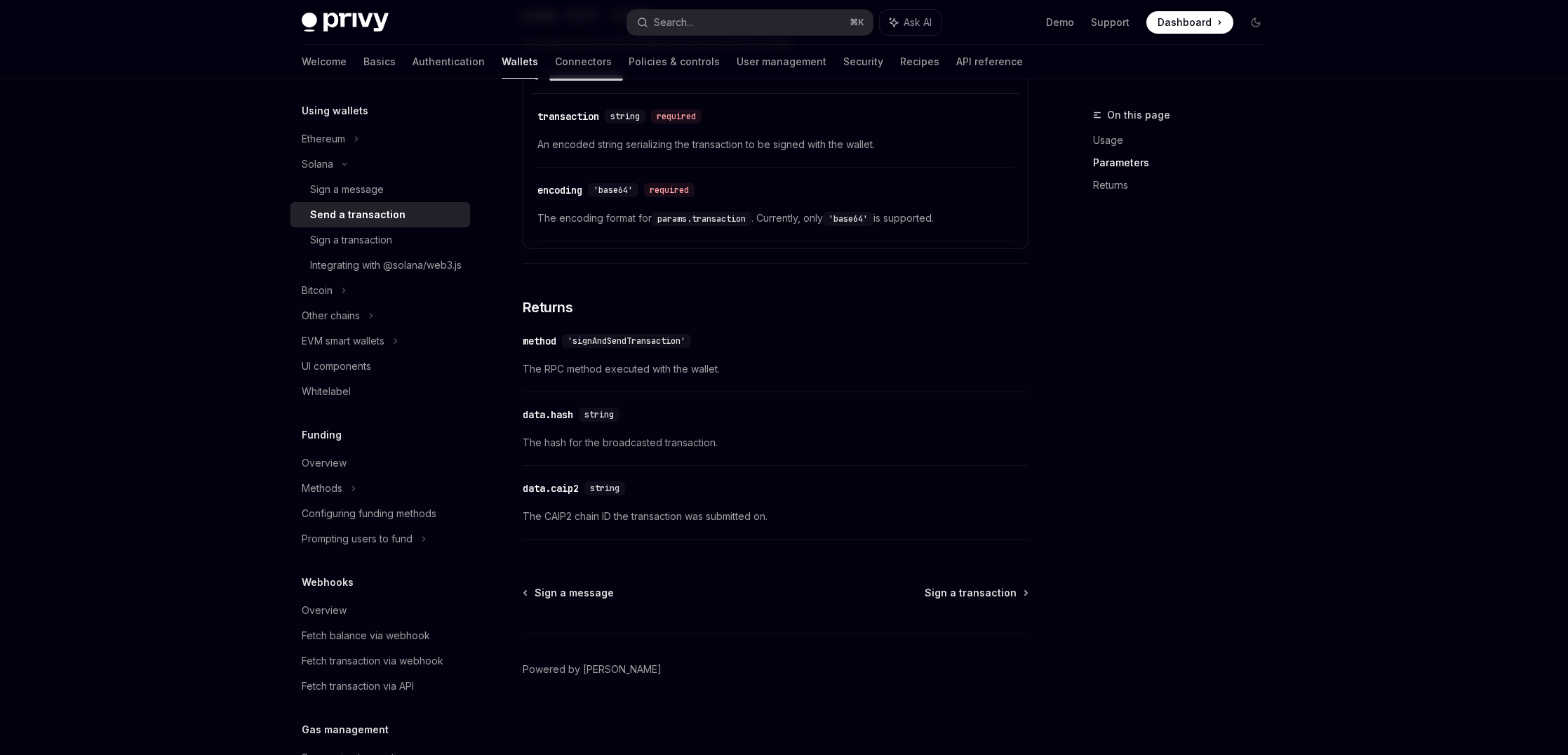
scroll to position [465, 0]
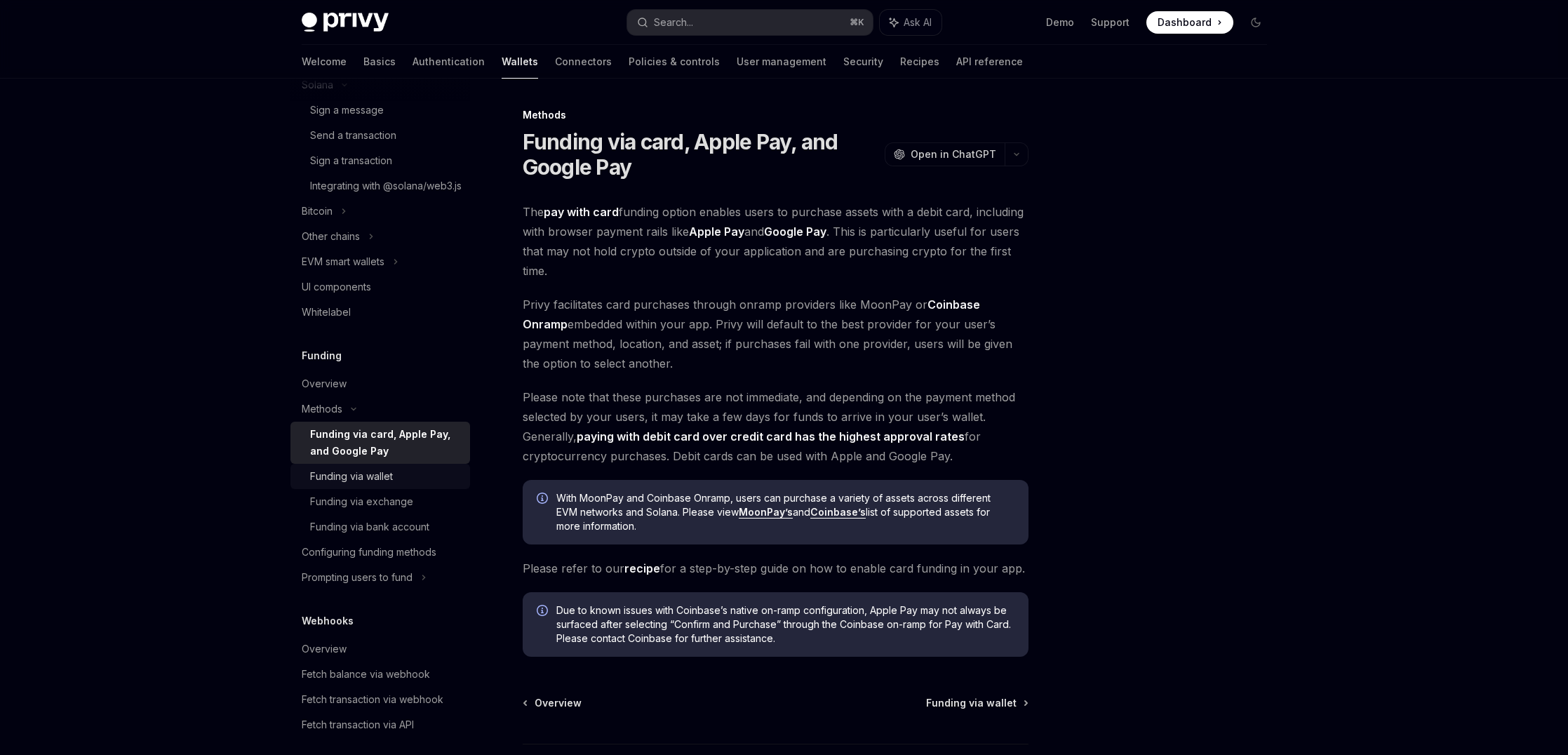
click at [351, 485] on div "Funding via wallet" at bounding box center [351, 476] width 83 height 17
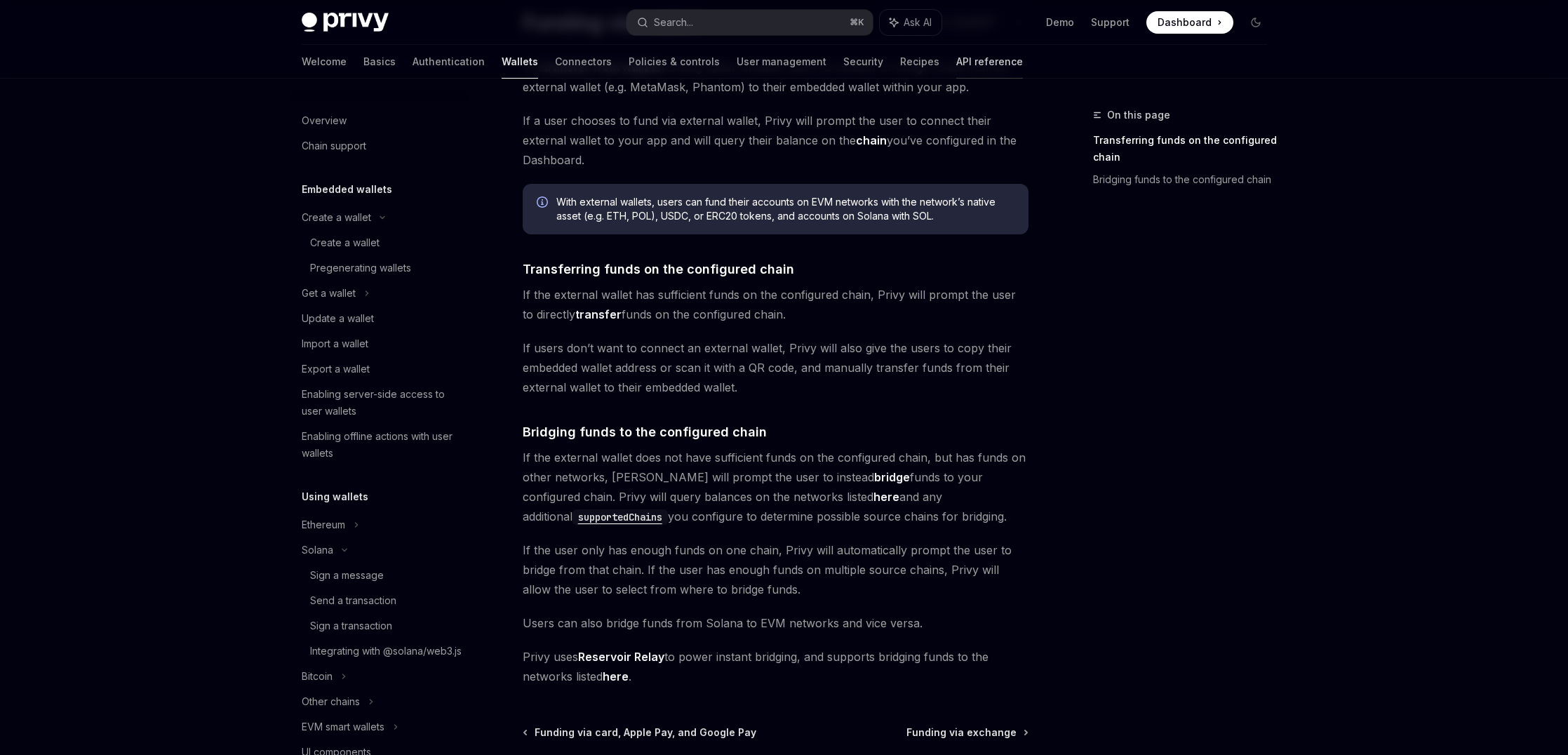
click at [956, 62] on link "API reference" at bounding box center [989, 62] width 67 height 34
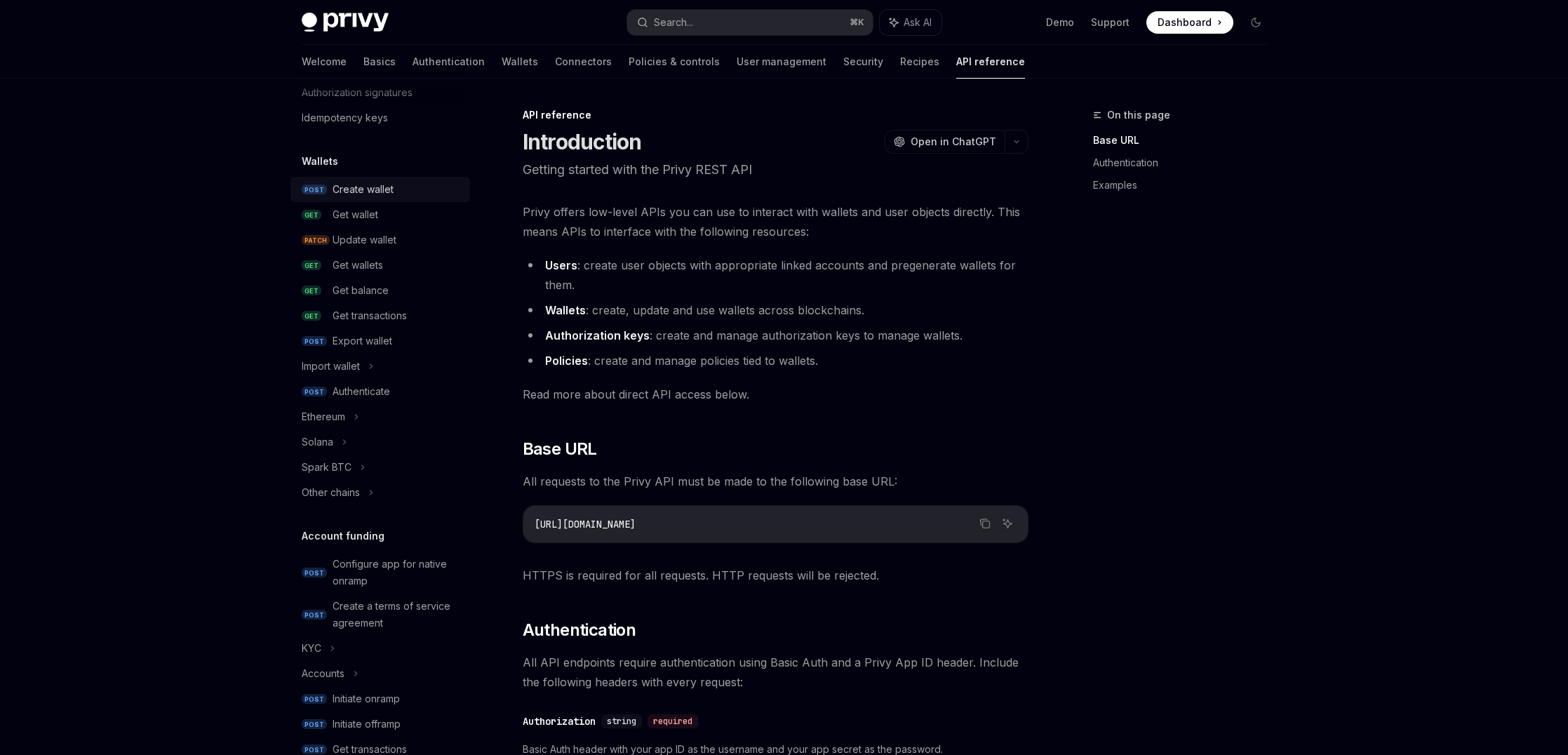
scroll to position [96, 0]
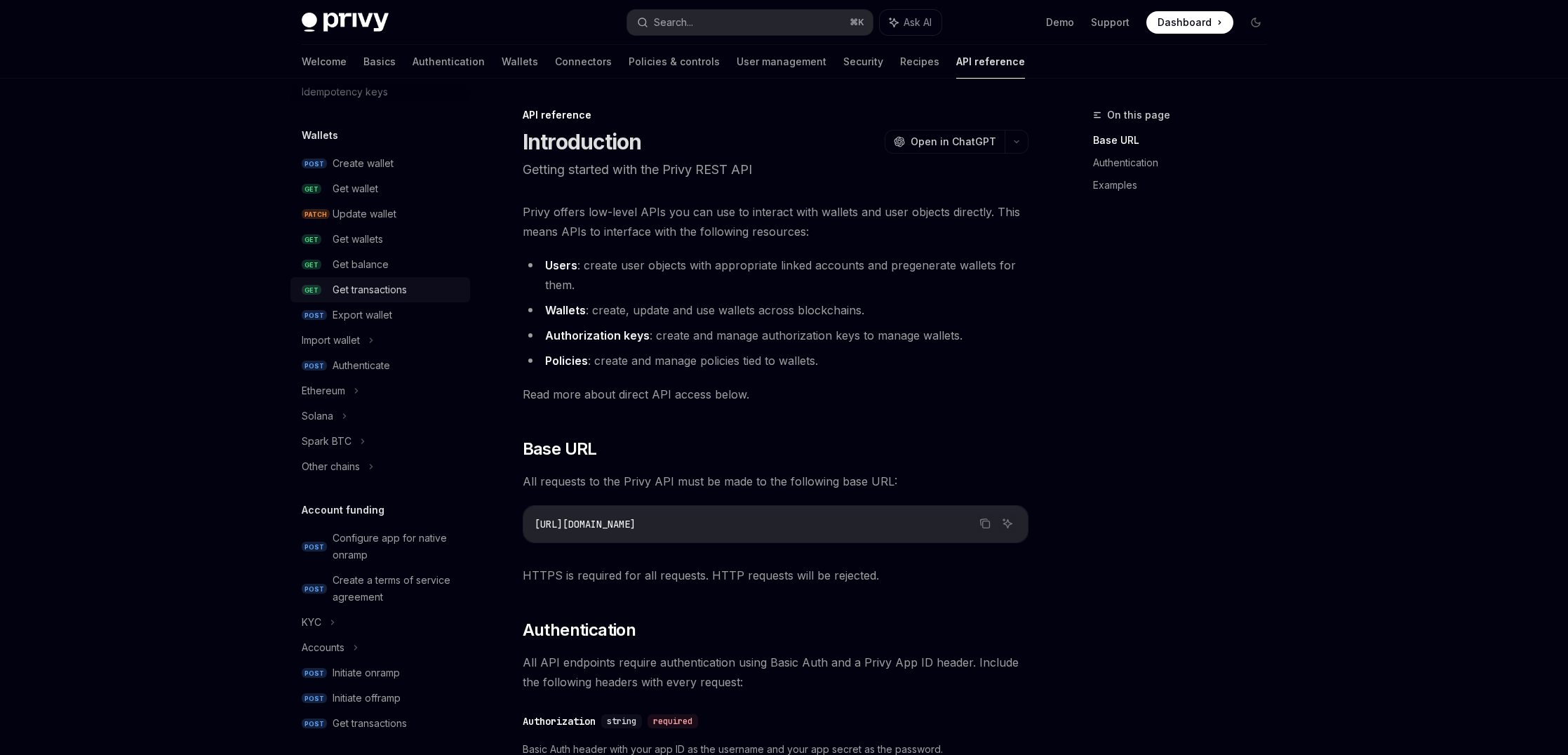
click at [354, 293] on div "Get transactions" at bounding box center [370, 289] width 75 height 17
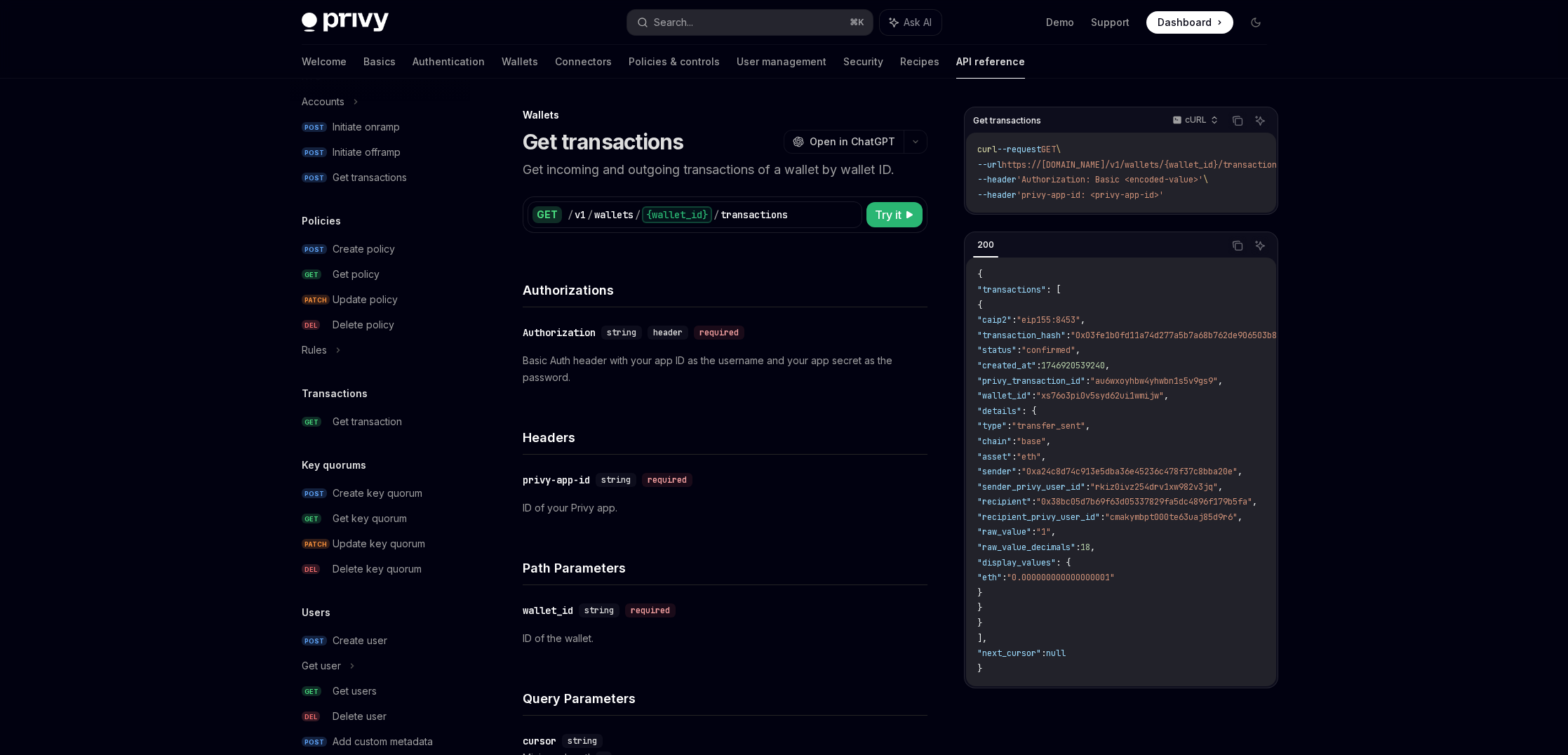
scroll to position [677, 0]
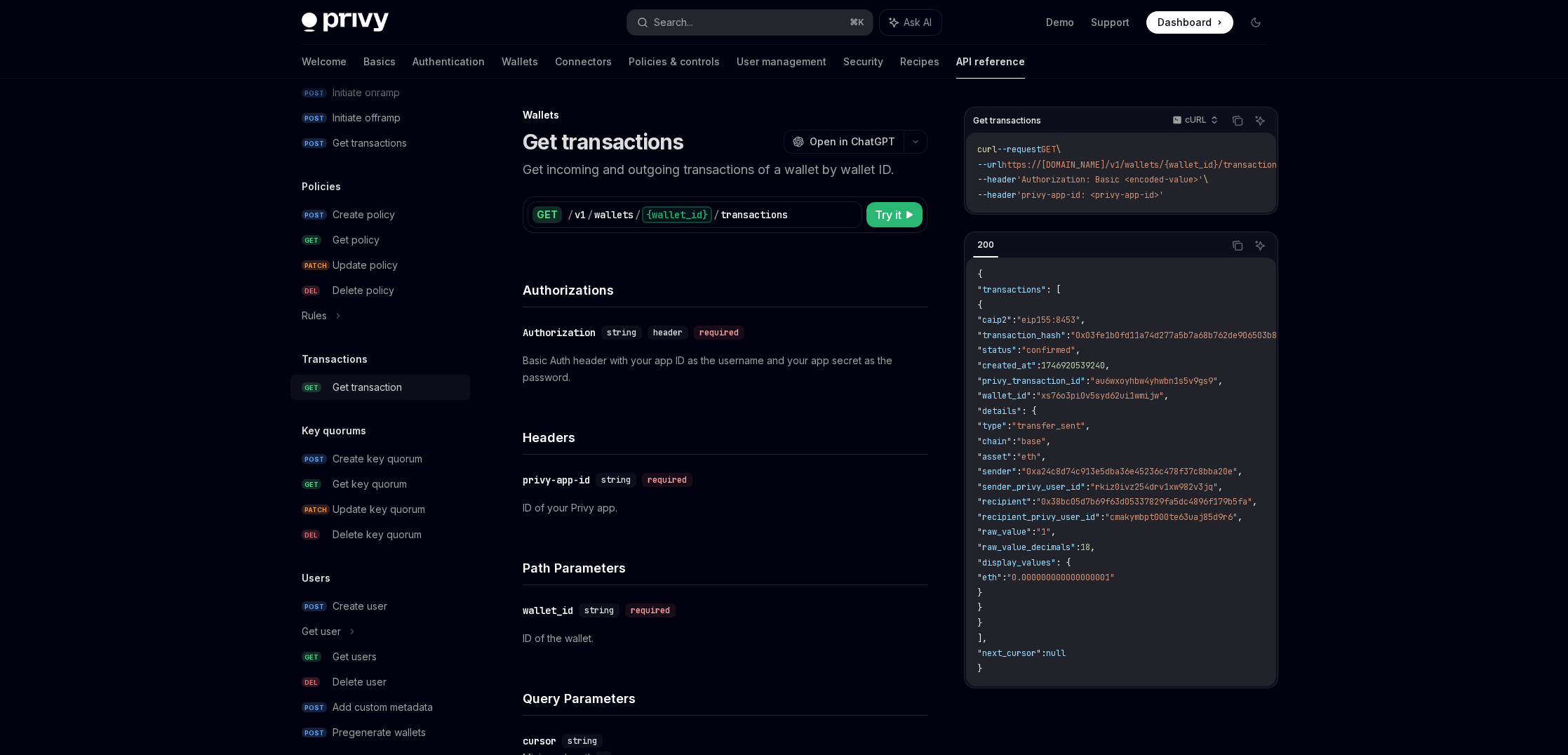
click at [360, 385] on div "Get transaction" at bounding box center [367, 387] width 70 height 17
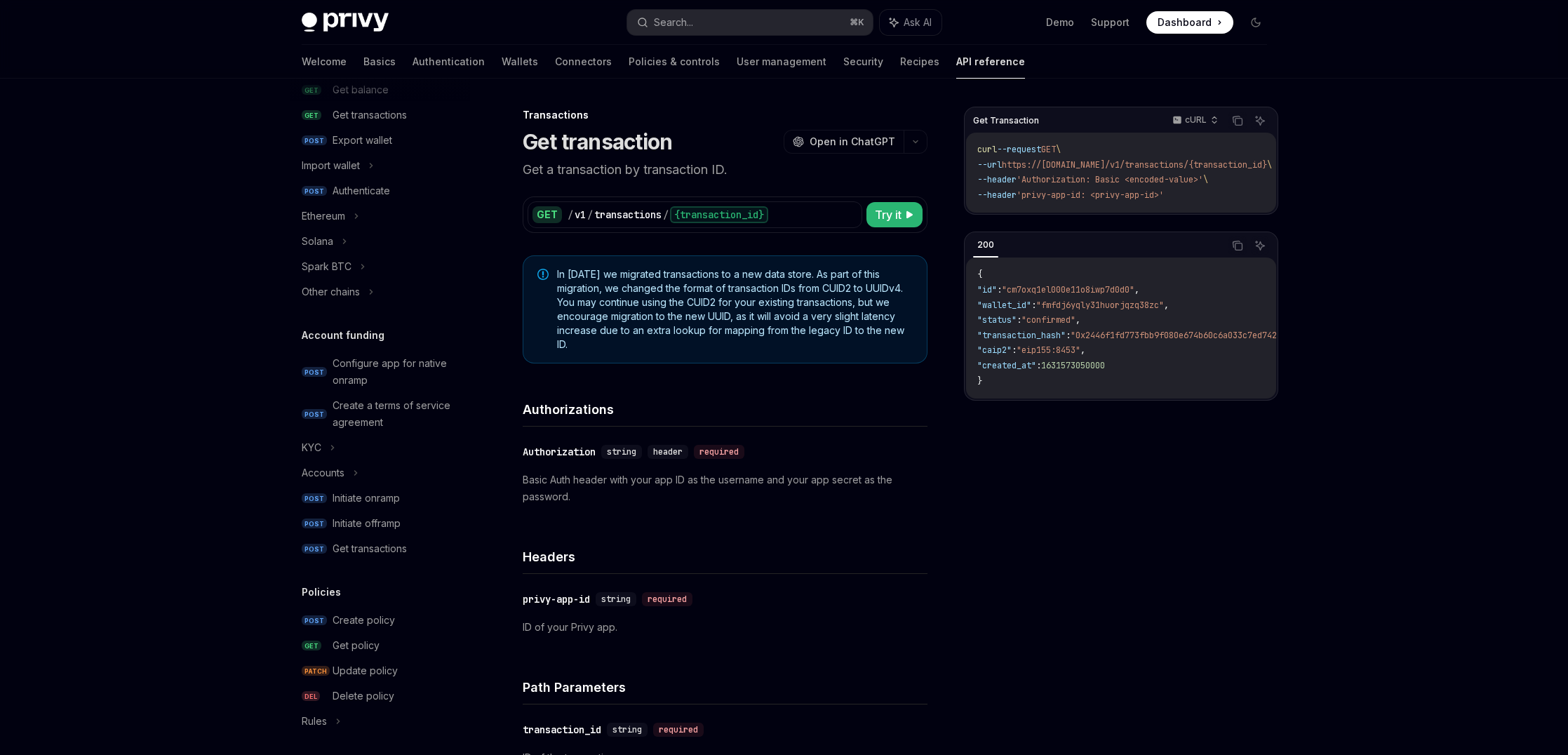
scroll to position [110, 0]
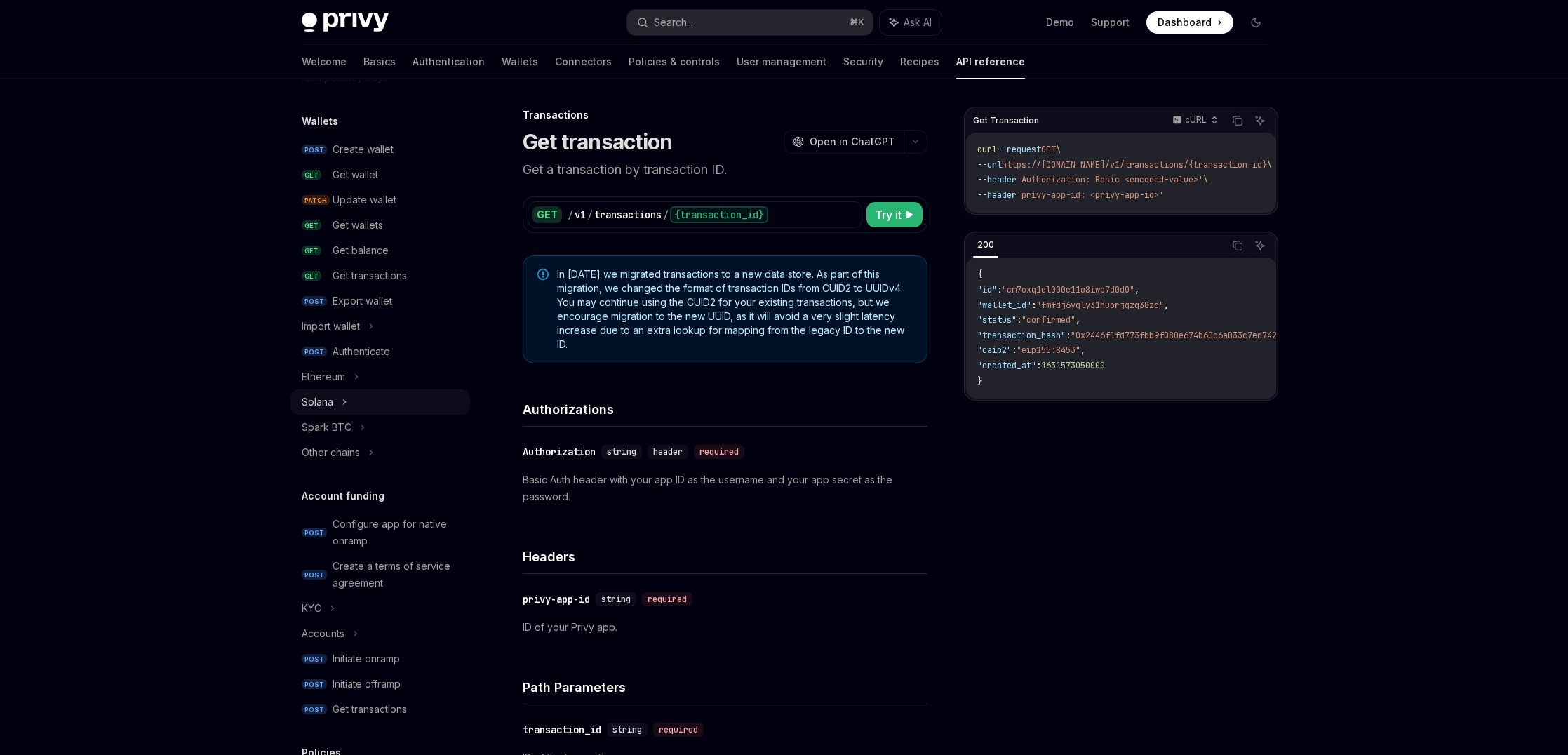
click at [355, 405] on div "Solana" at bounding box center [380, 402] width 179 height 25
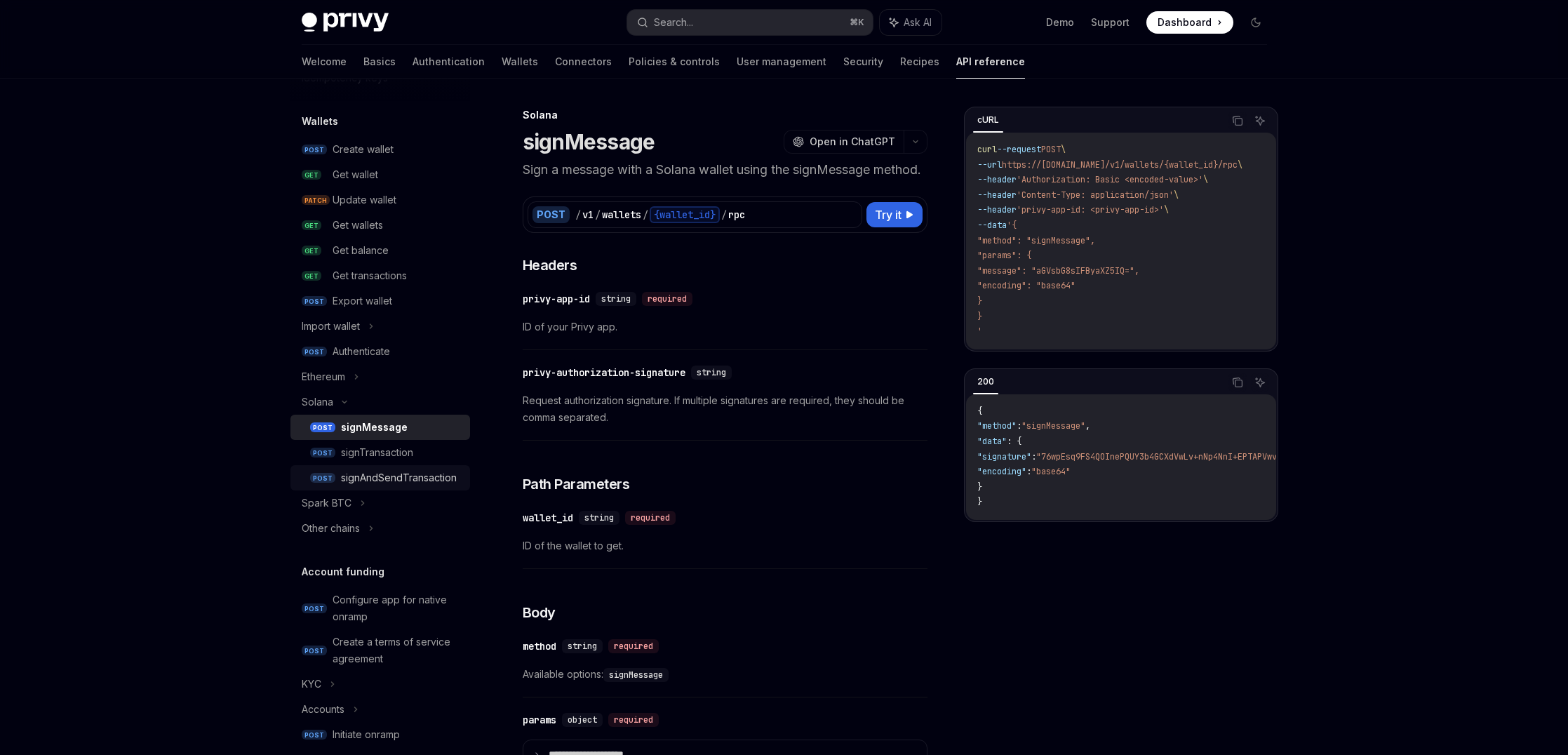
click at [370, 478] on div "signAndSendTransaction" at bounding box center [399, 477] width 116 height 17
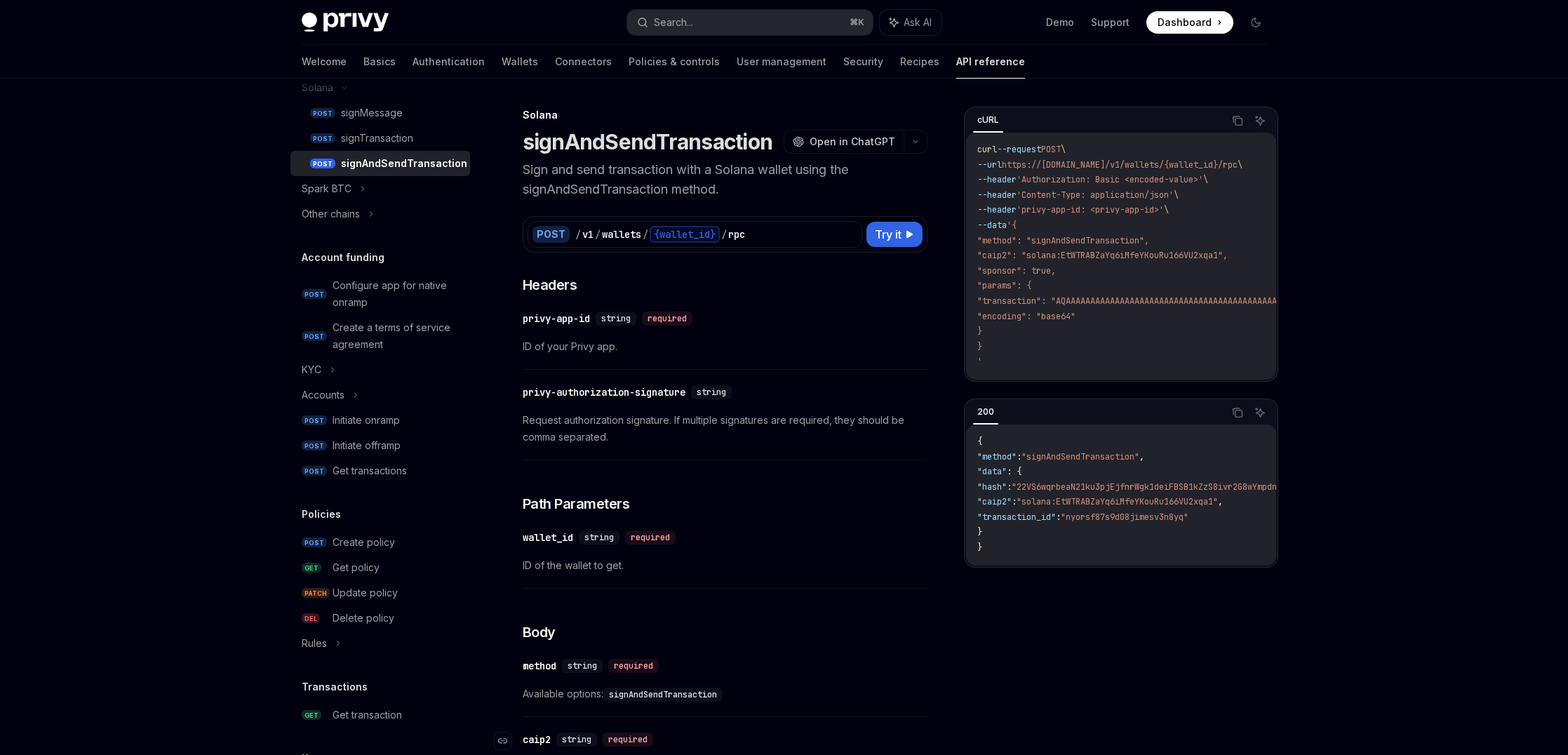
scroll to position [770, 0]
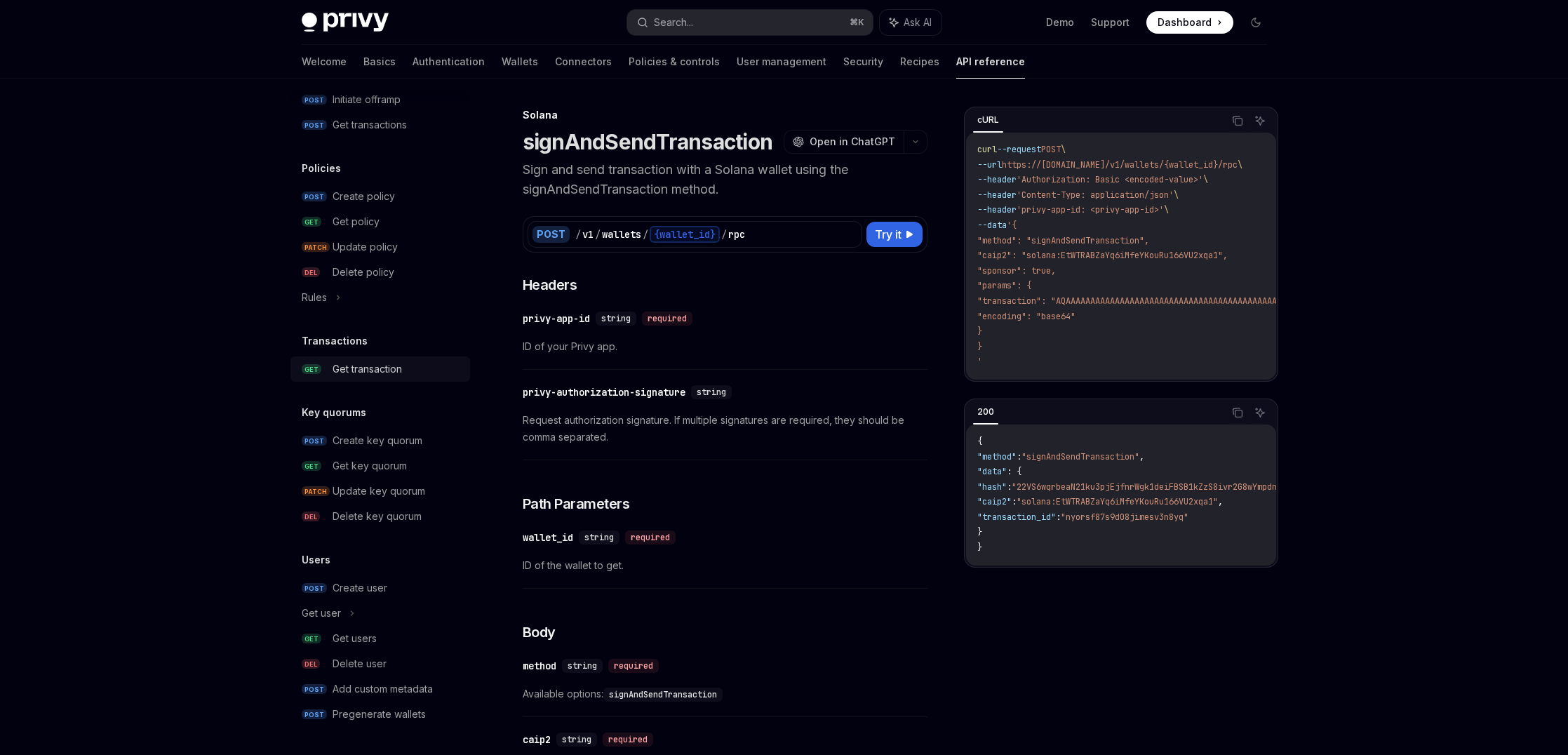
click at [420, 372] on div "Get transaction" at bounding box center [397, 369] width 129 height 17
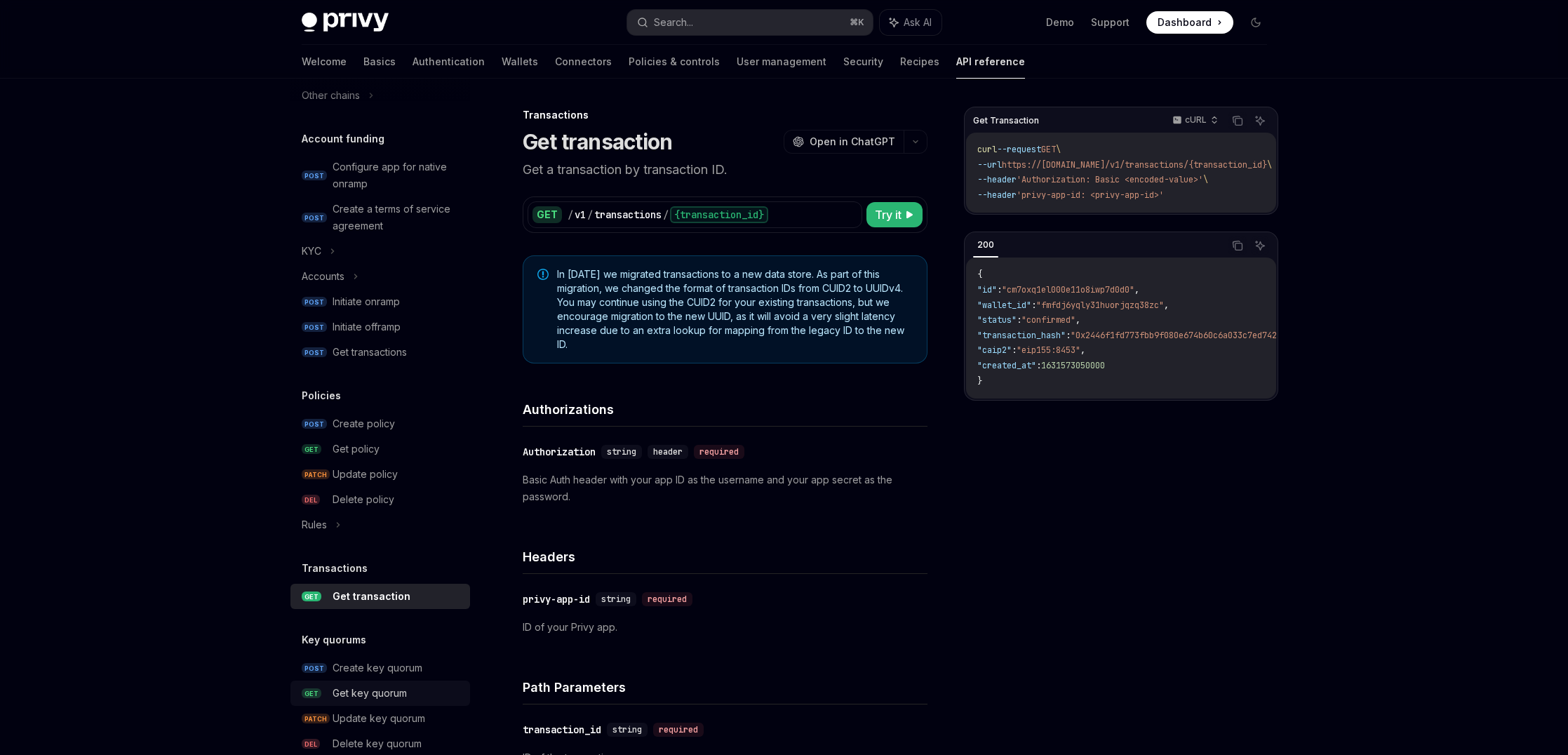
scroll to position [573, 0]
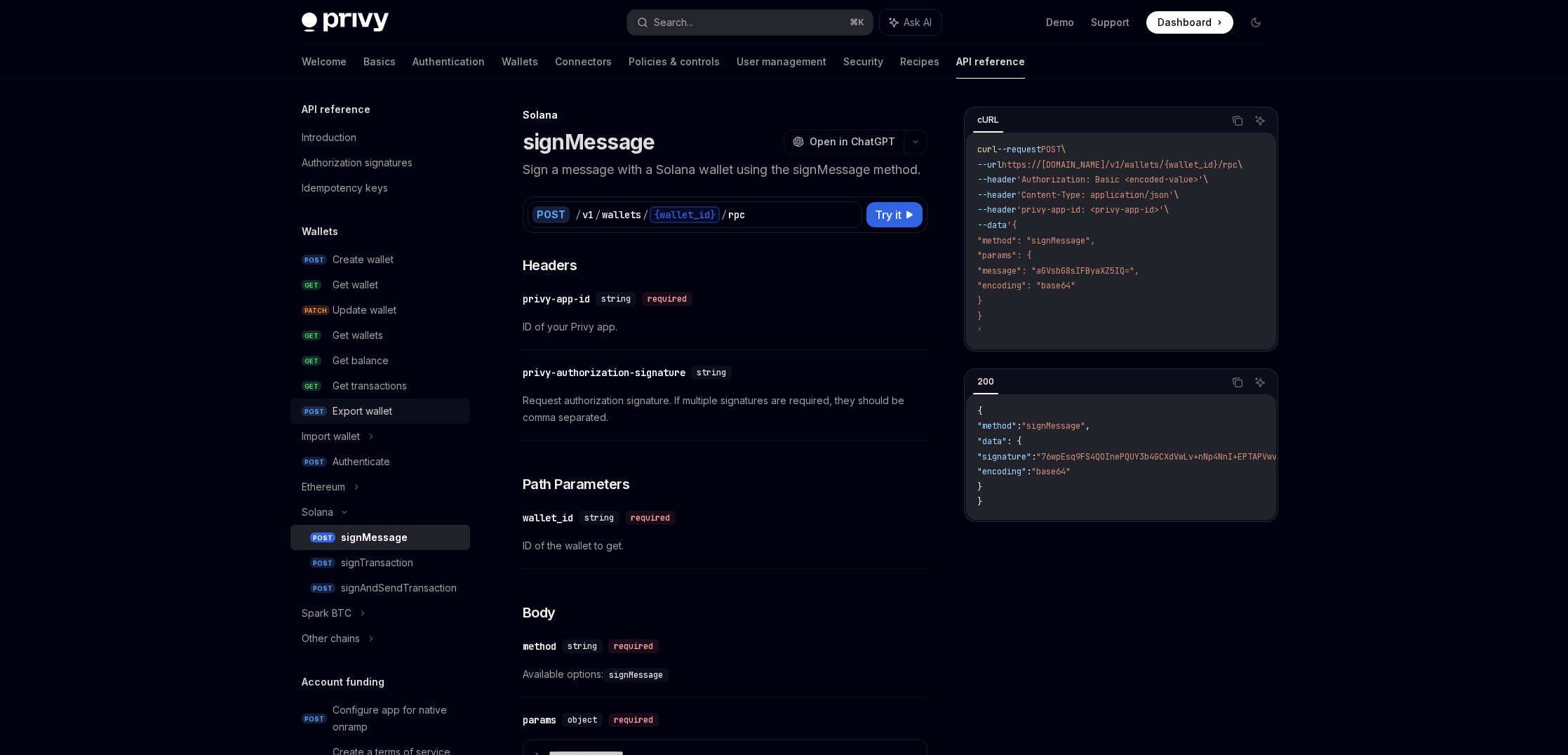
scroll to position [276, 0]
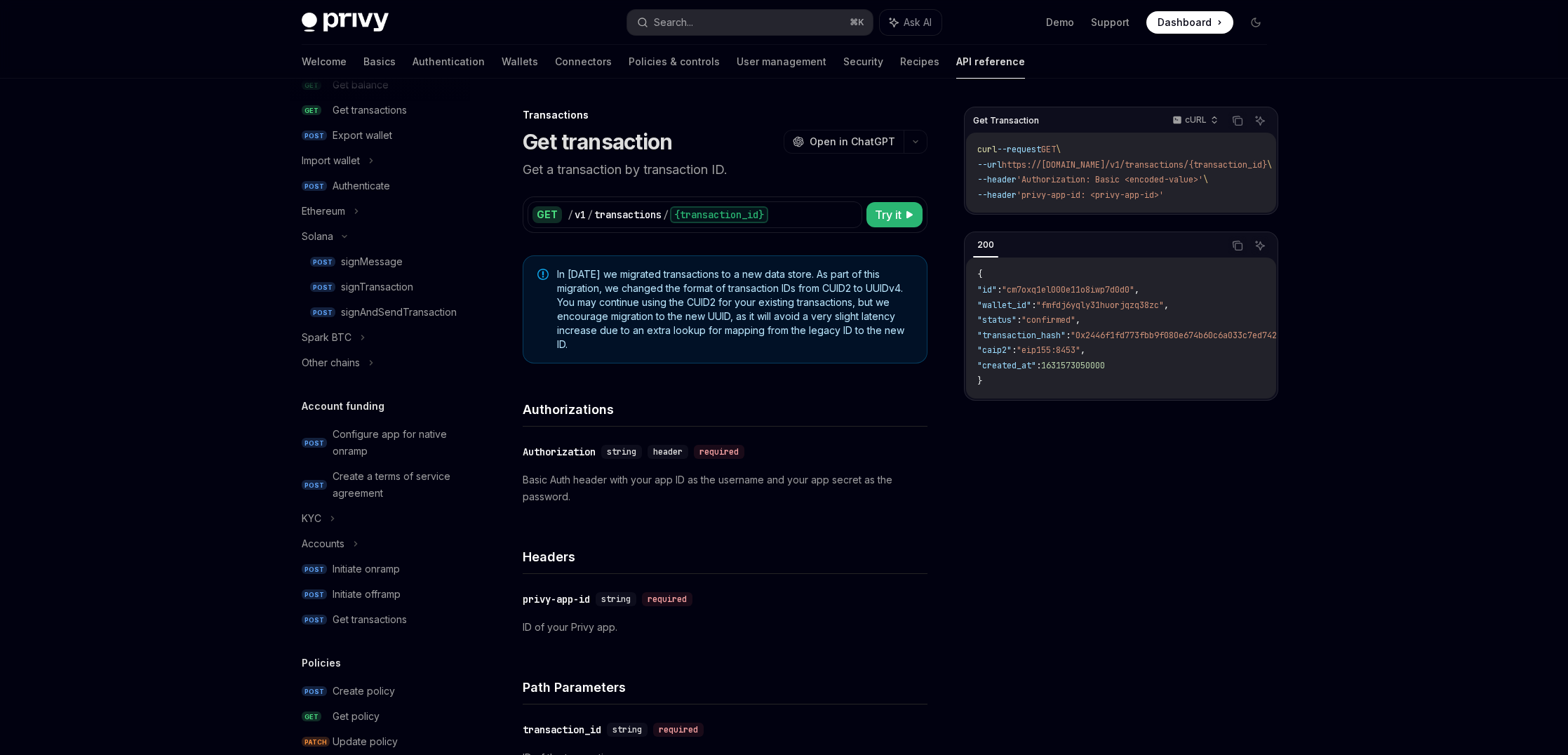
scroll to position [723, 0]
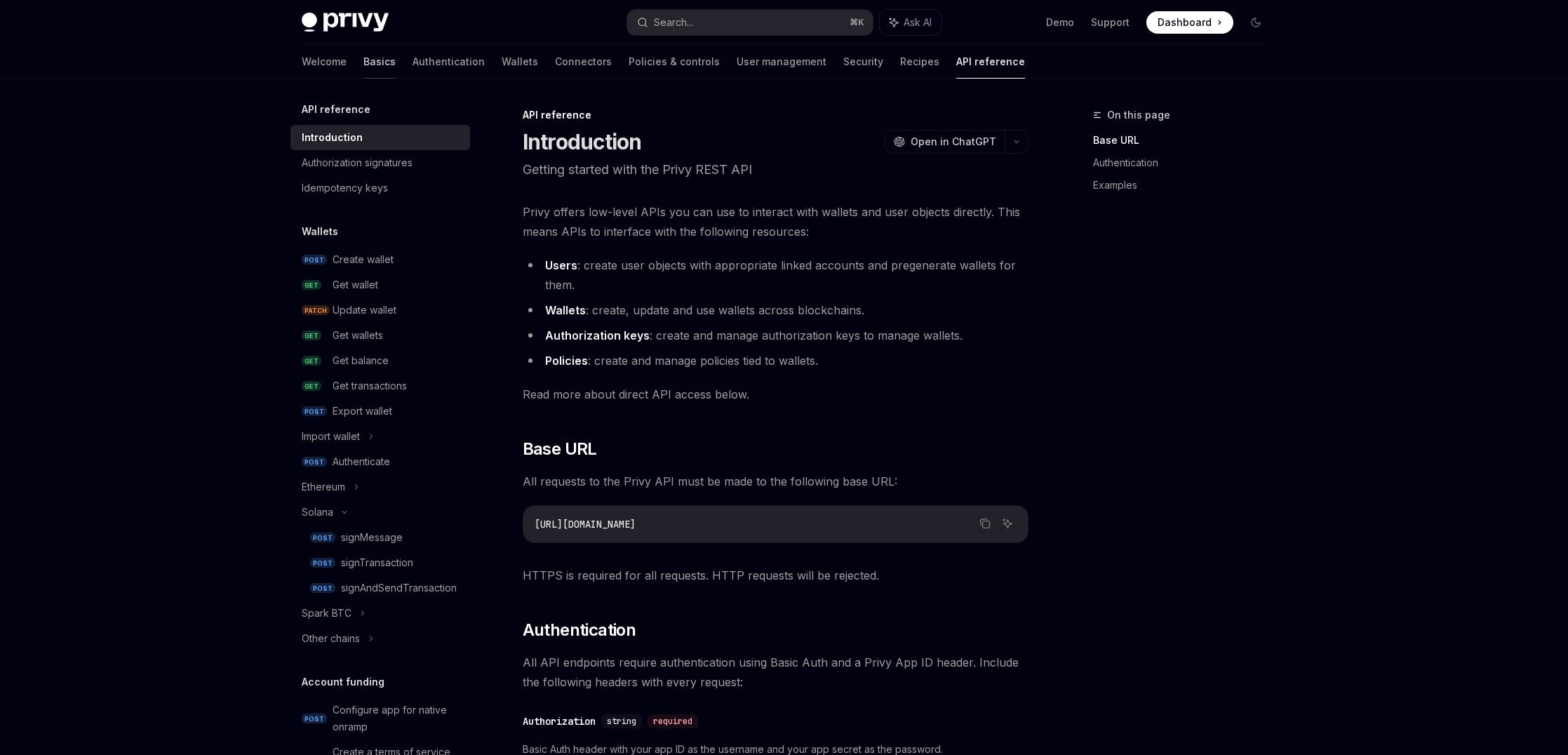
click at [363, 51] on link "Basics" at bounding box center [379, 62] width 32 height 34
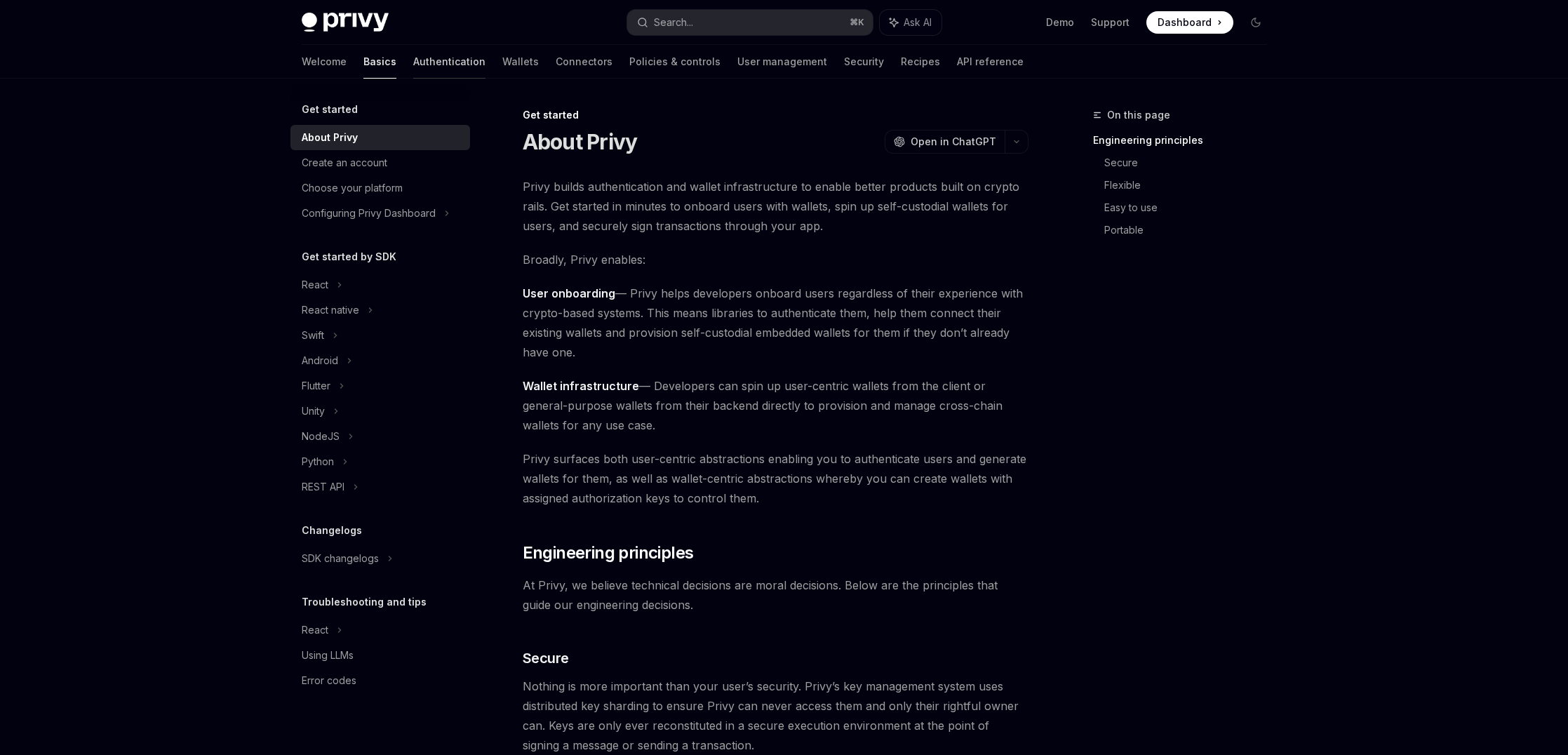
click at [413, 71] on link "Authentication" at bounding box center [449, 62] width 72 height 34
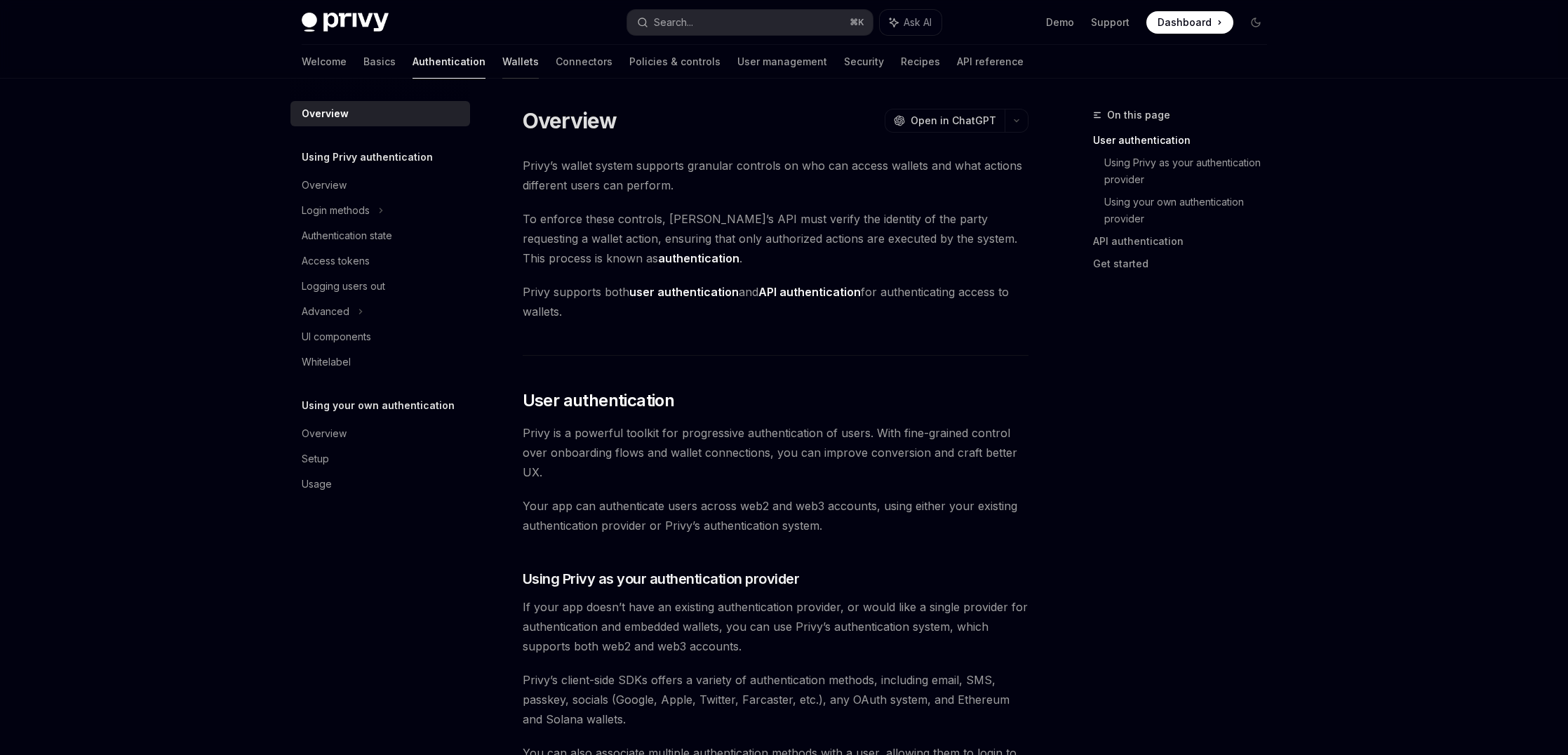
click at [502, 64] on link "Wallets" at bounding box center [520, 62] width 37 height 34
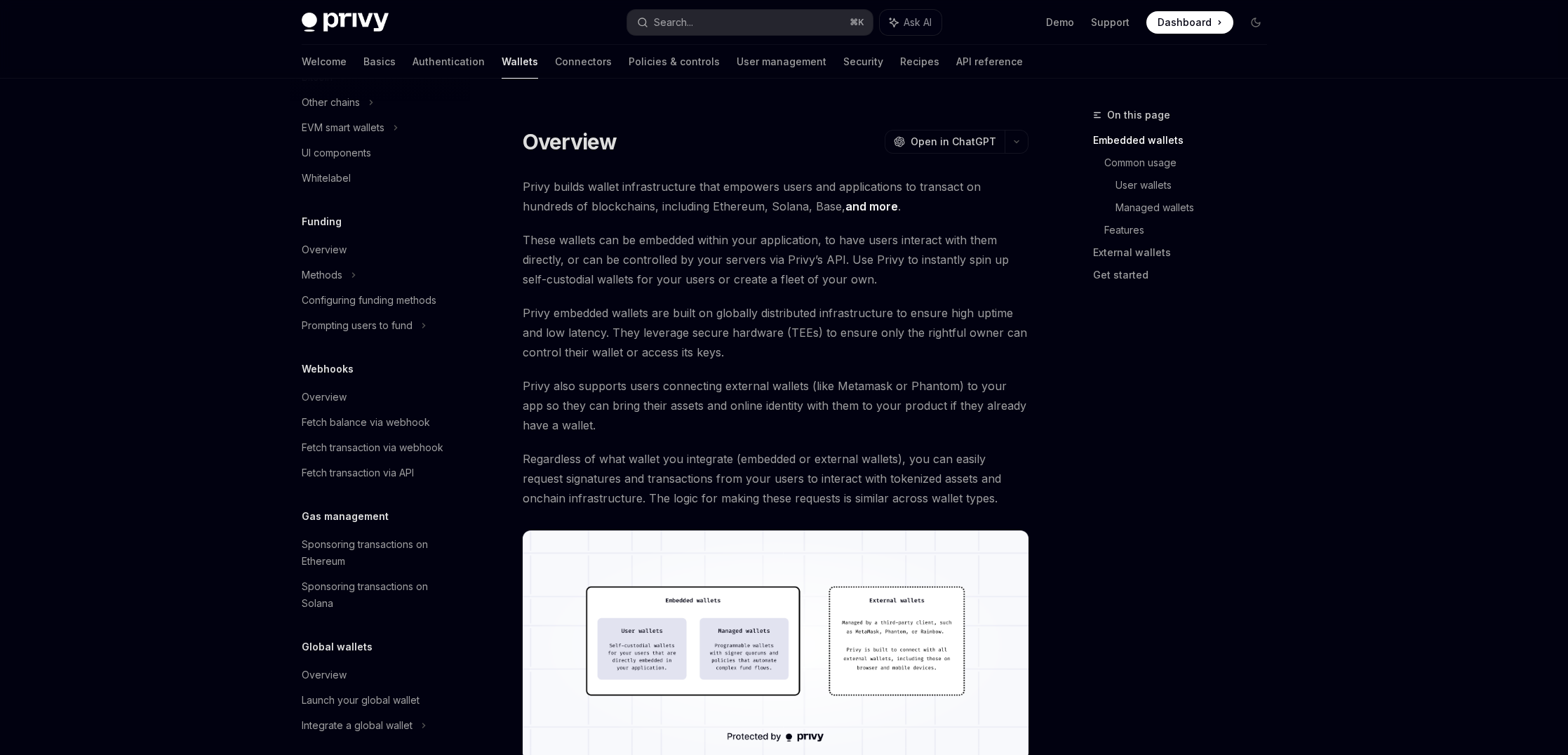
scroll to position [459, 0]
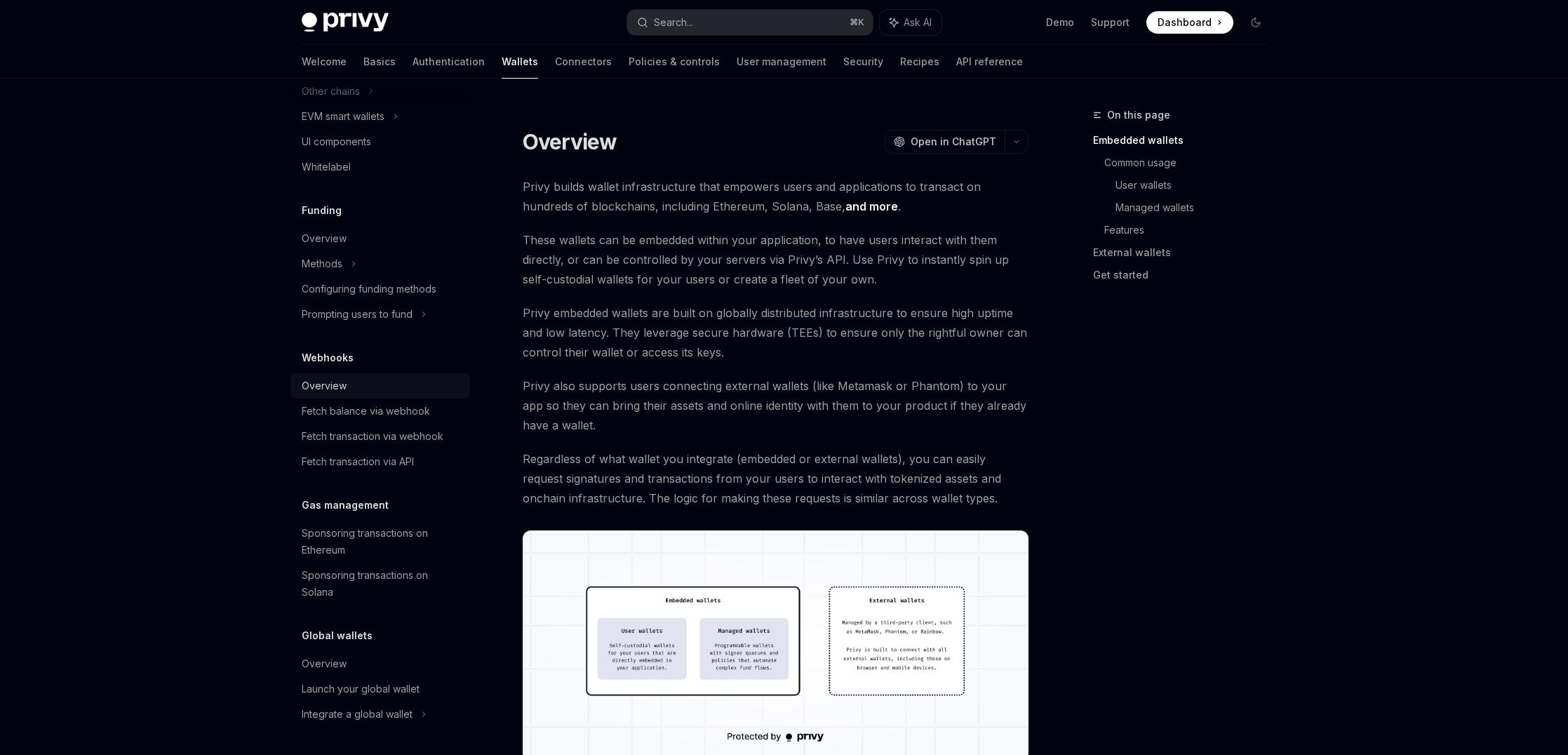
click at [346, 390] on div "Overview" at bounding box center [381, 386] width 160 height 17
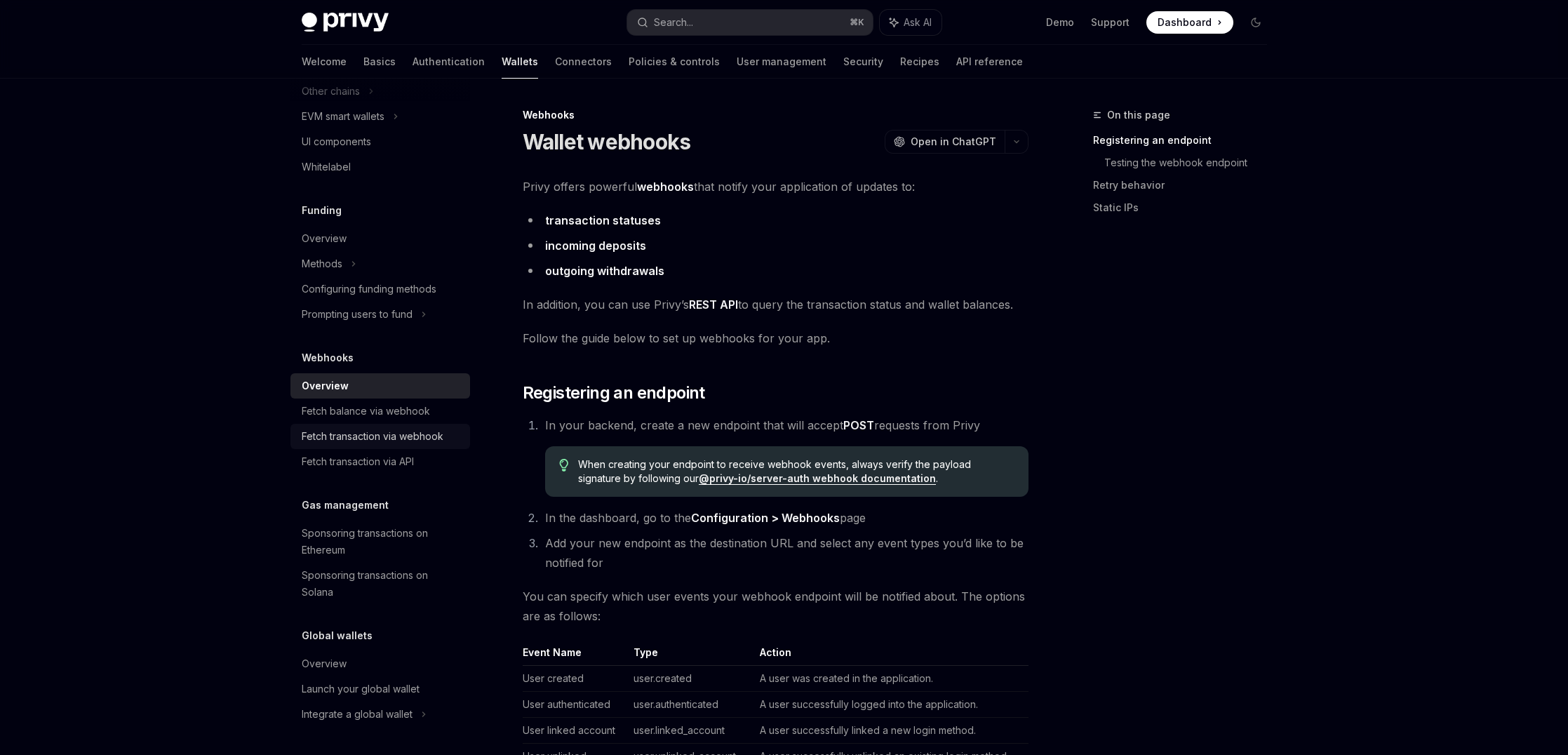
click at [332, 434] on div "Fetch transaction via webhook" at bounding box center [373, 436] width 142 height 17
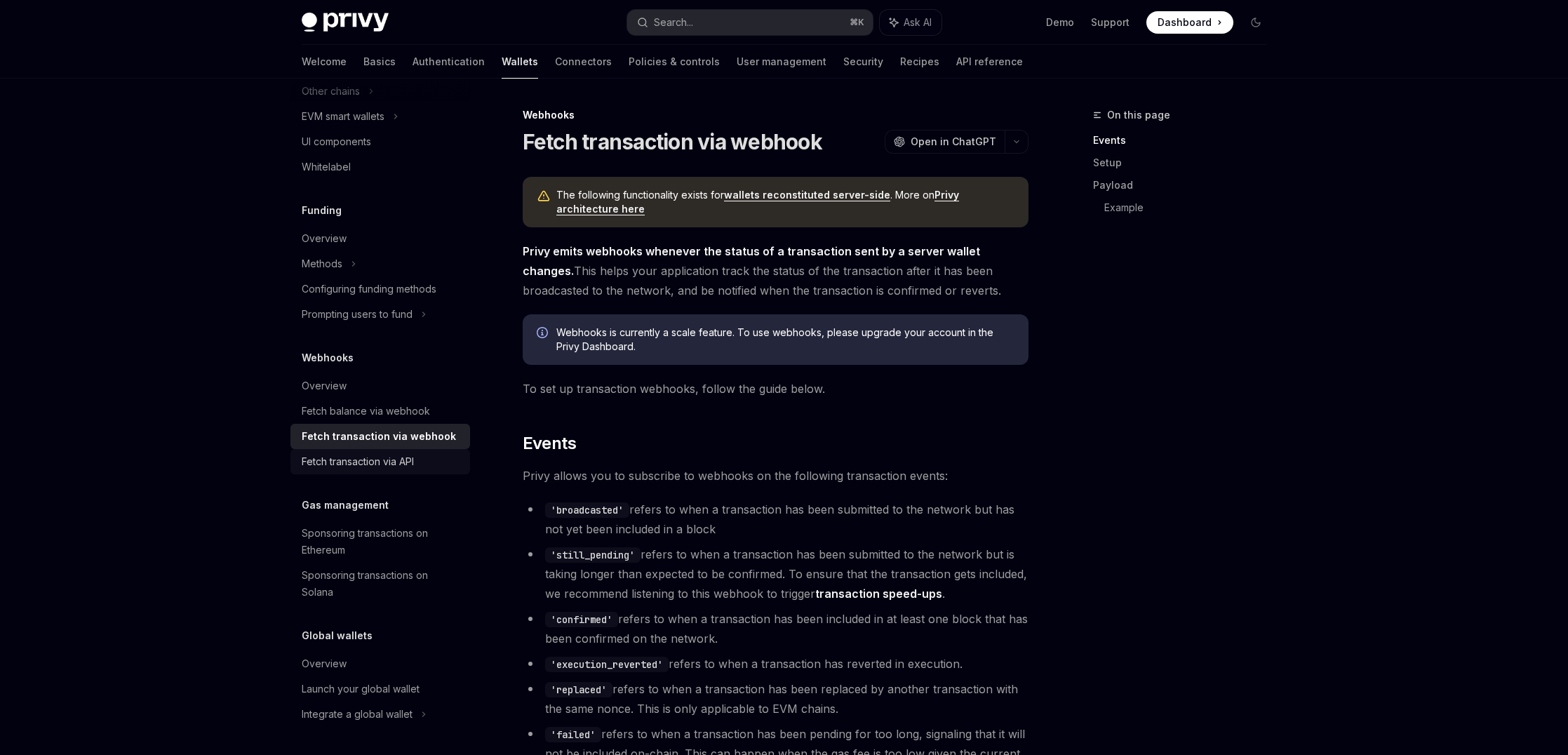
click at [346, 465] on div "Fetch transaction via API" at bounding box center [357, 461] width 112 height 17
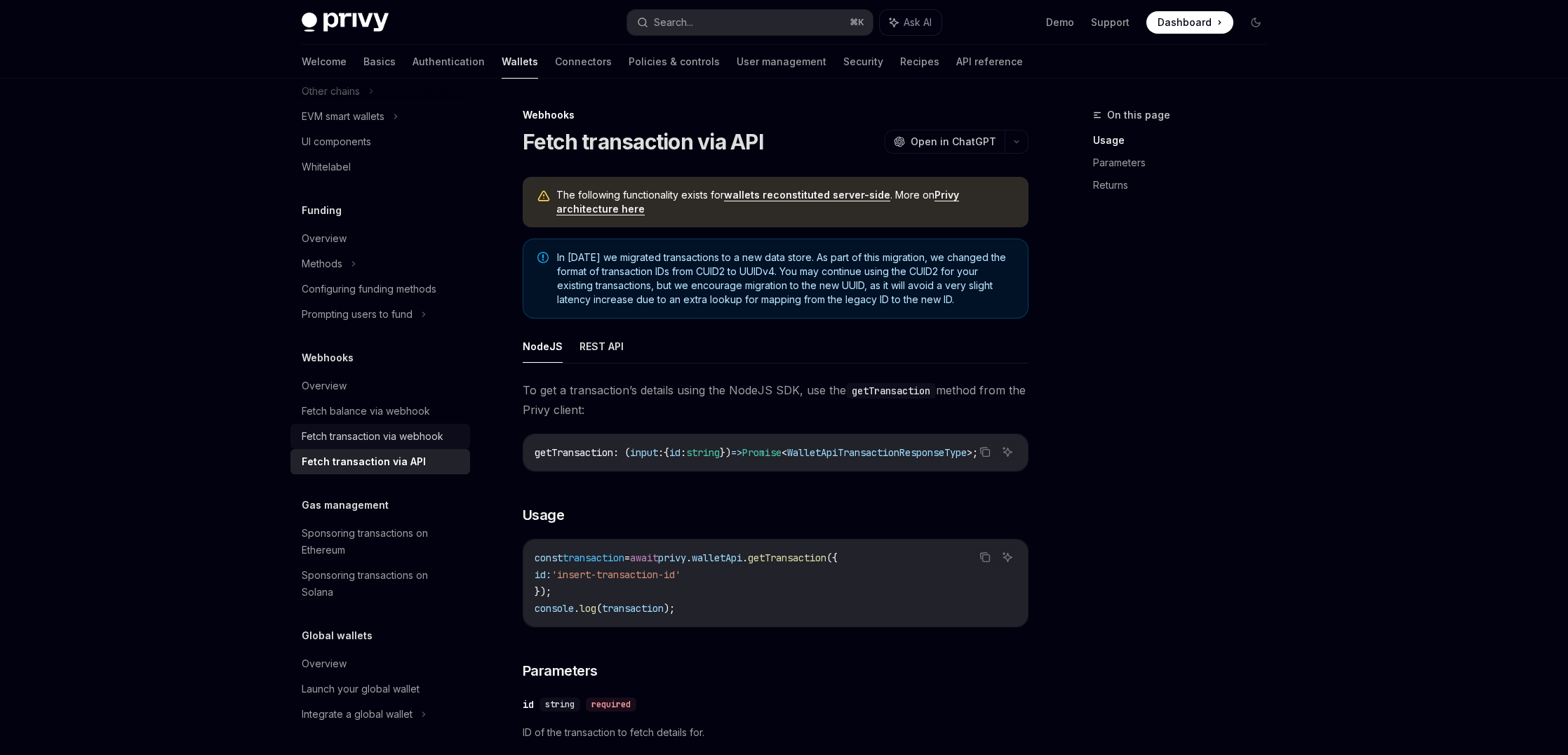
click at [373, 437] on div "Fetch transaction via webhook" at bounding box center [373, 436] width 142 height 17
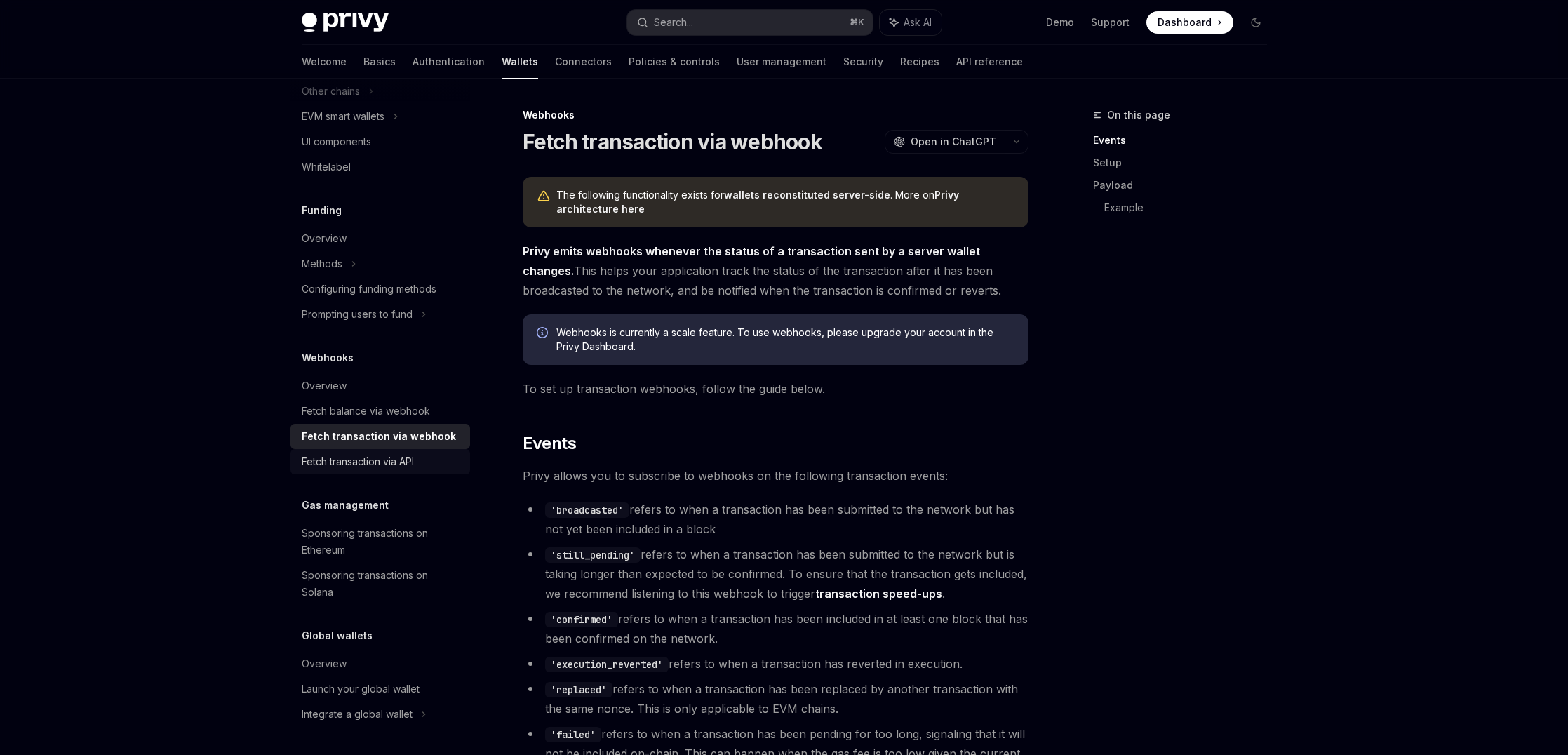
click at [433, 449] on link "Fetch transaction via API" at bounding box center [380, 461] width 179 height 25
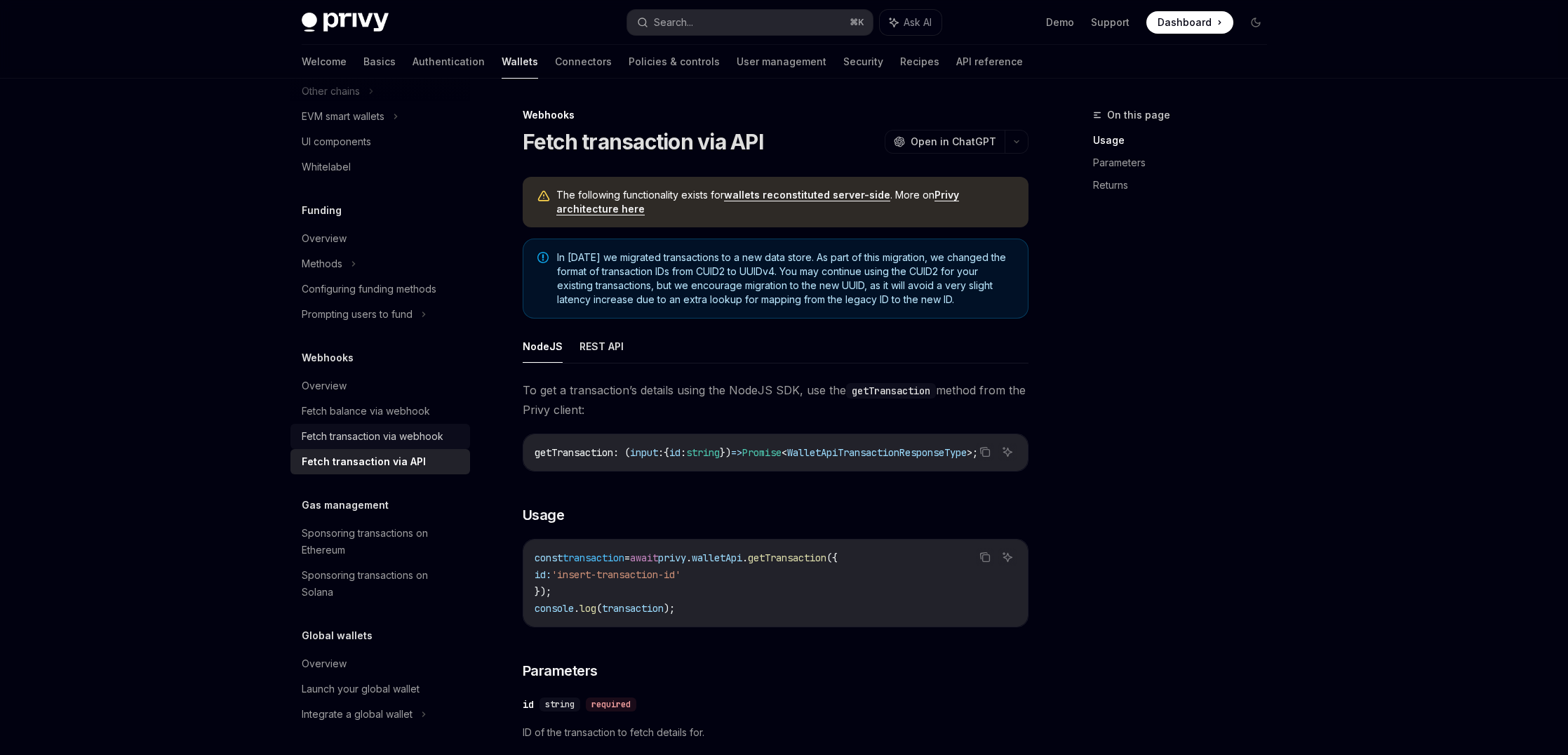
click at [438, 434] on div "Fetch transaction via webhook" at bounding box center [373, 436] width 142 height 17
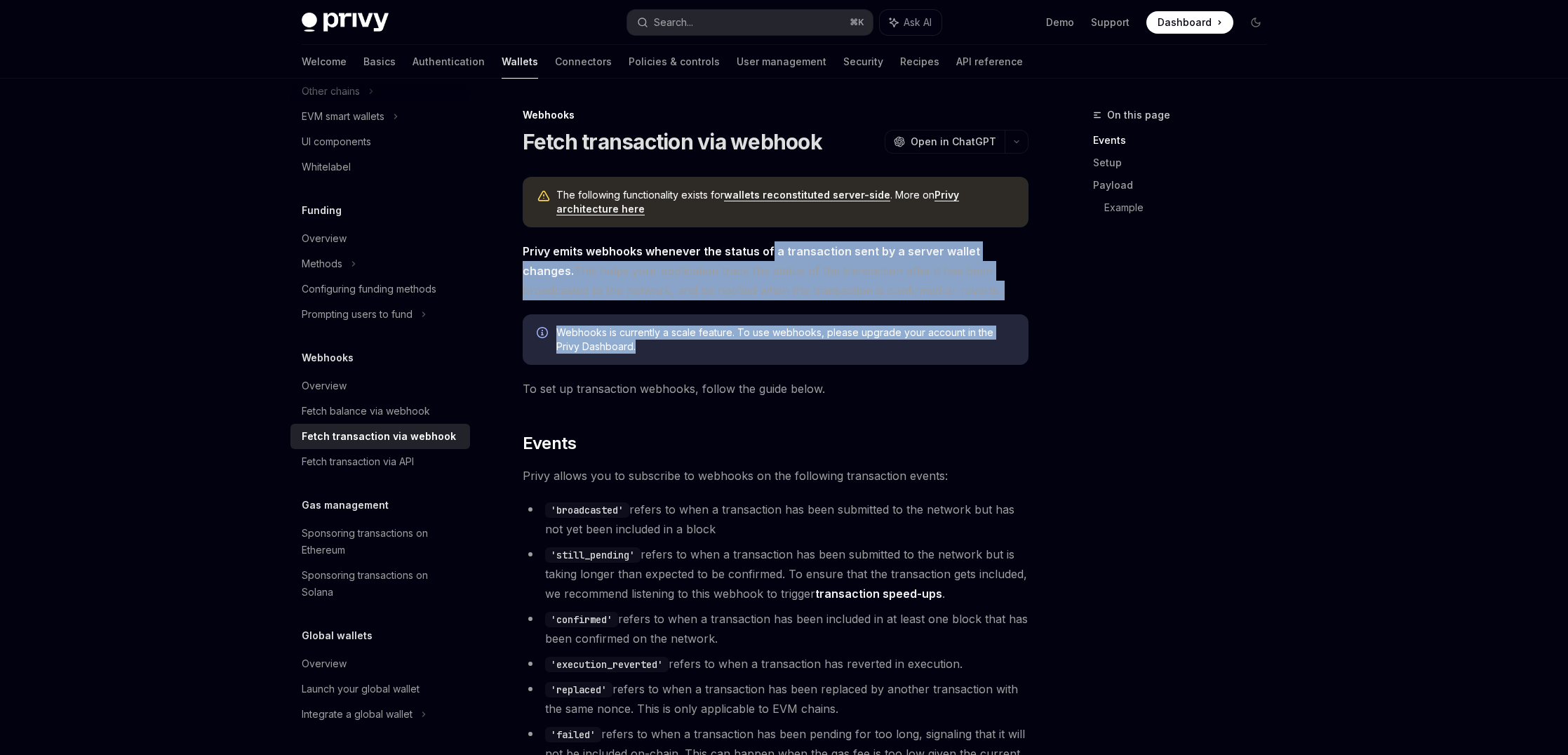
drag, startPoint x: 769, startPoint y: 260, endPoint x: 713, endPoint y: 358, distance: 112.9
click at [713, 358] on div "Webhooks is currently a scale feature. To use webhooks, please upgrade your acc…" at bounding box center [775, 339] width 506 height 51
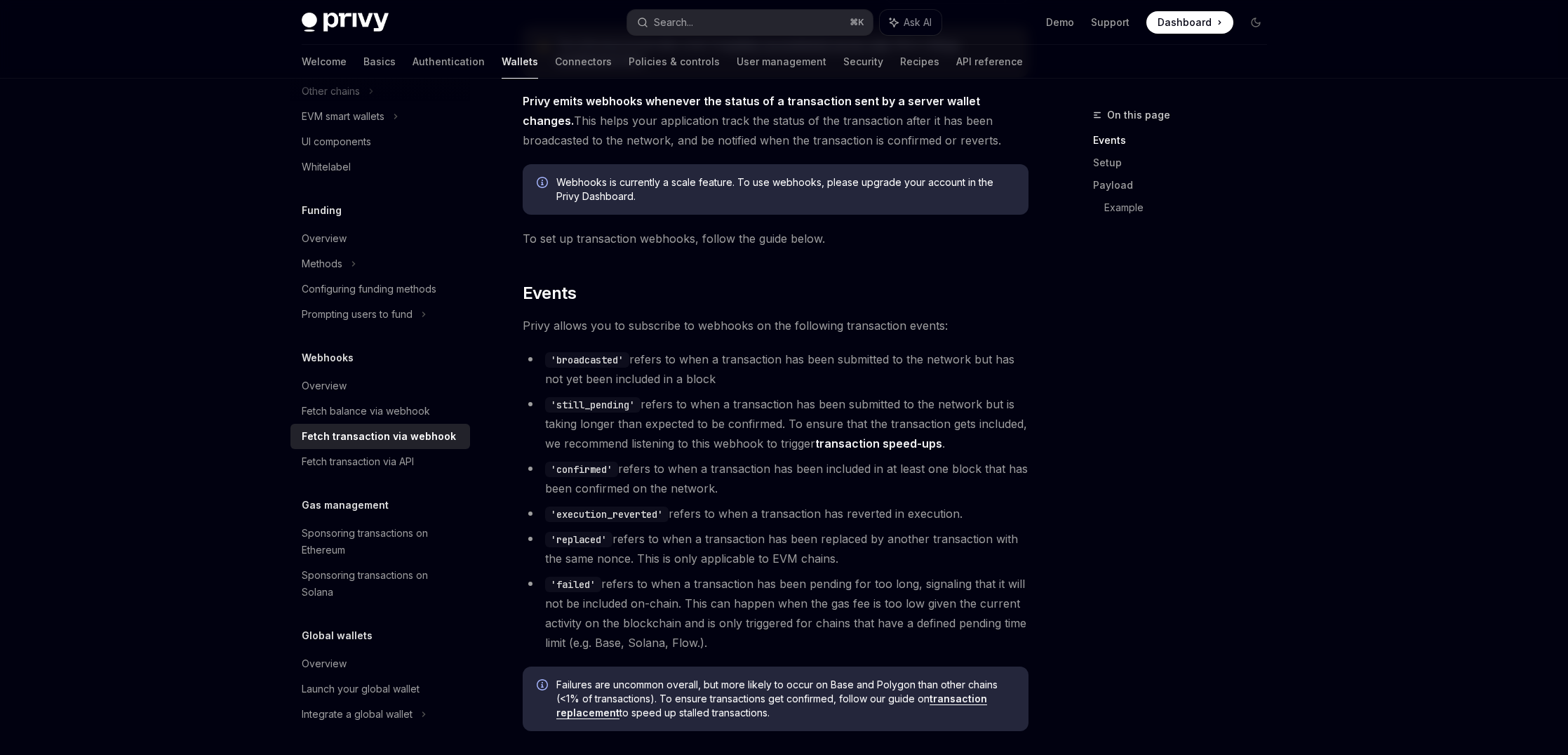
scroll to position [152, 0]
drag, startPoint x: 717, startPoint y: 348, endPoint x: 703, endPoint y: 390, distance: 44.3
click at [703, 390] on ul "'broadcasted' refers to when a transaction has been submitted to the network bu…" at bounding box center [775, 499] width 506 height 303
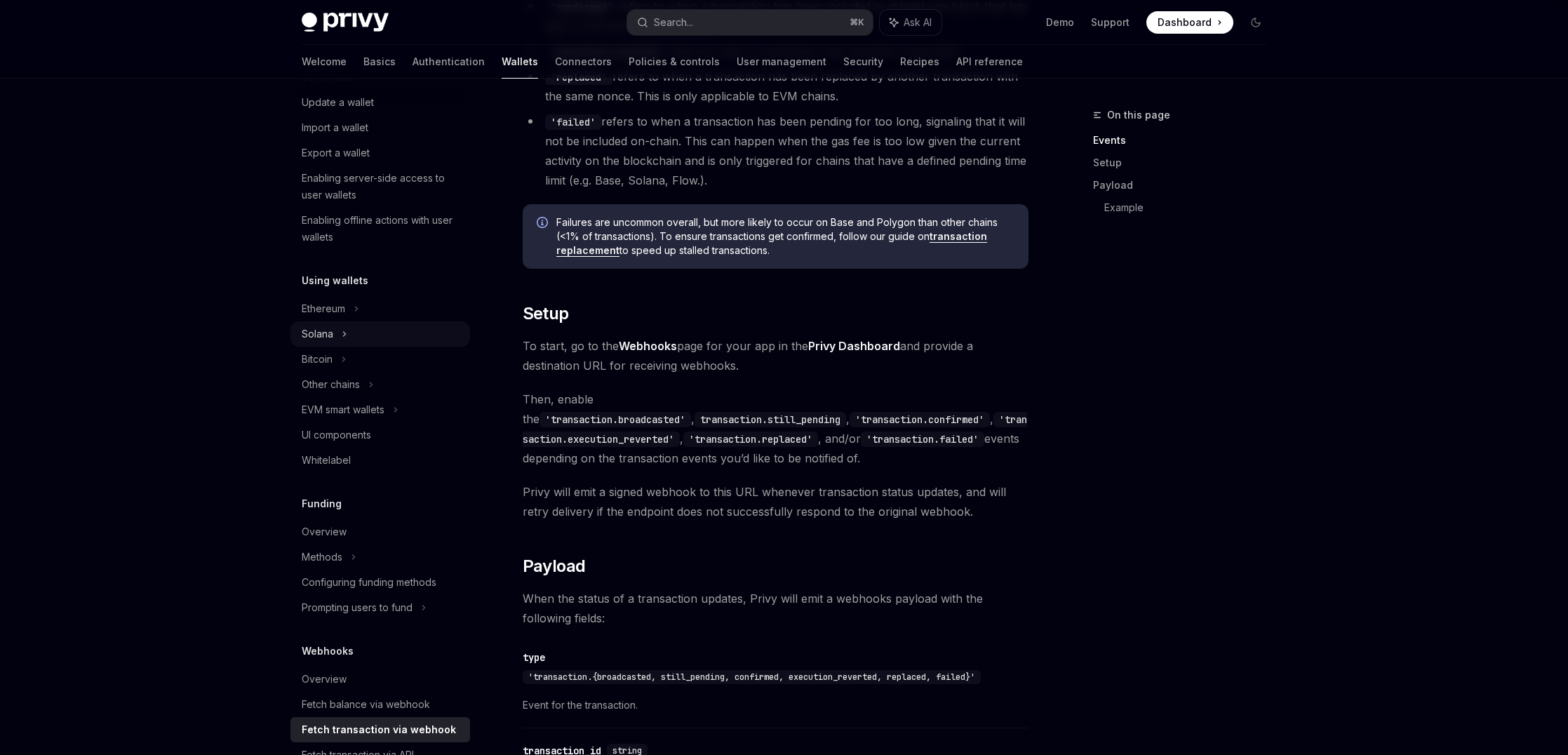
scroll to position [165, 0]
click at [336, 91] on div "Solana" at bounding box center [380, 78] width 179 height 25
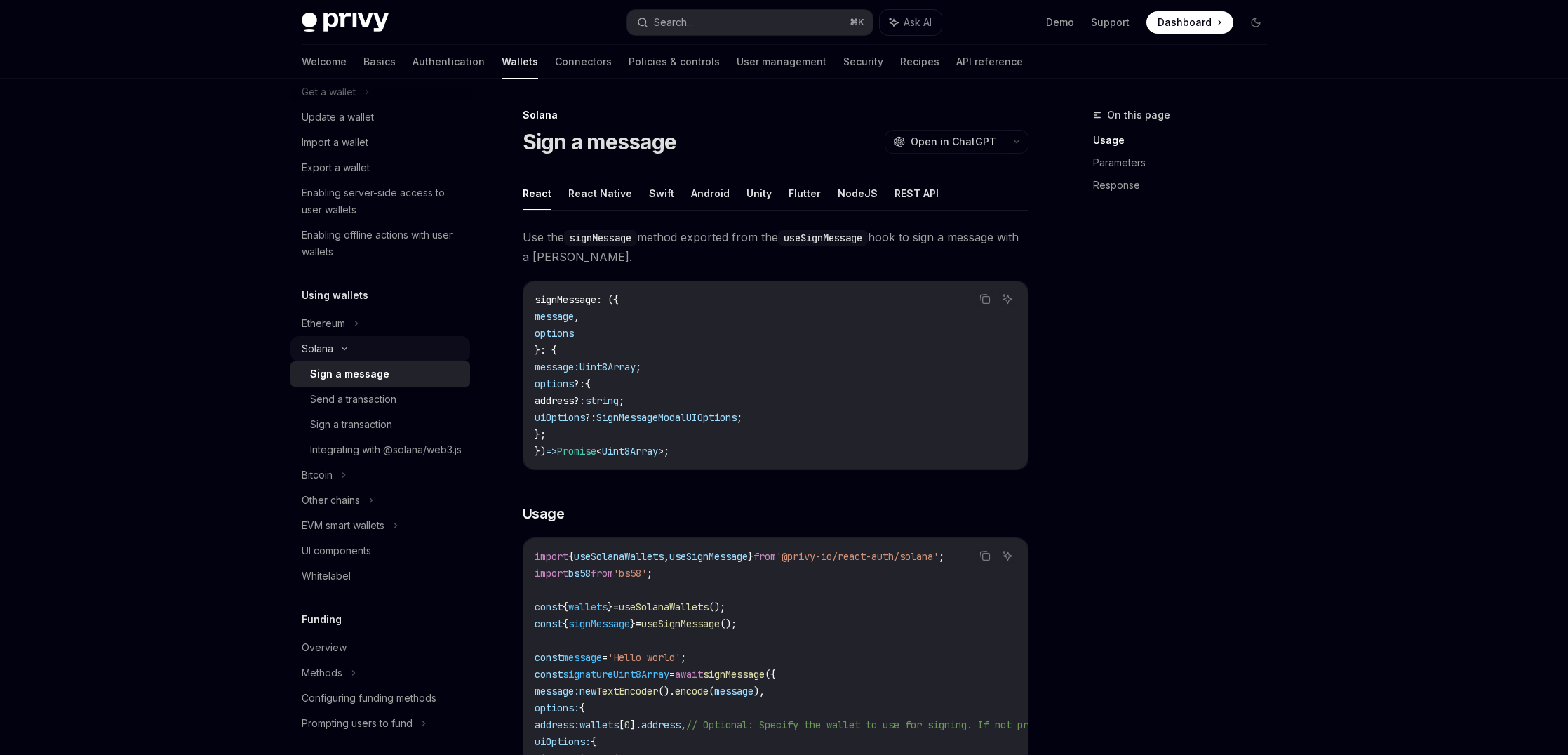
scroll to position [146, 0]
click at [900, 70] on link "Recipes" at bounding box center [919, 62] width 40 height 34
type textarea "*"
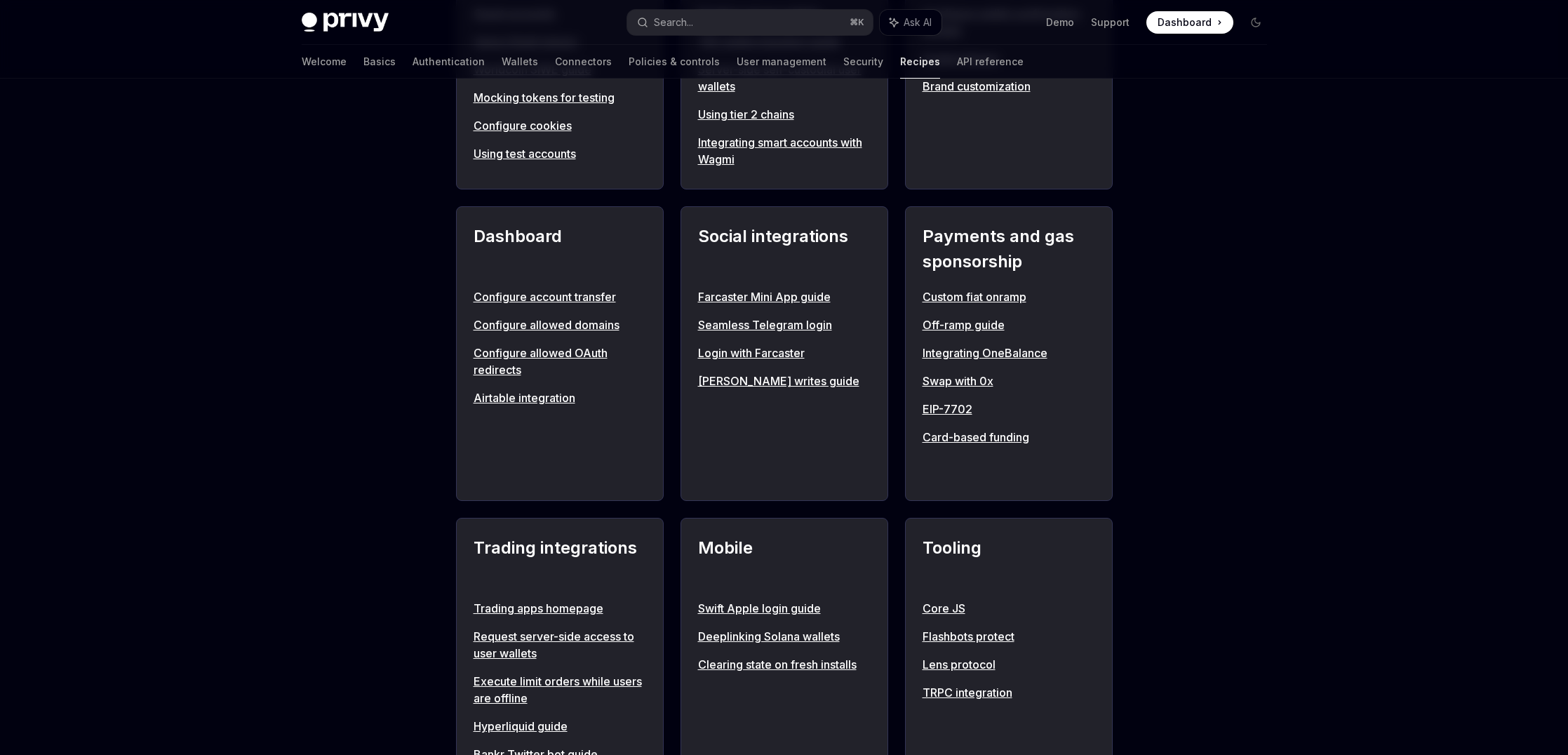
scroll to position [740, 0]
click at [580, 296] on link "Configure account transfer" at bounding box center [560, 295] width 173 height 17
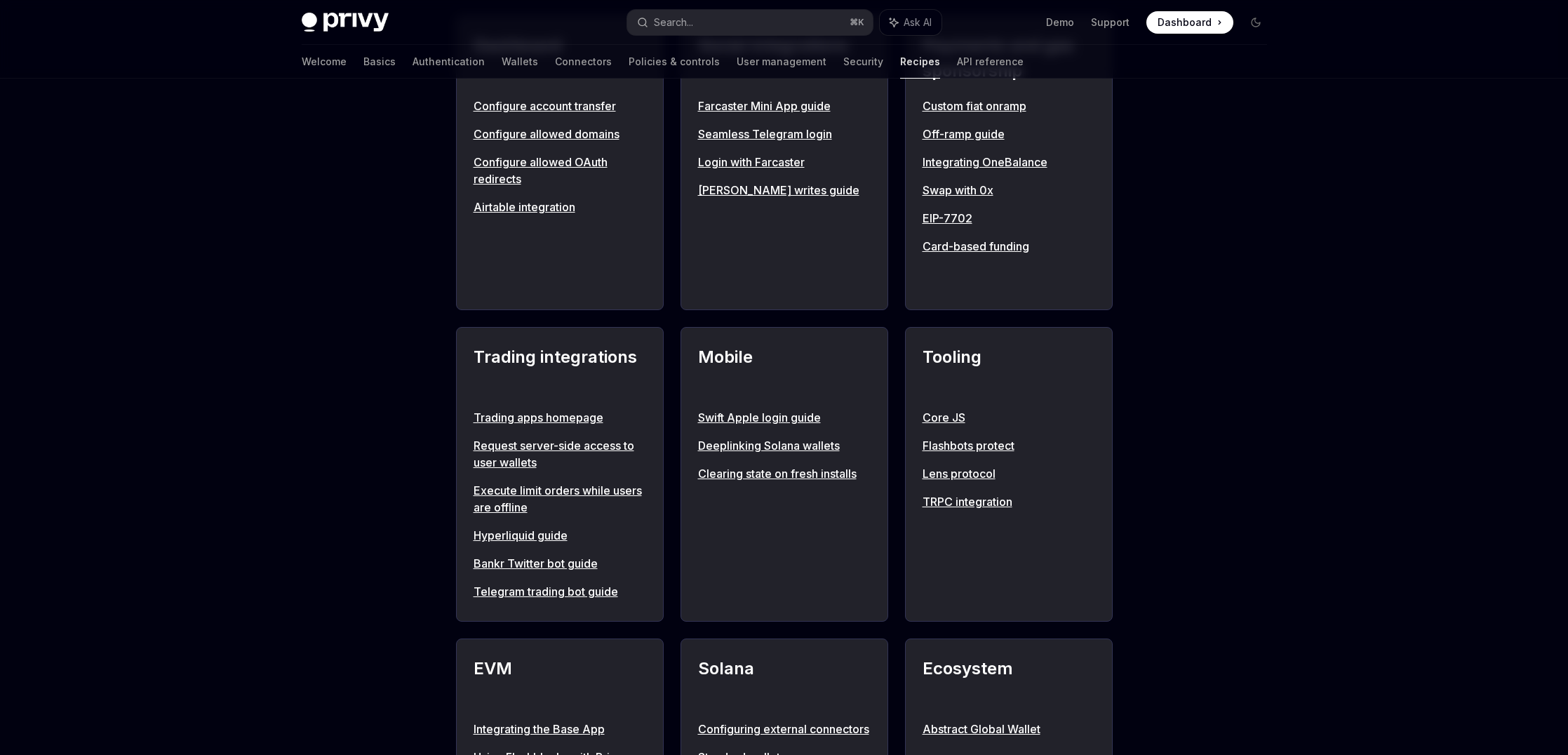
scroll to position [933, 0]
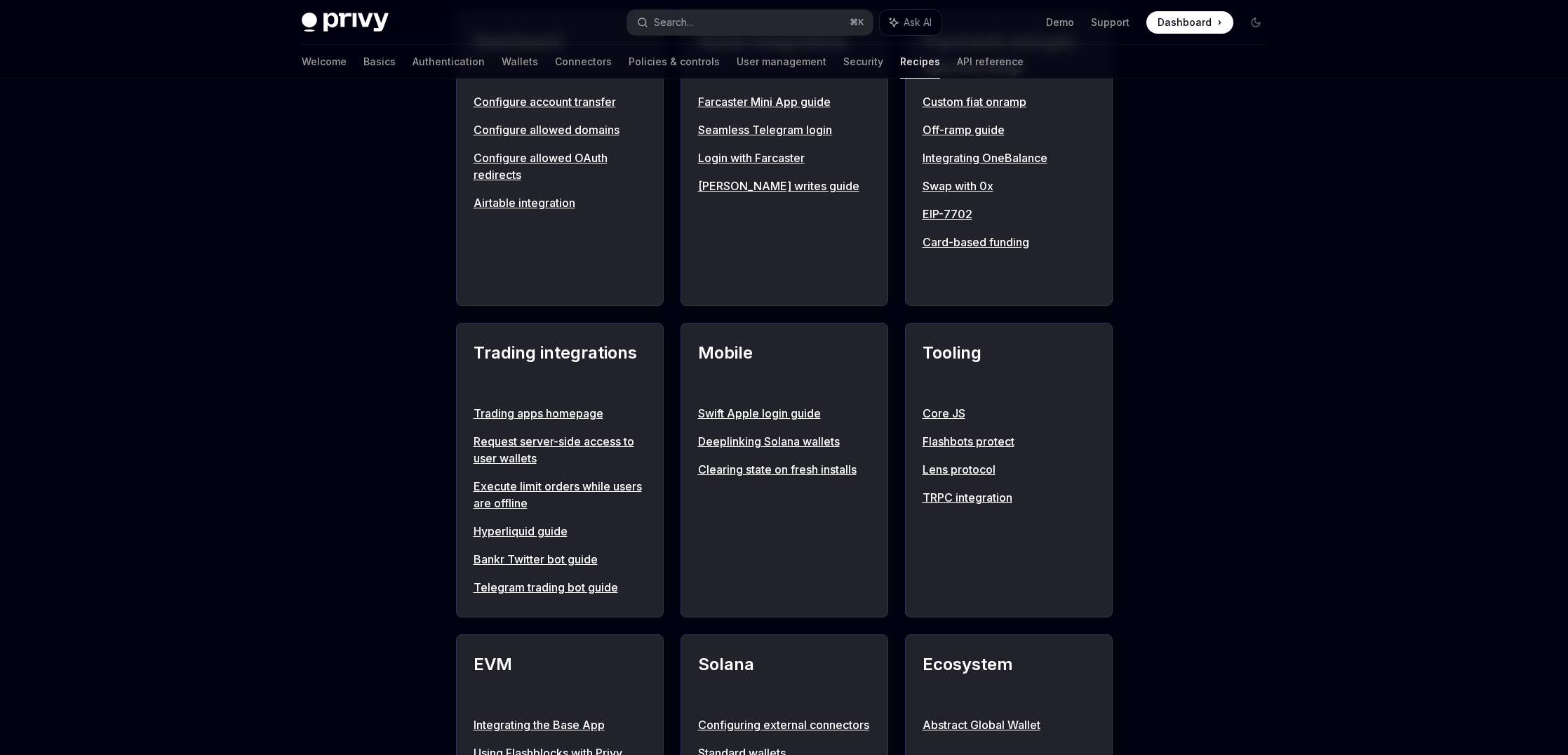
click at [518, 439] on link "Request server-side access to user wallets" at bounding box center [560, 450] width 173 height 34
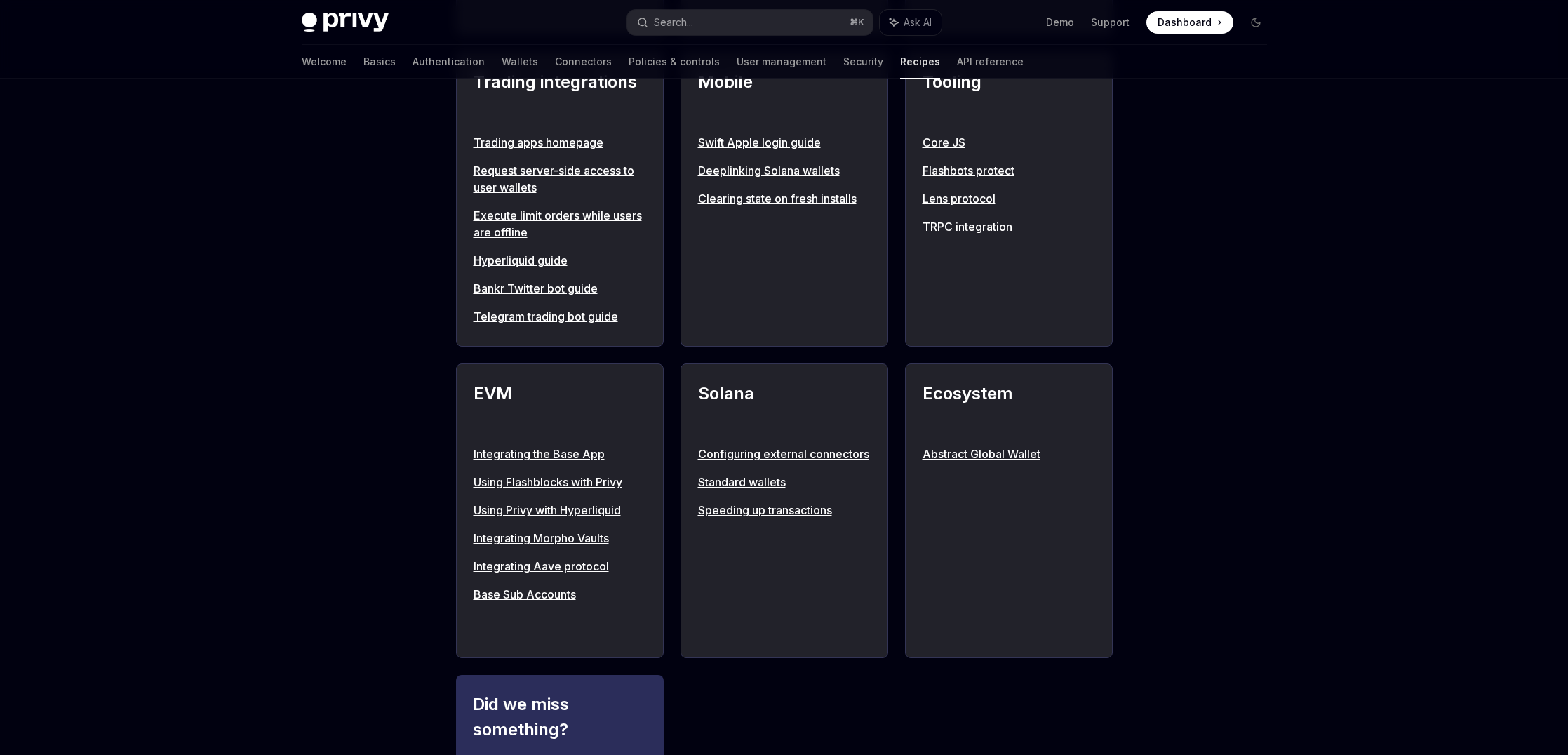
scroll to position [1233, 0]
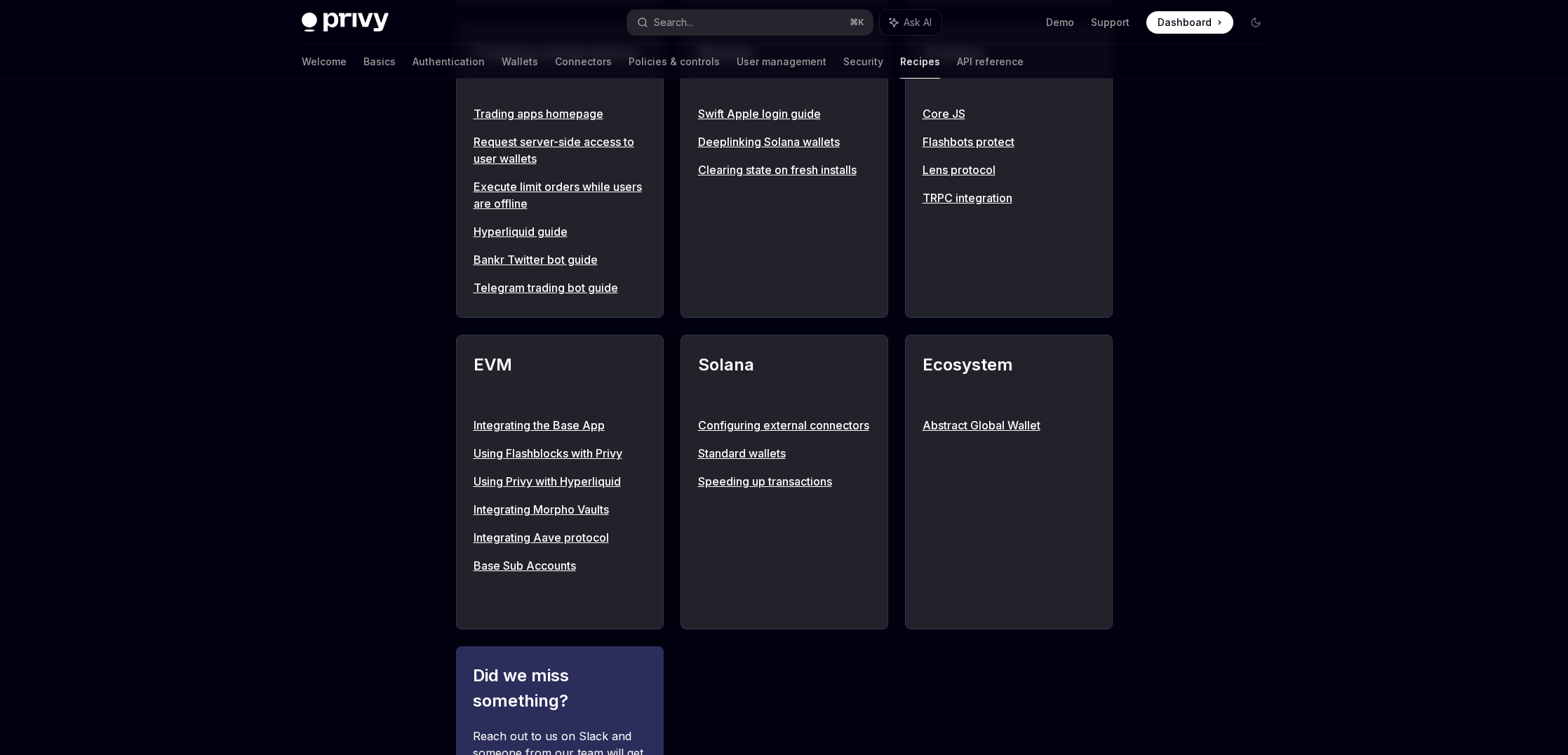
click at [768, 490] on link "Speeding up transactions" at bounding box center [784, 481] width 173 height 17
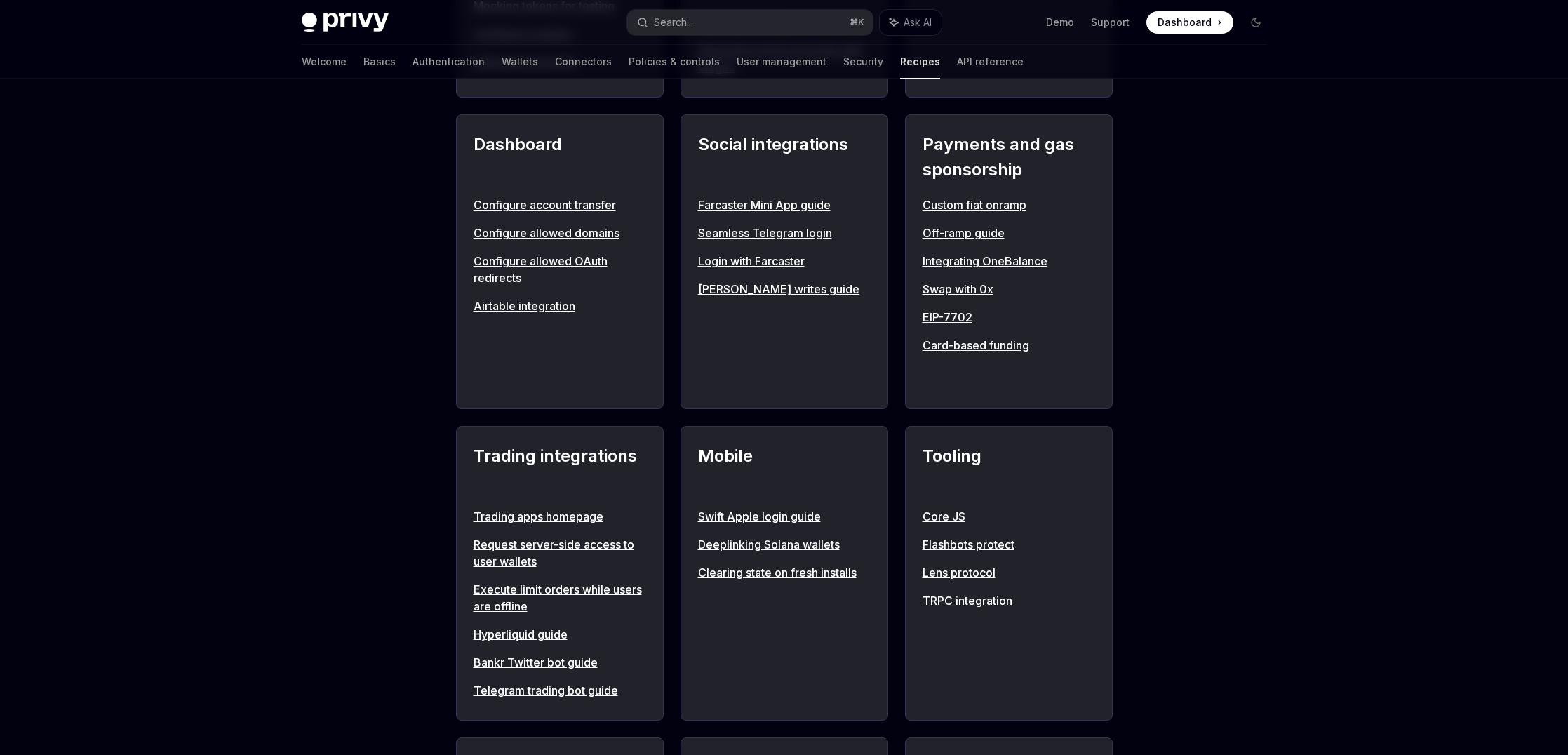
scroll to position [543, 0]
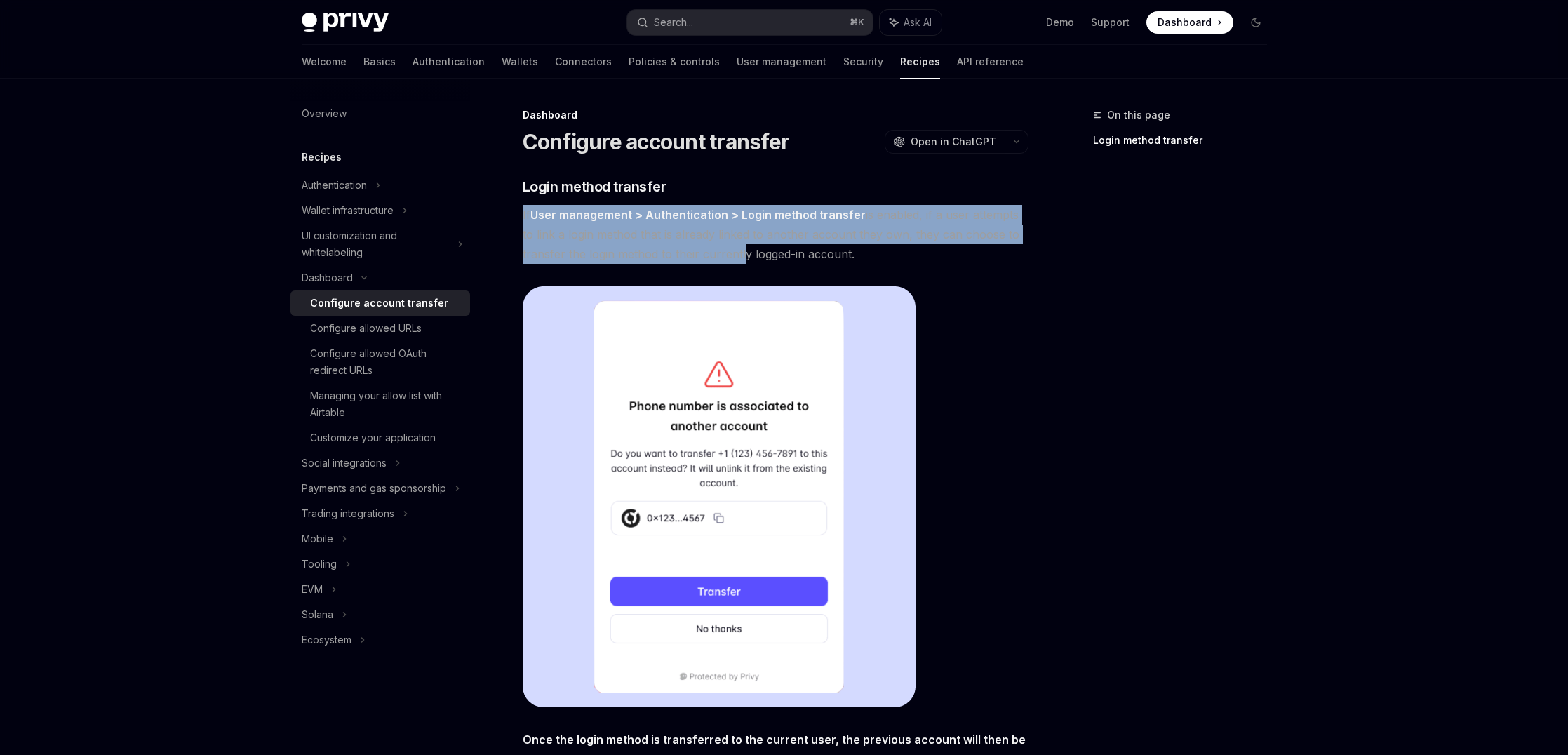
drag, startPoint x: 739, startPoint y: 200, endPoint x: 737, endPoint y: 245, distance: 45.0
click at [737, 245] on div "​ Login method transfer If User management > Authentication > Login method tran…" at bounding box center [775, 529] width 506 height 704
click at [737, 245] on span "If User management > Authentication > Login method transfer is enabled, if a us…" at bounding box center [775, 234] width 506 height 59
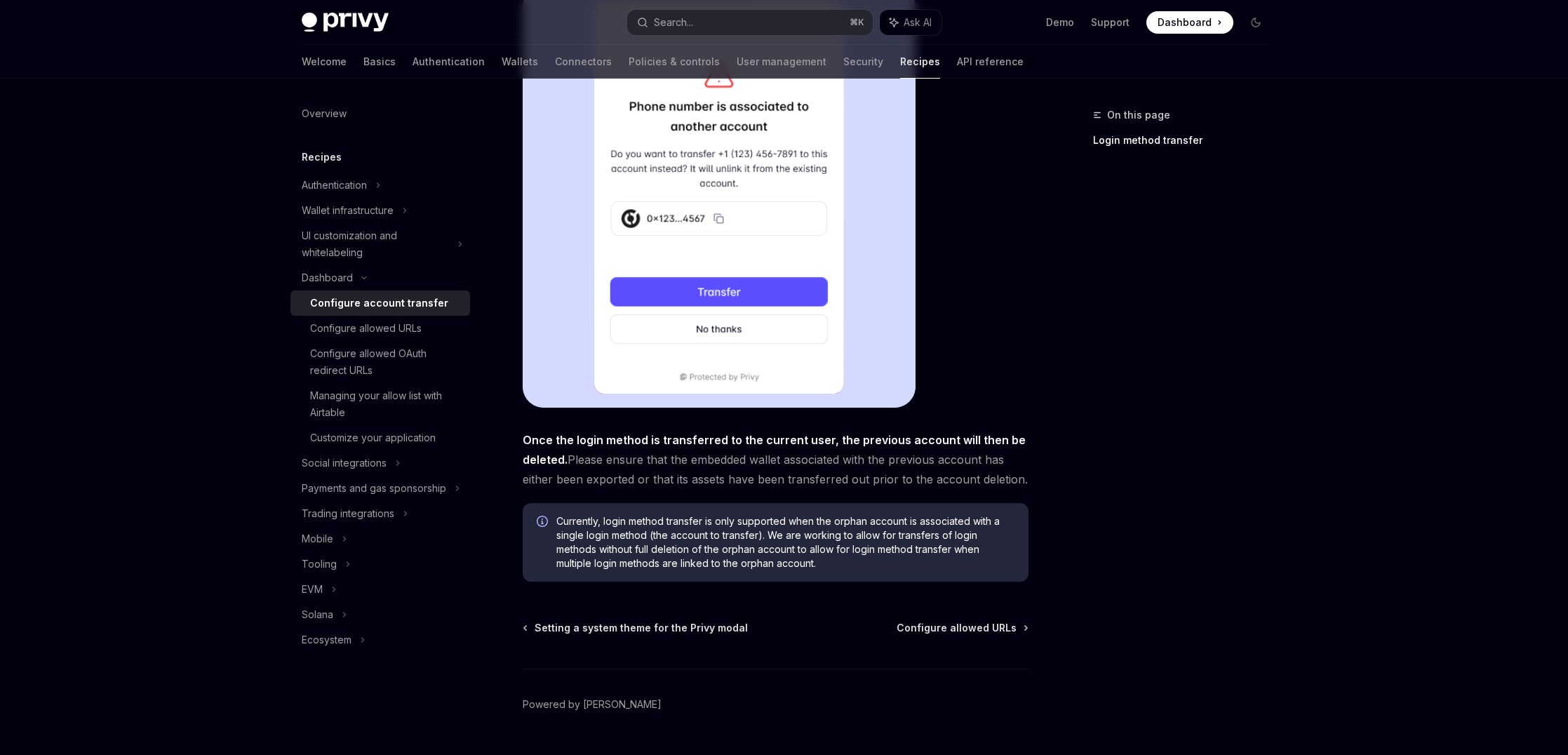
scroll to position [335, 0]
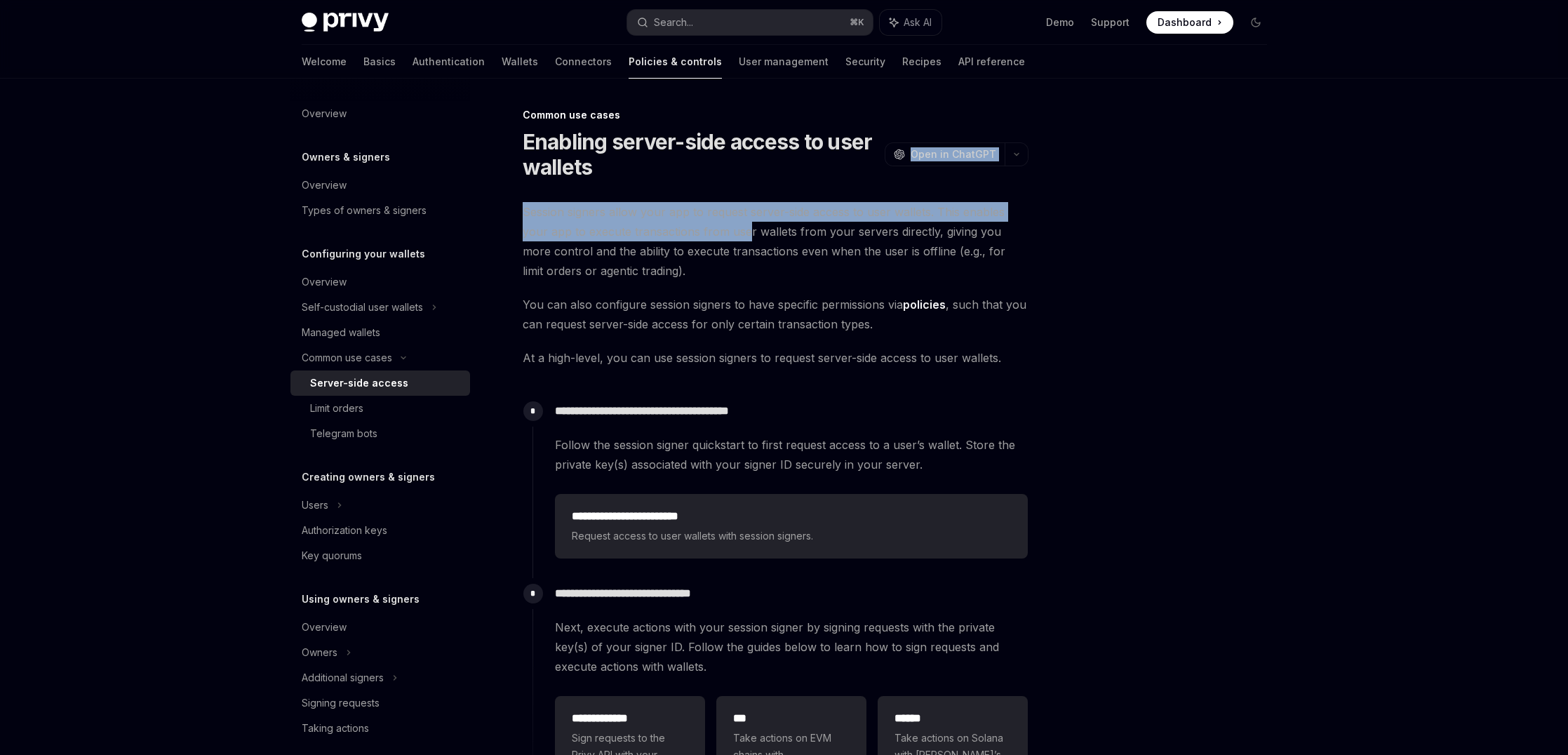
drag, startPoint x: 751, startPoint y: 176, endPoint x: 747, endPoint y: 223, distance: 47.2
click at [747, 223] on div "**********" at bounding box center [644, 581] width 774 height 949
click at [747, 223] on span "Session signers allow your app to request server-side access to user wallets. T…" at bounding box center [775, 241] width 506 height 78
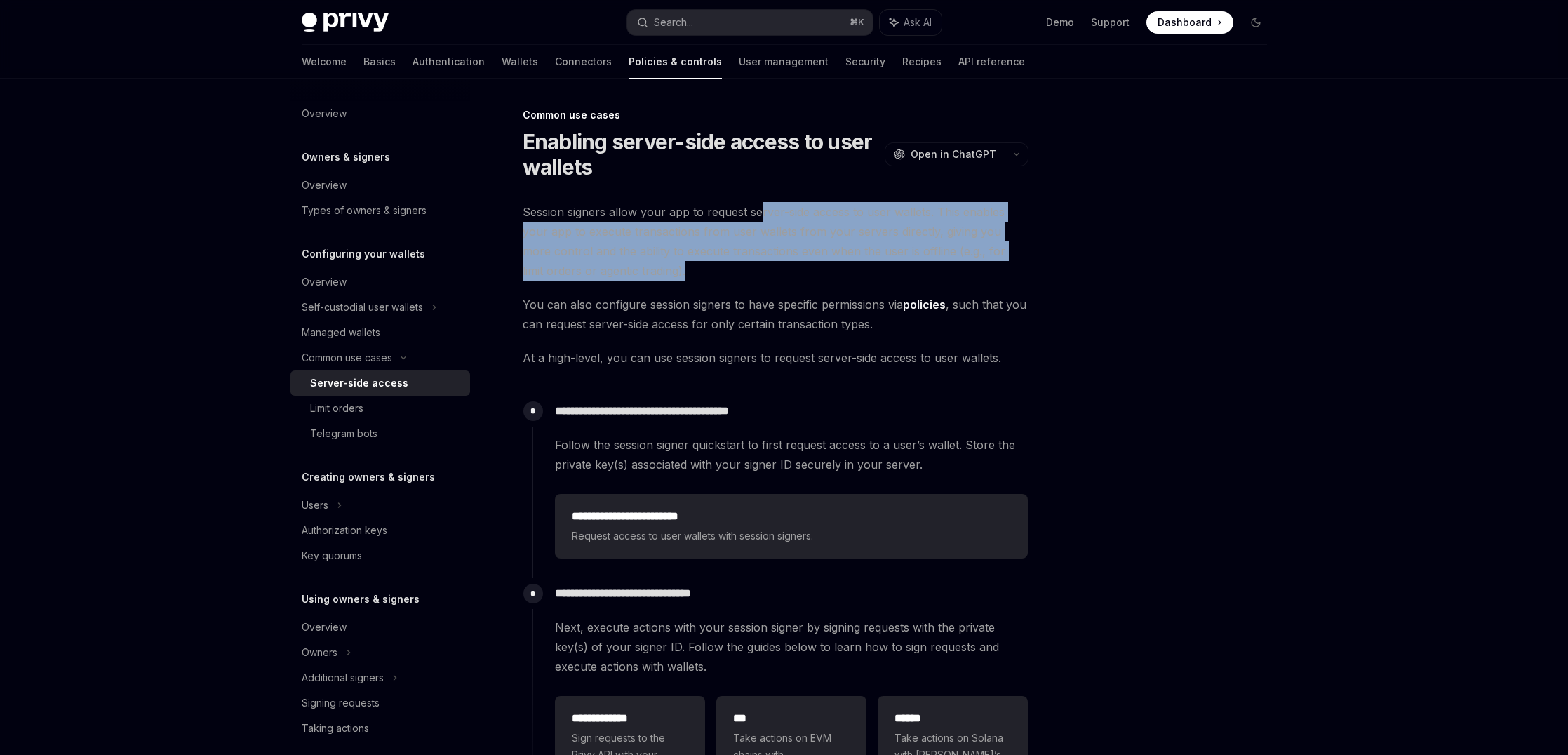
drag, startPoint x: 761, startPoint y: 206, endPoint x: 735, endPoint y: 270, distance: 69.1
click at [735, 270] on span "Session signers allow your app to request server-side access to user wallets. T…" at bounding box center [775, 241] width 506 height 78
drag, startPoint x: 735, startPoint y: 270, endPoint x: 763, endPoint y: 209, distance: 67.1
click at [763, 209] on span "Session signers allow your app to request server-side access to user wallets. T…" at bounding box center [775, 241] width 506 height 78
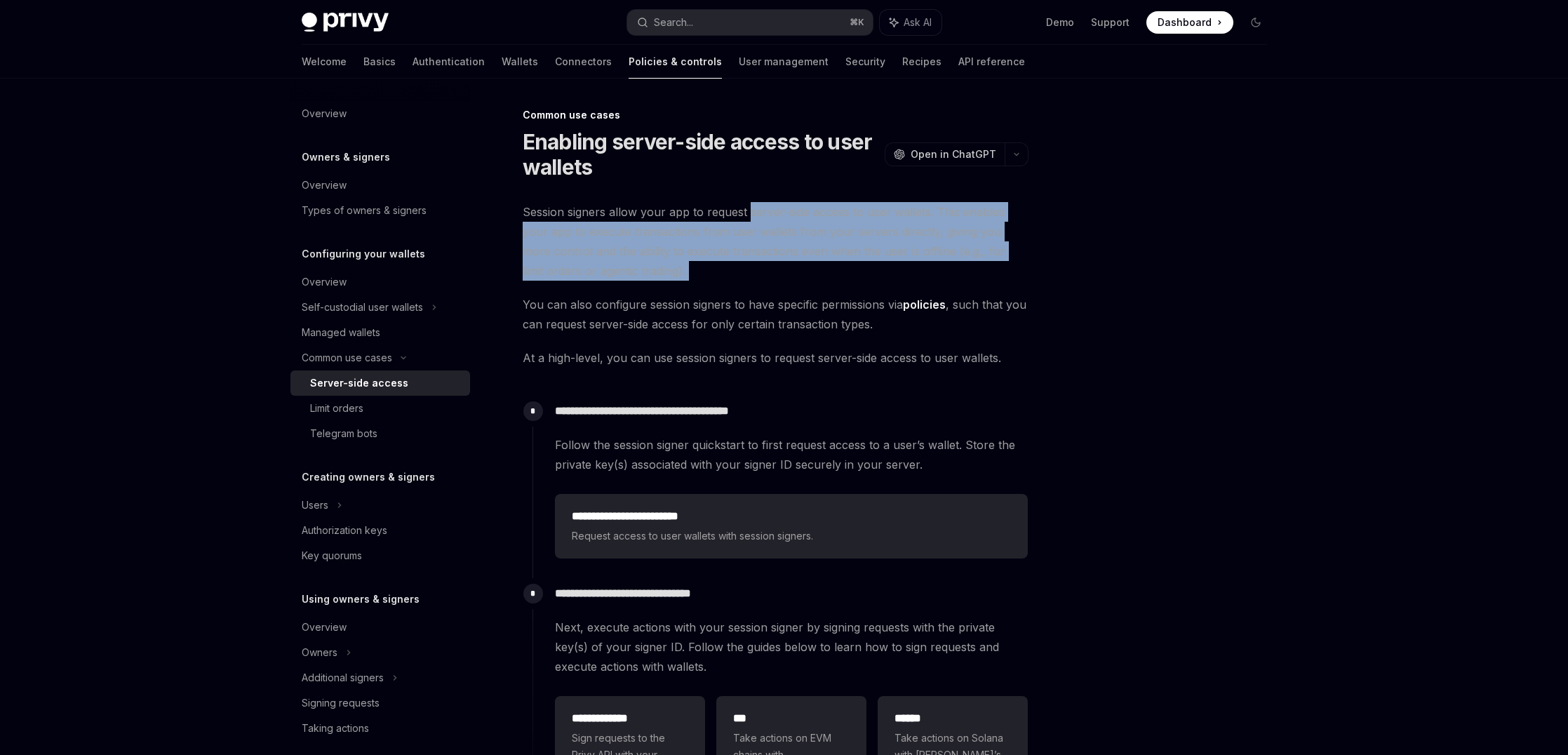
click at [763, 209] on span "Session signers allow your app to request server-side access to user wallets. T…" at bounding box center [775, 241] width 506 height 78
drag, startPoint x: 804, startPoint y: 191, endPoint x: 768, endPoint y: 264, distance: 81.4
click at [768, 264] on div "**********" at bounding box center [644, 581] width 774 height 949
click at [768, 264] on span "Session signers allow your app to request server-side access to user wallets. T…" at bounding box center [775, 241] width 506 height 78
drag, startPoint x: 768, startPoint y: 264, endPoint x: 780, endPoint y: 186, distance: 78.9
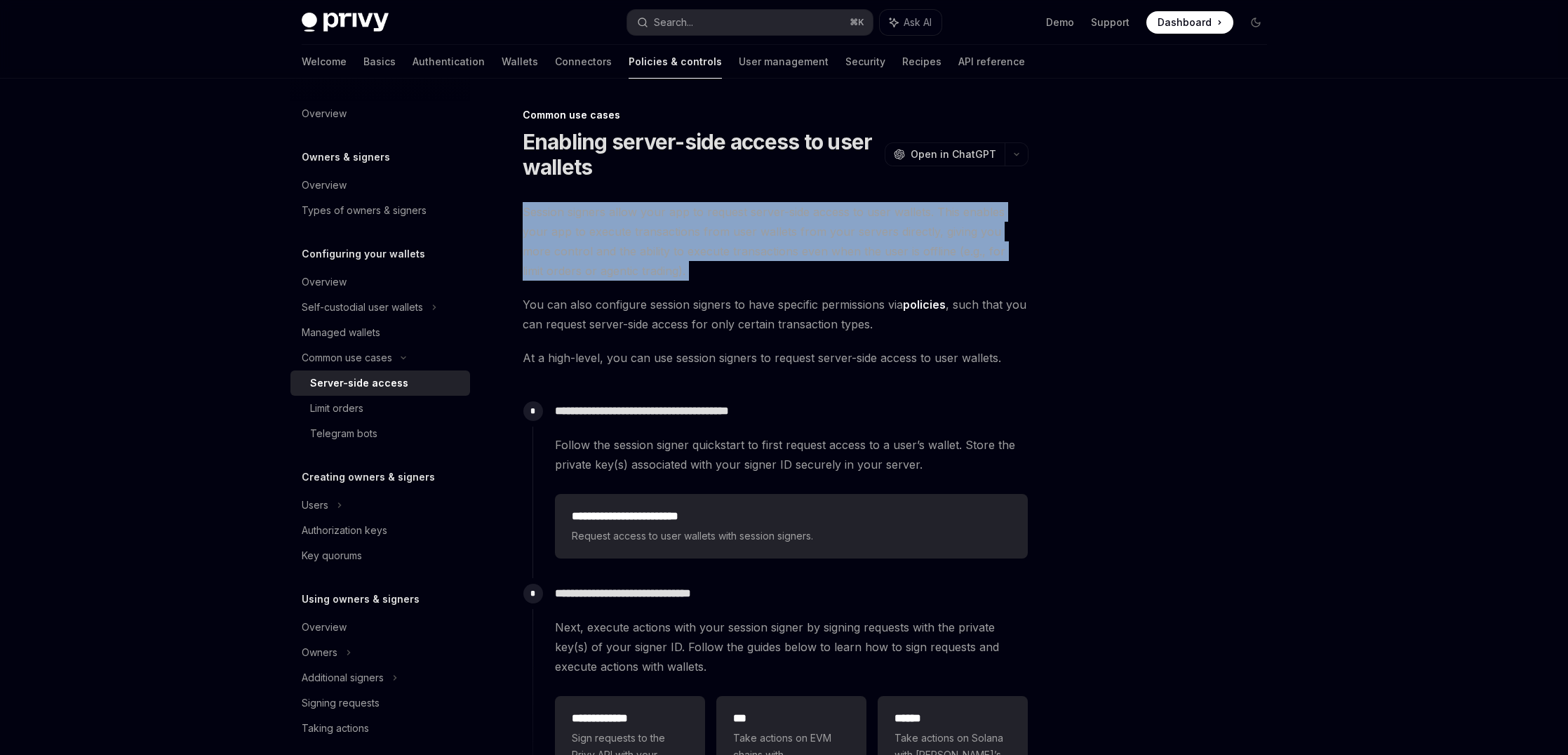
click at [780, 186] on div "**********" at bounding box center [644, 581] width 774 height 949
drag, startPoint x: 780, startPoint y: 186, endPoint x: 768, endPoint y: 262, distance: 76.9
click at [768, 262] on div "**********" at bounding box center [644, 581] width 774 height 949
click at [768, 262] on span "Session signers allow your app to request server-side access to user wallets. T…" at bounding box center [775, 241] width 506 height 78
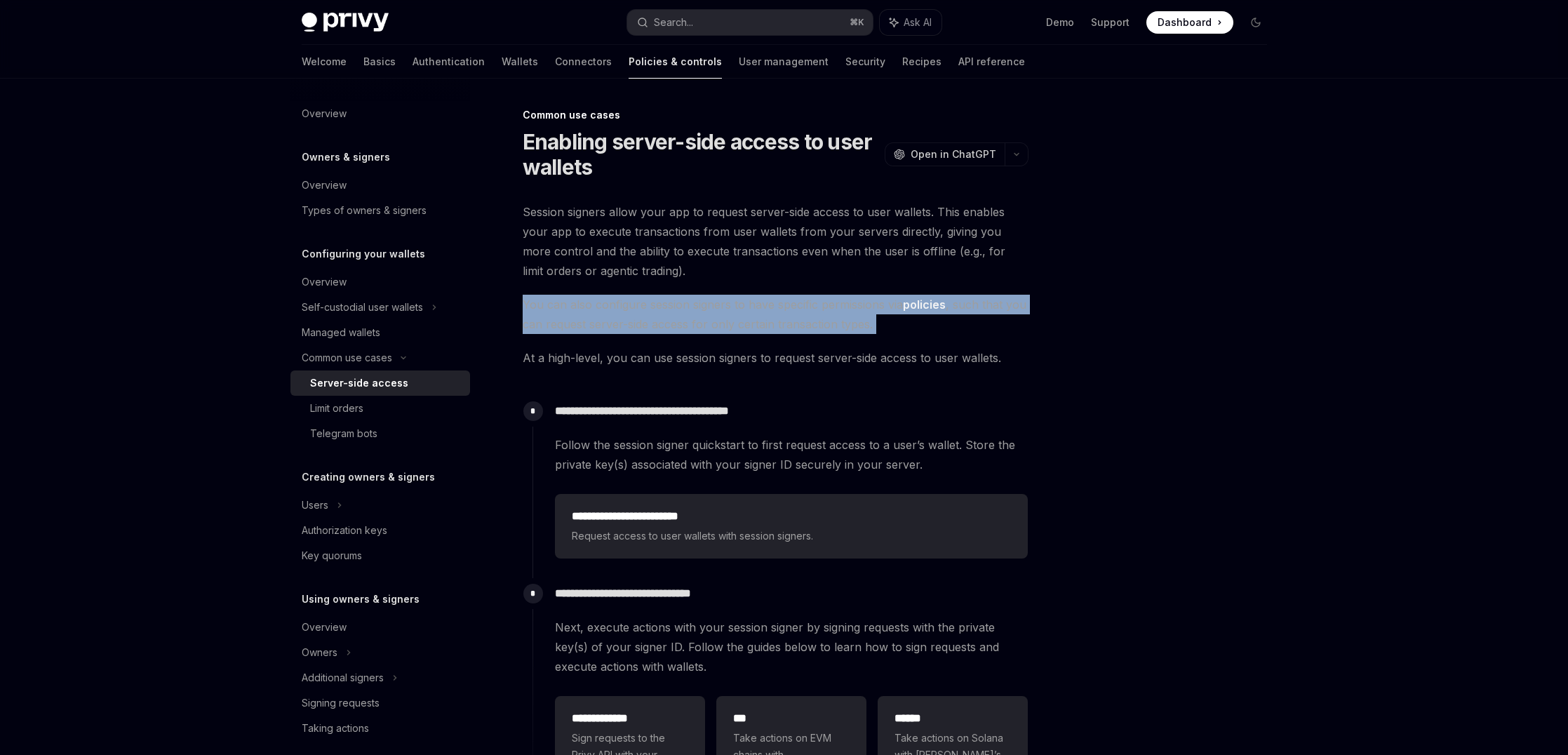
drag, startPoint x: 767, startPoint y: 291, endPoint x: 764, endPoint y: 344, distance: 53.1
click at [764, 344] on div "**********" at bounding box center [775, 525] width 506 height 646
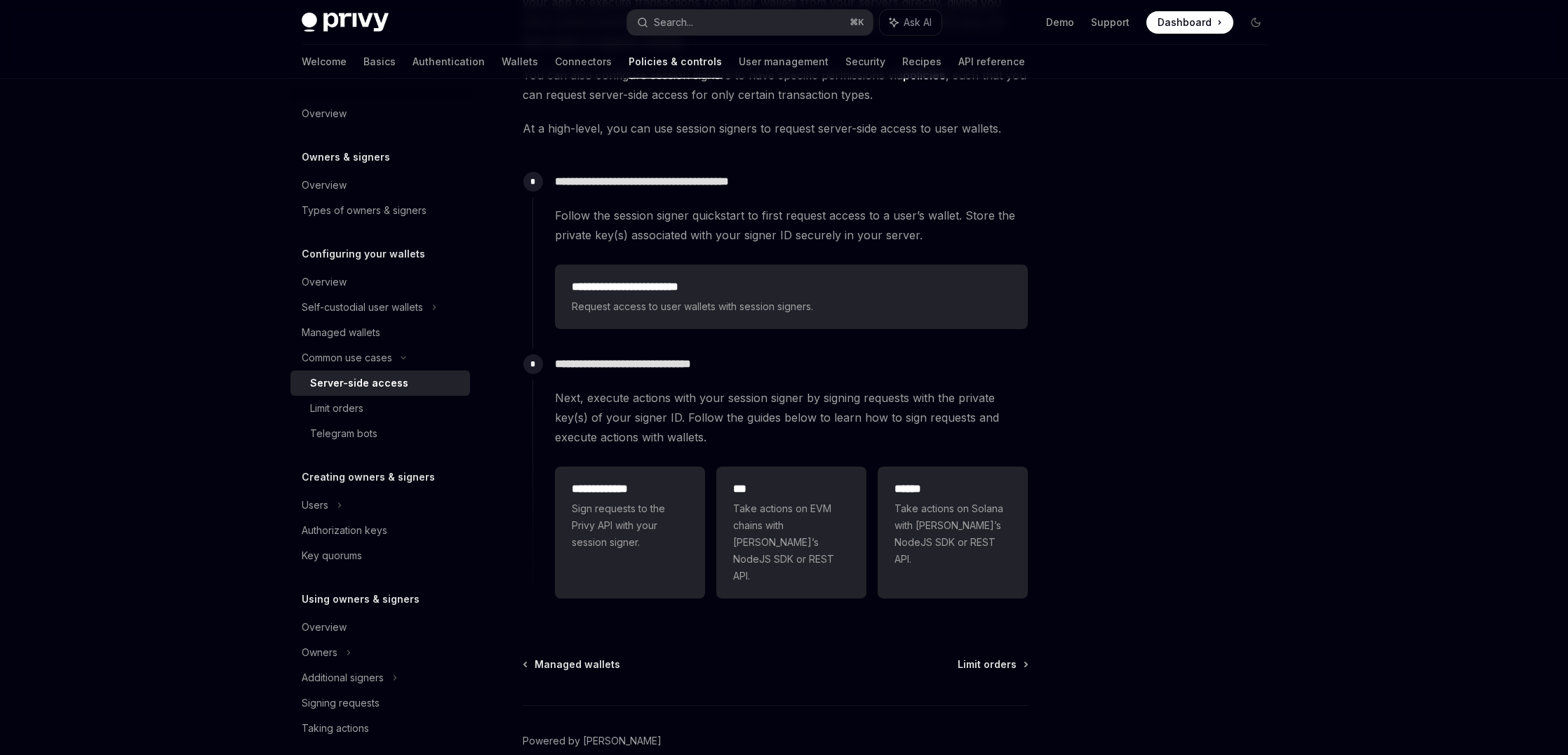
scroll to position [284, 0]
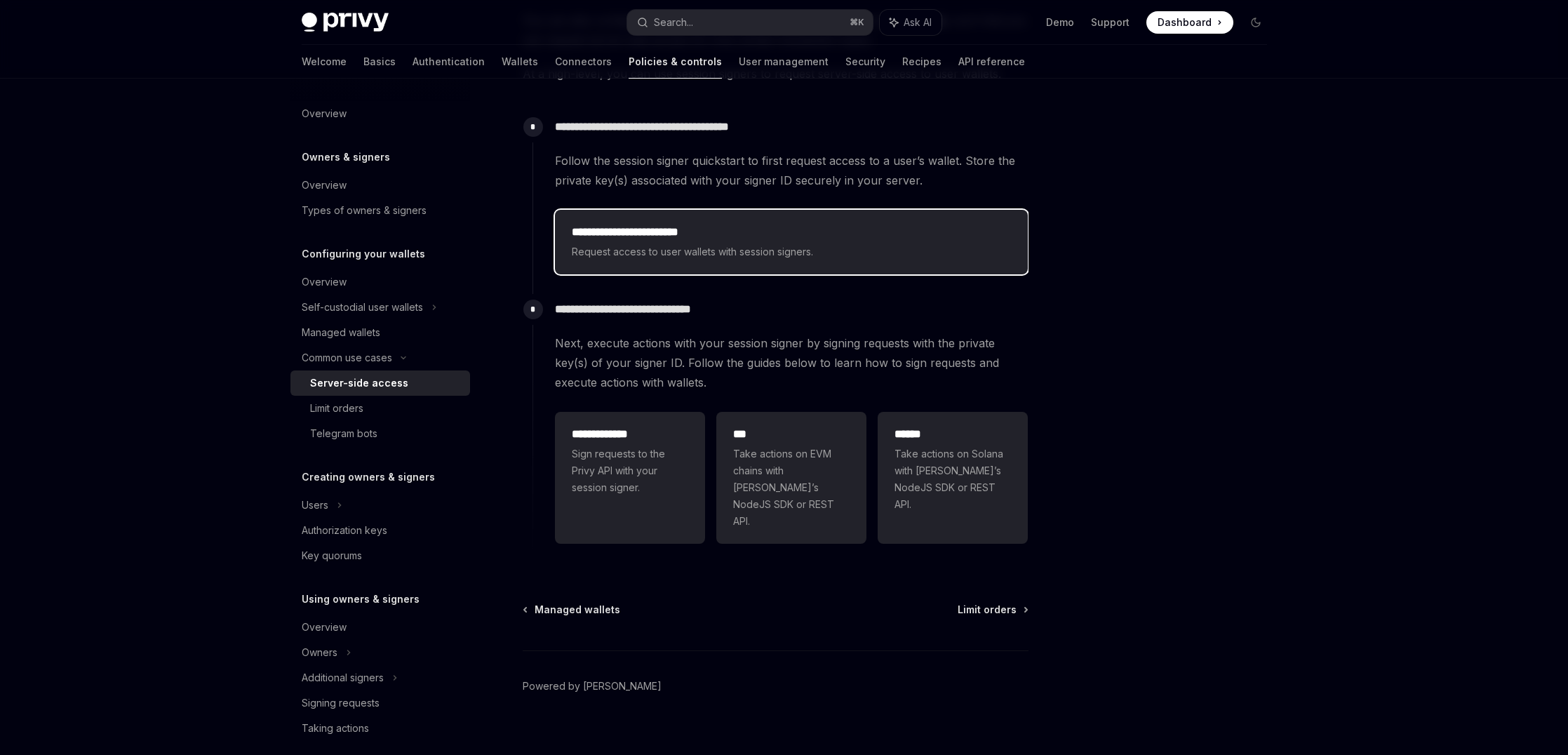
click at [864, 216] on div "**********" at bounding box center [791, 242] width 473 height 64
type textarea "*"
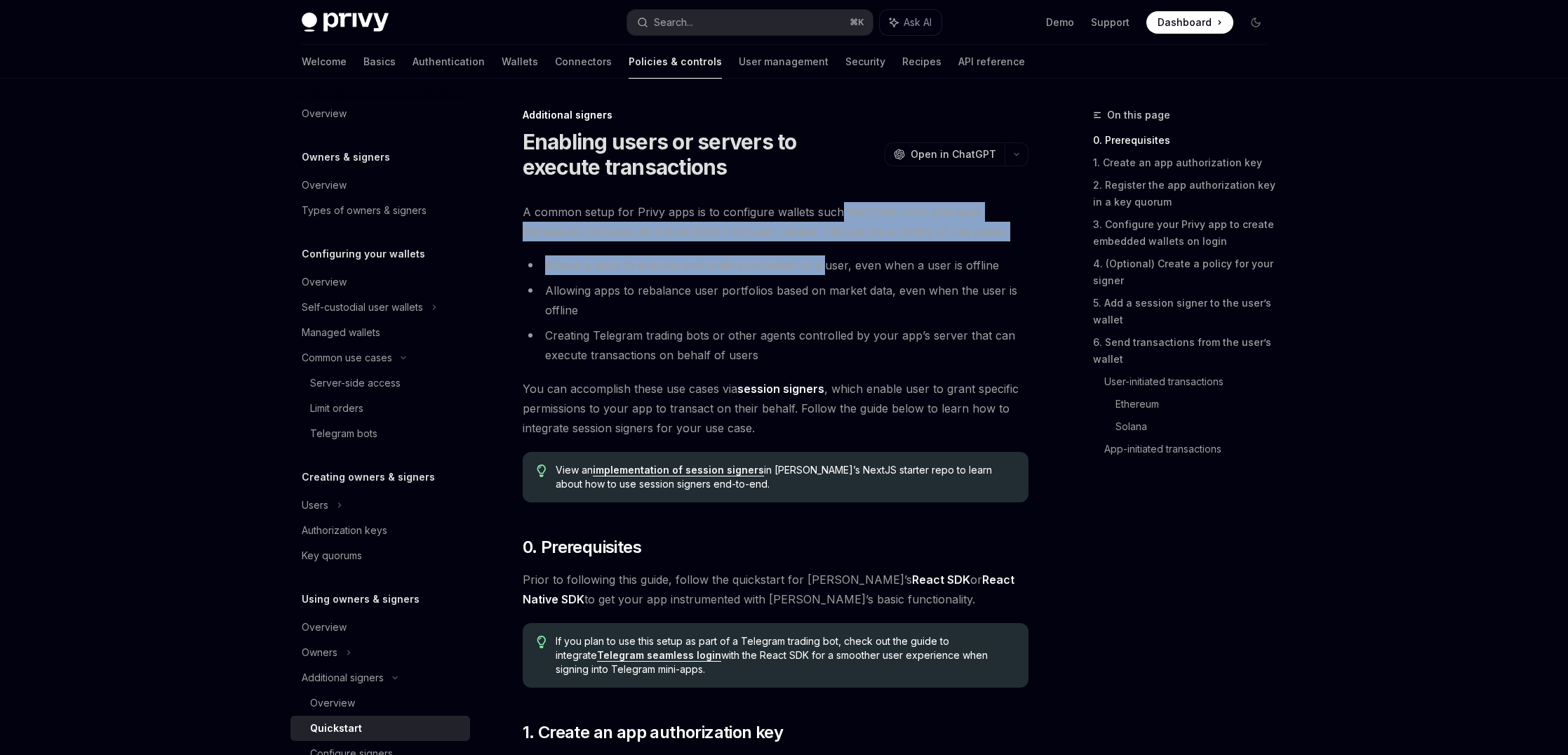
drag, startPoint x: 834, startPoint y: 213, endPoint x: 818, endPoint y: 259, distance: 48.7
click at [818, 259] on li "Allowing apps to execute limit orders on behalf of a user, even when a user is …" at bounding box center [775, 265] width 506 height 20
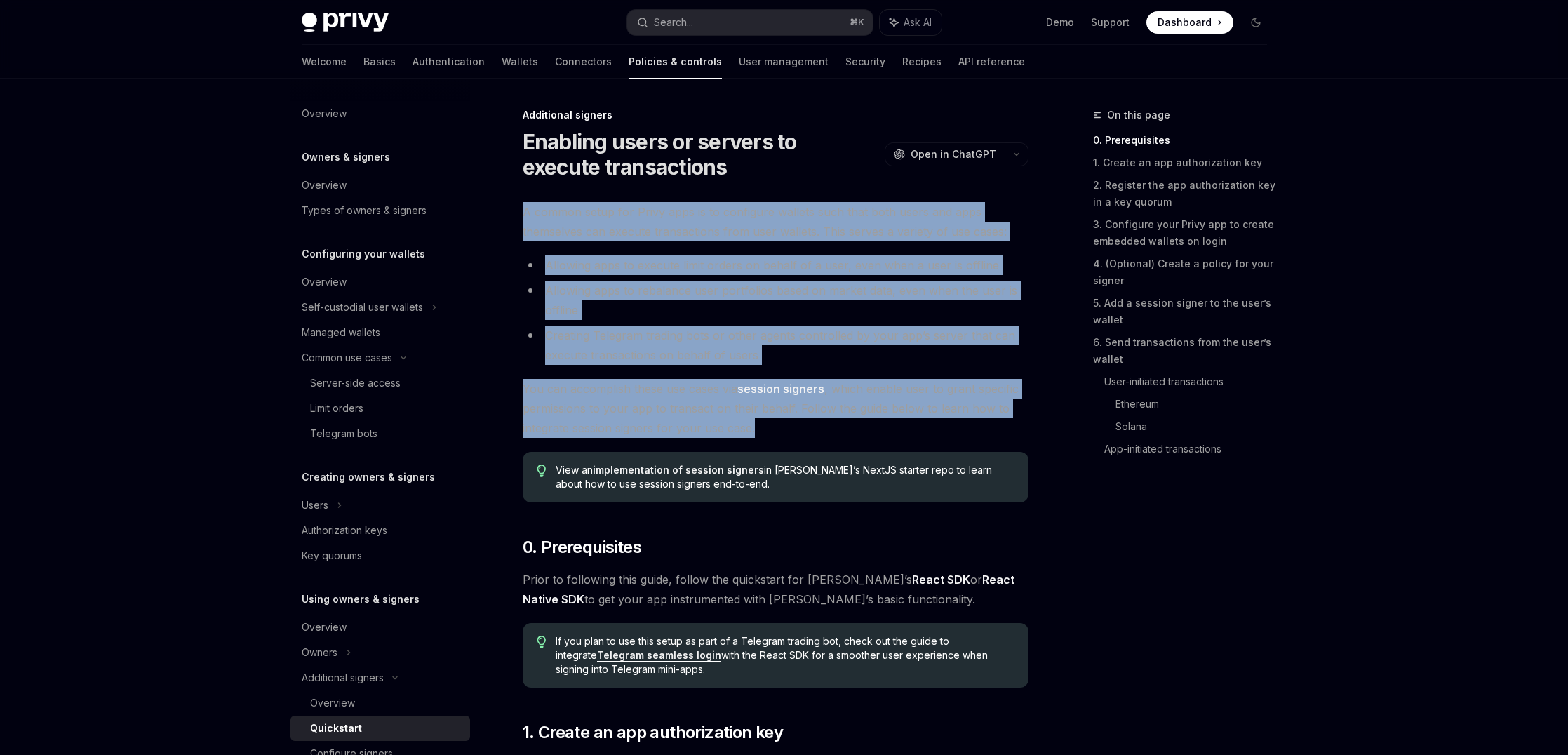
drag, startPoint x: 829, startPoint y: 193, endPoint x: 930, endPoint y: 433, distance: 260.4
click at [930, 433] on span "You can accomplish these use cases via session signers , which enable user to g…" at bounding box center [775, 408] width 506 height 59
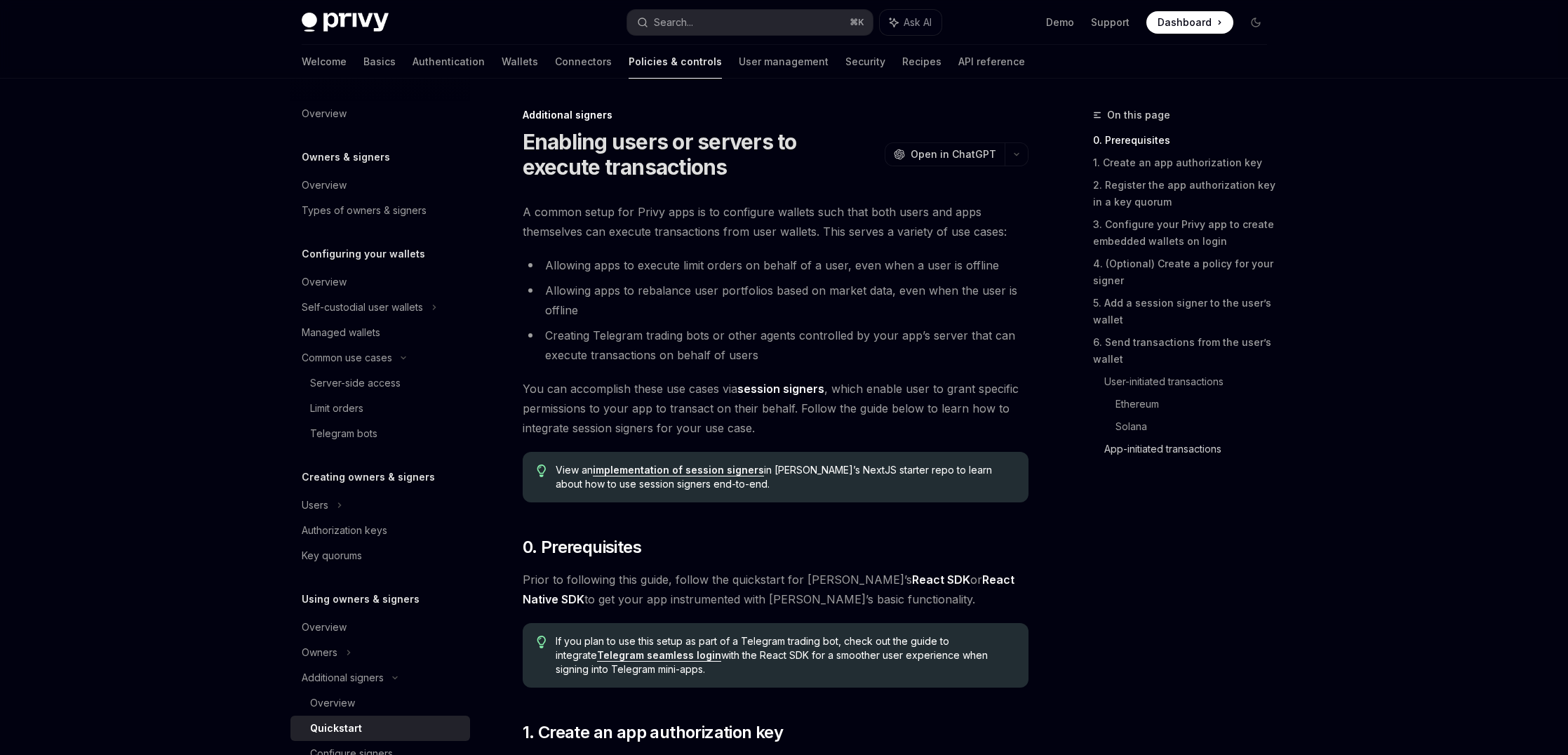
click at [1116, 442] on link "App-initiated transactions" at bounding box center [1191, 449] width 174 height 23
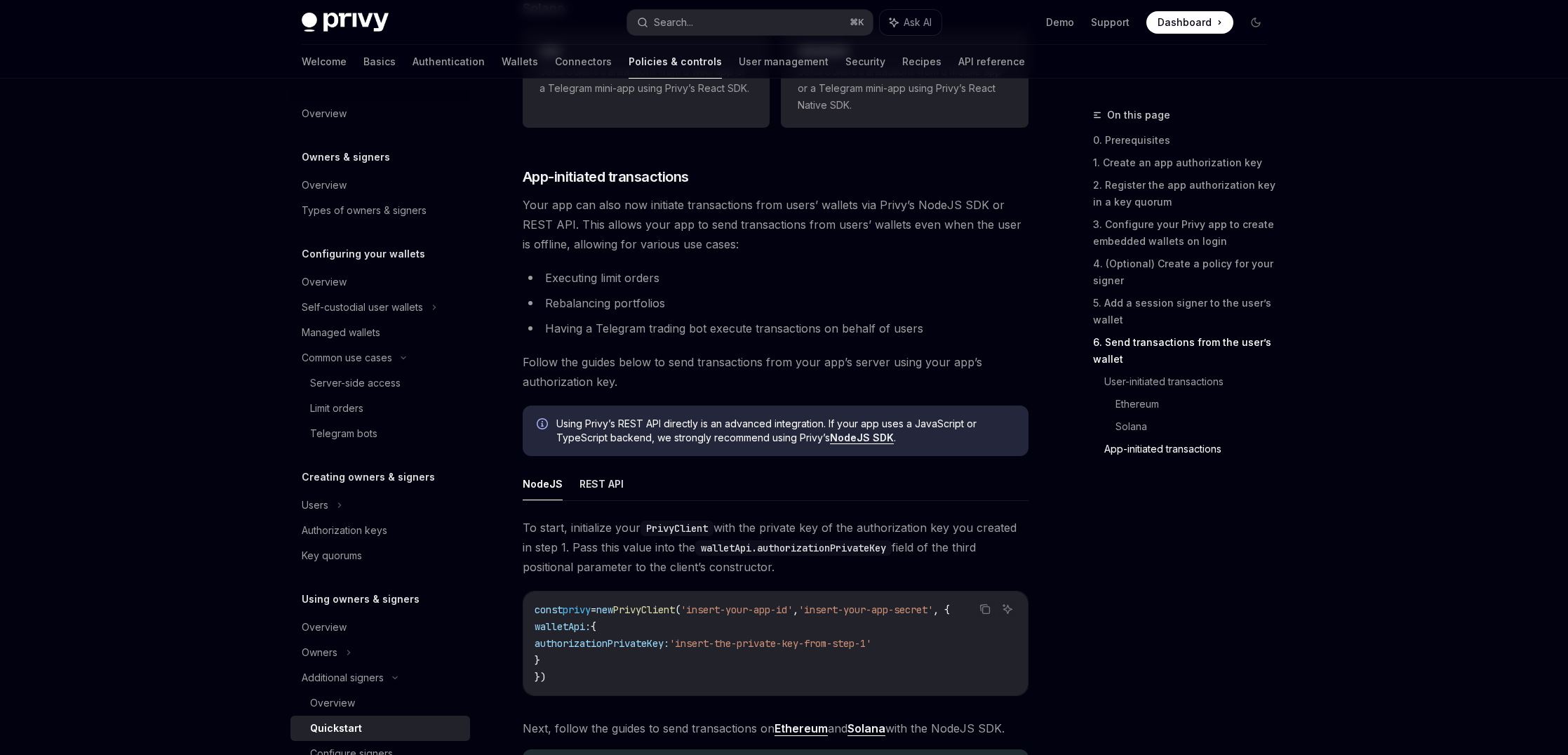
scroll to position [3330, 0]
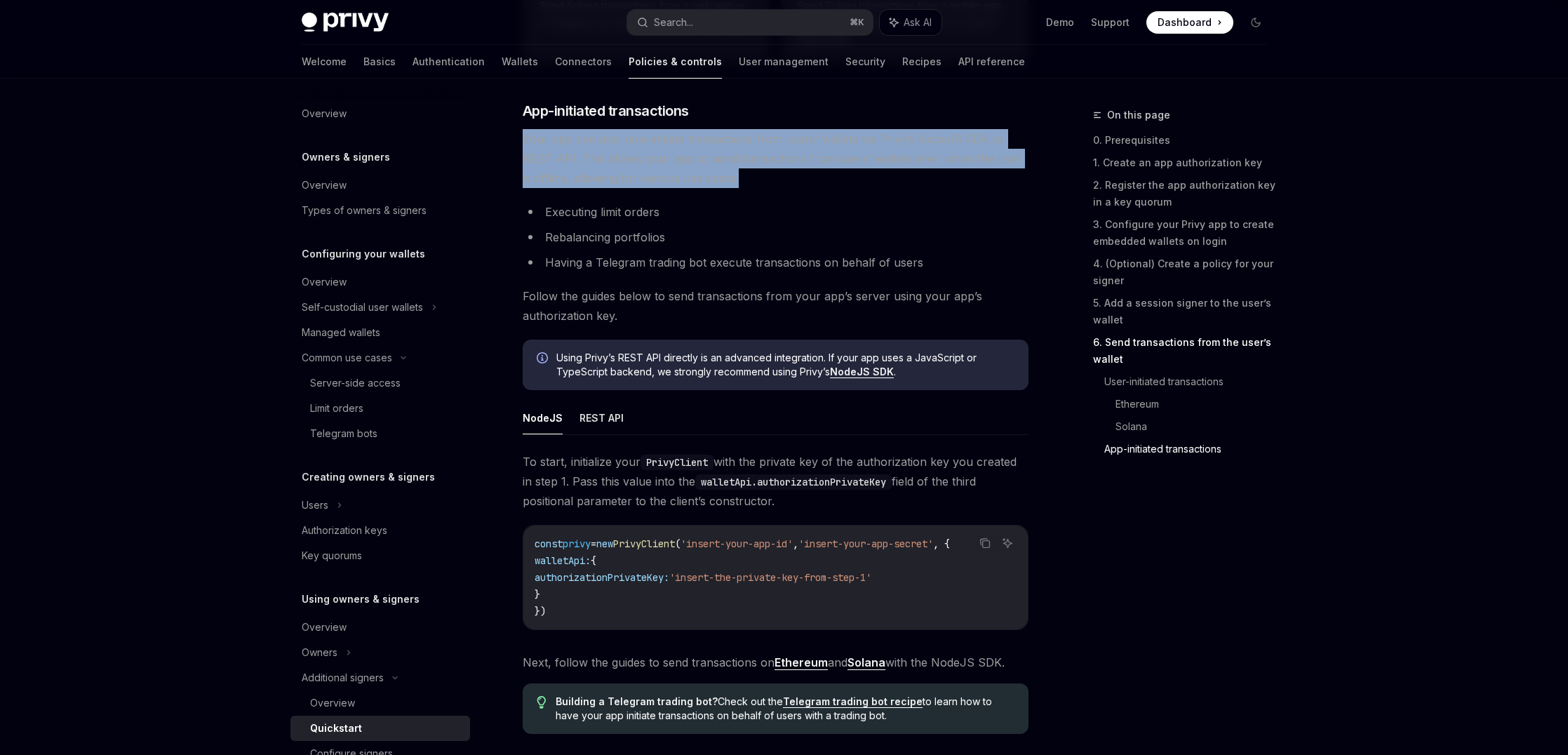
drag, startPoint x: 927, startPoint y: 120, endPoint x: 905, endPoint y: 174, distance: 58.3
click at [905, 174] on span "Your app can also now initiate transactions from users’ wallets via Privy’s Nod…" at bounding box center [775, 158] width 506 height 59
drag, startPoint x: 905, startPoint y: 174, endPoint x: 906, endPoint y: 124, distance: 50.0
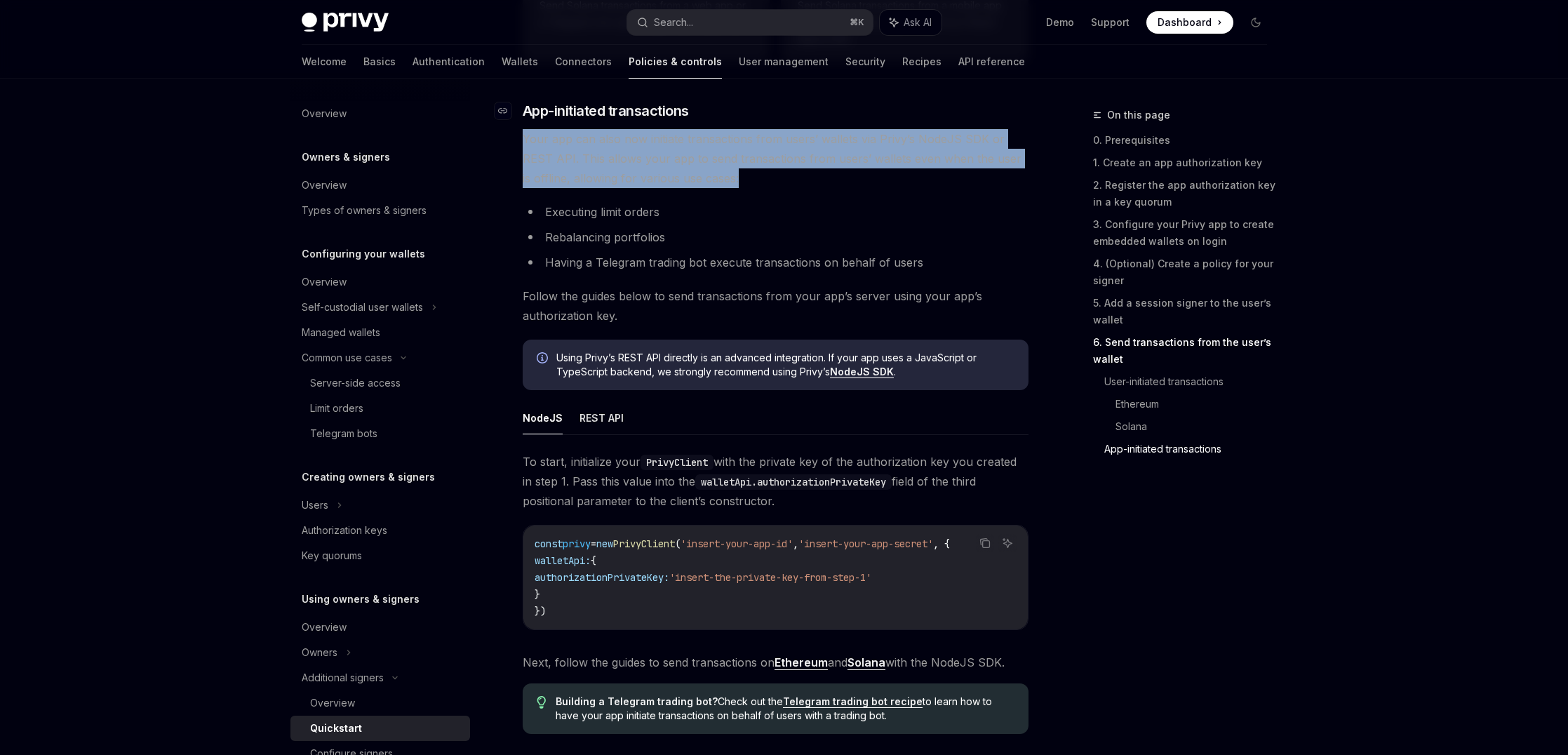
click at [906, 121] on h3 "​ App-initiated transactions" at bounding box center [775, 111] width 506 height 20
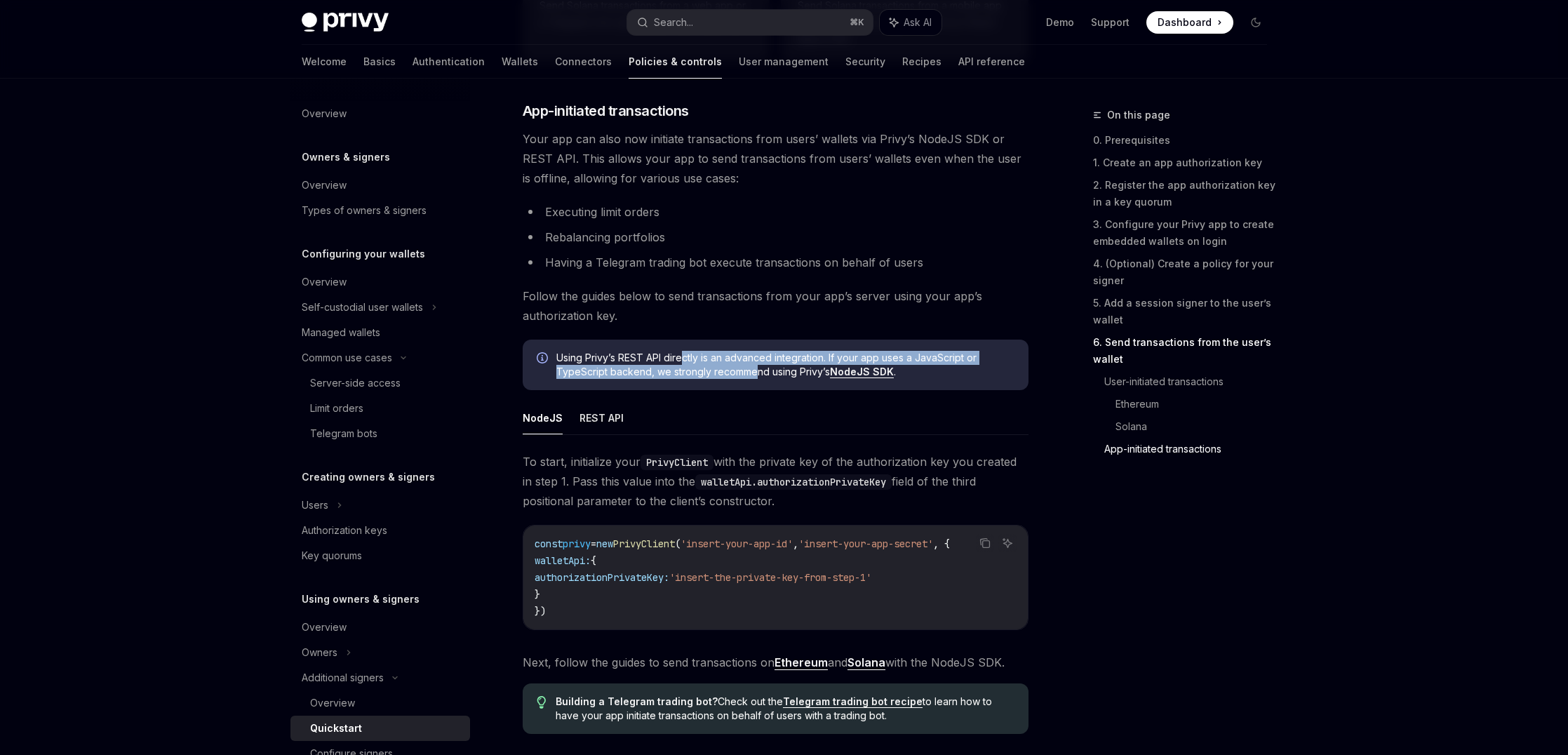
drag, startPoint x: 684, startPoint y: 364, endPoint x: 756, endPoint y: 375, distance: 72.8
click at [756, 375] on span "Using Privy’s REST API directly is an advanced integration. If your app uses a …" at bounding box center [785, 365] width 458 height 28
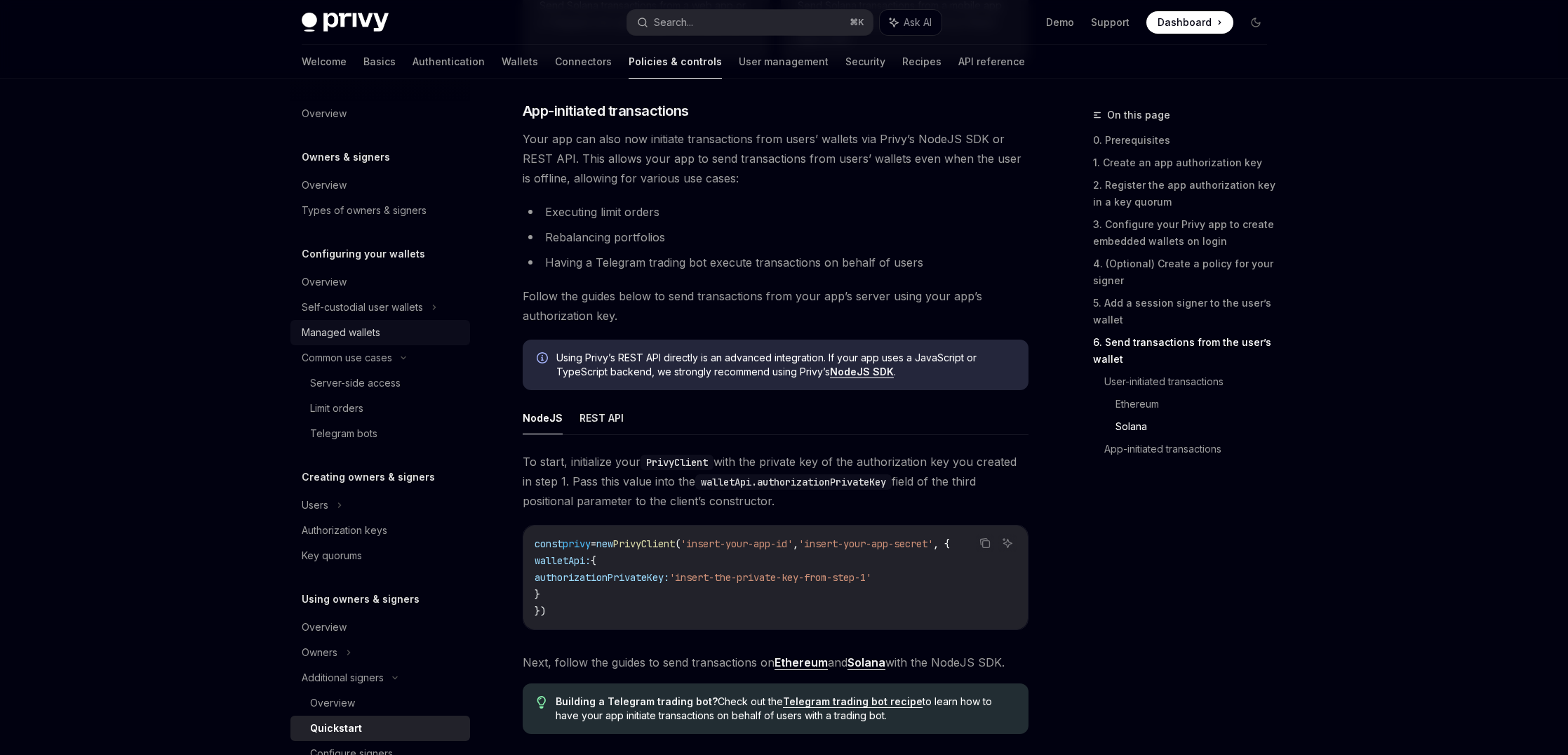
scroll to position [3303, 0]
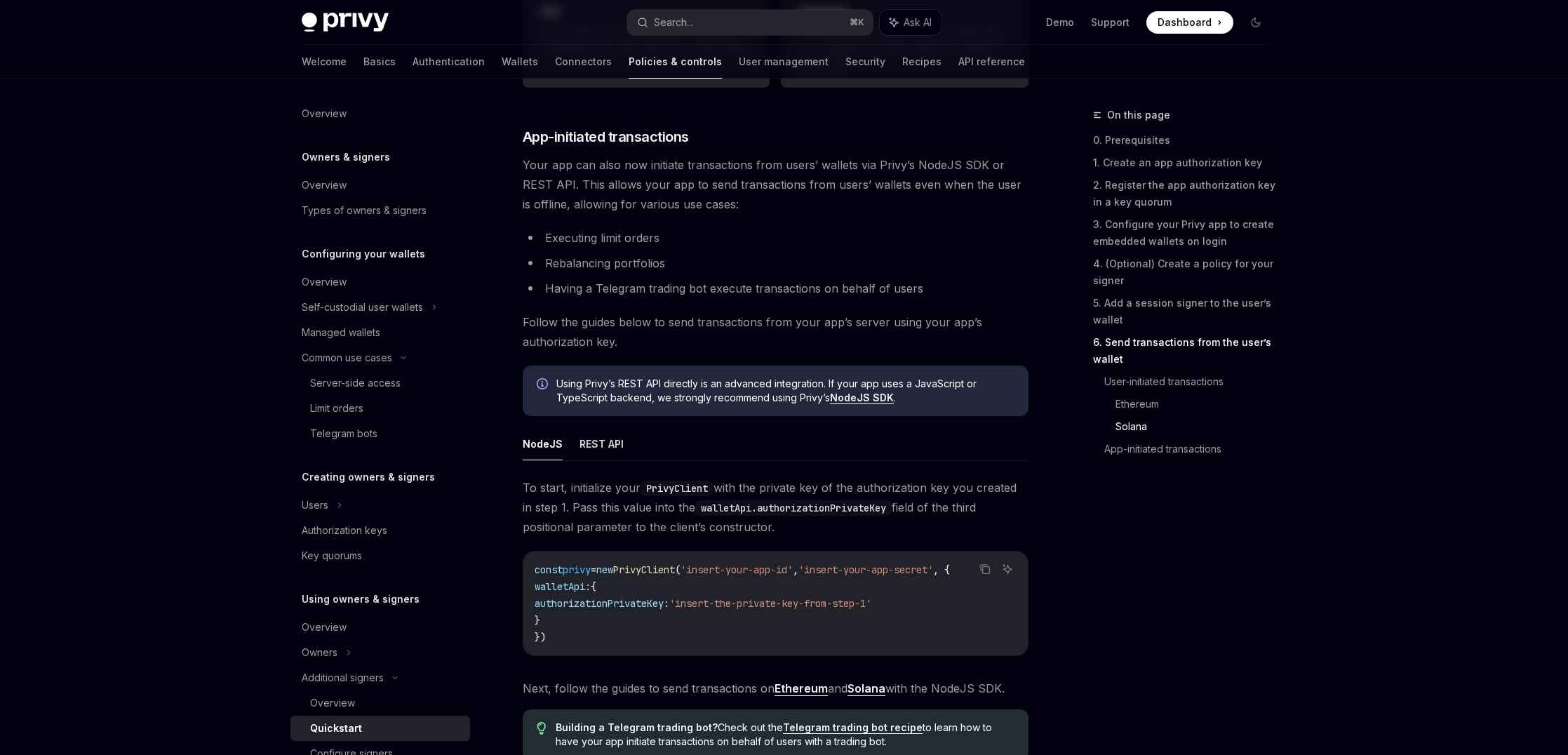
click at [783, 291] on li "Having a Telegram trading bot execute transactions on behalf of users" at bounding box center [775, 288] width 506 height 20
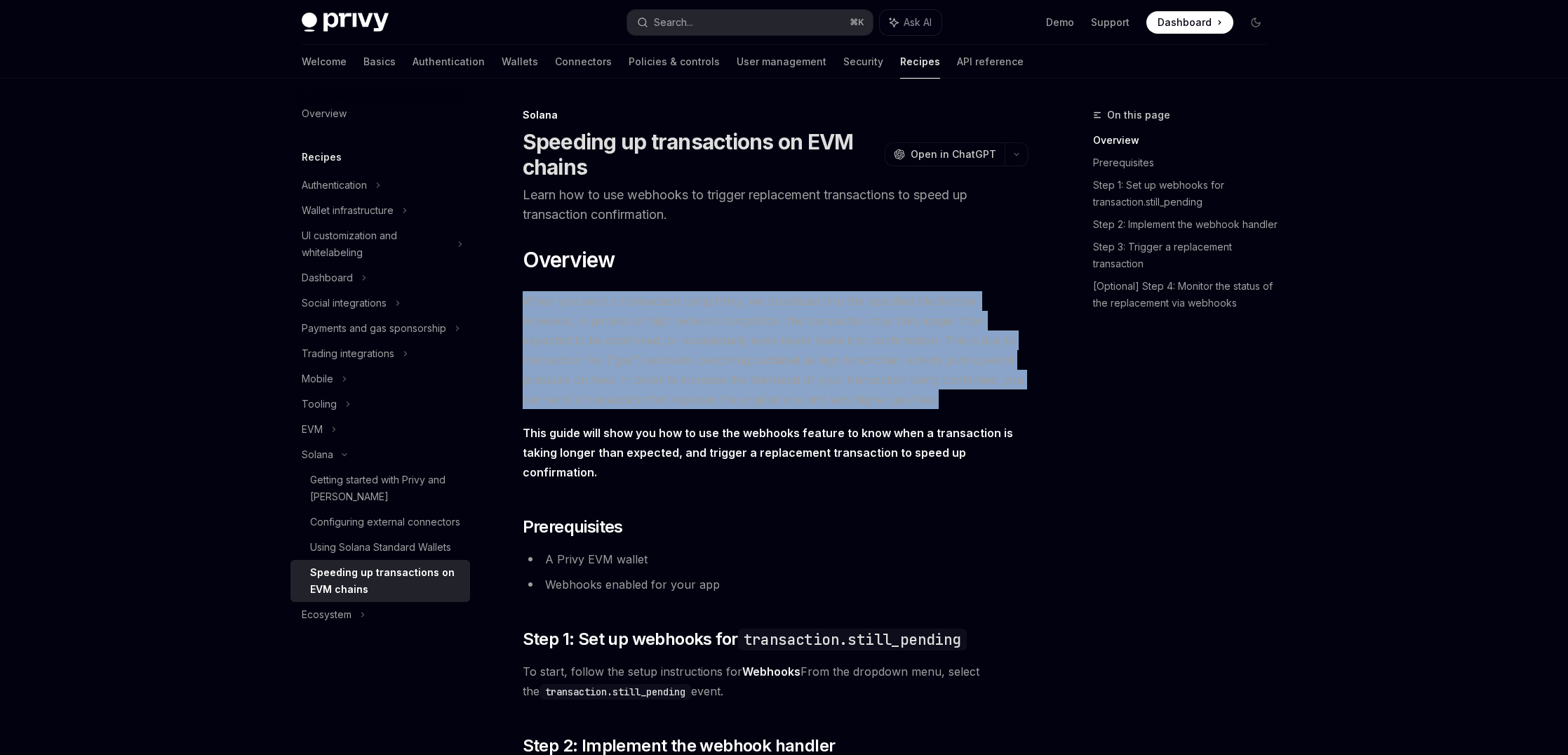
drag, startPoint x: 737, startPoint y: 276, endPoint x: 739, endPoint y: 410, distance: 134.0
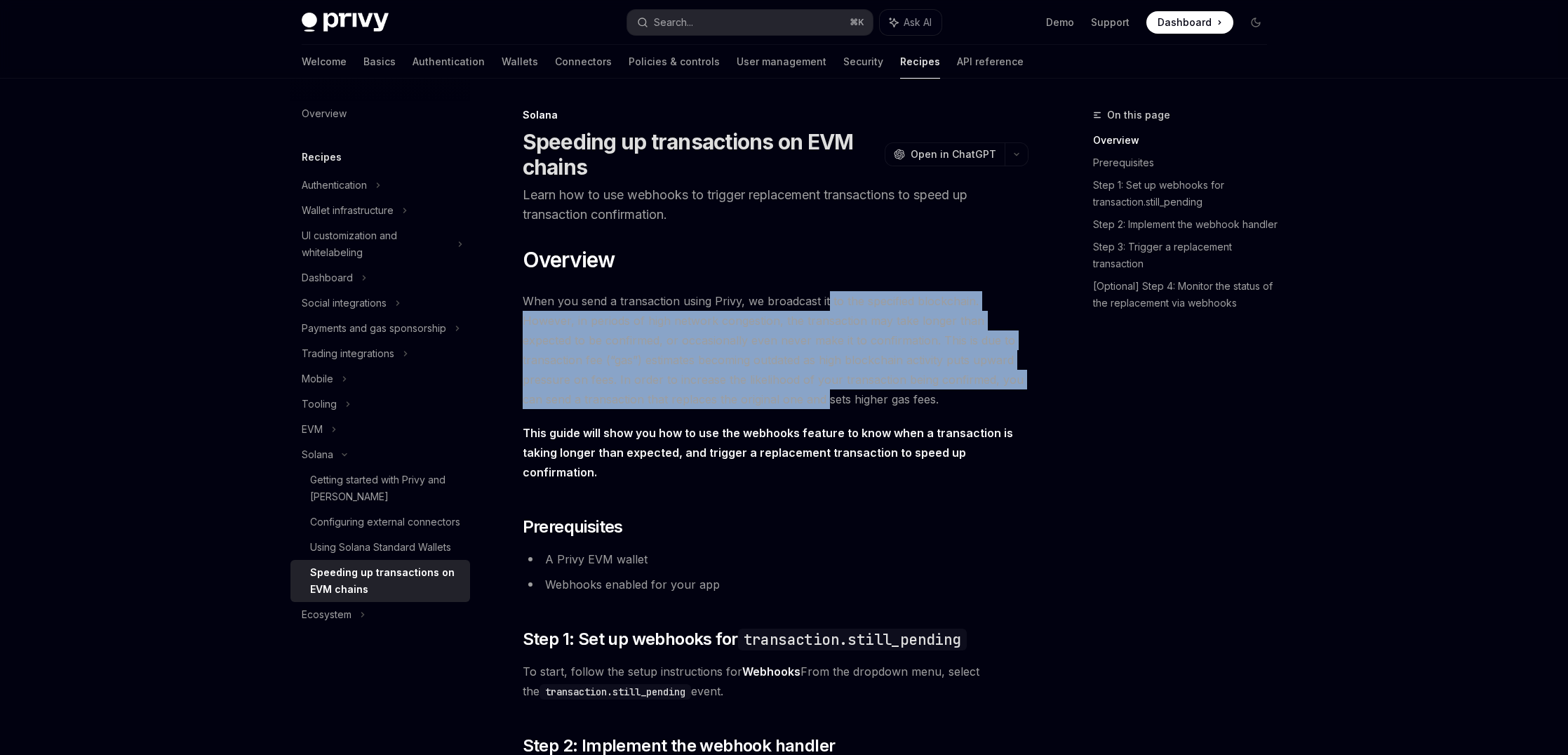
drag, startPoint x: 826, startPoint y: 406, endPoint x: 826, endPoint y: 299, distance: 107.0
click at [826, 299] on span "When you send a transaction using Privy, we broadcast it to the specified block…" at bounding box center [775, 350] width 506 height 118
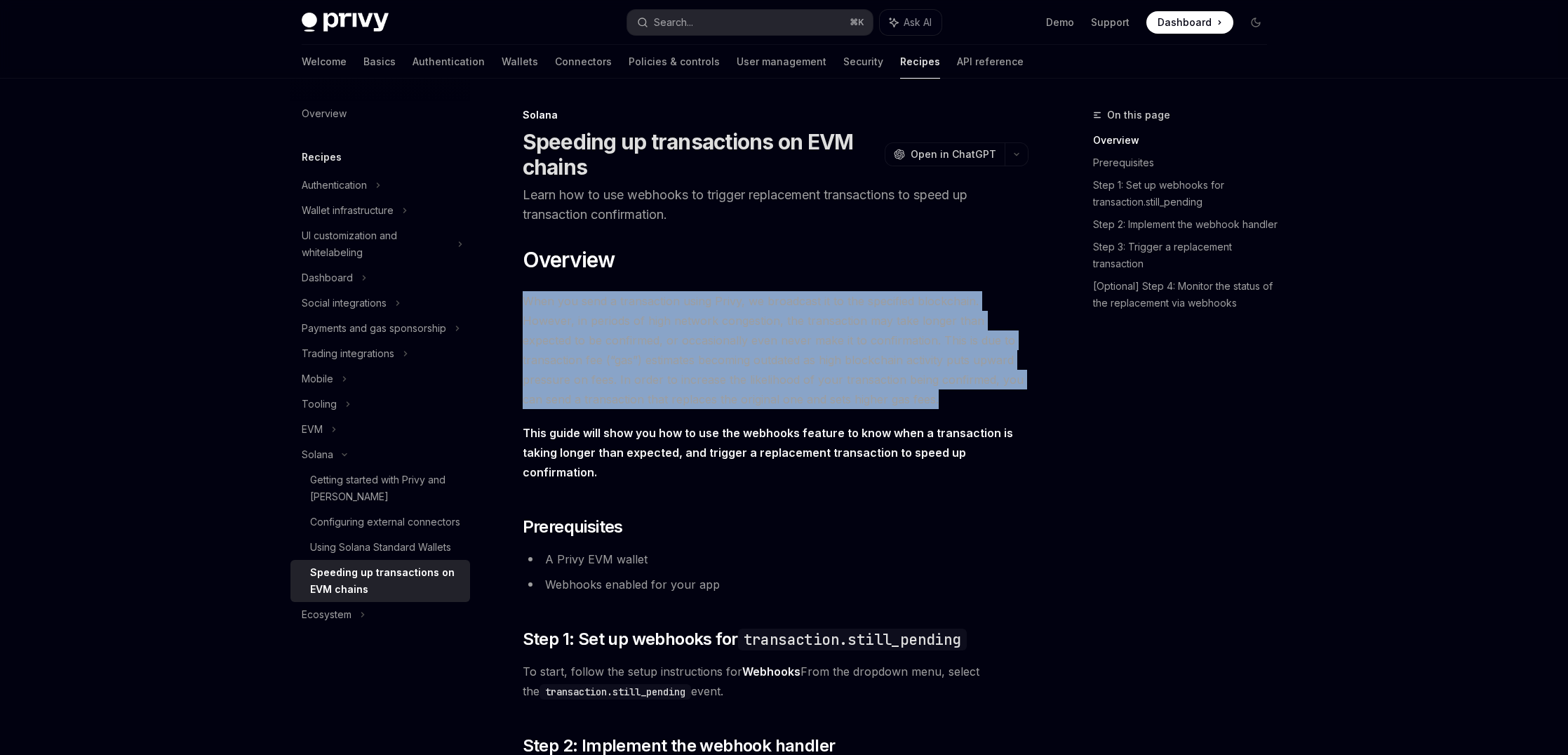
drag, startPoint x: 829, startPoint y: 281, endPoint x: 947, endPoint y: 414, distance: 177.8
drag, startPoint x: 952, startPoint y: 401, endPoint x: 952, endPoint y: 289, distance: 112.0
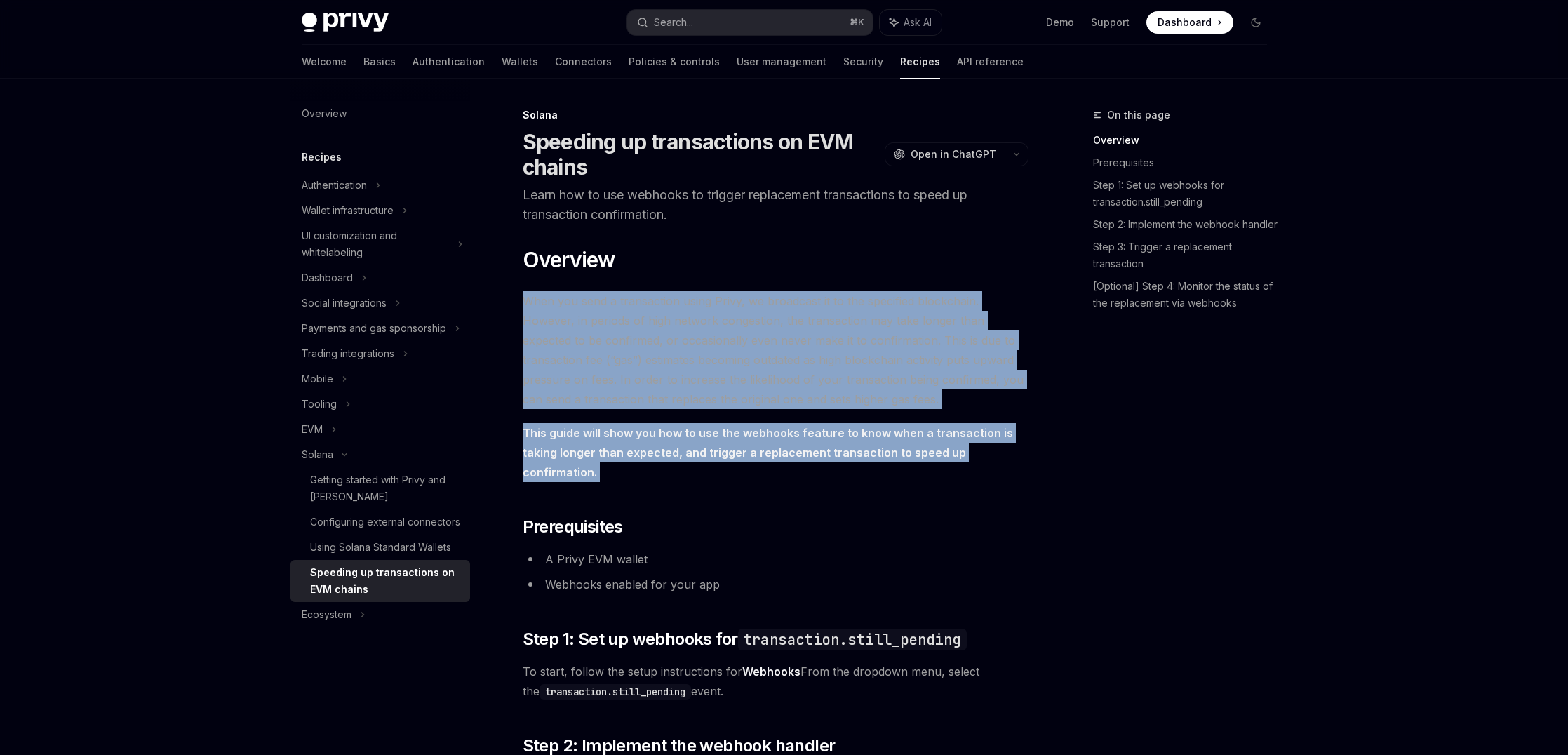
drag, startPoint x: 952, startPoint y: 289, endPoint x: 918, endPoint y: 464, distance: 178.3
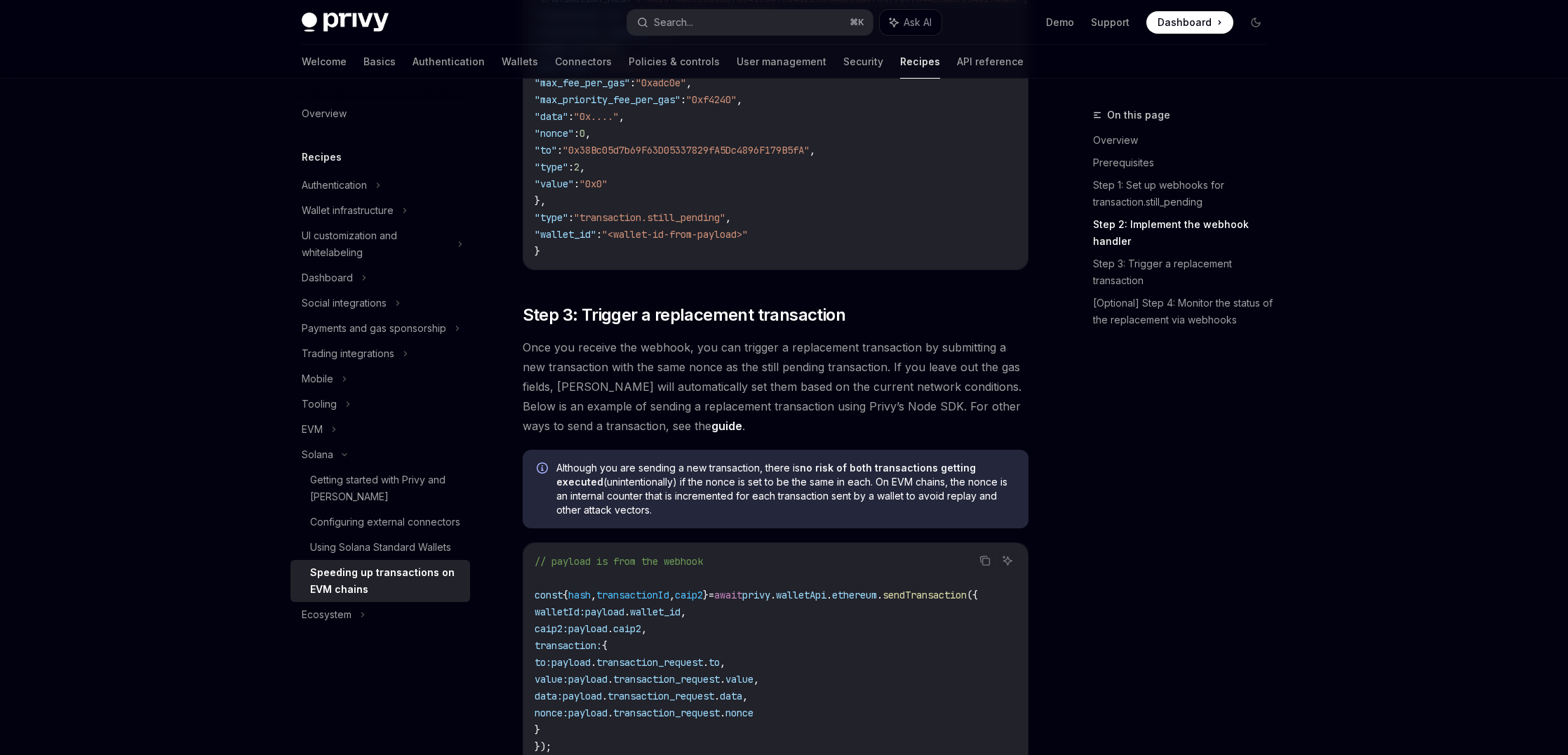
scroll to position [885, 0]
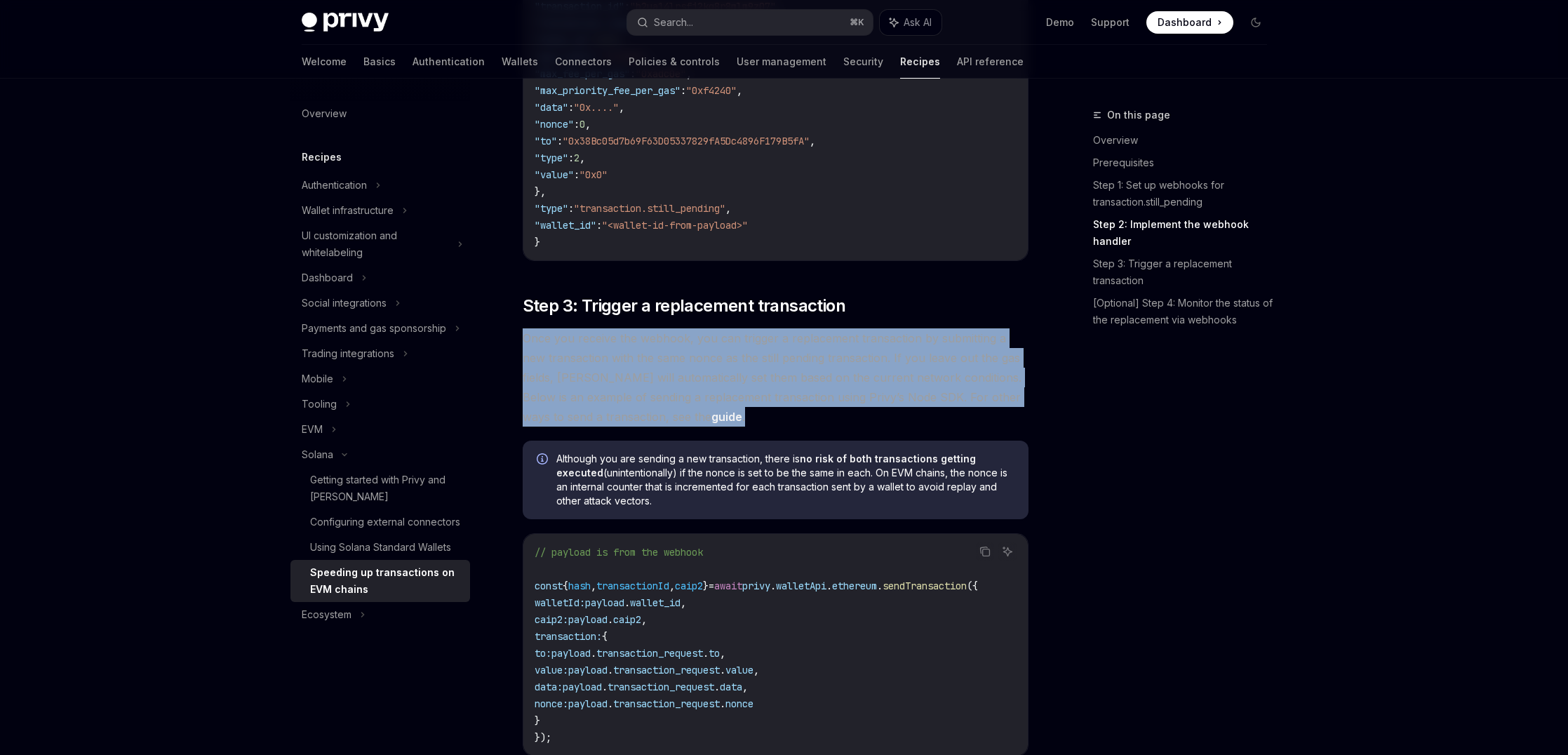
drag, startPoint x: 524, startPoint y: 321, endPoint x: 996, endPoint y: 393, distance: 477.5
click at [996, 393] on span "Once you receive the webhook, you can trigger a replacement transaction by subm…" at bounding box center [775, 377] width 506 height 98
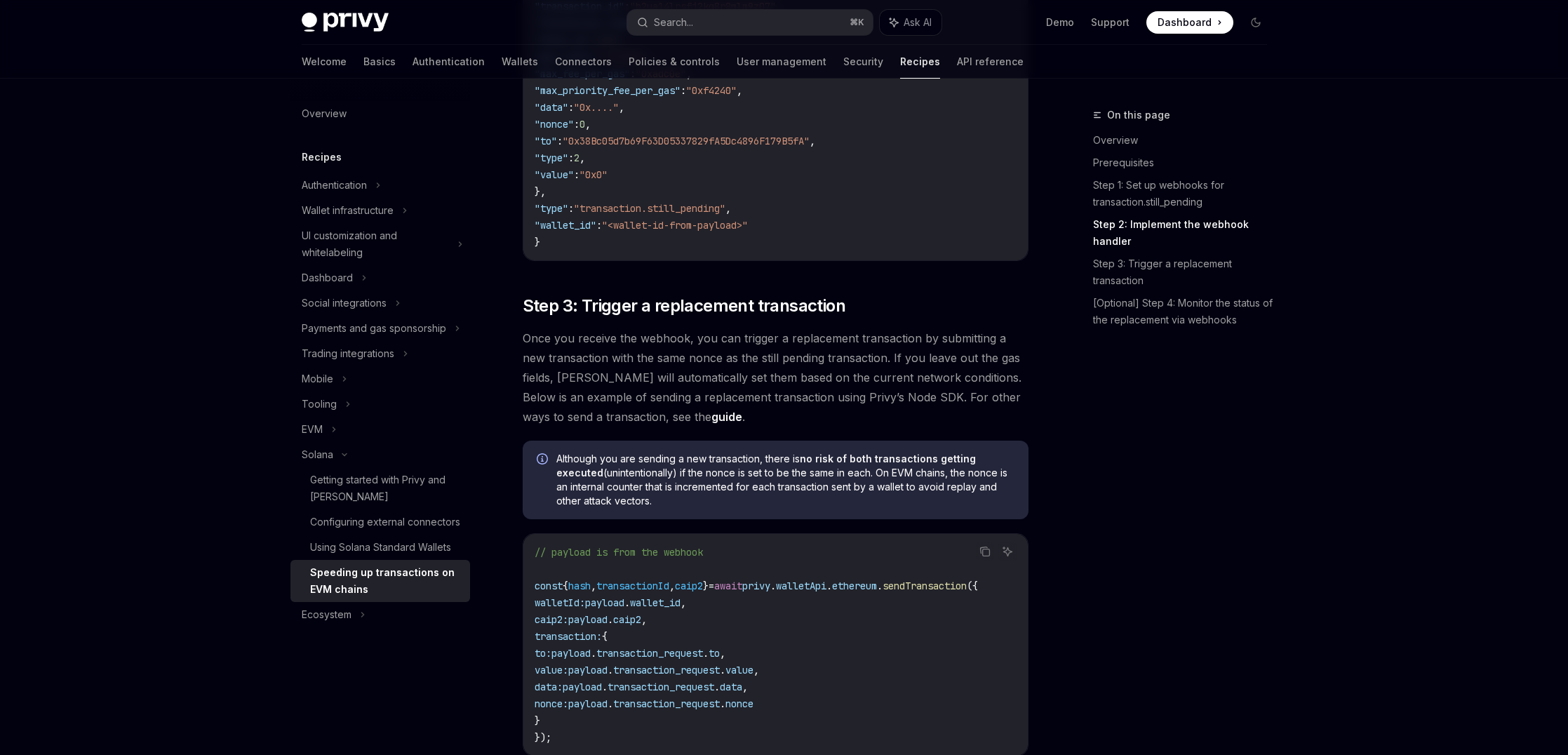
drag, startPoint x: 873, startPoint y: 431, endPoint x: 836, endPoint y: 495, distance: 73.9
click at [836, 495] on div "Although you are sending a new transaction, there is no risk of both transactio…" at bounding box center [775, 480] width 506 height 78
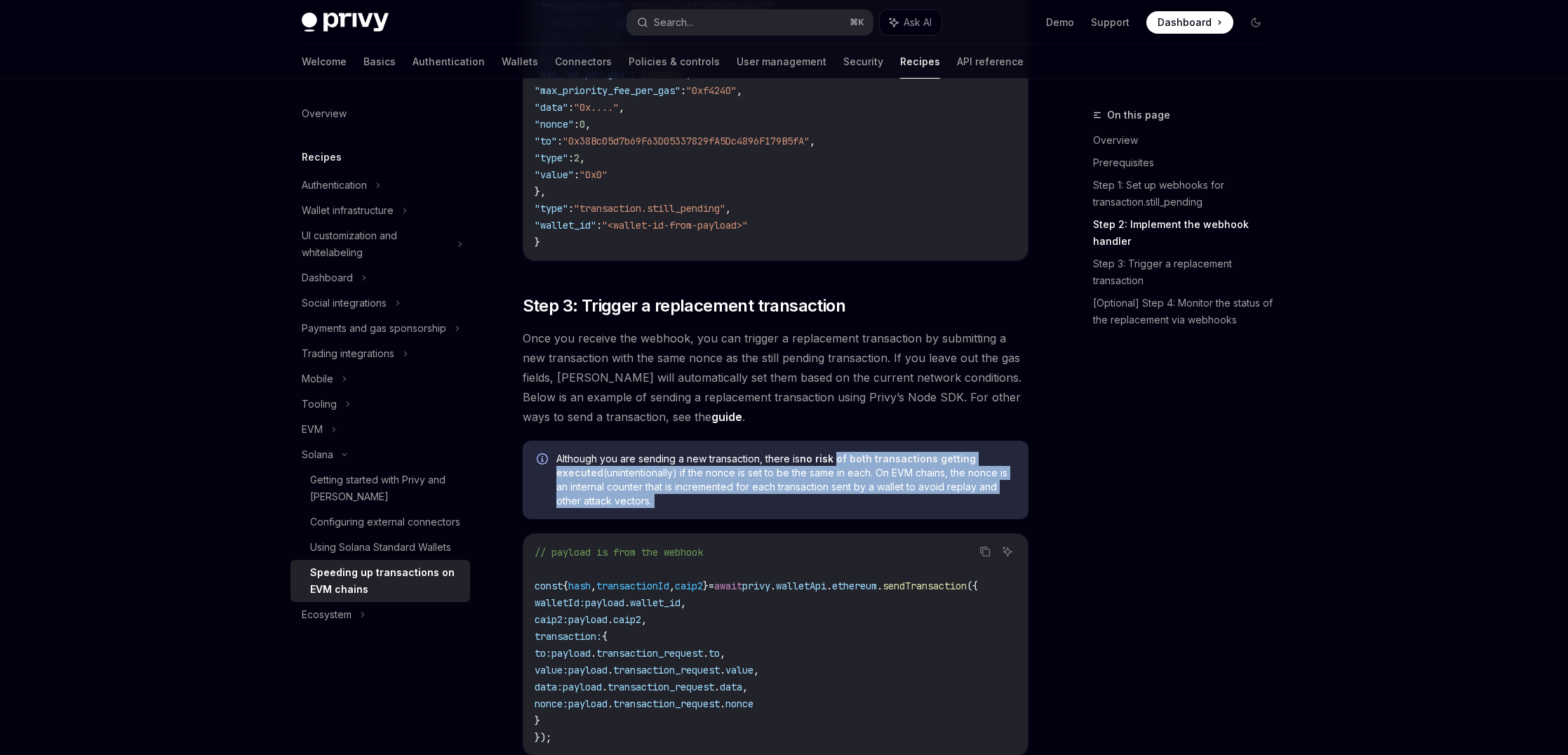
drag, startPoint x: 836, startPoint y: 495, endPoint x: 844, endPoint y: 438, distance: 57.6
click at [844, 441] on div "Although you are sending a new transaction, there is no risk of both transactio…" at bounding box center [775, 480] width 506 height 78
click at [844, 453] on strong "no risk of both transactions getting executed" at bounding box center [766, 465] width 419 height 26
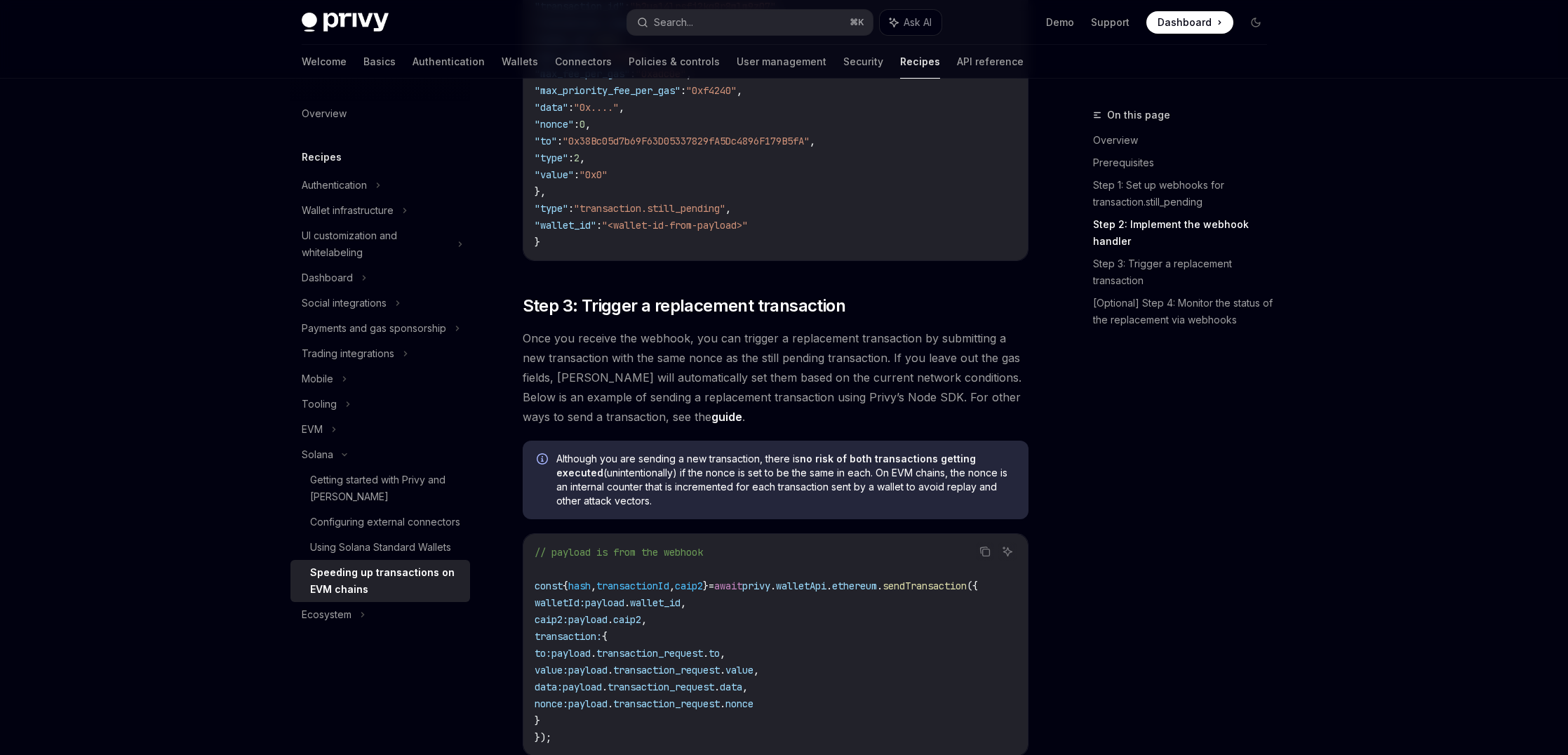
click at [755, 265] on div "​ Overview When you send a transaction using Privy, we broadcast it to the spec…" at bounding box center [775, 254] width 506 height 1785
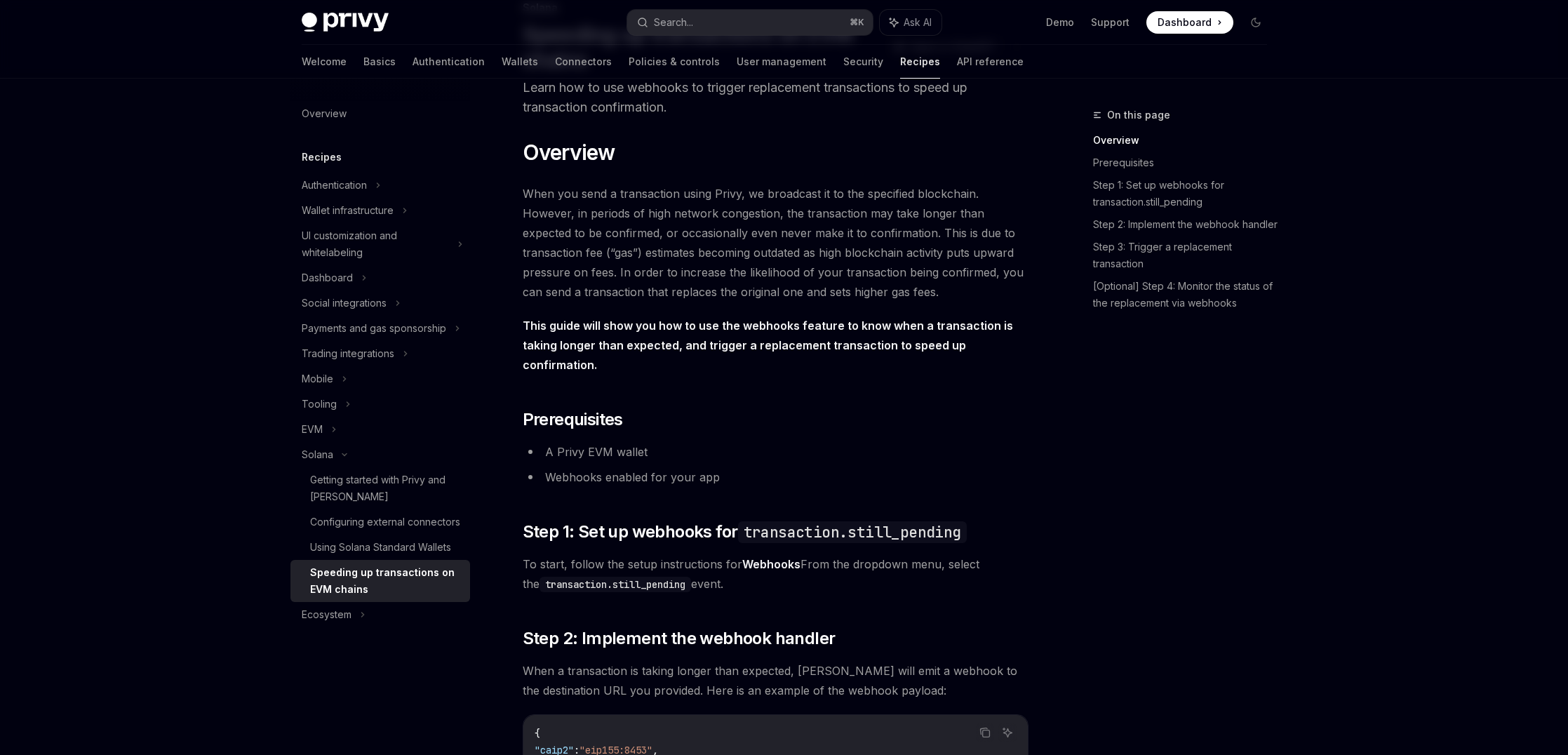
scroll to position [0, 0]
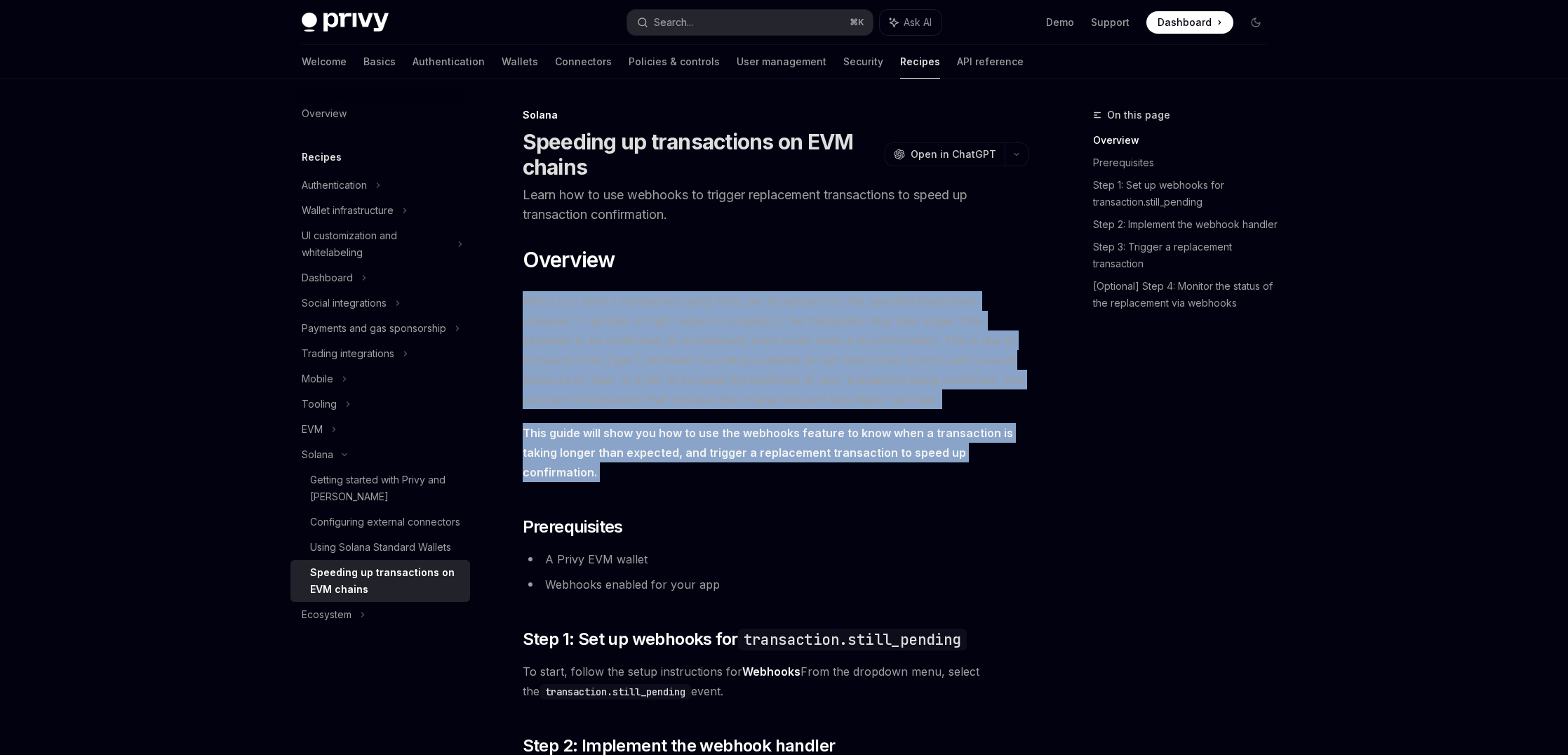
drag, startPoint x: 821, startPoint y: 276, endPoint x: 931, endPoint y: 476, distance: 228.3
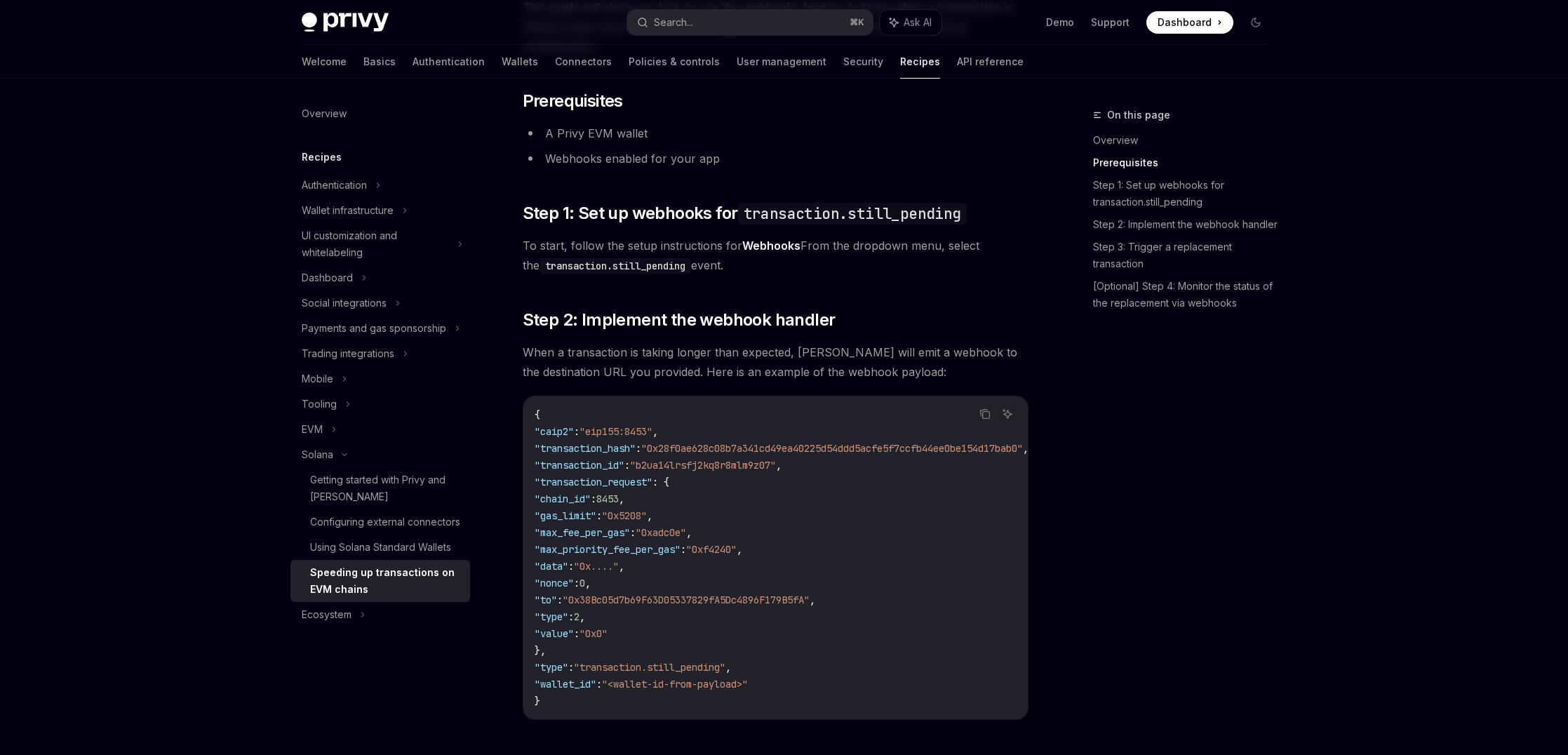
scroll to position [428, 0]
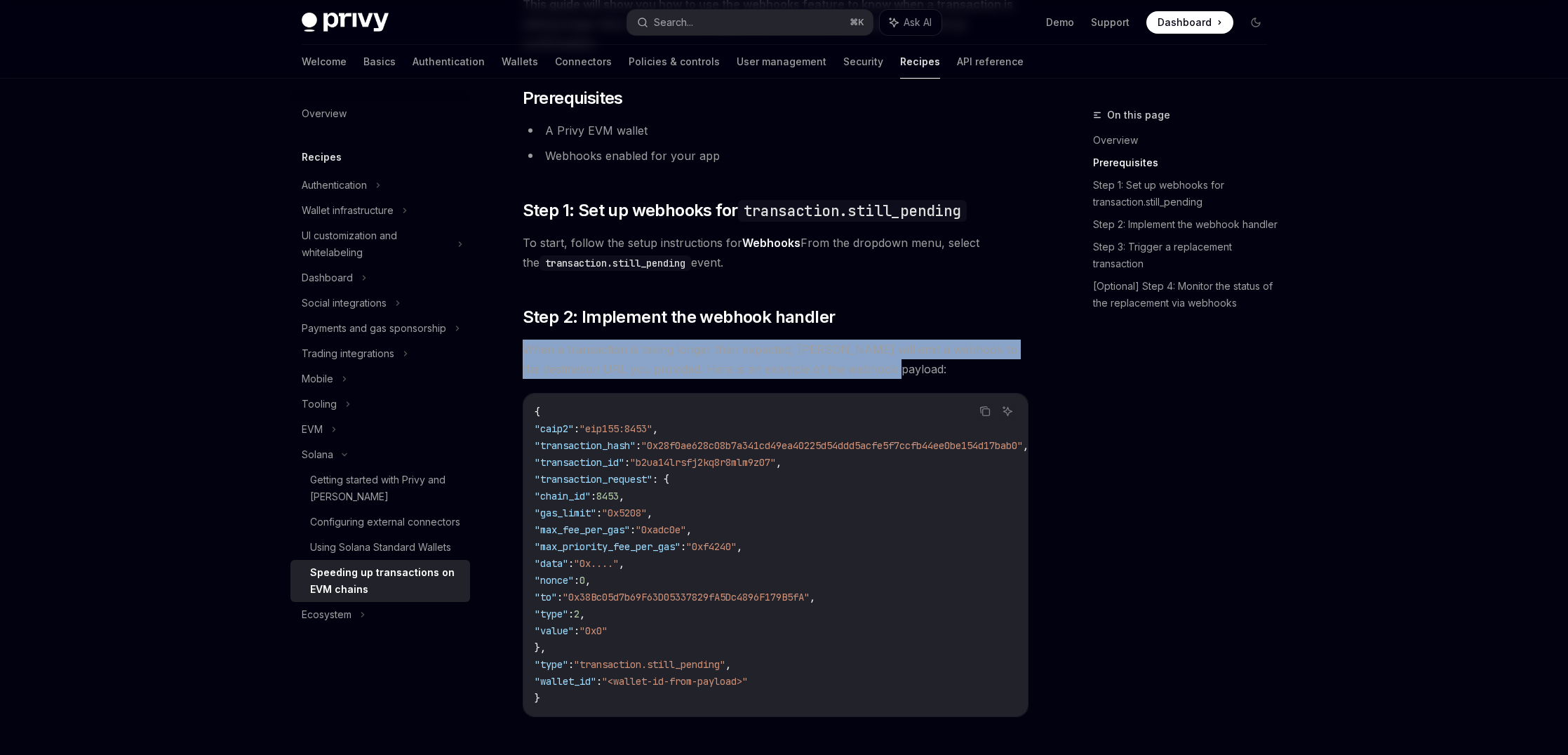
drag, startPoint x: 958, startPoint y: 310, endPoint x: 948, endPoint y: 347, distance: 38.3
click at [948, 347] on div "​ Overview When you send a transaction using Privy, we broadcast it to the spec…" at bounding box center [775, 710] width 506 height 1785
click at [948, 347] on span "When a transaction is taking longer than expected, [PERSON_NAME] will emit a we…" at bounding box center [775, 360] width 506 height 40
drag, startPoint x: 948, startPoint y: 347, endPoint x: 948, endPoint y: 297, distance: 50.0
click at [948, 297] on div "​ Overview When you send a transaction using Privy, we broadcast it to the spec…" at bounding box center [775, 710] width 506 height 1785
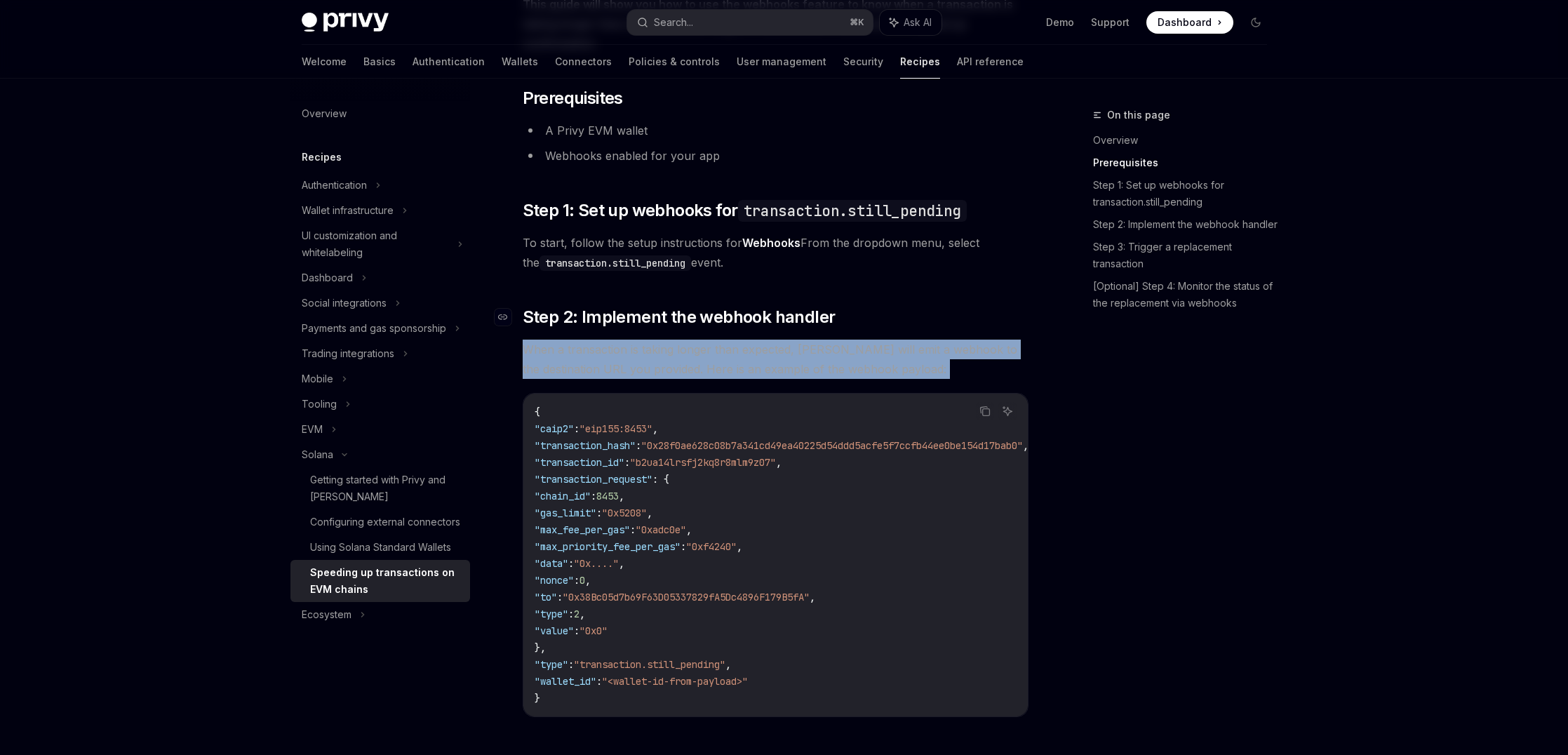
click at [948, 306] on h2 "​ Step 2: Implement the webhook handler" at bounding box center [775, 317] width 506 height 23
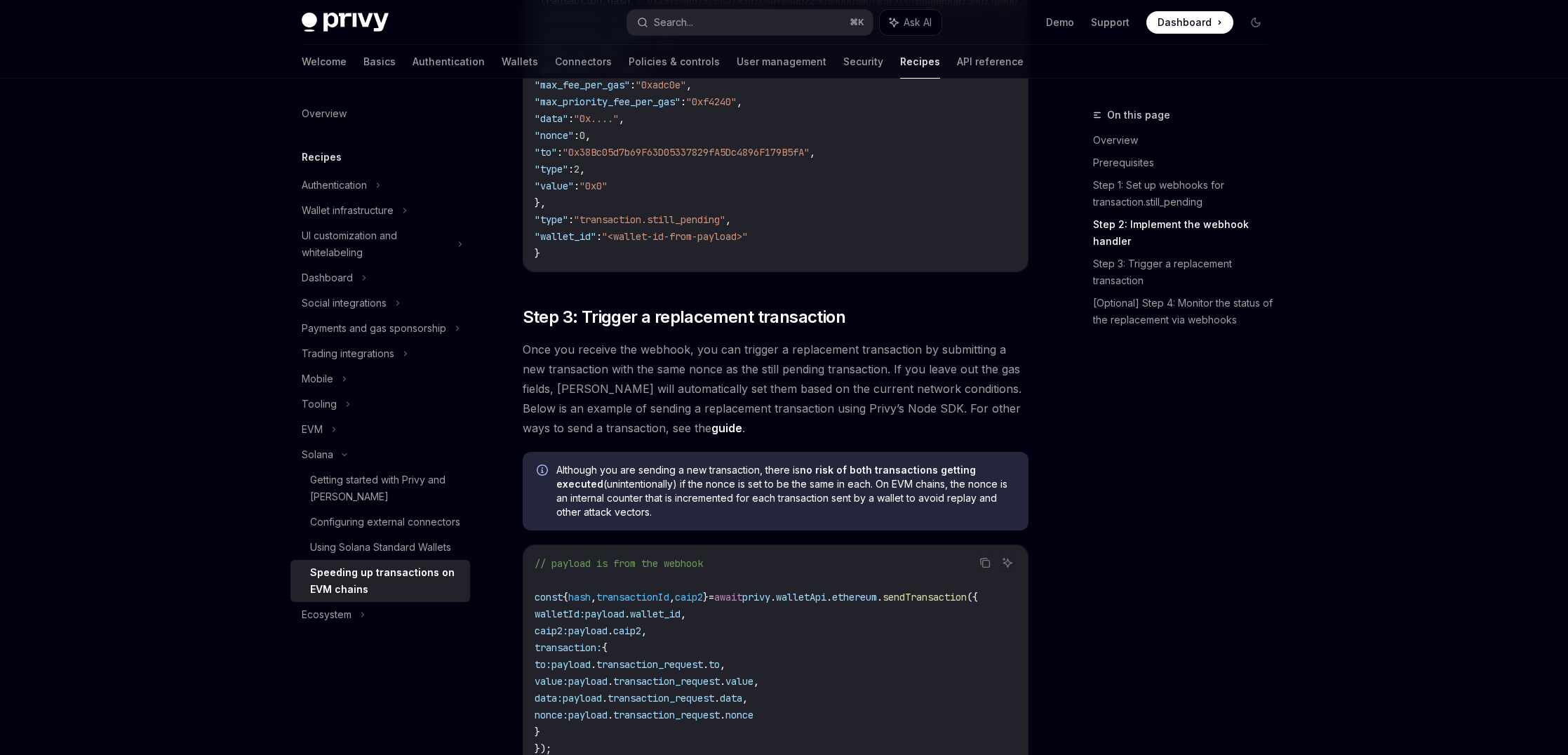
scroll to position [876, 0]
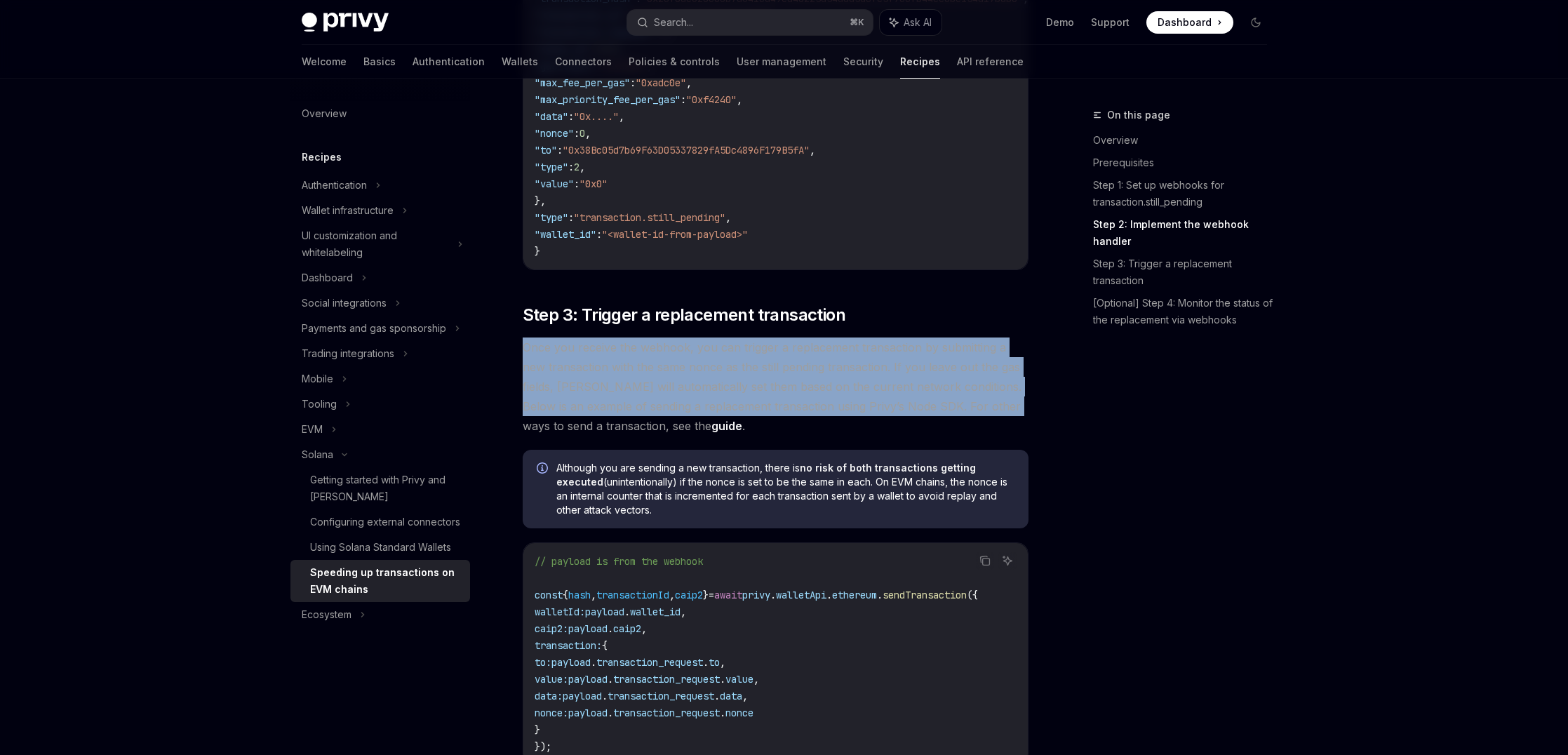
drag, startPoint x: 948, startPoint y: 297, endPoint x: 952, endPoint y: 391, distance: 94.1
click at [952, 391] on div "​ Overview When you send a transaction using Privy, we broadcast it to the spec…" at bounding box center [775, 263] width 506 height 1785
click at [952, 391] on span "Once you receive the webhook, you can trigger a replacement transaction by subm…" at bounding box center [775, 387] width 506 height 98
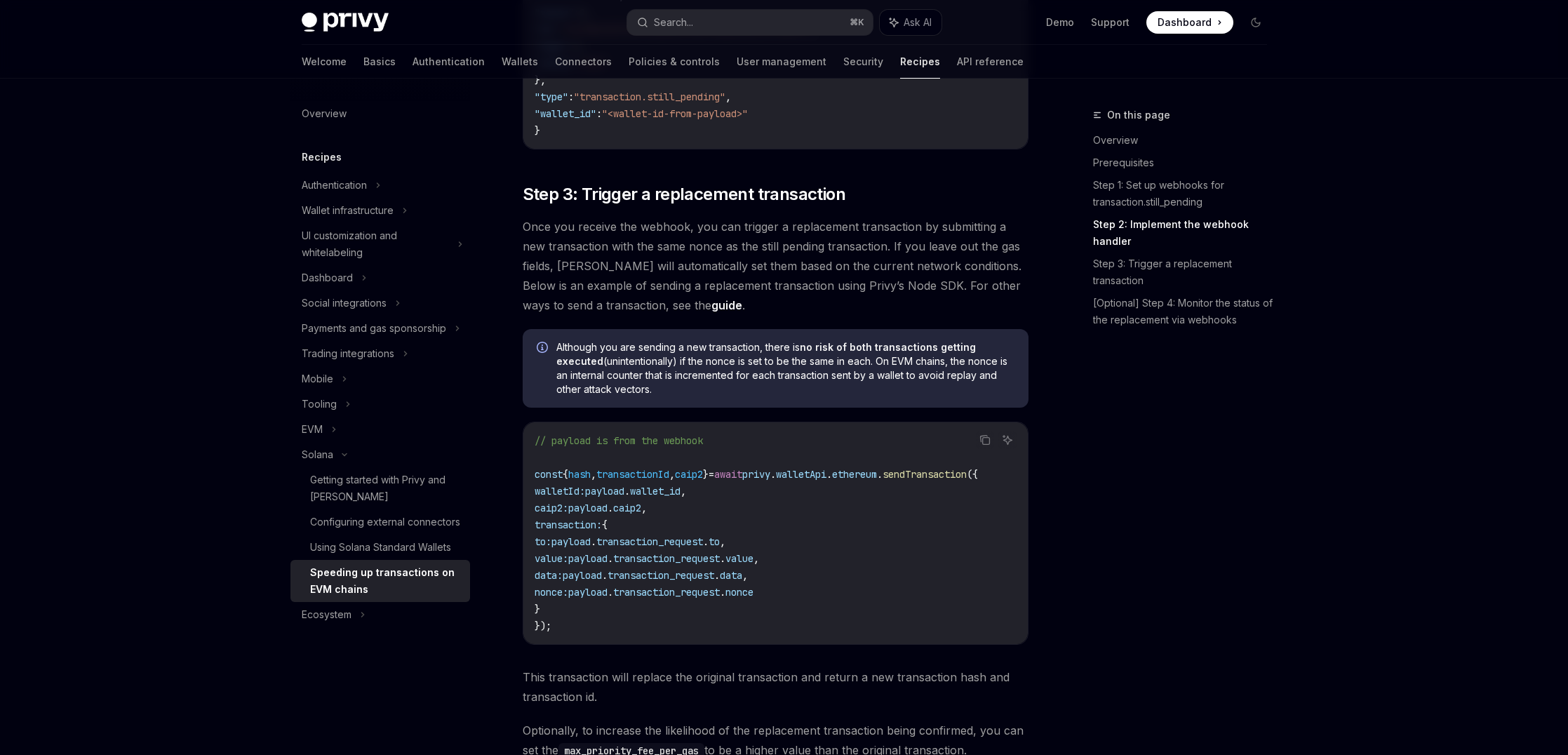
scroll to position [1003, 0]
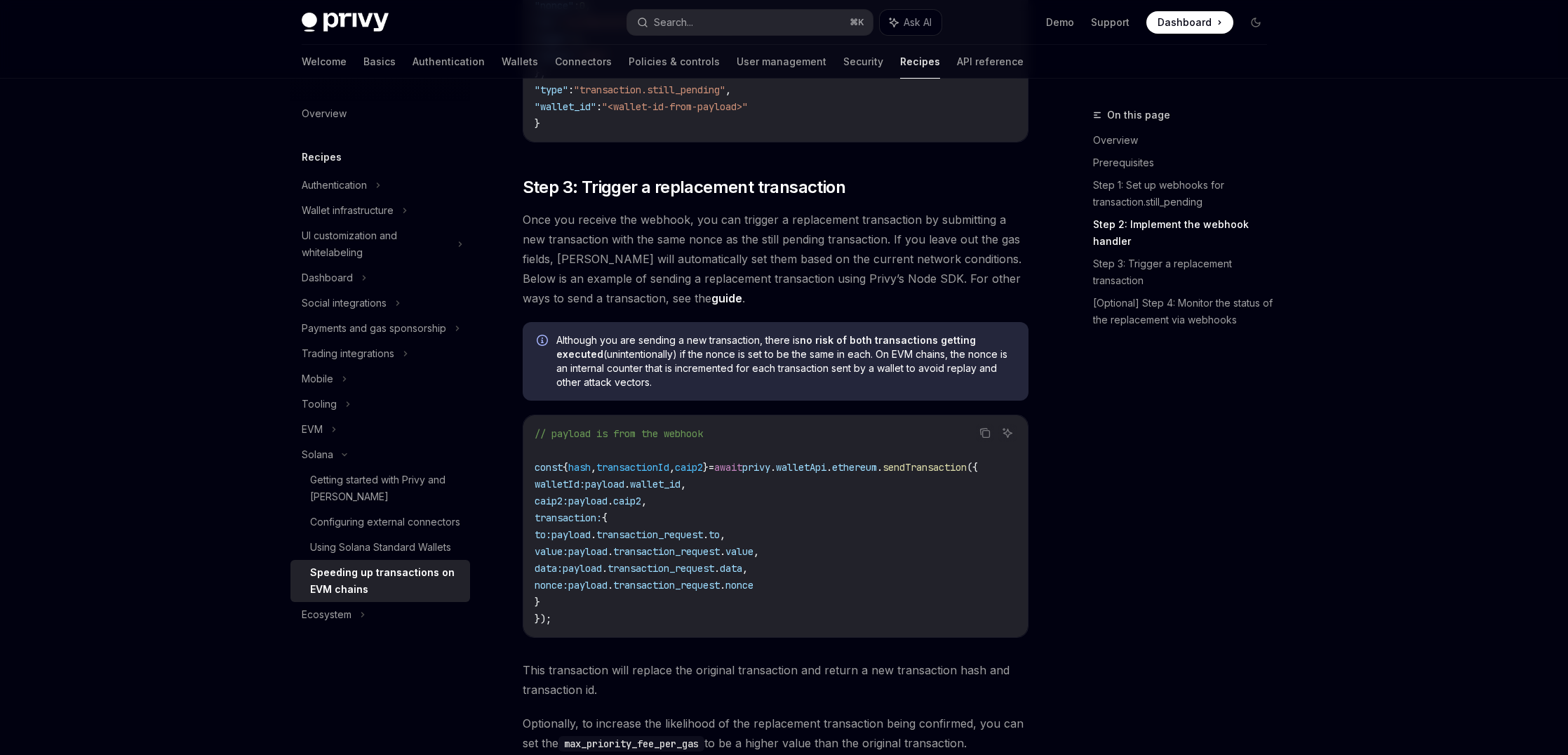
drag, startPoint x: 930, startPoint y: 310, endPoint x: 901, endPoint y: 374, distance: 70.3
click at [901, 374] on div "Although you are sending a new transaction, there is no risk of both transactio…" at bounding box center [775, 361] width 506 height 78
click at [901, 374] on span "Although you are sending a new transaction, there is no risk of both transactio…" at bounding box center [785, 361] width 458 height 56
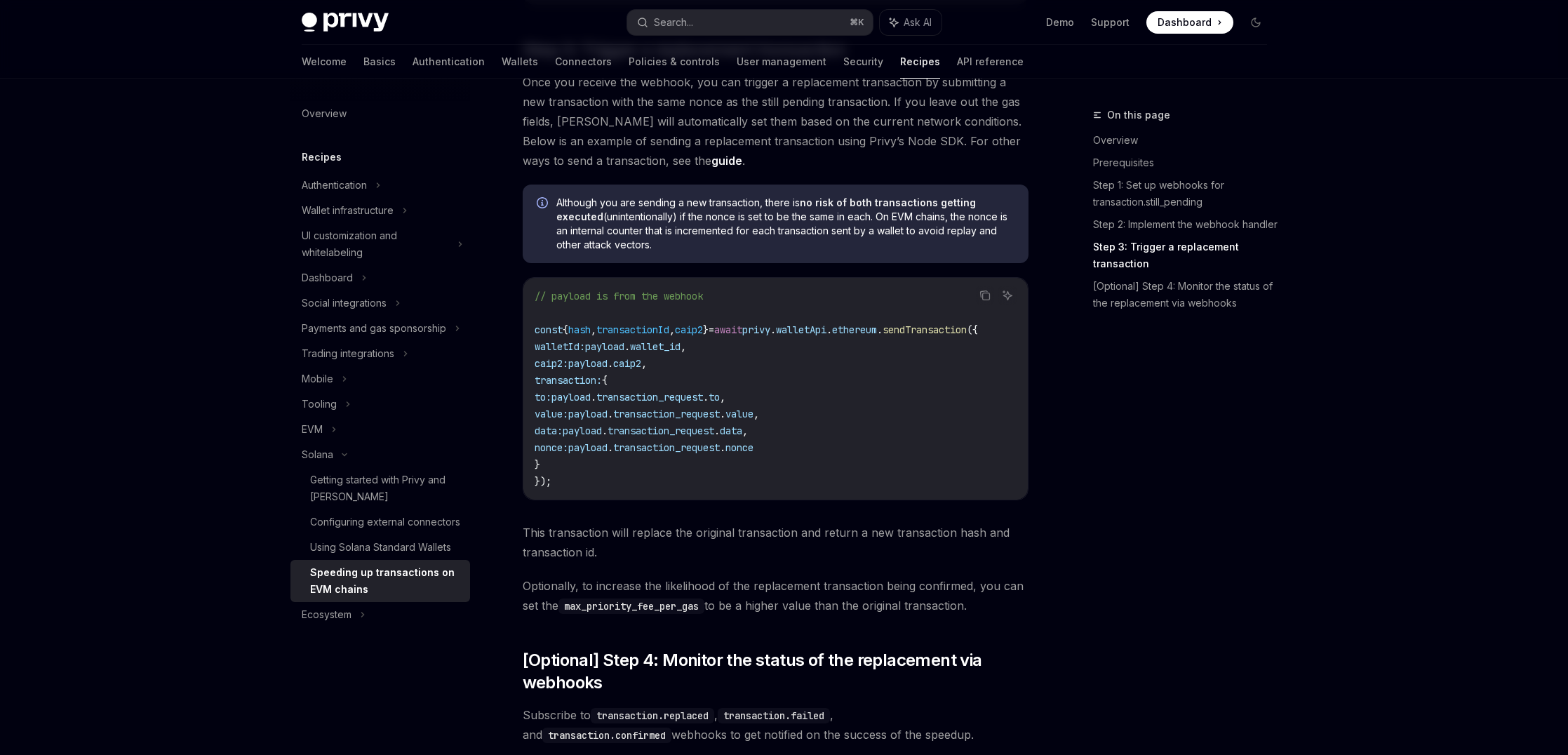
scroll to position [1321, 0]
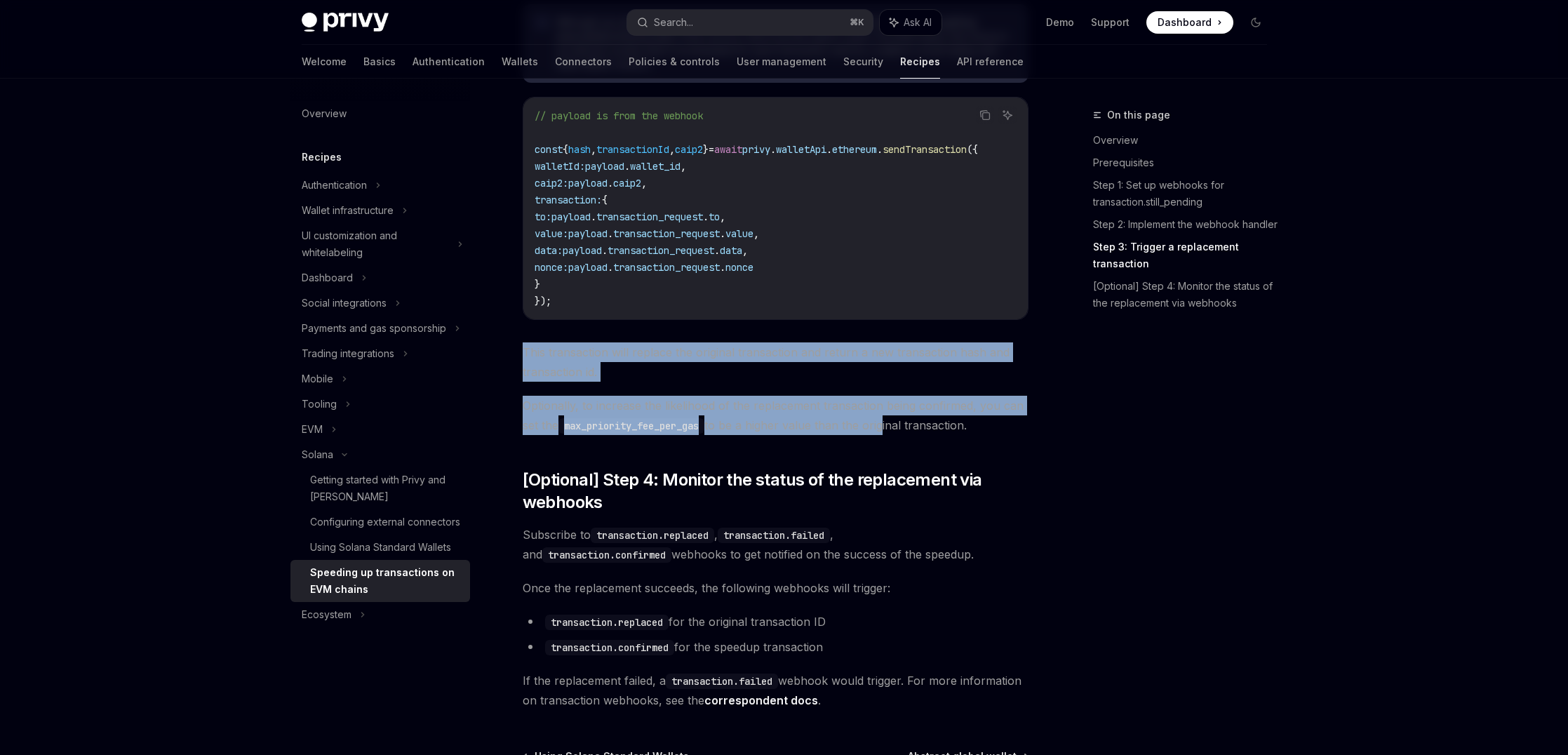
drag, startPoint x: 903, startPoint y: 316, endPoint x: 887, endPoint y: 410, distance: 95.4
click at [887, 410] on span "Optionally, to increase the likelihood of the replacement transaction being con…" at bounding box center [775, 415] width 506 height 40
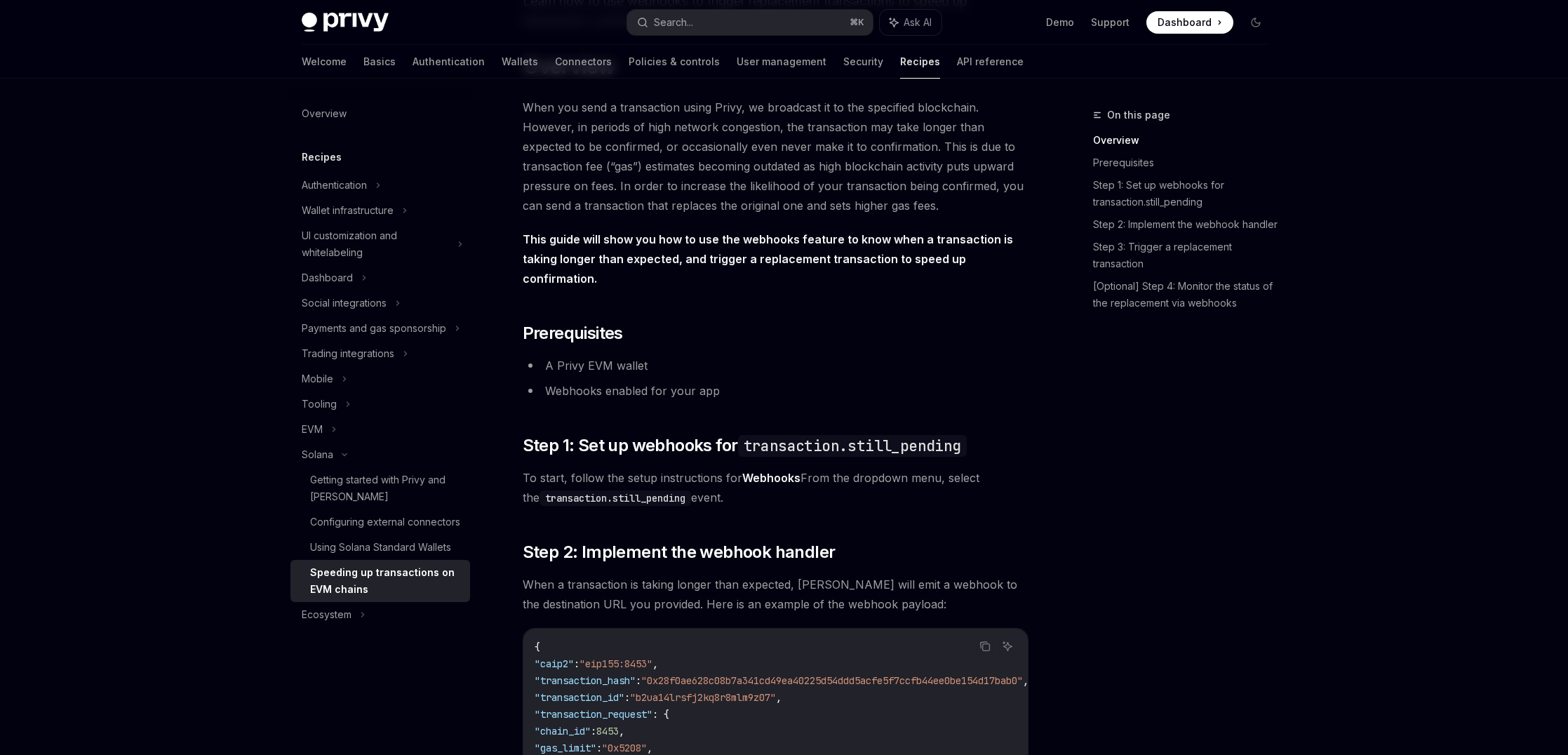
scroll to position [0, 0]
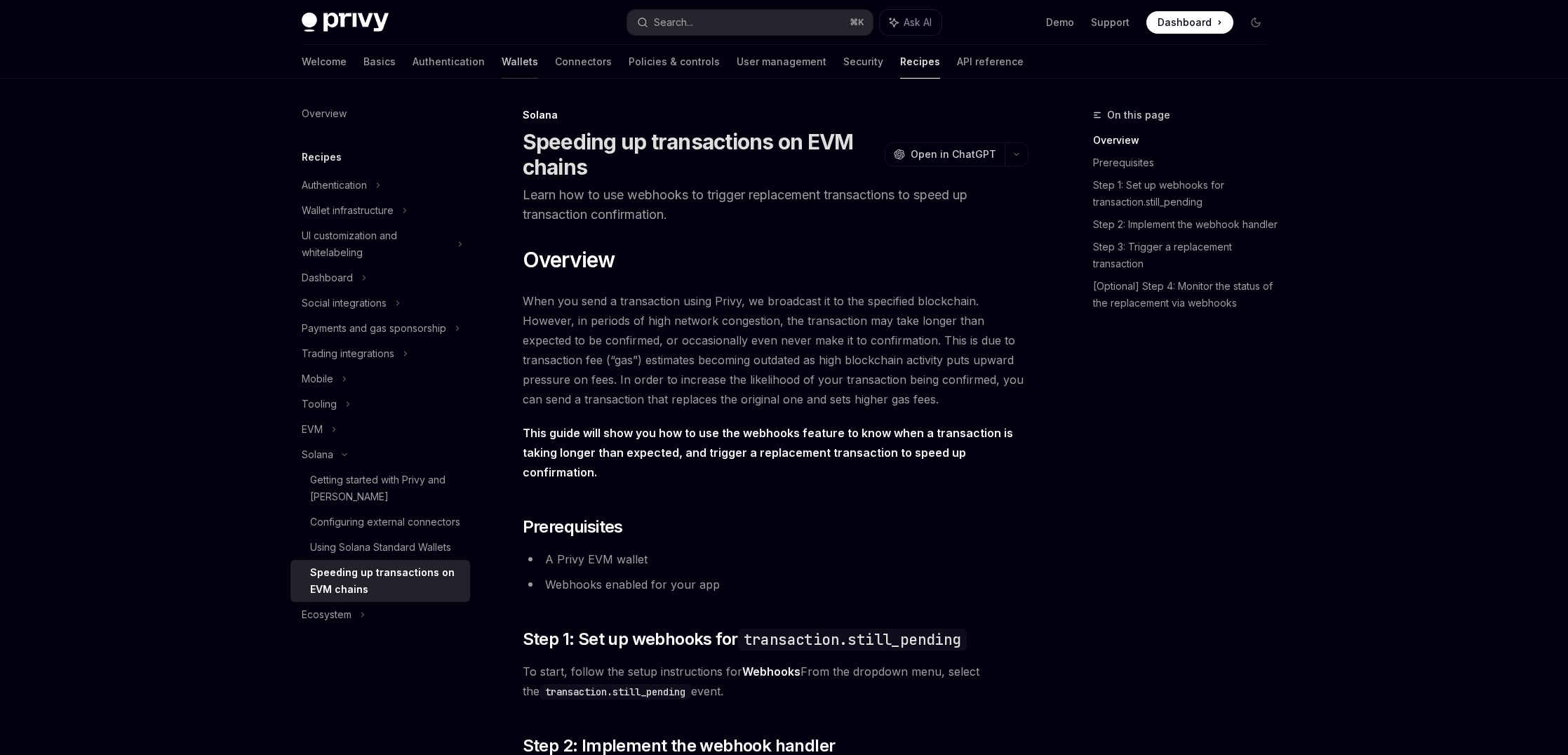
click at [501, 66] on link "Wallets" at bounding box center [520, 62] width 37 height 34
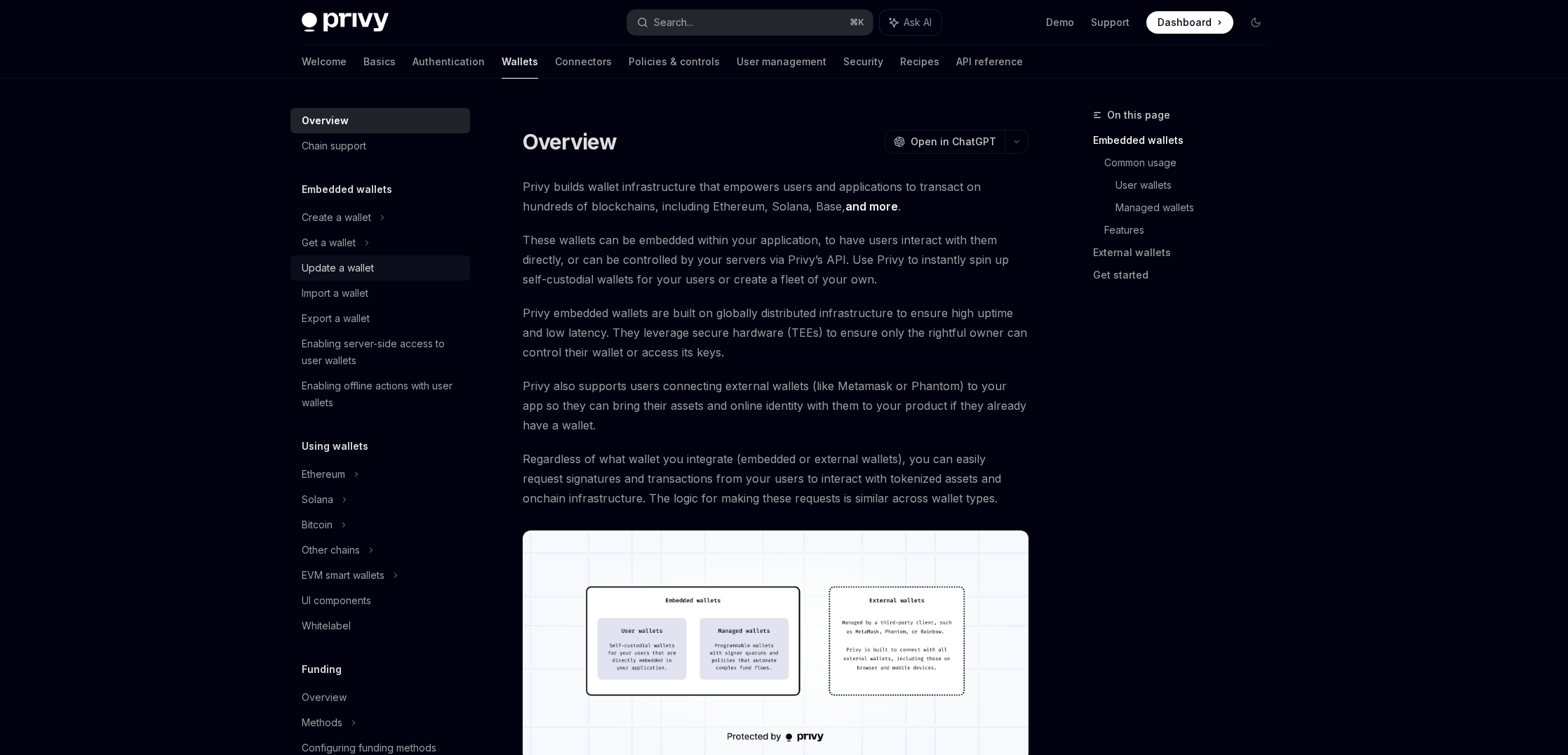
click at [358, 264] on div "Update a wallet" at bounding box center [337, 268] width 72 height 17
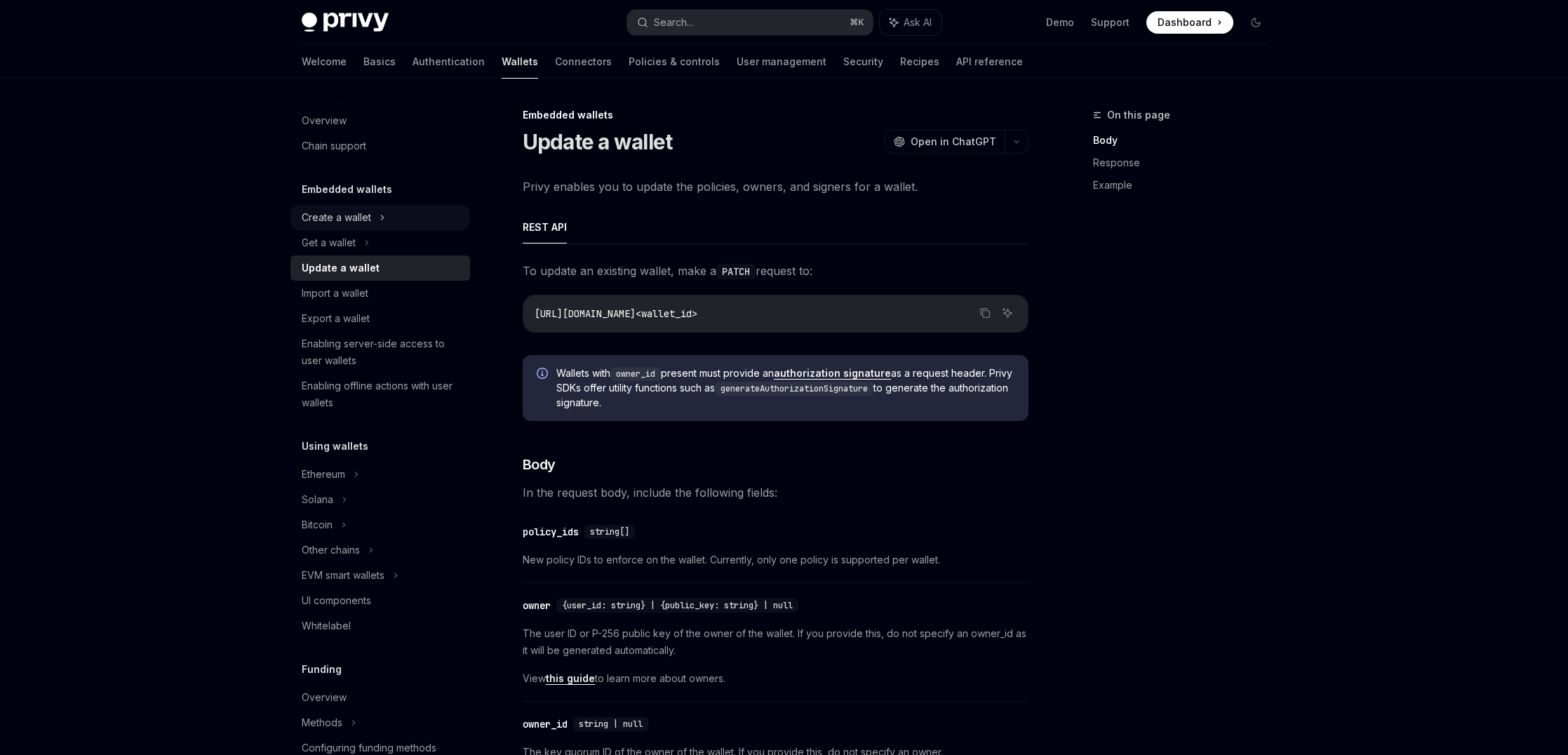
click at [359, 226] on div "Create a wallet" at bounding box center [336, 217] width 70 height 17
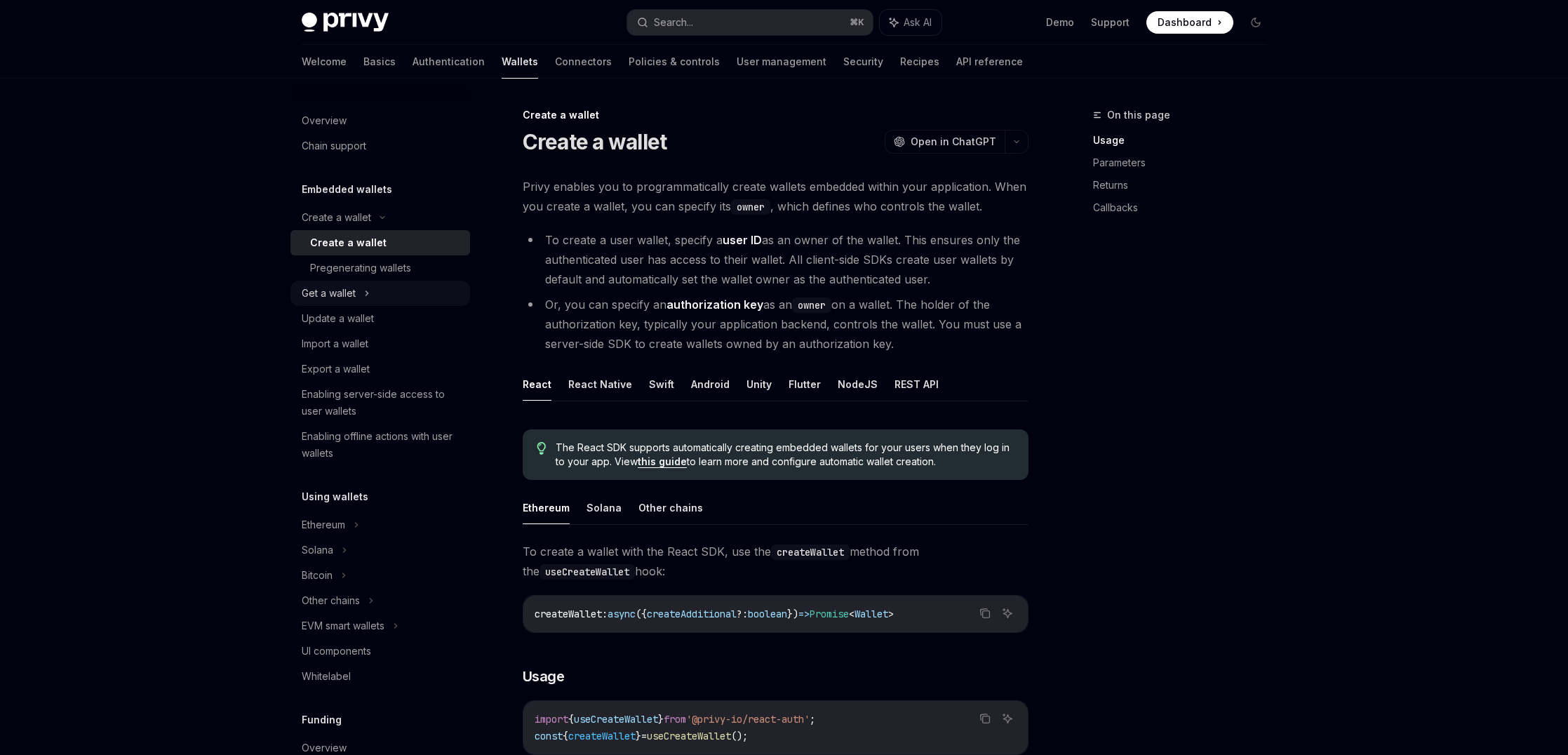
click at [359, 294] on div "Get a wallet" at bounding box center [380, 293] width 179 height 25
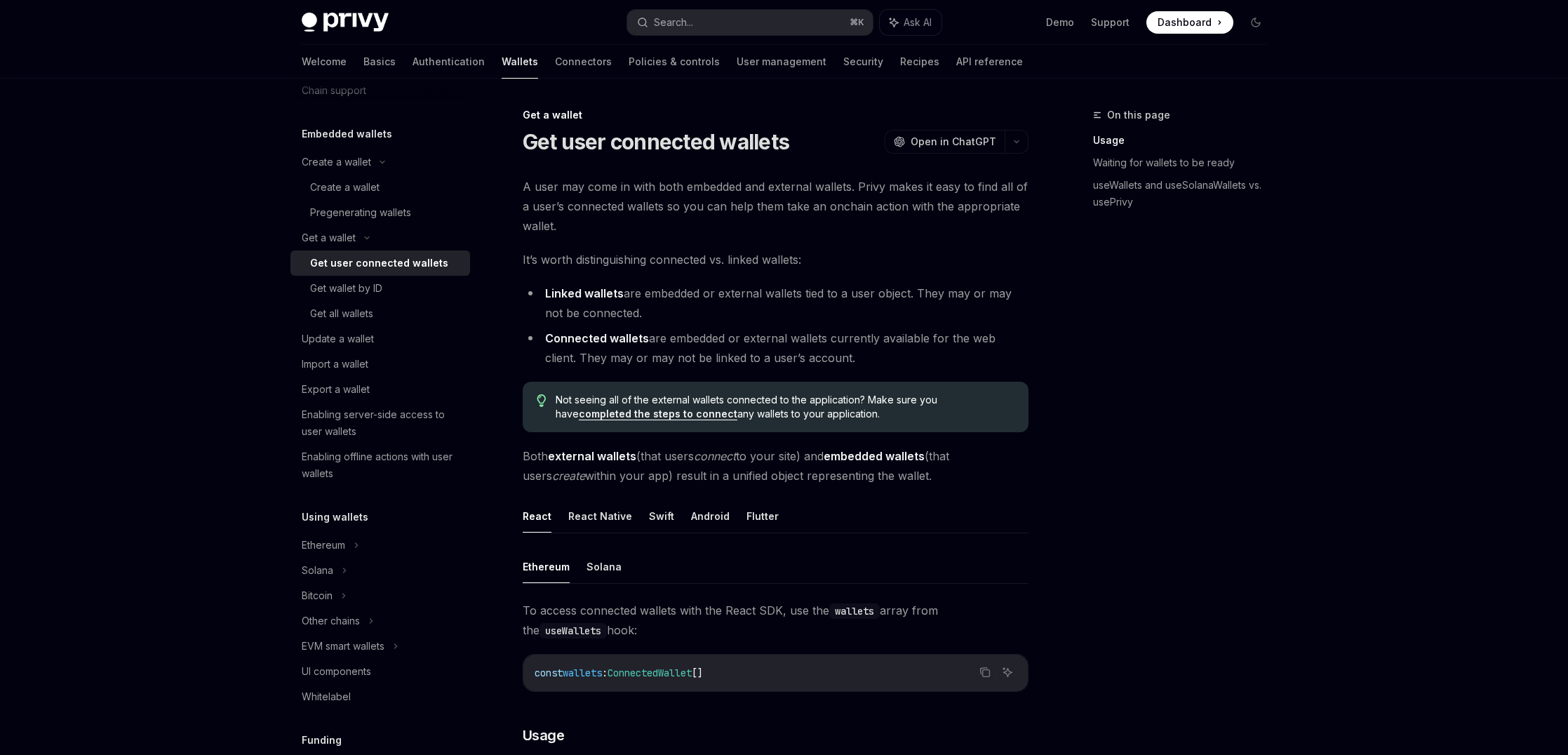
scroll to position [57, 0]
click at [346, 249] on div "Solana" at bounding box center [380, 237] width 179 height 25
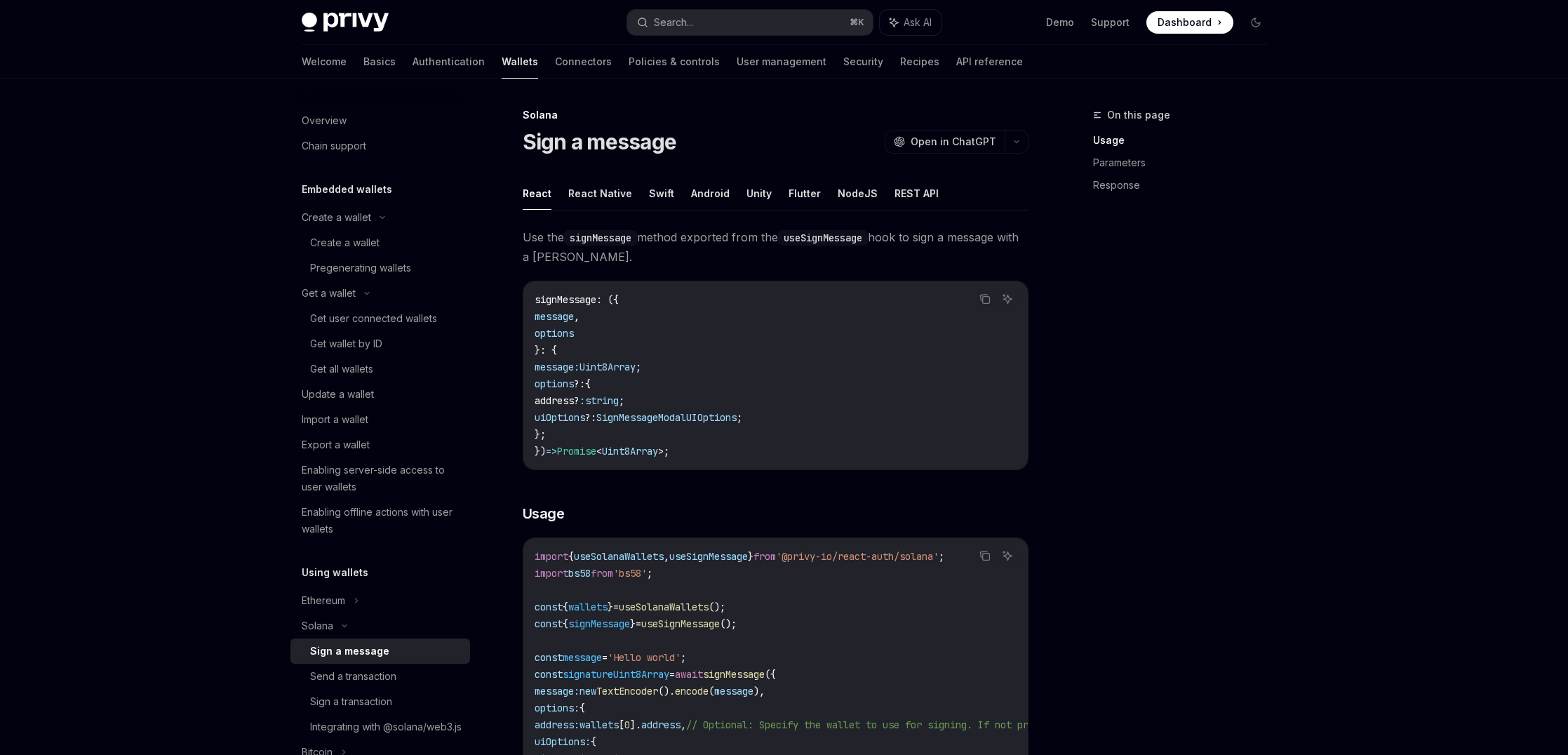
click at [325, 14] on img at bounding box center [345, 22] width 87 height 20
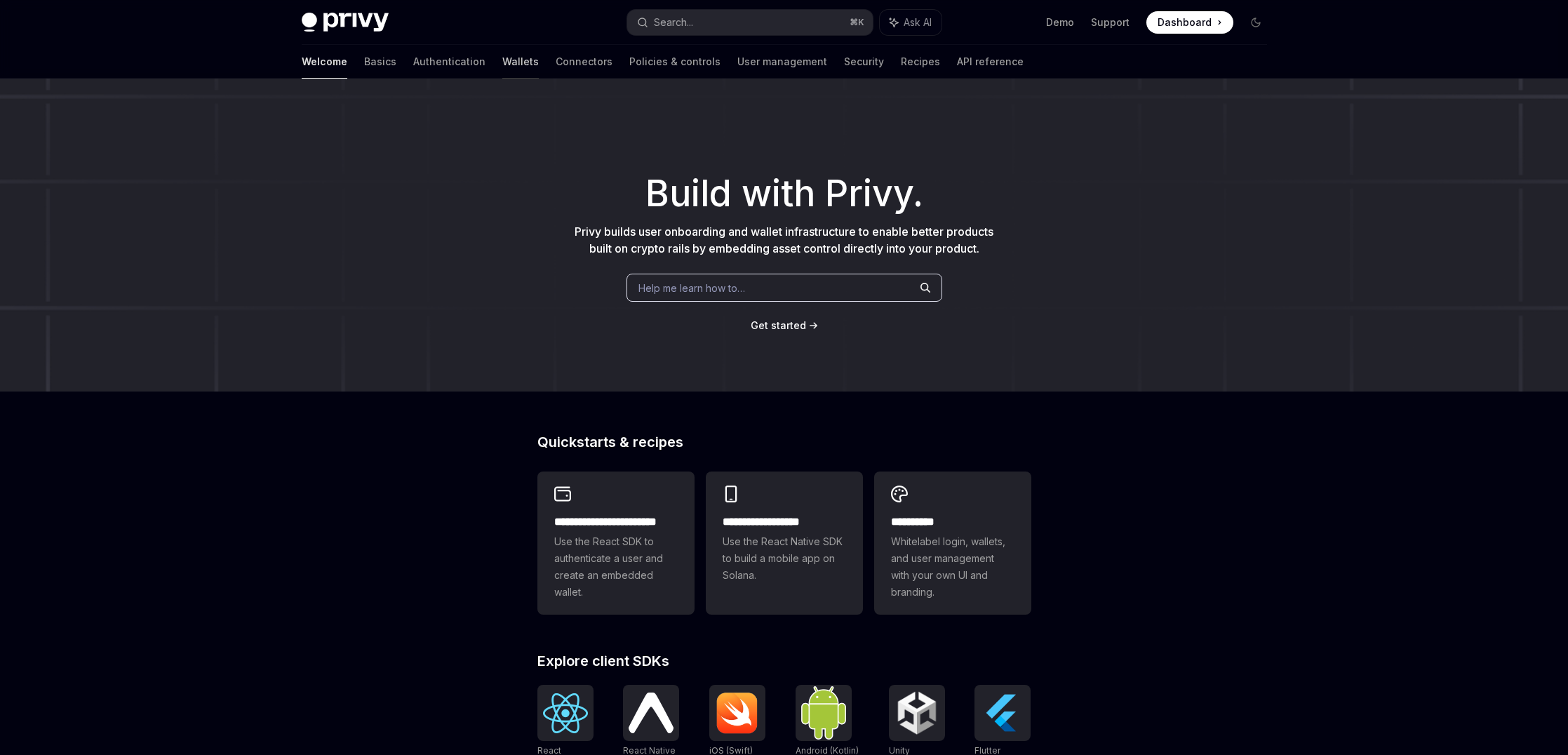
click at [502, 57] on link "Wallets" at bounding box center [520, 62] width 37 height 34
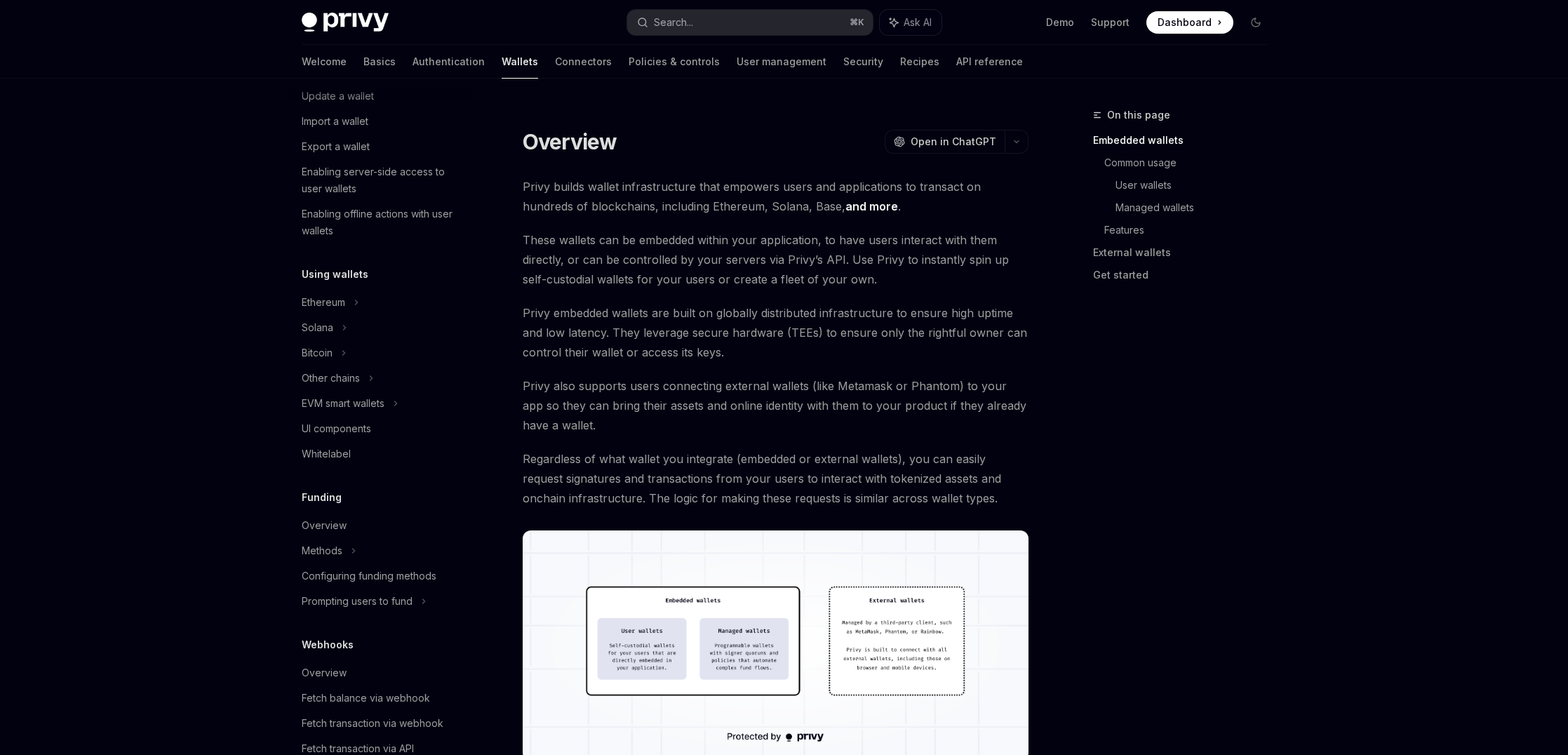
scroll to position [212, 0]
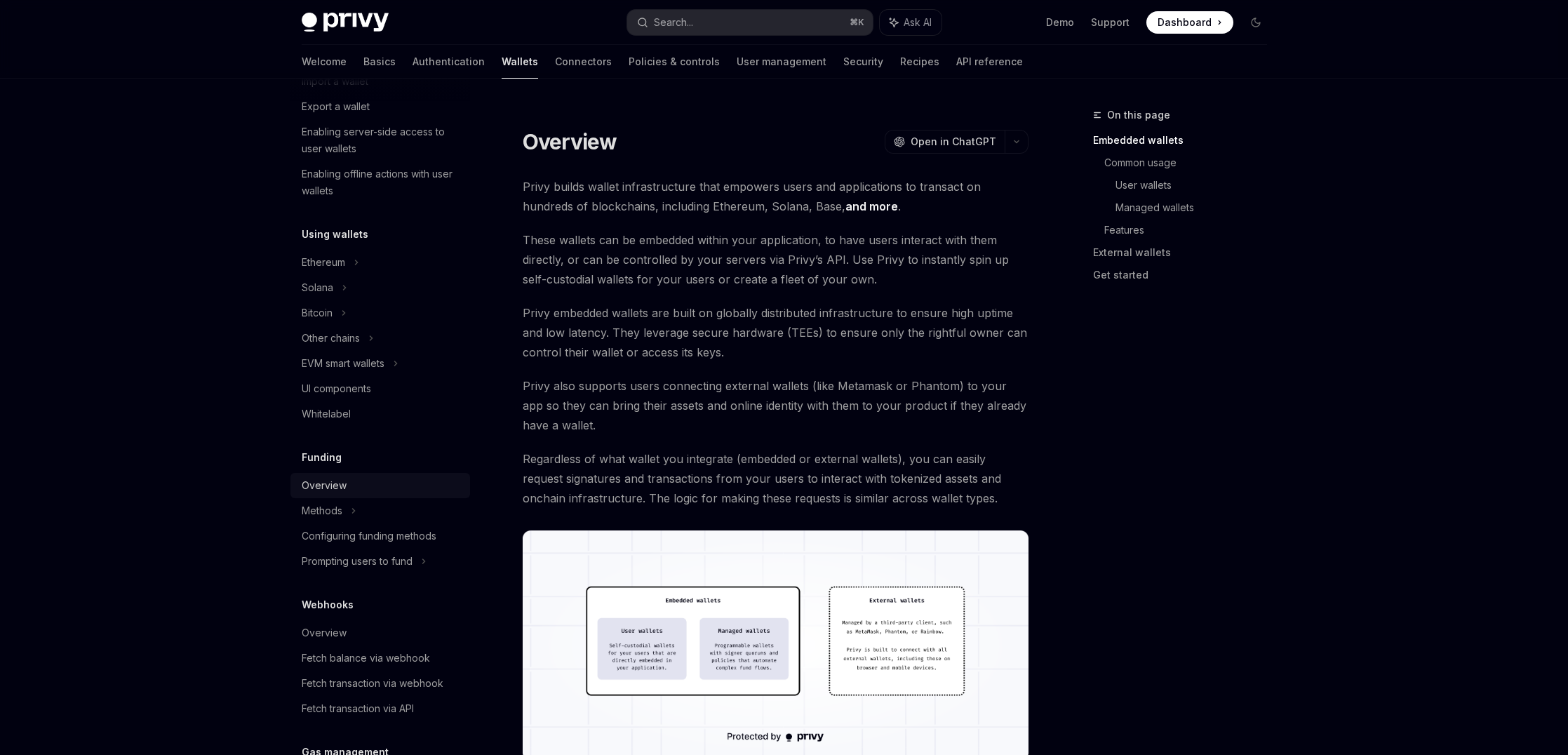
click at [346, 494] on div "Overview" at bounding box center [381, 486] width 160 height 17
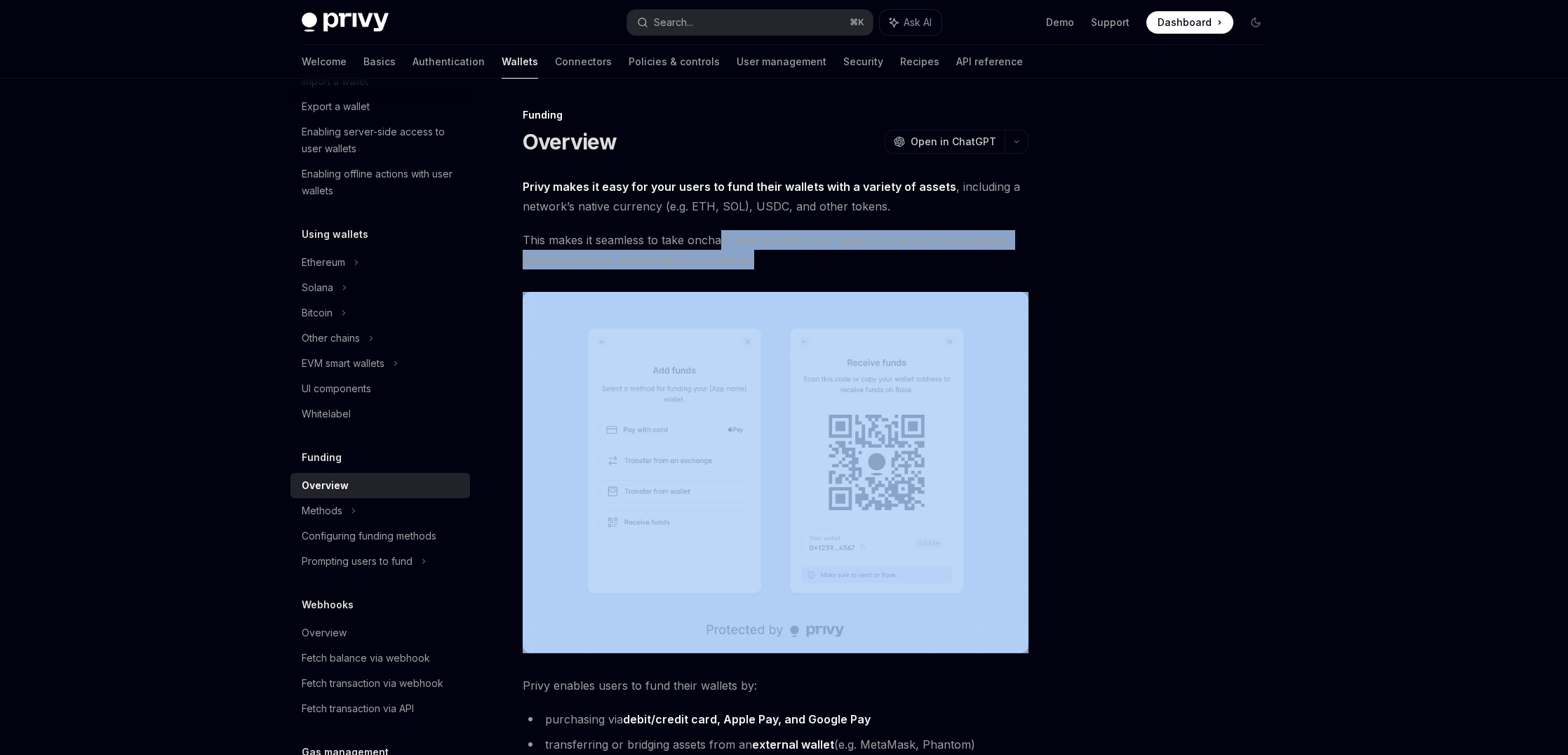
drag, startPoint x: 717, startPoint y: 234, endPoint x: 705, endPoint y: 272, distance: 39.8
click at [705, 272] on div "Privy makes it easy for your users to fund their wallets with a variety of asse…" at bounding box center [775, 534] width 506 height 715
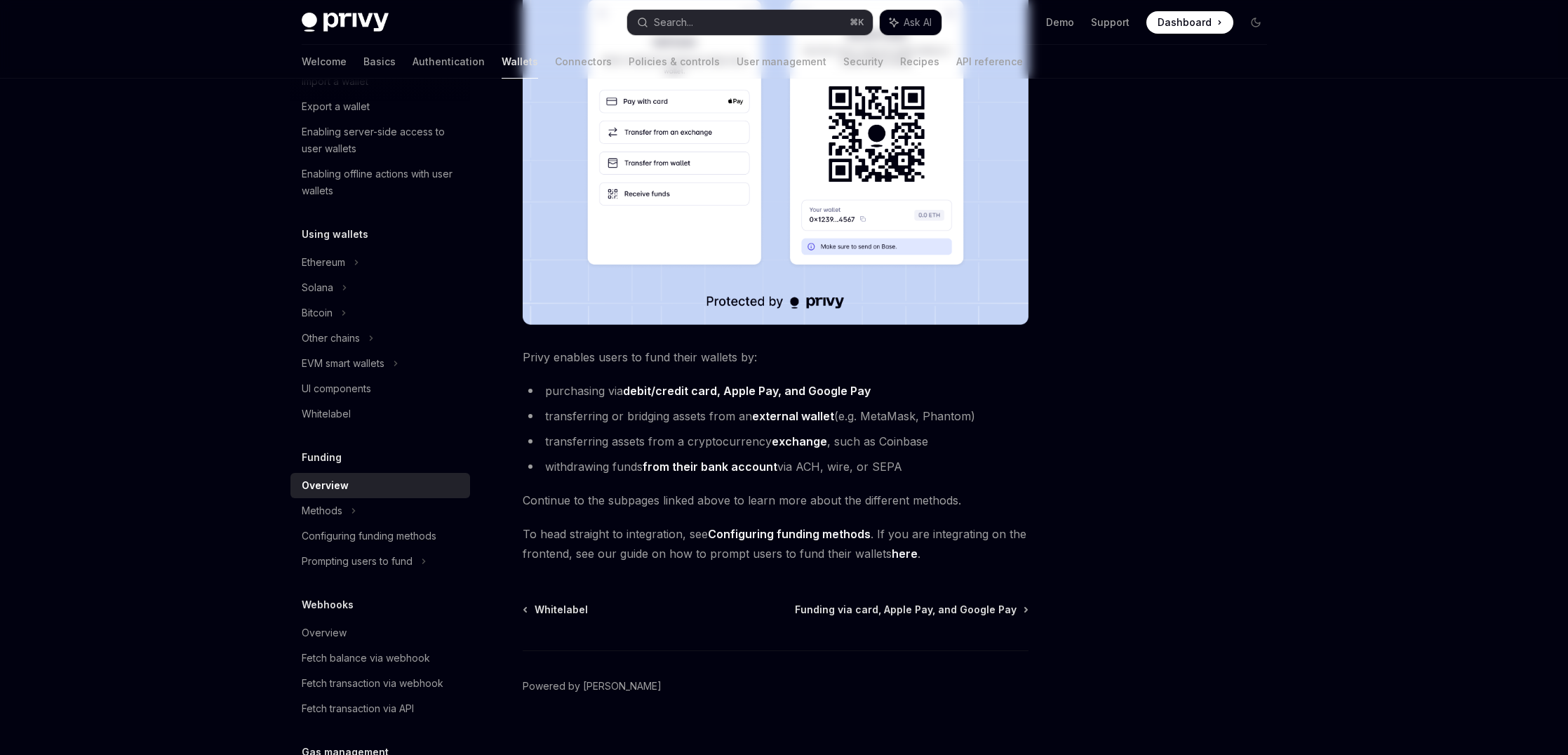
scroll to position [330, 0]
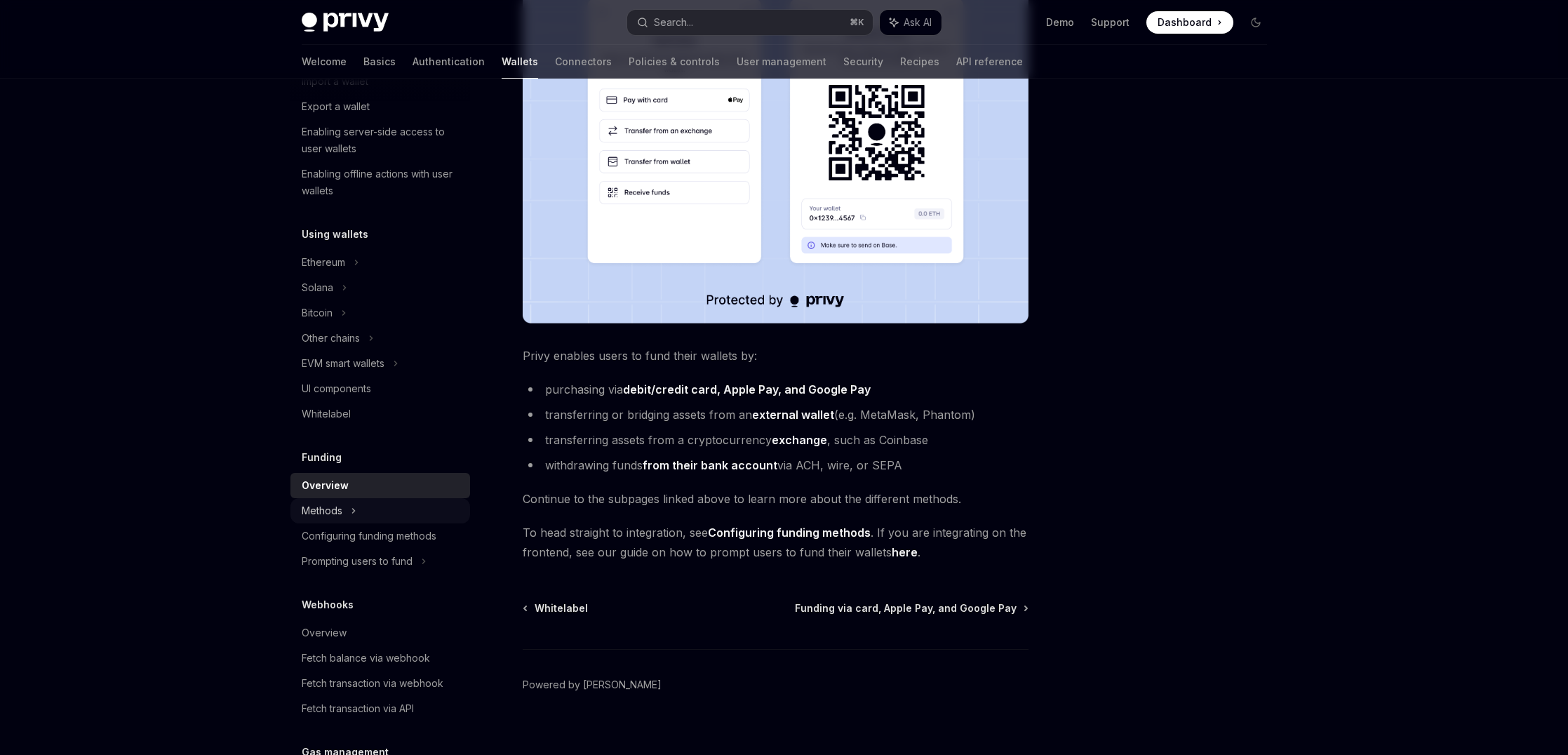
click at [414, 43] on div "Methods" at bounding box center [380, 31] width 179 height 25
type textarea "*"
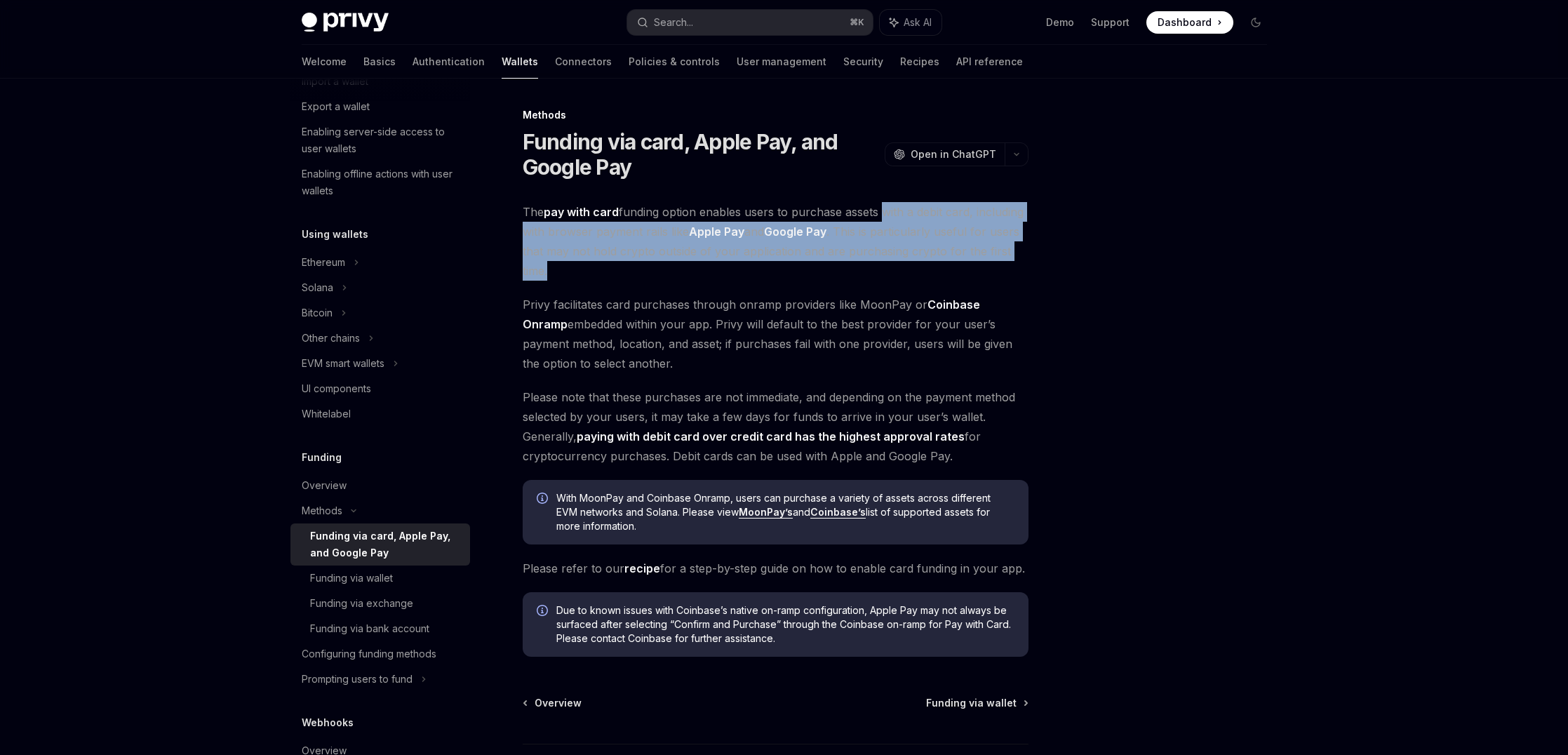
drag, startPoint x: 881, startPoint y: 211, endPoint x: 815, endPoint y: 280, distance: 95.5
click at [815, 280] on span "The pay with card funding option enables users to purchase assets with a debit …" at bounding box center [775, 241] width 506 height 78
drag, startPoint x: 815, startPoint y: 280, endPoint x: 816, endPoint y: 200, distance: 80.0
click at [816, 200] on div "Methods Funding via card, Apple Pay, and Google Pay OpenAI Open in ChatGPT Open…" at bounding box center [644, 486] width 774 height 759
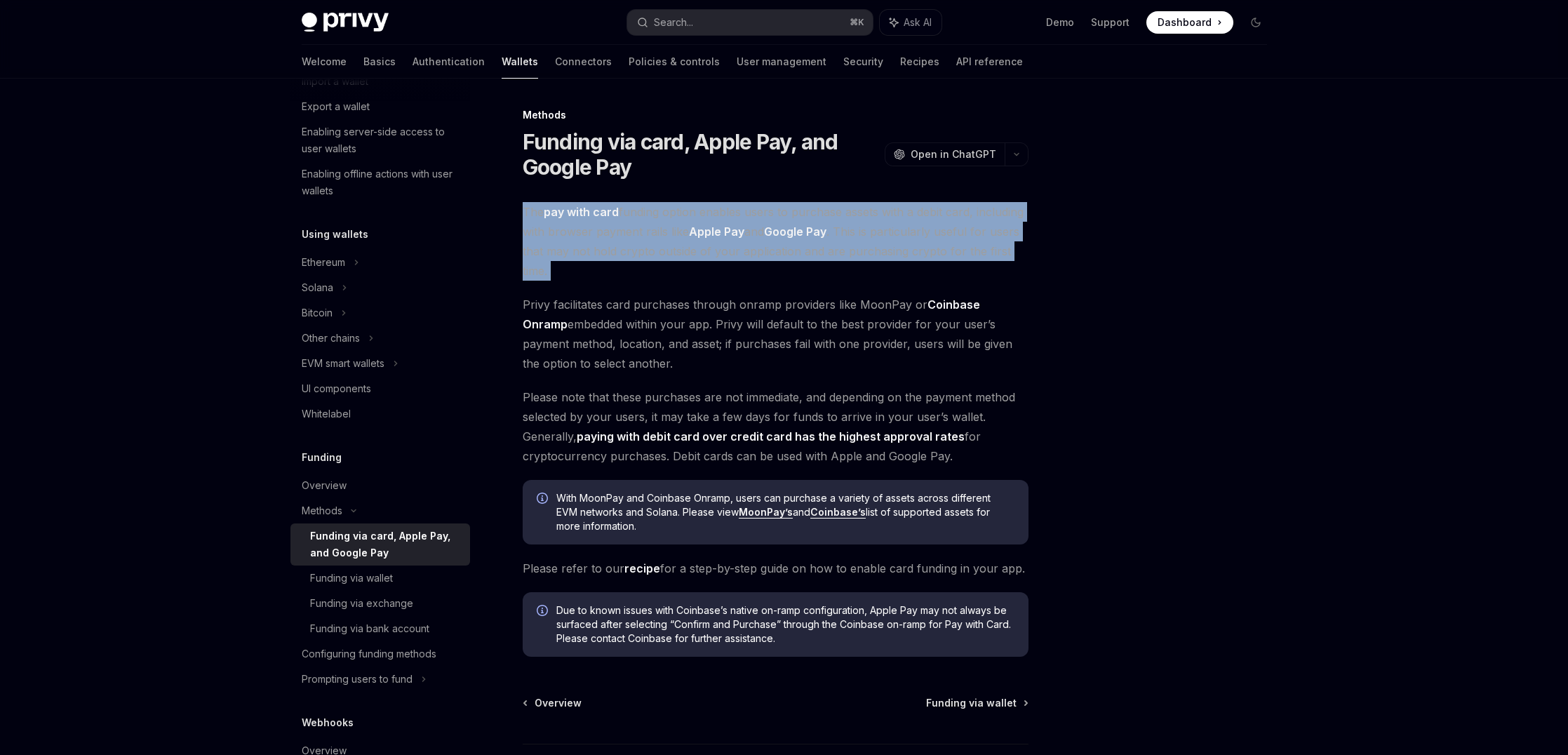
click at [816, 201] on div "Methods Funding via card, Apple Pay, and Google Pay OpenAI Open in ChatGPT Open…" at bounding box center [644, 486] width 774 height 759
drag, startPoint x: 816, startPoint y: 201, endPoint x: 780, endPoint y: 283, distance: 89.6
click at [780, 283] on div "Methods Funding via card, Apple Pay, and Google Pay OpenAI Open in ChatGPT Open…" at bounding box center [644, 486] width 774 height 759
click at [780, 283] on div "The pay with card funding option enables users to purchase assets with a debit …" at bounding box center [775, 429] width 506 height 455
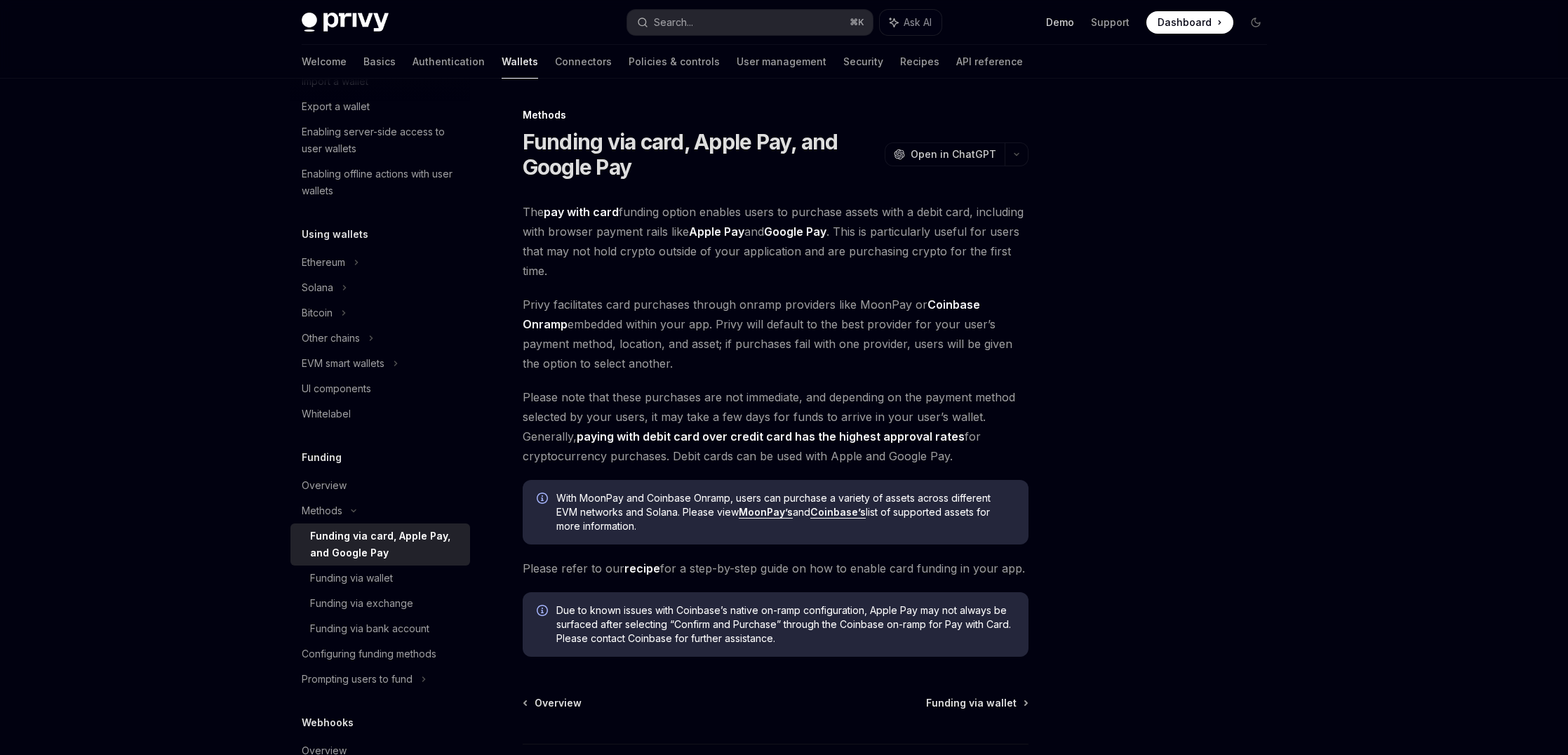
click at [1059, 19] on link "Demo" at bounding box center [1060, 22] width 28 height 14
